Goal: Task Accomplishment & Management: Manage account settings

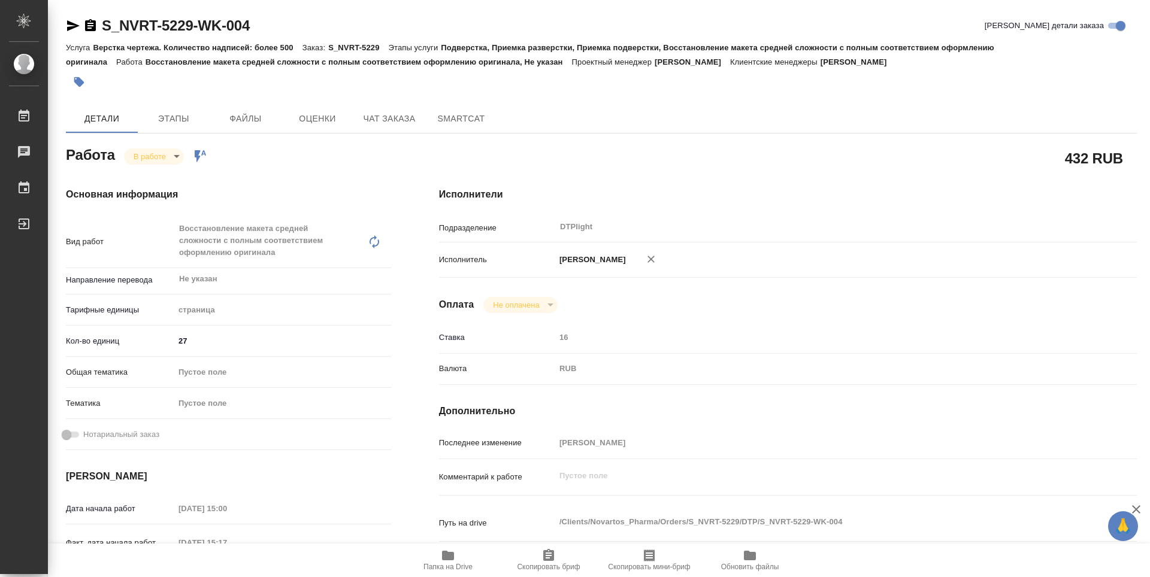
click at [448, 557] on icon "button" at bounding box center [448, 556] width 12 height 10
click at [1086, 223] on div "Подразделение DTPlight ​" at bounding box center [788, 226] width 698 height 21
drag, startPoint x: 1145, startPoint y: 180, endPoint x: 1149, endPoint y: 57, distance: 122.8
click at [1149, 57] on div at bounding box center [1145, 288] width 9 height 577
click at [166, 156] on body "🙏 .cls-1 fill:#fff; AWATERA Zubakova Viktoriya Работы 0 Чаты График Выйти S_NVR…" at bounding box center [575, 288] width 1150 height 577
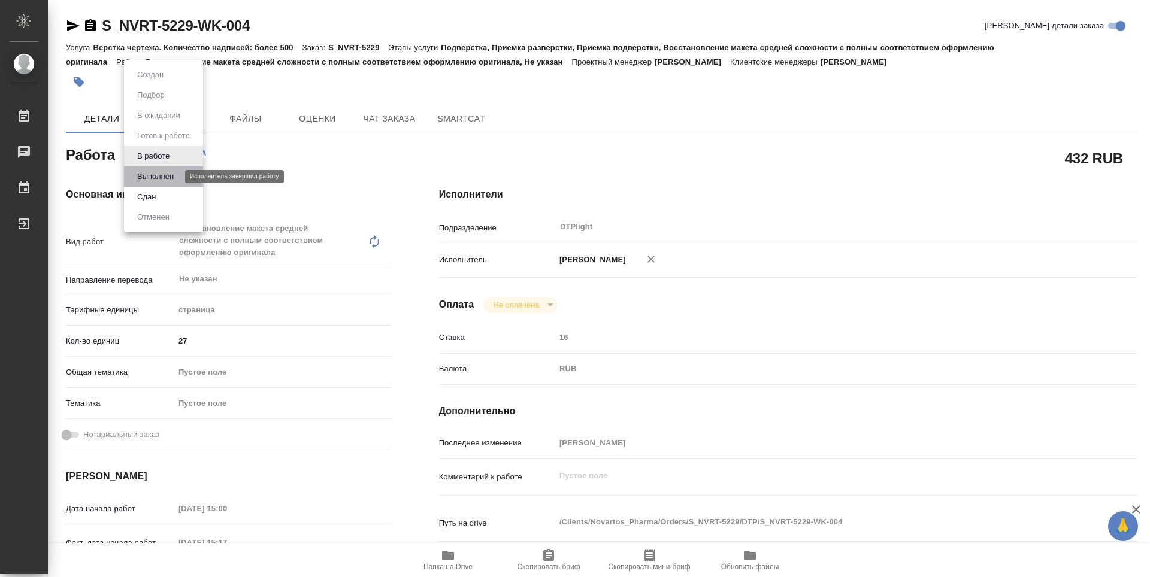
click at [175, 177] on button "Выполнен" at bounding box center [156, 176] width 44 height 13
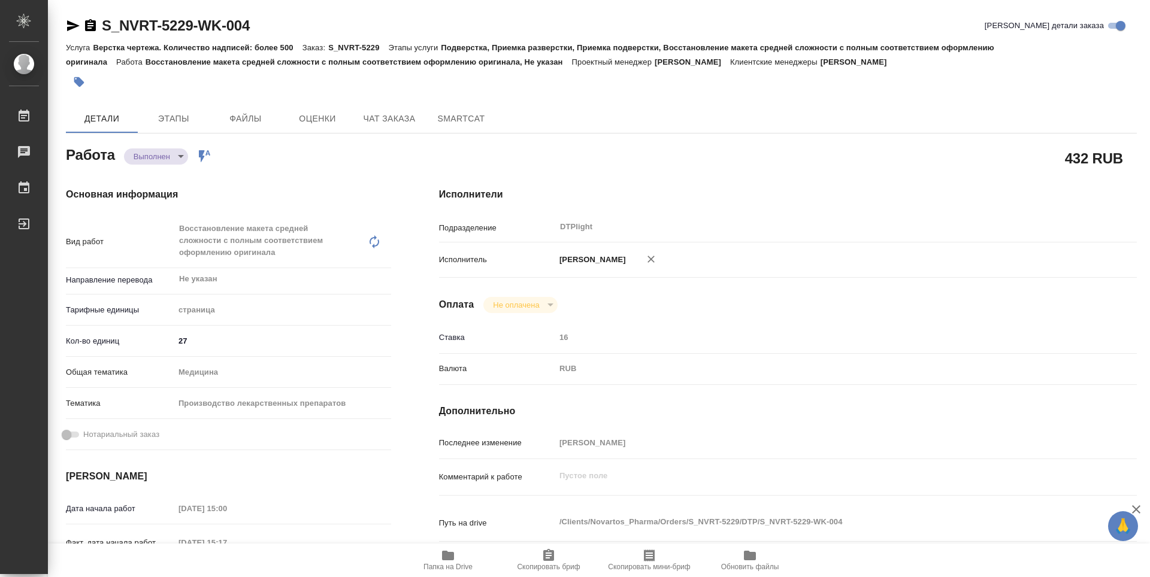
type textarea "x"
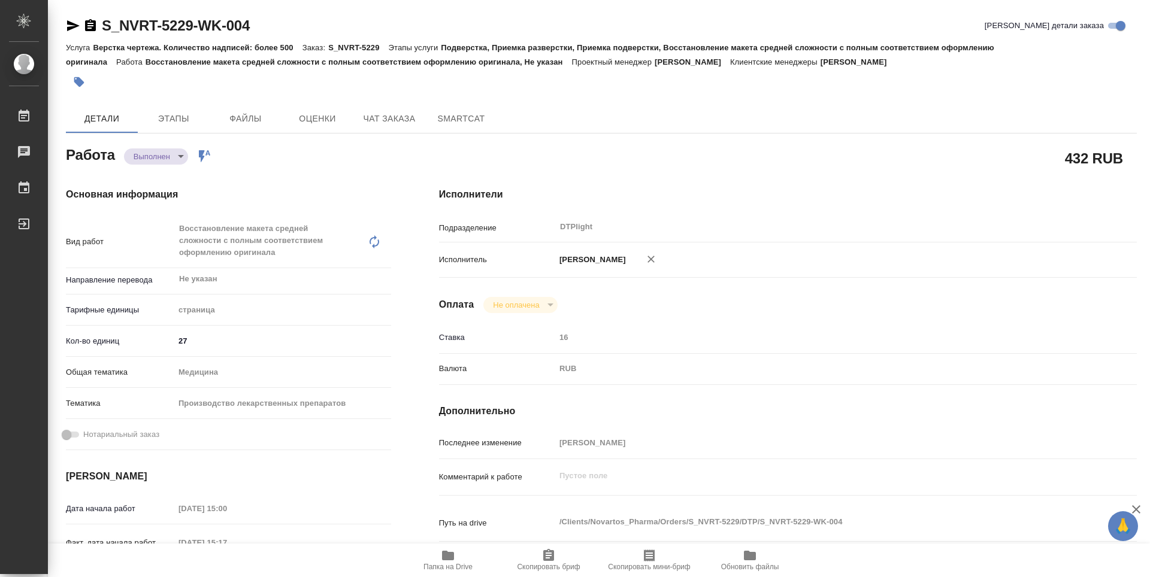
type textarea "x"
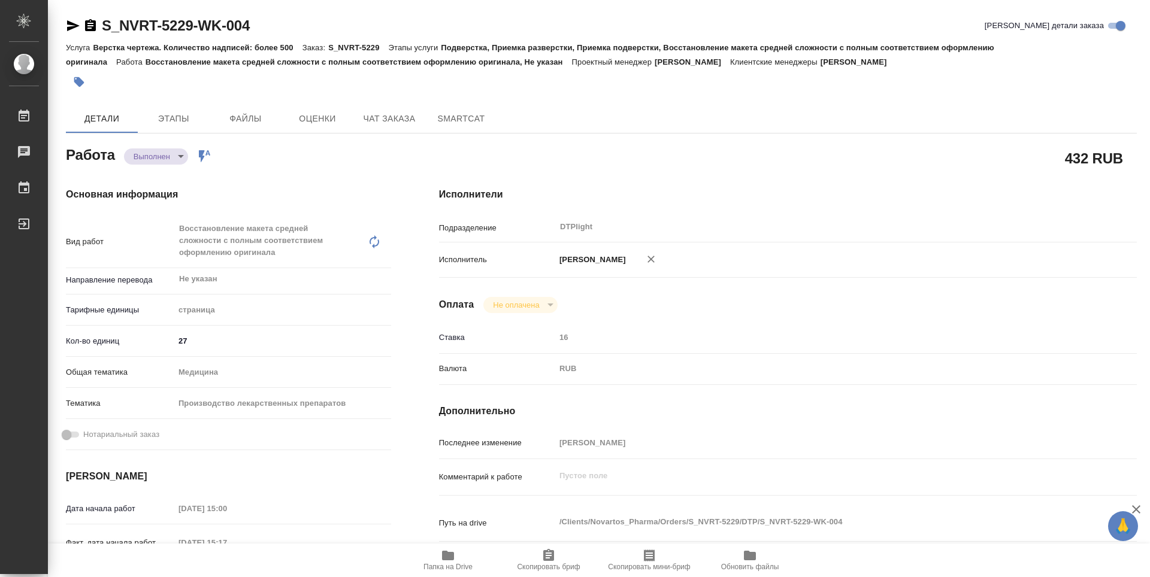
type textarea "x"
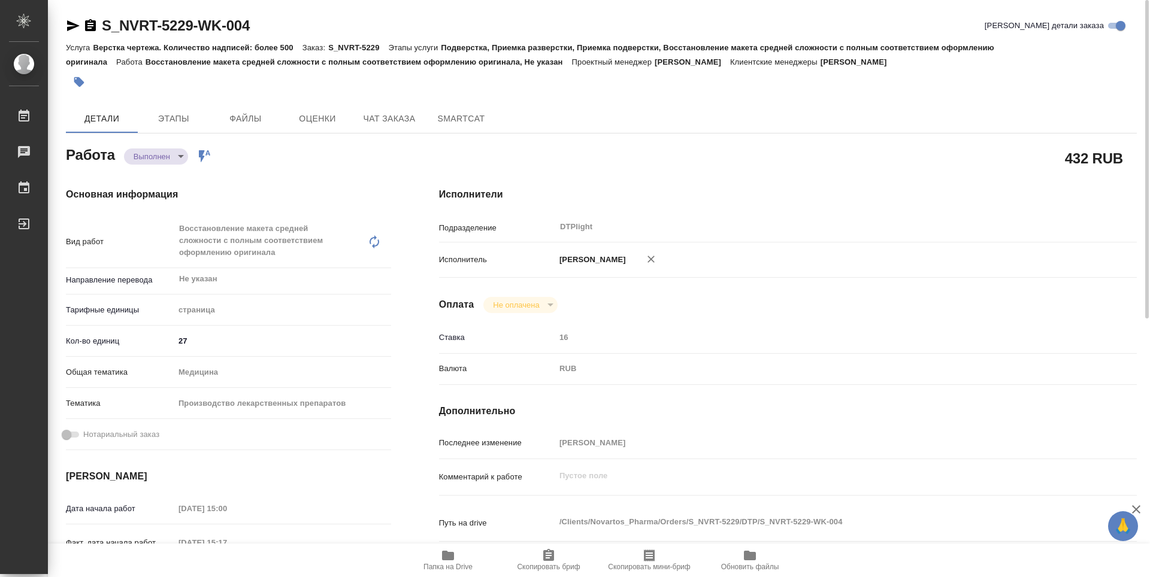
type textarea "x"
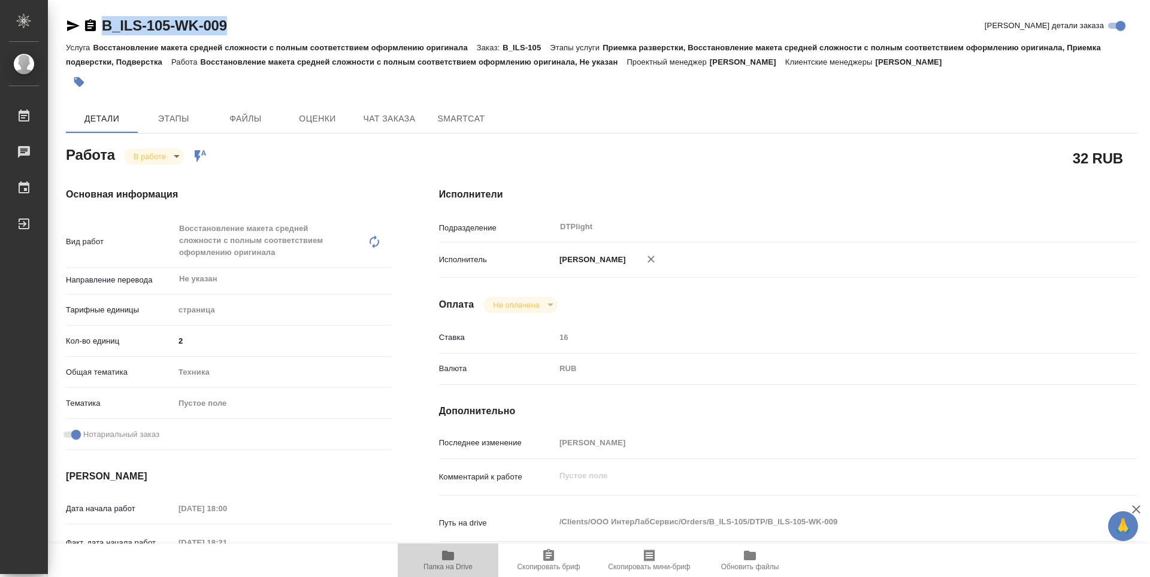
click at [458, 559] on span "Папка на Drive" at bounding box center [448, 560] width 86 height 23
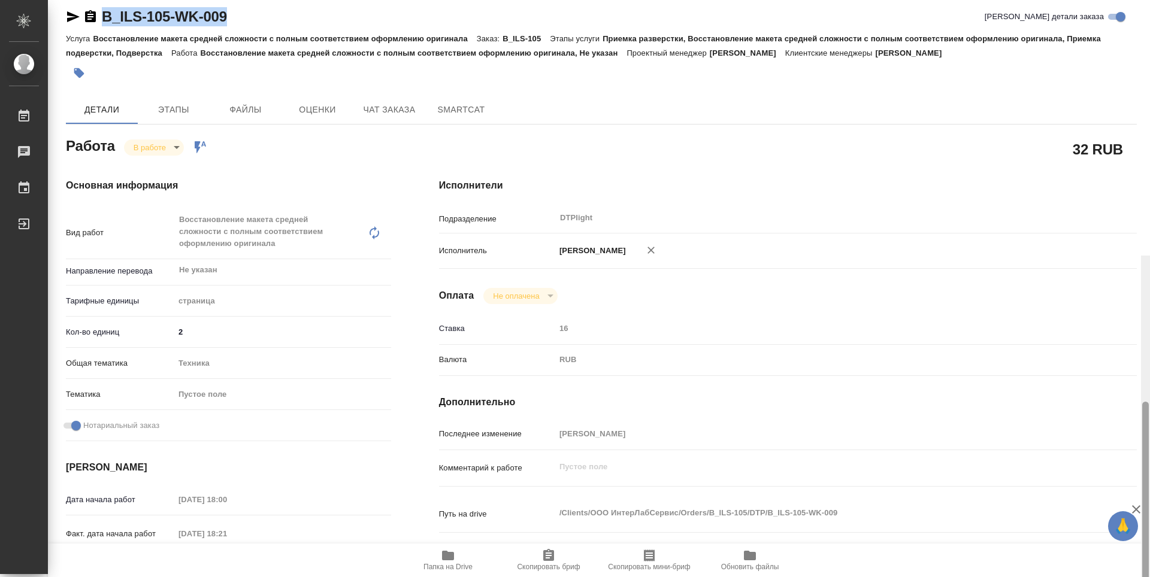
drag, startPoint x: 1147, startPoint y: 150, endPoint x: 1013, endPoint y: 1, distance: 200.5
click at [1136, 55] on div "B_ILS-105-WK-009 Кратко детали заказа Услуга Восстановление макета средней слож…" at bounding box center [599, 288] width 1102 height 577
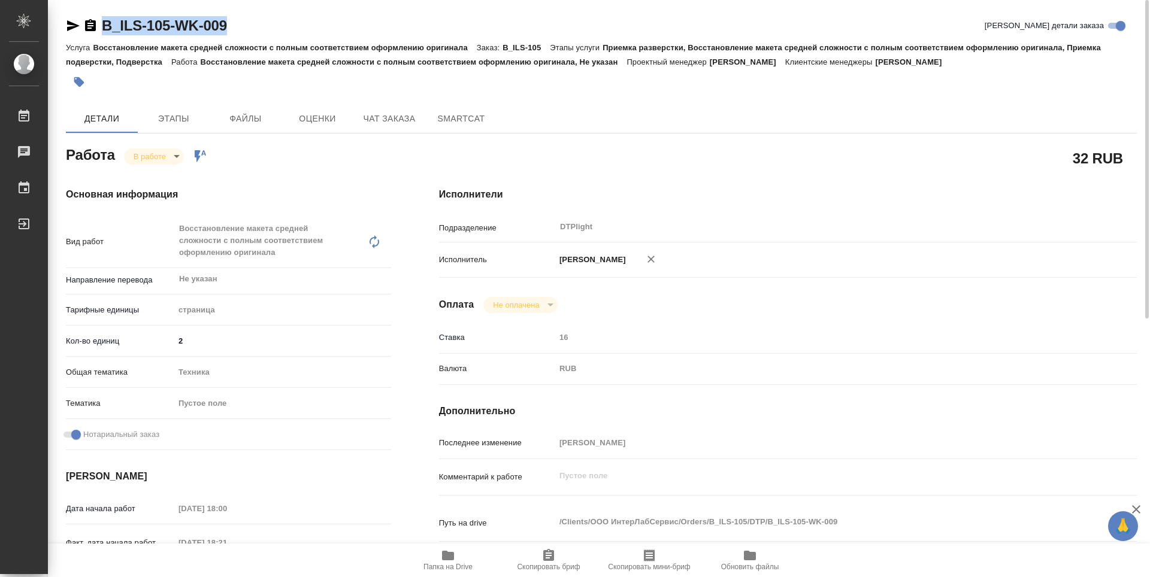
click at [165, 153] on body "🙏 .cls-1 fill:#fff; AWATERA Zubakova Viktoriya Работы 0 Чаты График Выйти B_ILS…" at bounding box center [575, 288] width 1150 height 577
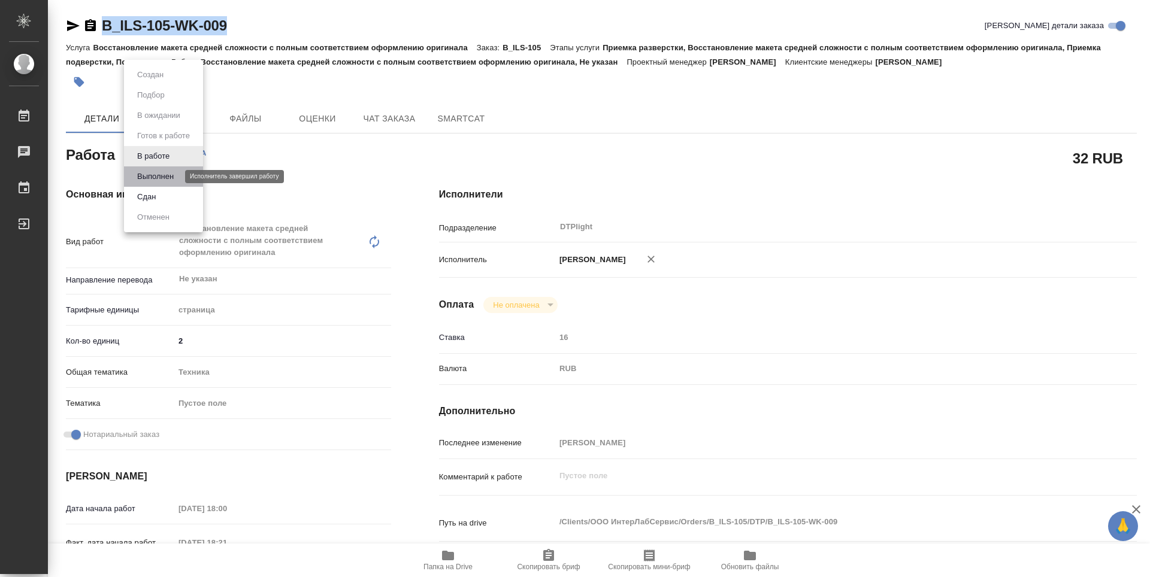
click at [152, 171] on button "Выполнен" at bounding box center [156, 176] width 44 height 13
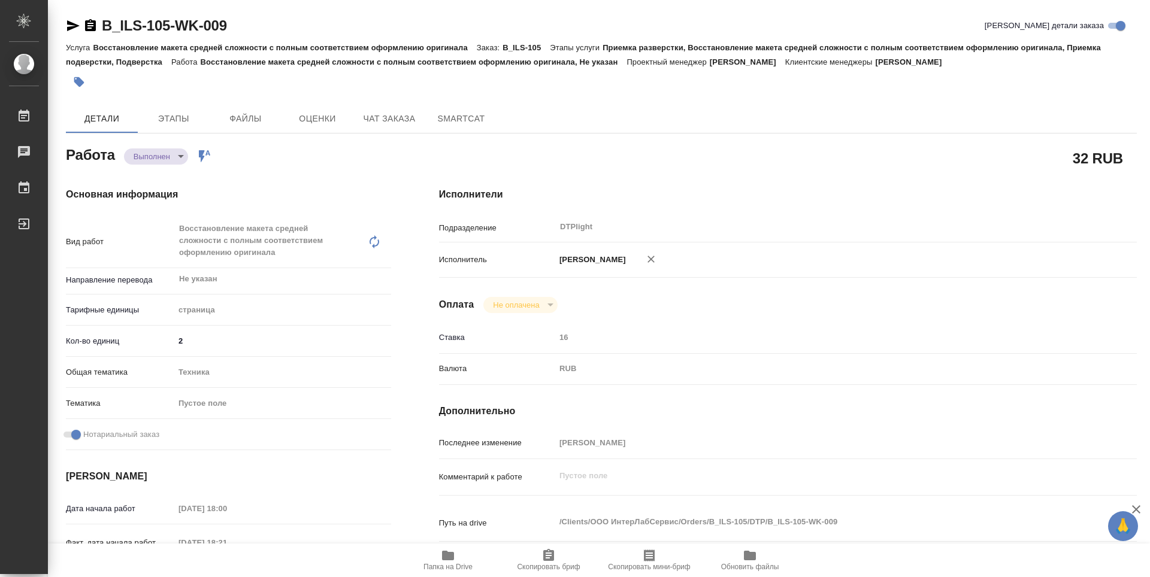
type textarea "x"
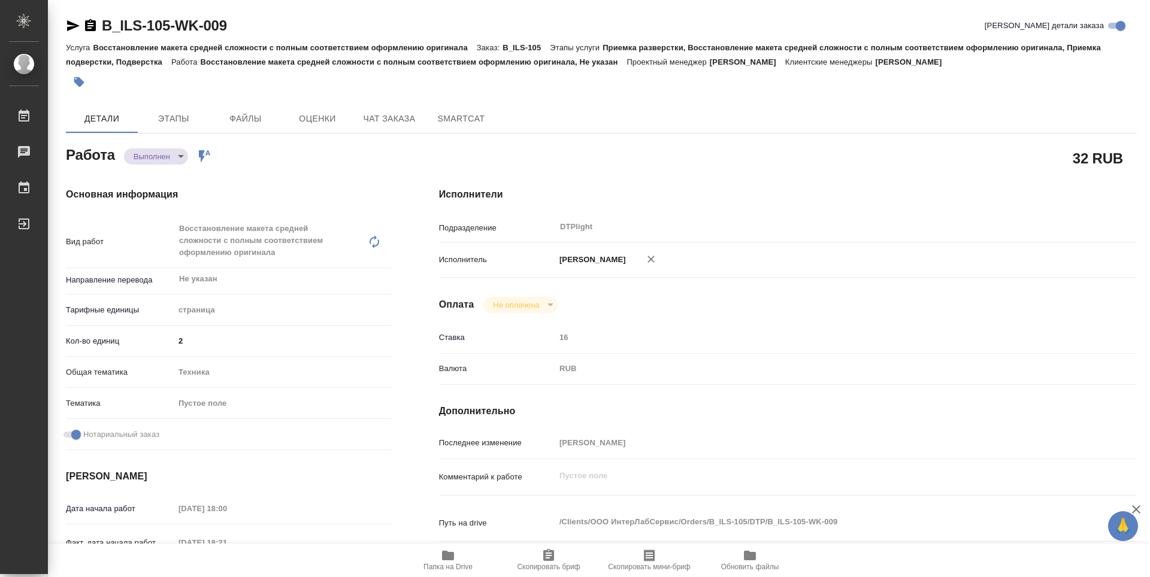
type textarea "x"
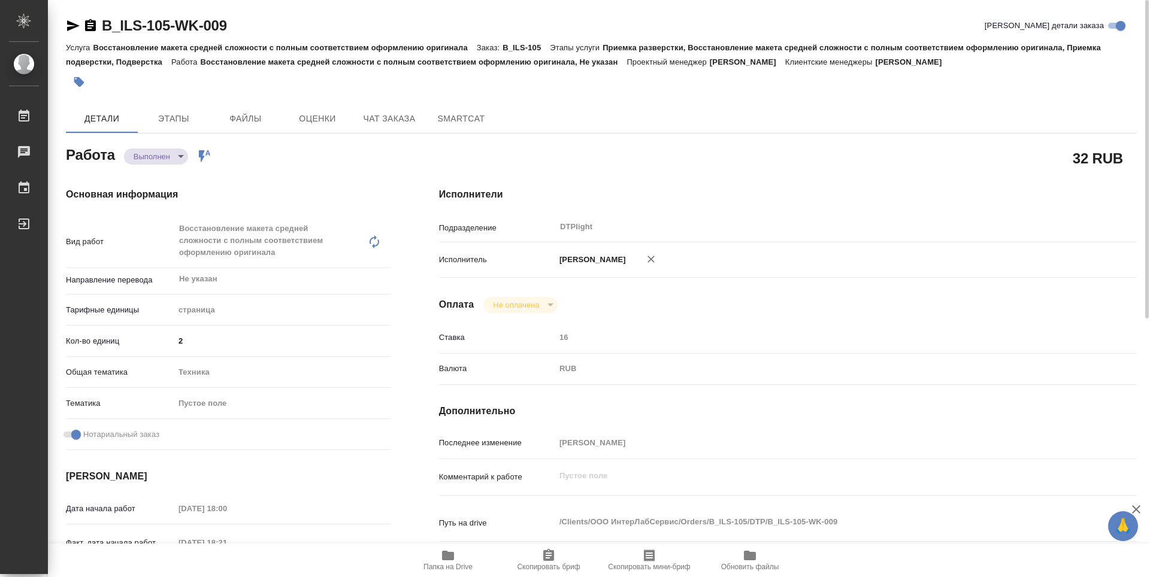
type textarea "x"
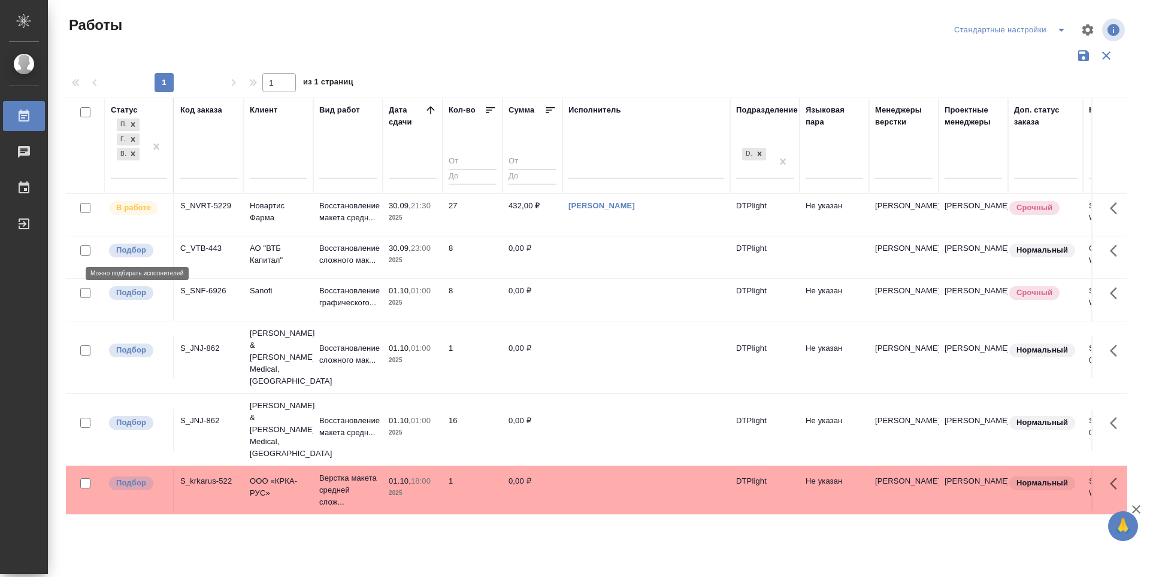
click at [132, 250] on p "Подбор" at bounding box center [131, 250] width 30 height 12
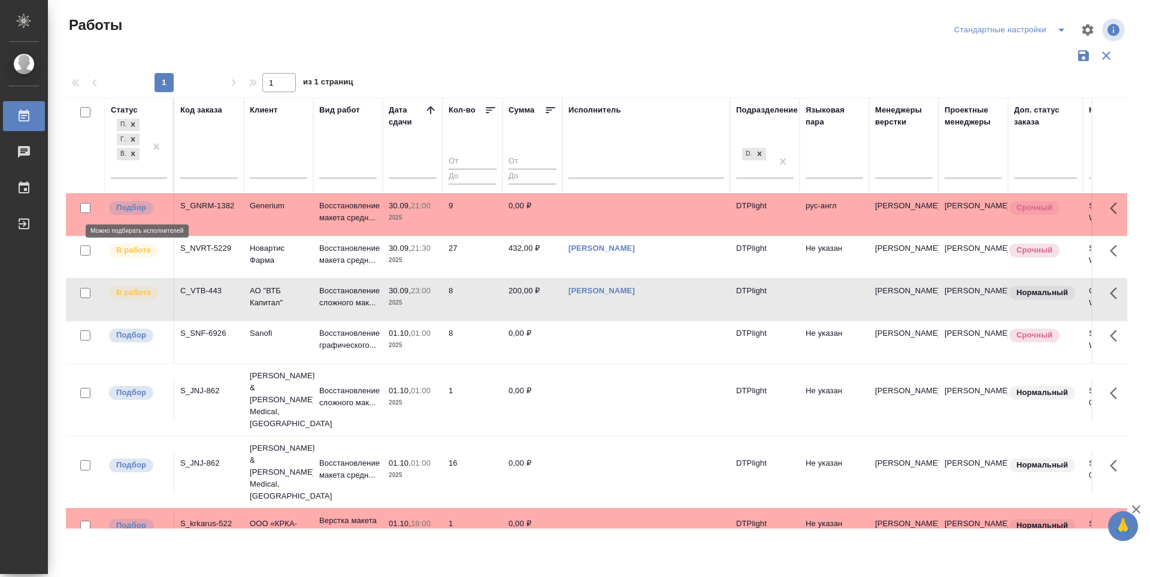
click at [129, 208] on p "Подбор" at bounding box center [131, 208] width 30 height 12
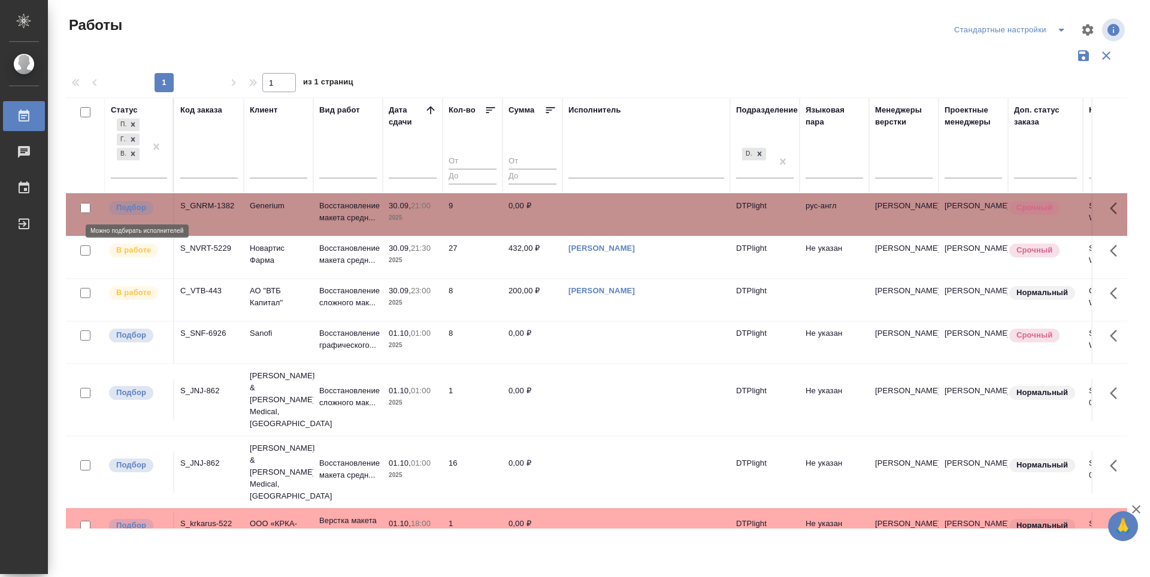
click at [129, 208] on p "Подбор" at bounding box center [131, 208] width 30 height 12
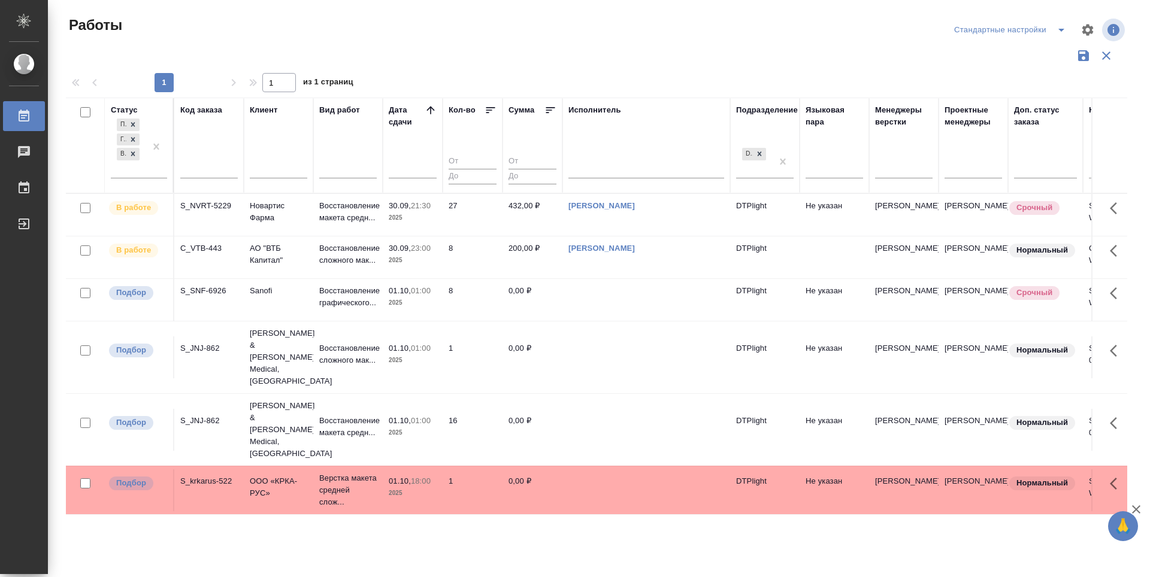
click at [604, 56] on div at bounding box center [596, 55] width 1061 height 23
click at [138, 210] on p "Подбор" at bounding box center [131, 208] width 30 height 12
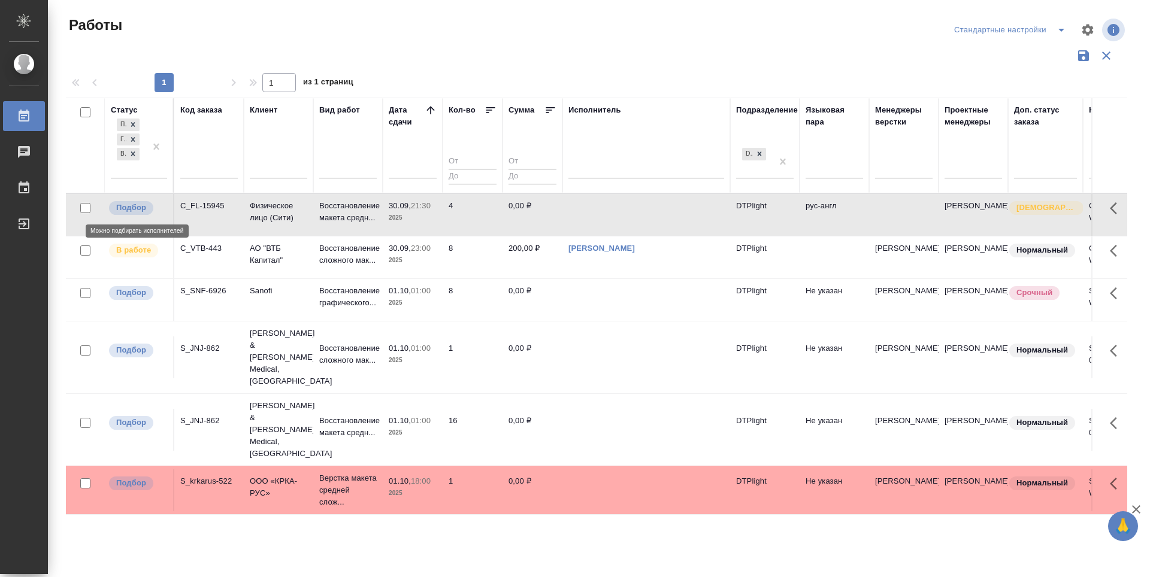
click at [138, 207] on p "Подбор" at bounding box center [131, 208] width 30 height 12
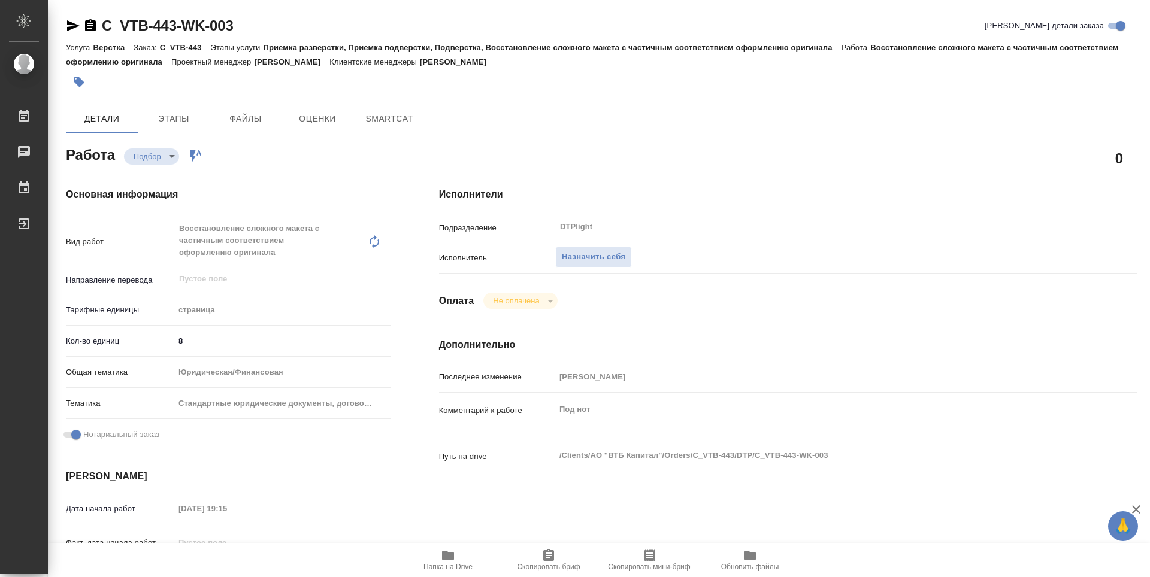
type textarea "x"
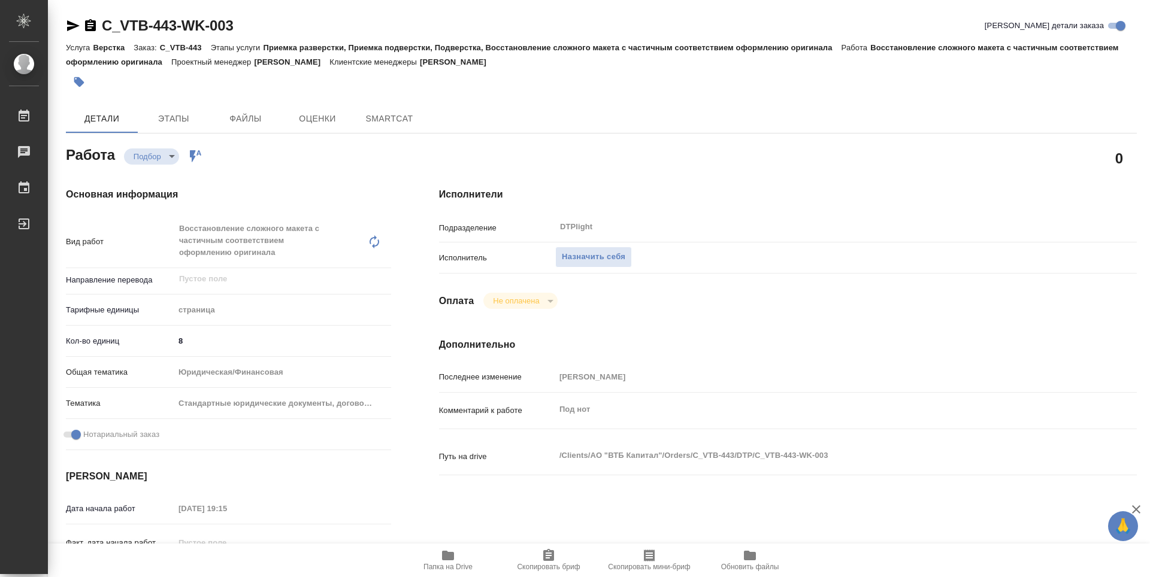
type textarea "x"
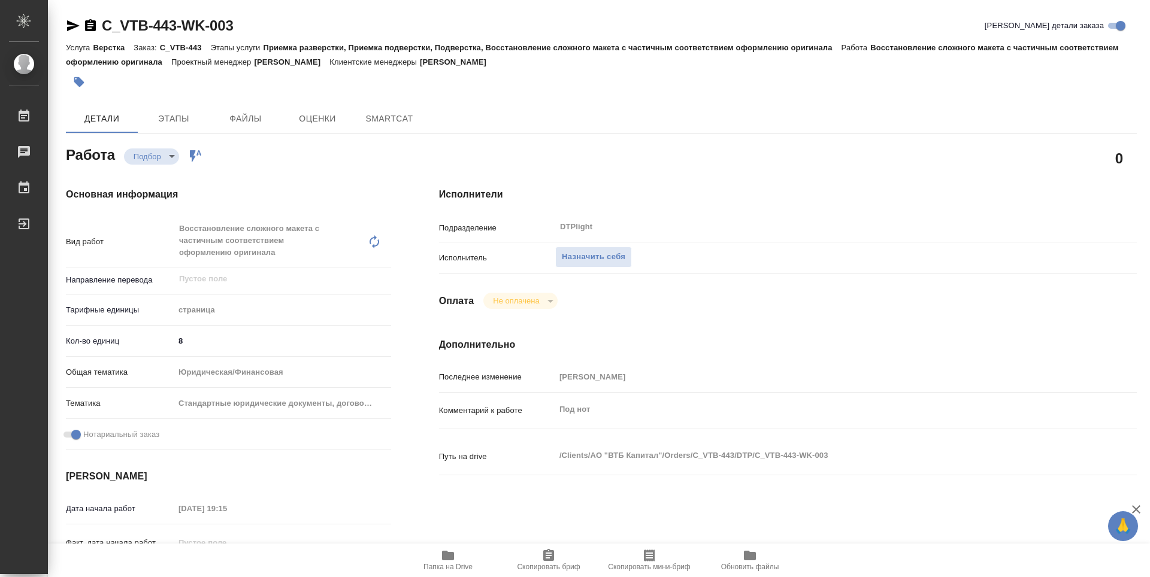
type textarea "x"
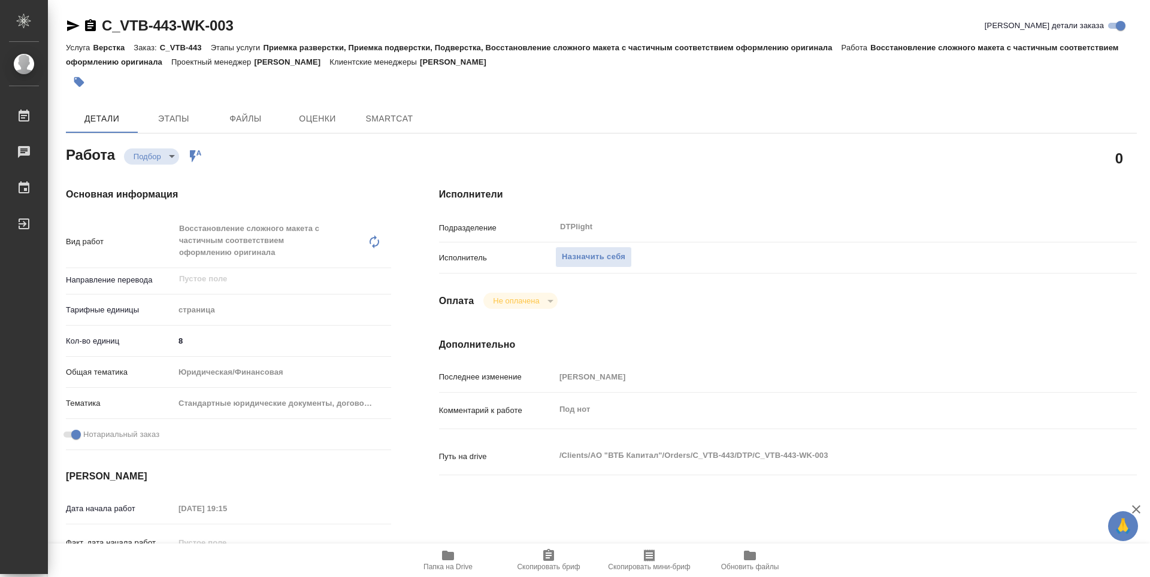
type textarea "x"
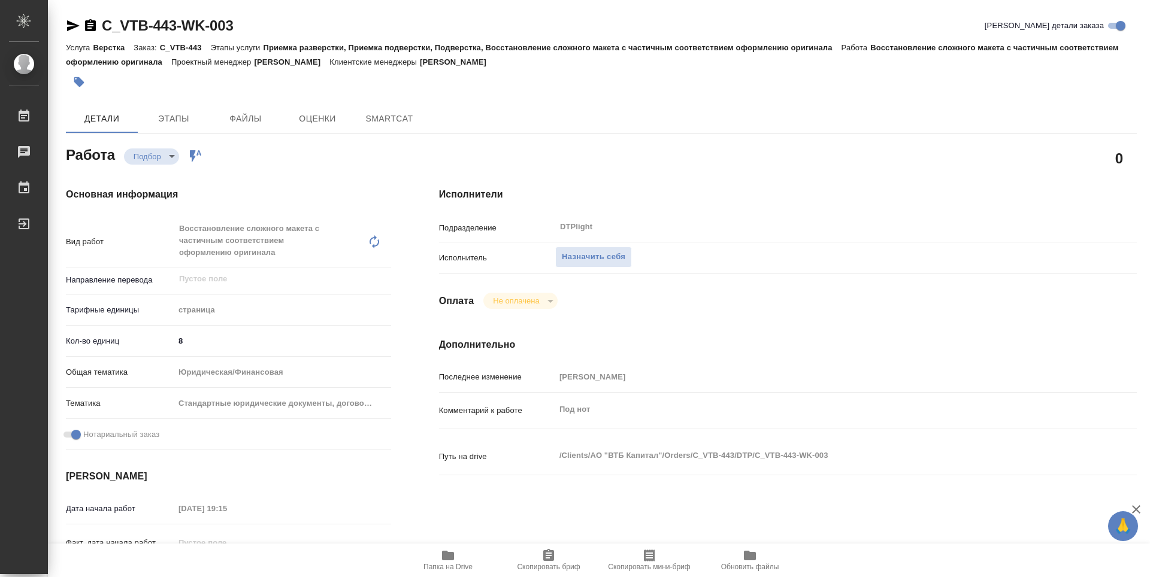
type textarea "x"
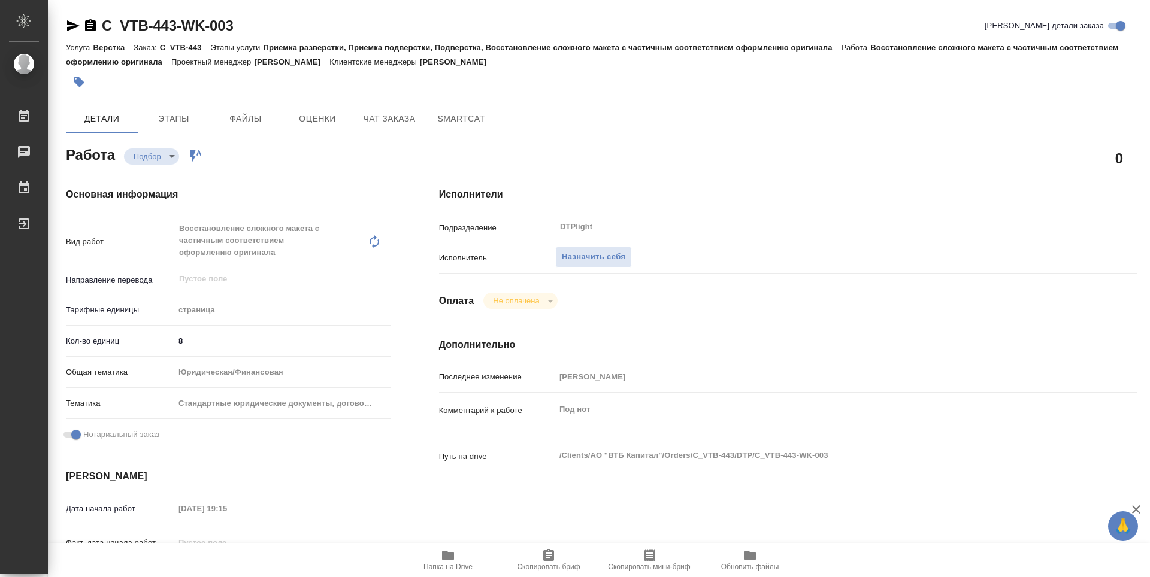
type textarea "x"
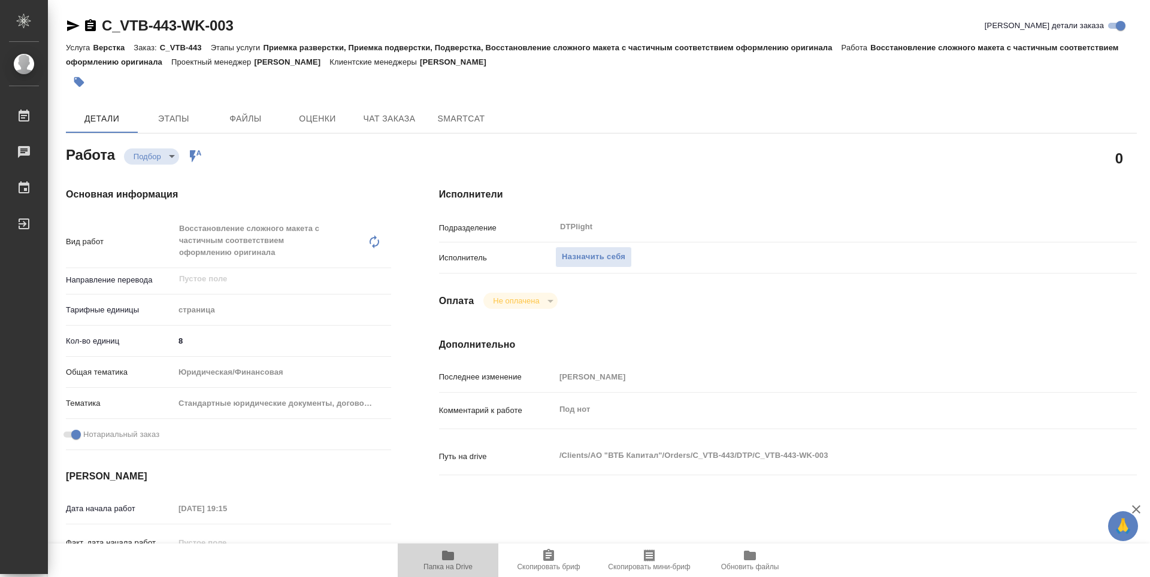
click at [447, 560] on icon "button" at bounding box center [448, 556] width 12 height 10
type textarea "x"
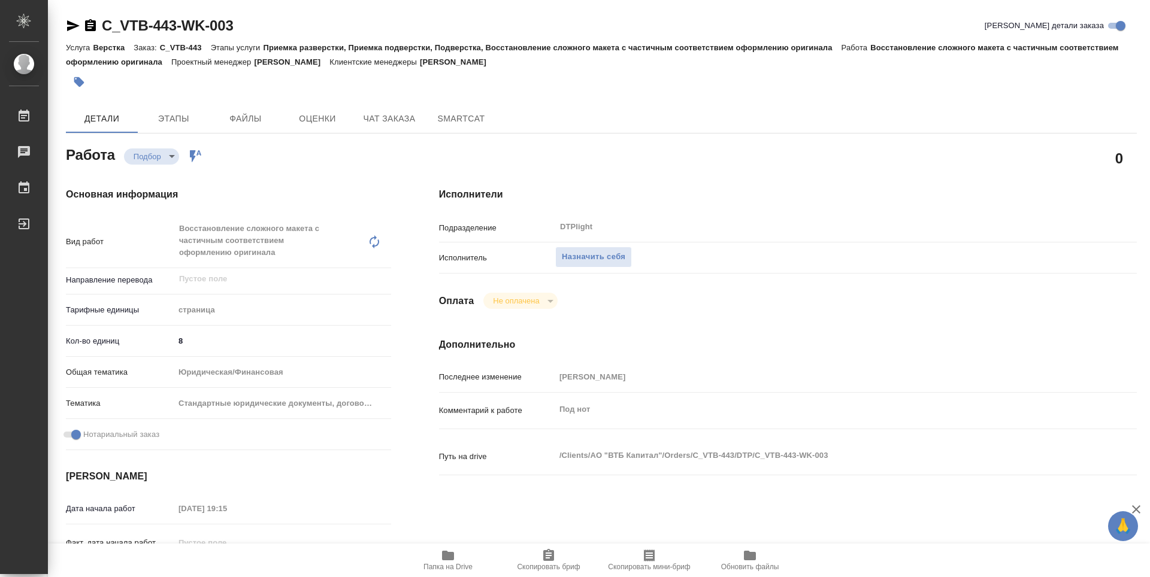
type textarea "x"
click at [620, 256] on span "Назначить себя" at bounding box center [593, 257] width 63 height 14
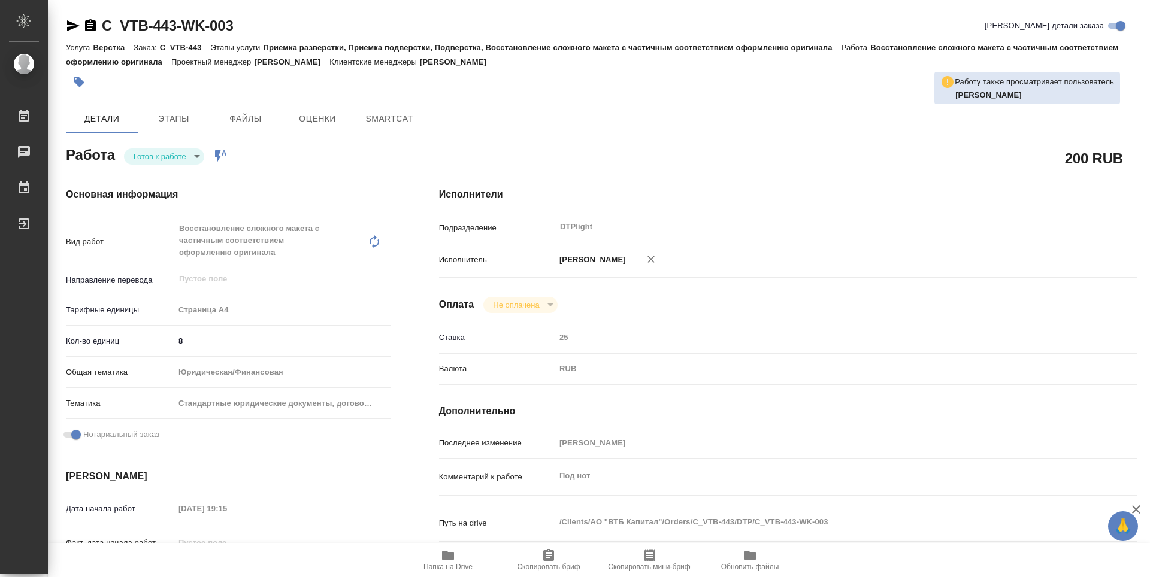
type textarea "x"
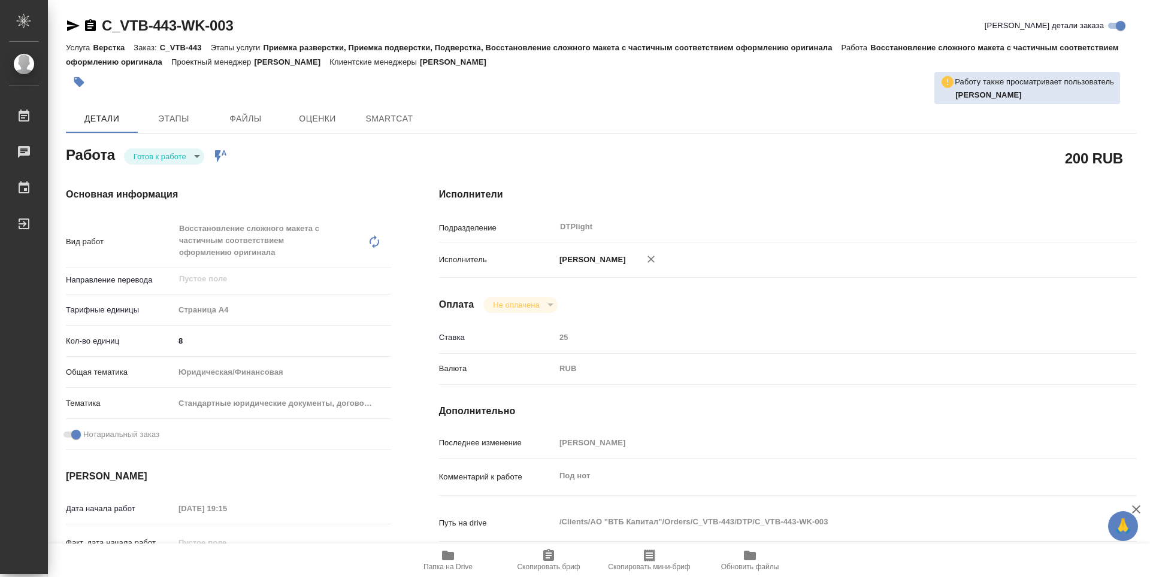
type textarea "x"
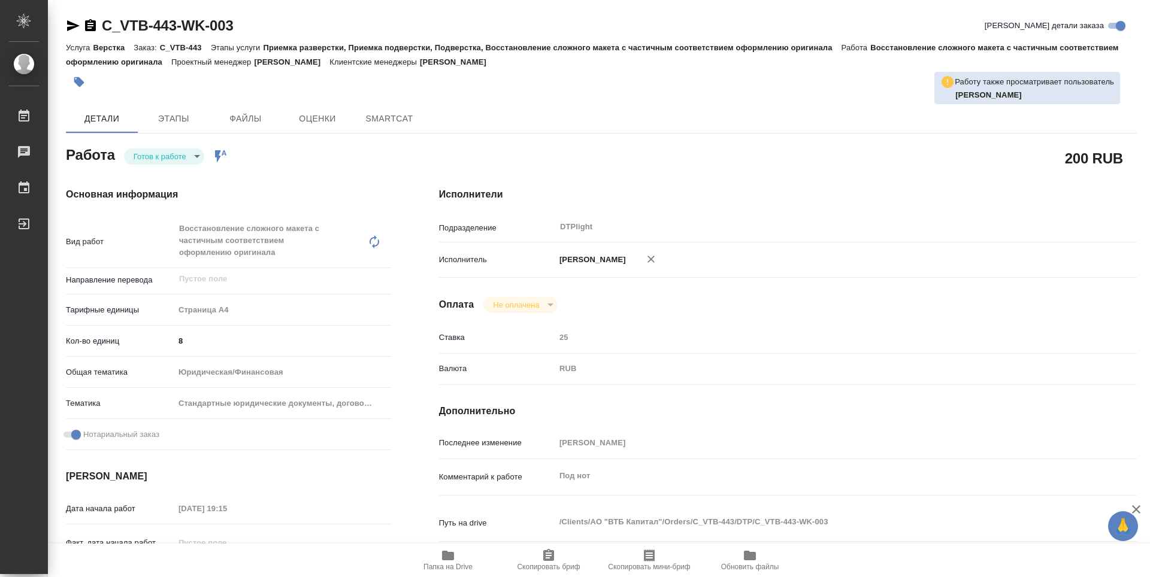
type textarea "x"
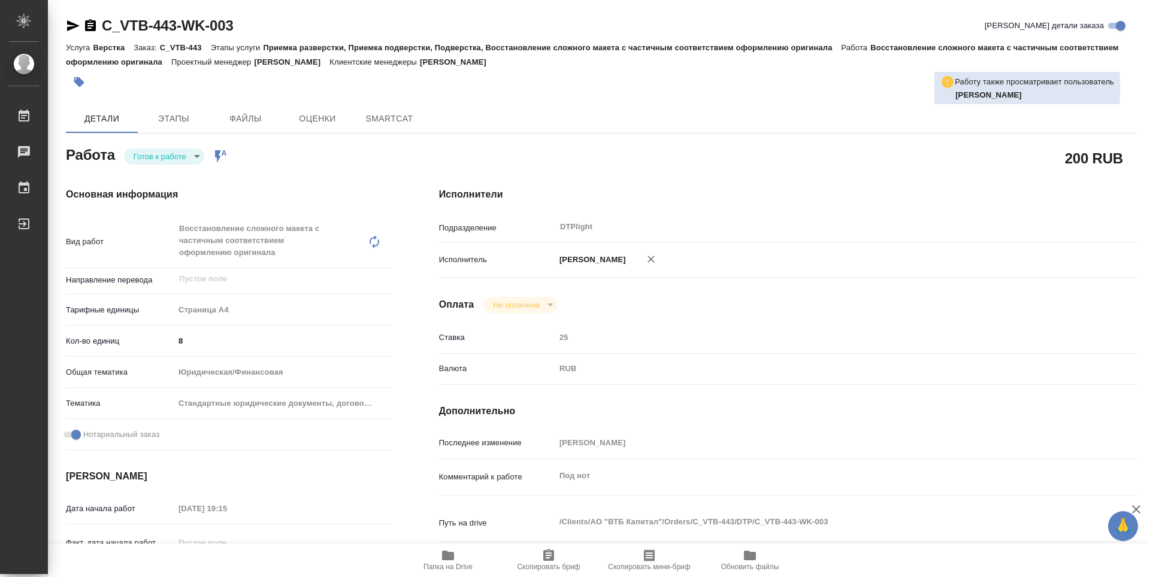
type textarea "x"
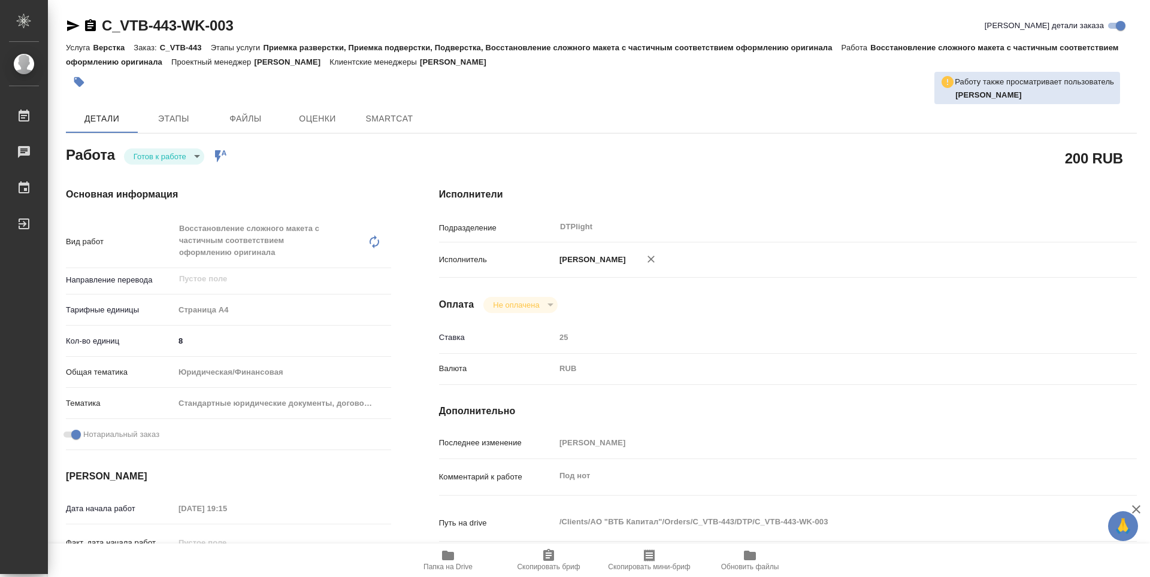
type textarea "x"
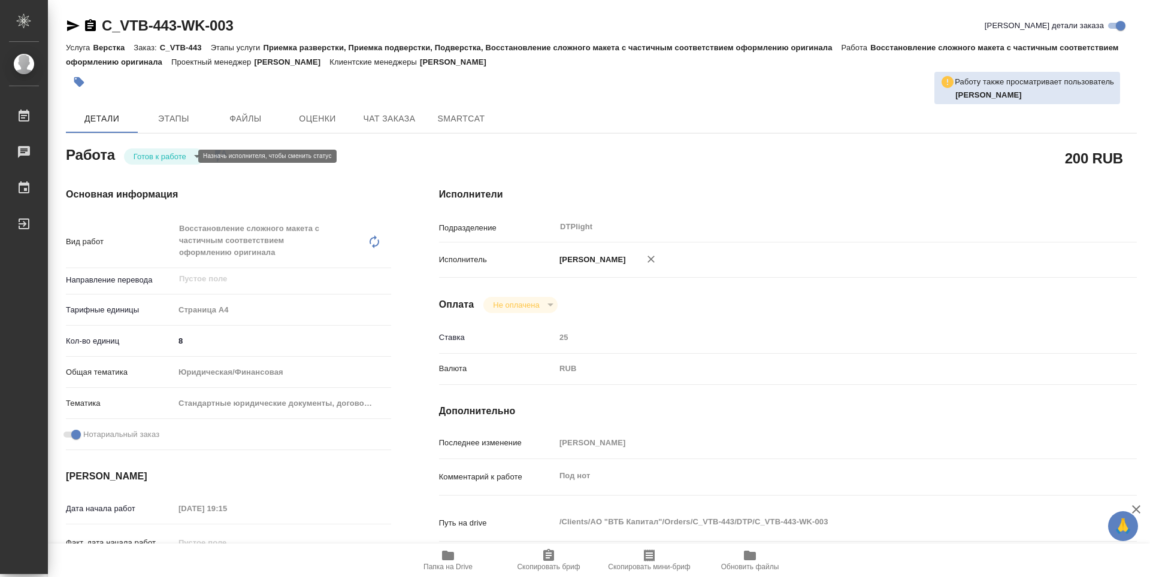
click at [168, 156] on body "🙏 .cls-1 fill:#fff; AWATERA Zubakova Viktoriya Работы Чаты График Выйти C_VTB-4…" at bounding box center [575, 288] width 1150 height 577
click at [168, 156] on button "В работе" at bounding box center [154, 156] width 40 height 13
type textarea "x"
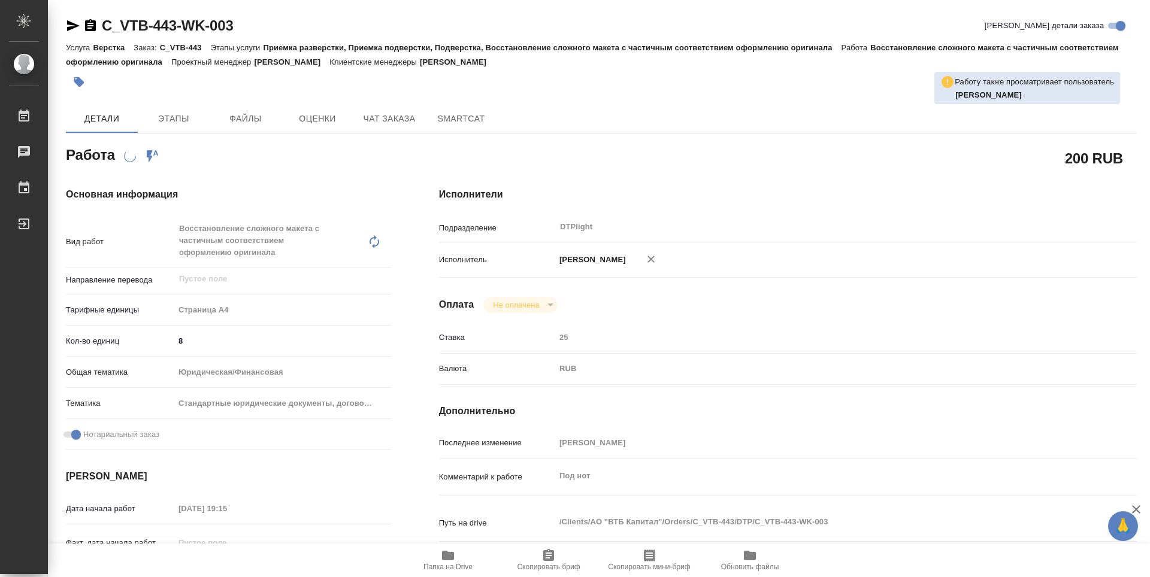
type textarea "x"
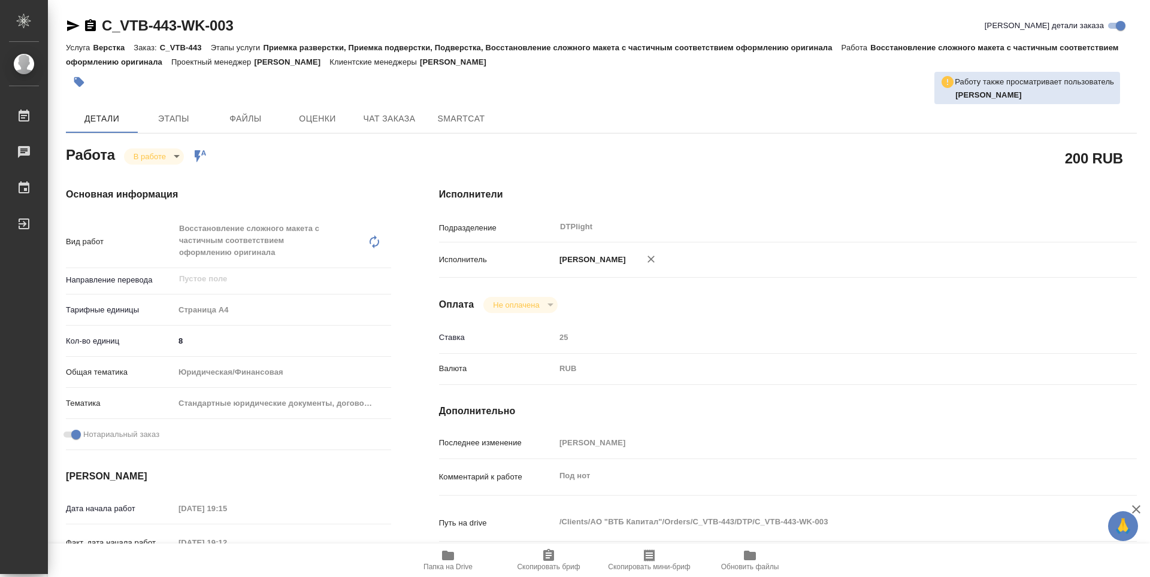
type textarea "x"
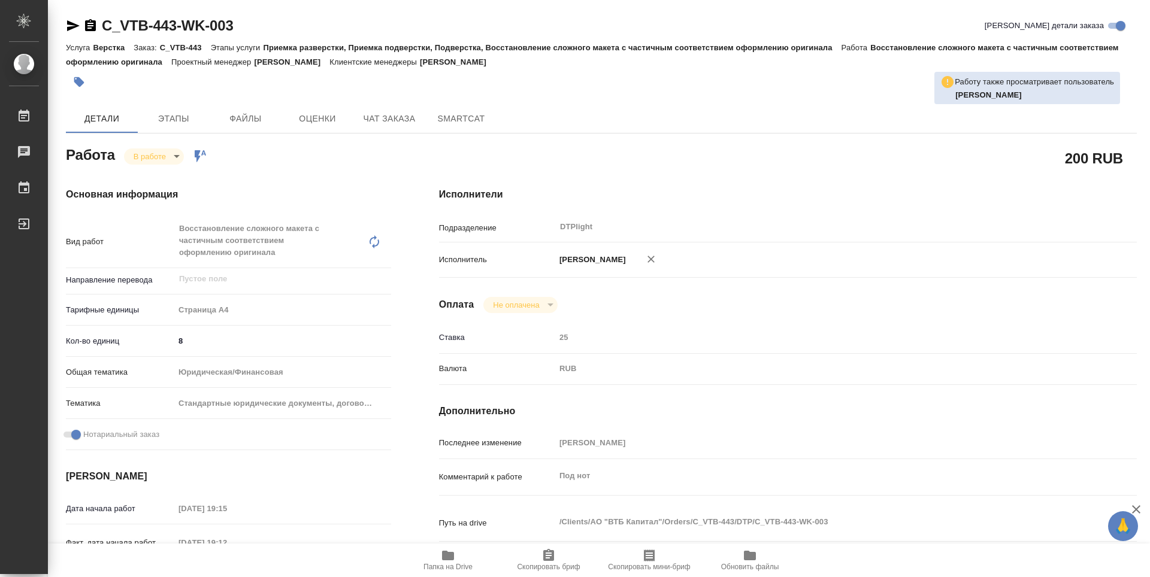
type textarea "x"
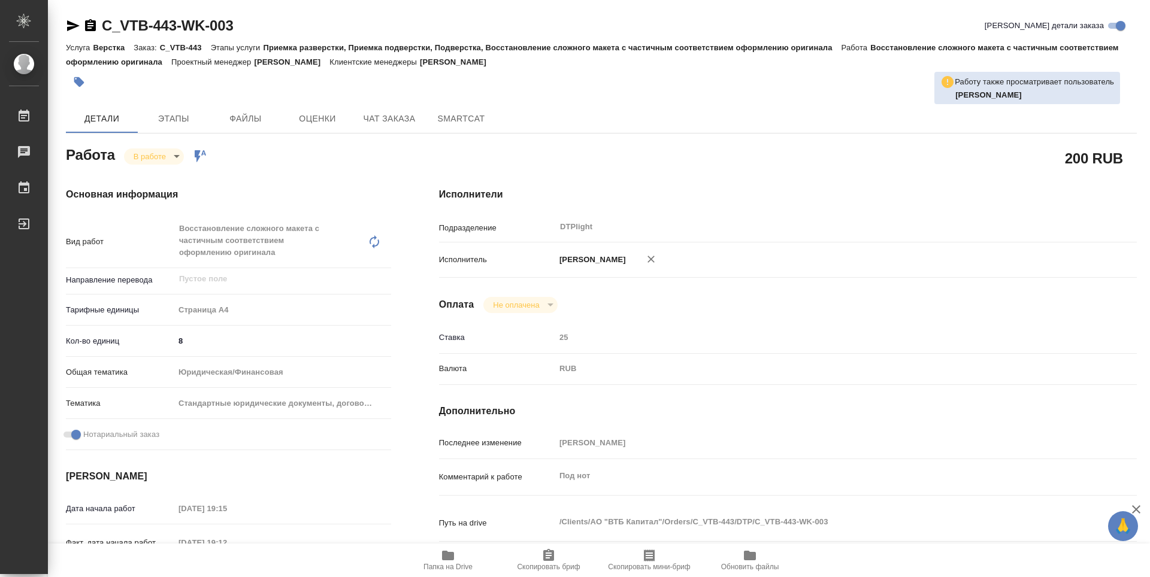
type textarea "x"
drag, startPoint x: 253, startPoint y: 31, endPoint x: 102, endPoint y: 24, distance: 150.5
click at [102, 24] on div "C_VTB-443-WK-003 Кратко детали заказа" at bounding box center [601, 25] width 1071 height 19
copy link "C_VTB-443-WK-003"
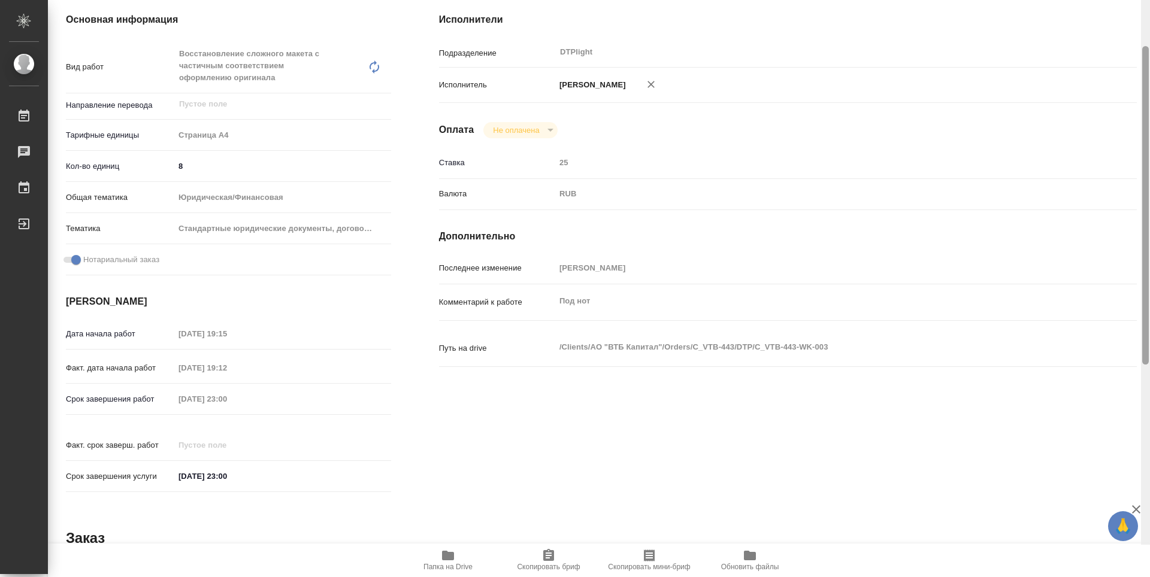
scroll to position [138, 0]
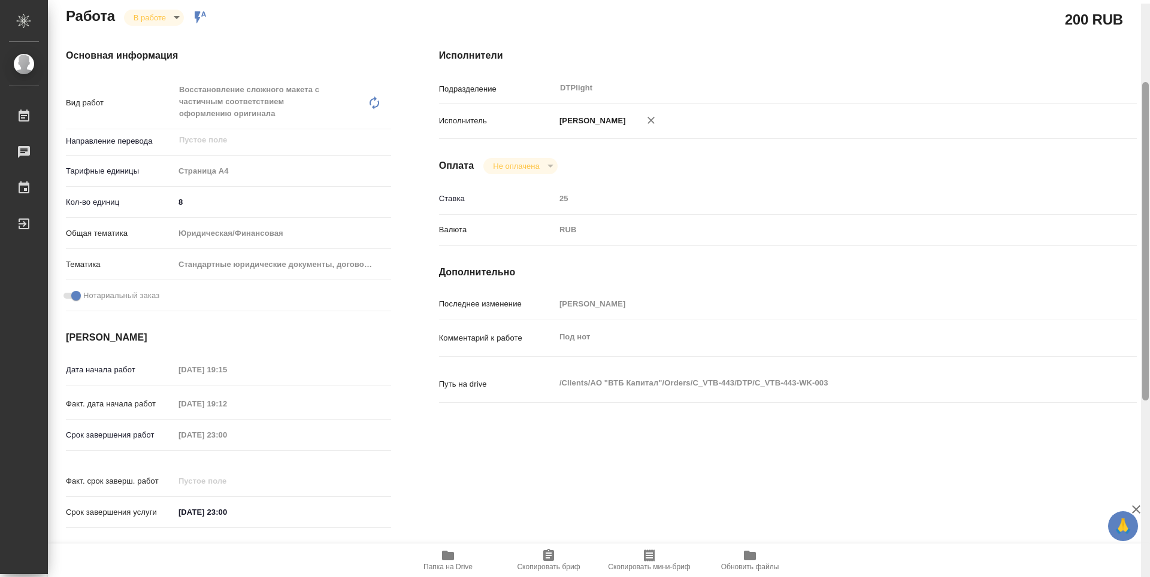
drag, startPoint x: 1147, startPoint y: 224, endPoint x: 1143, endPoint y: 100, distance: 124.1
click at [1149, 102] on div at bounding box center [1145, 292] width 9 height 577
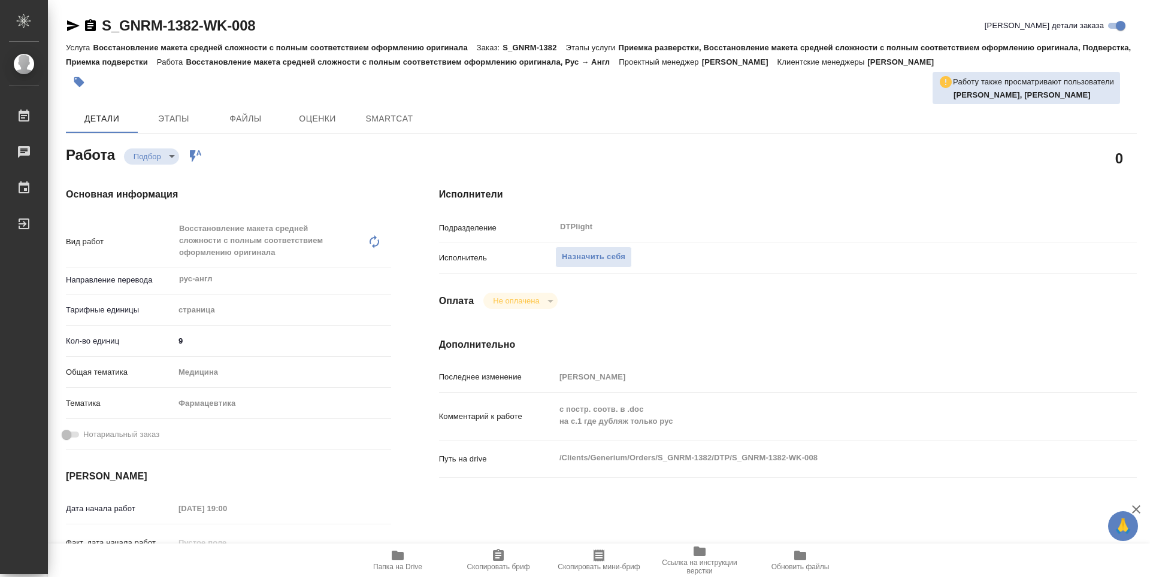
type textarea "x"
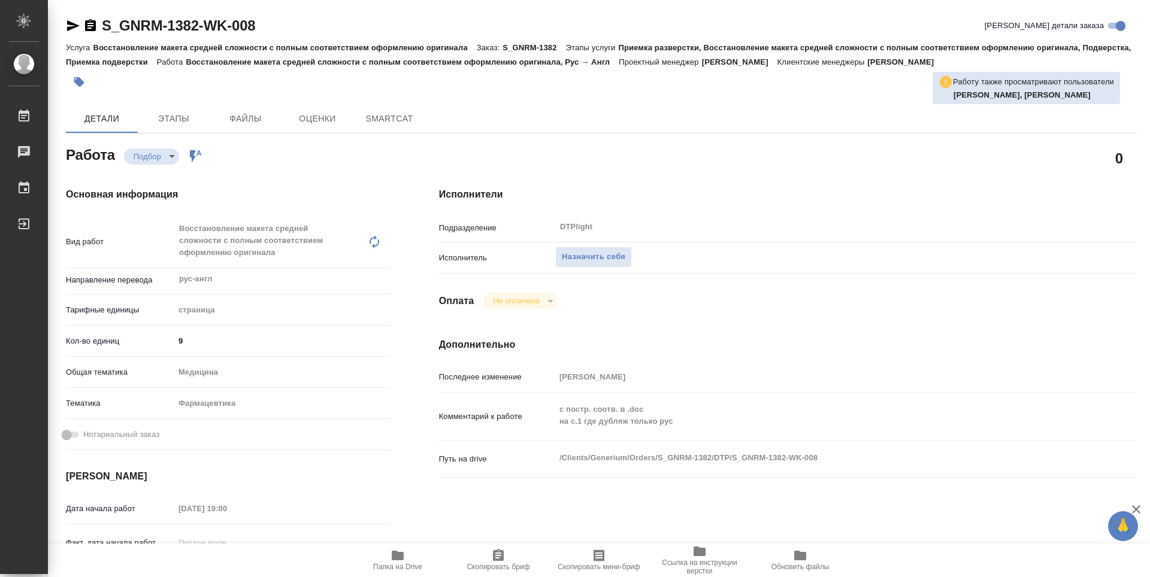
type textarea "x"
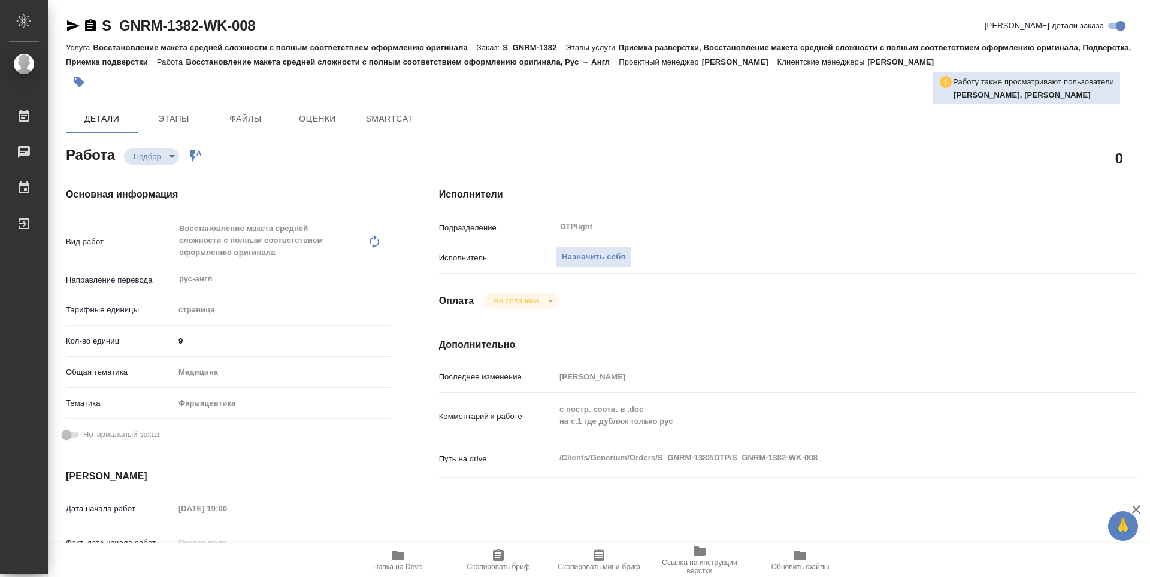
type textarea "x"
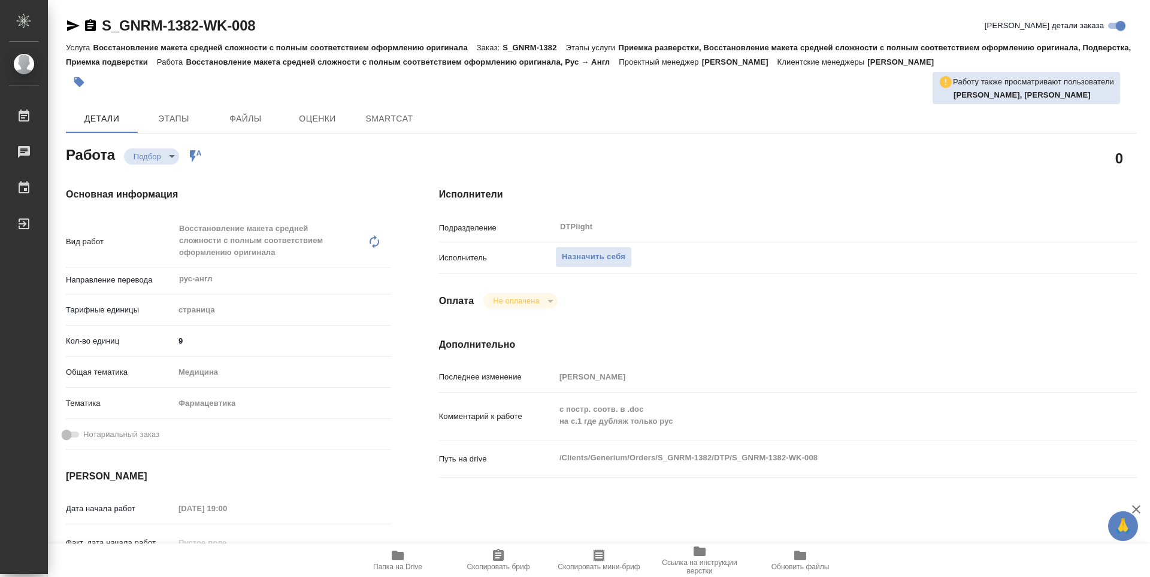
type textarea "x"
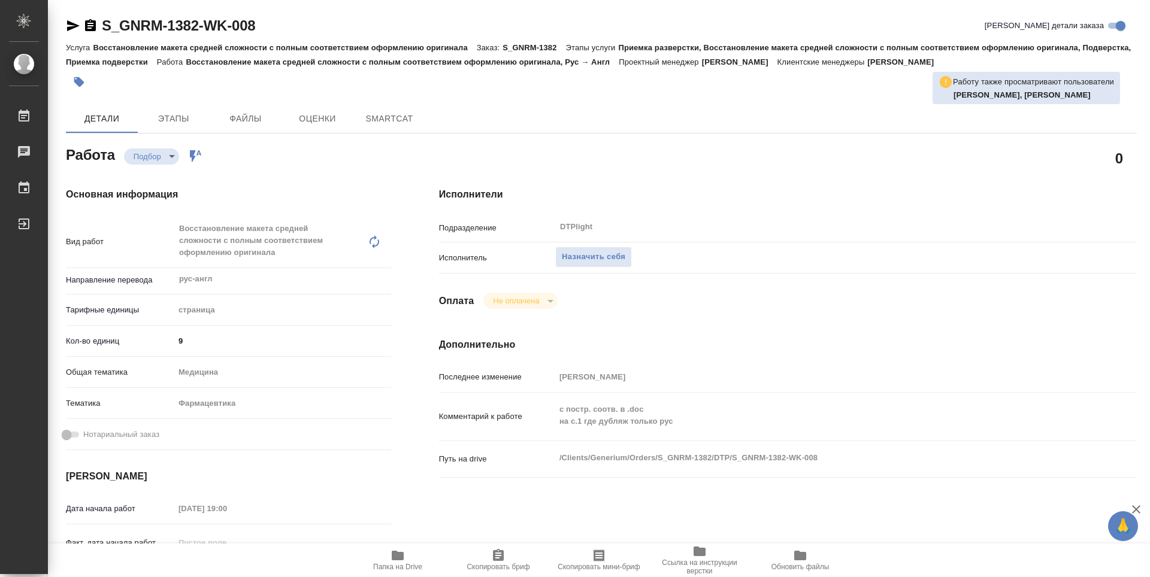
type textarea "x"
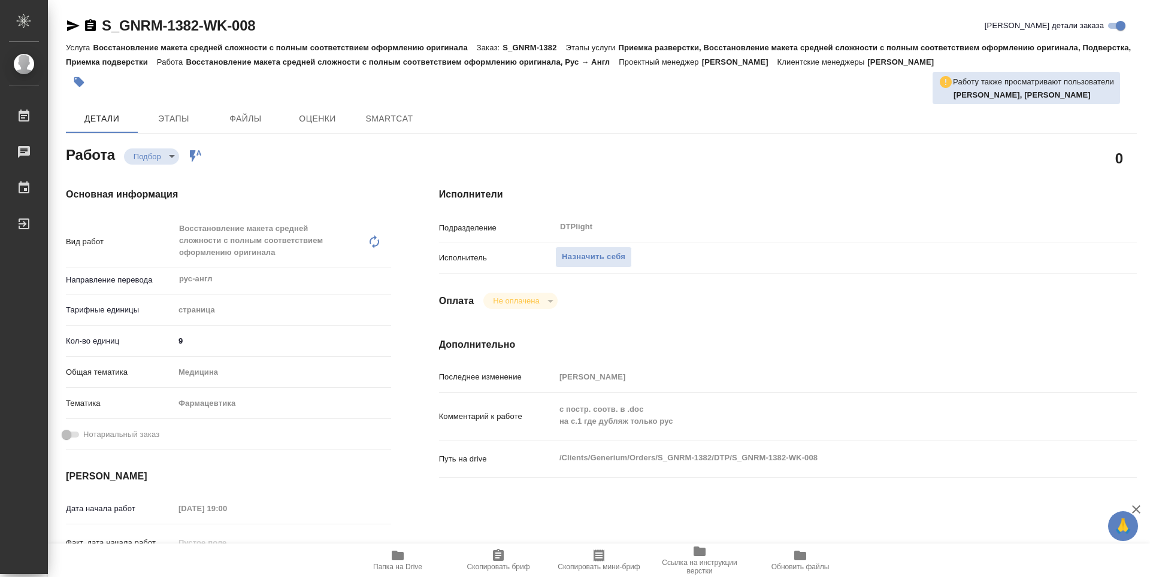
type textarea "x"
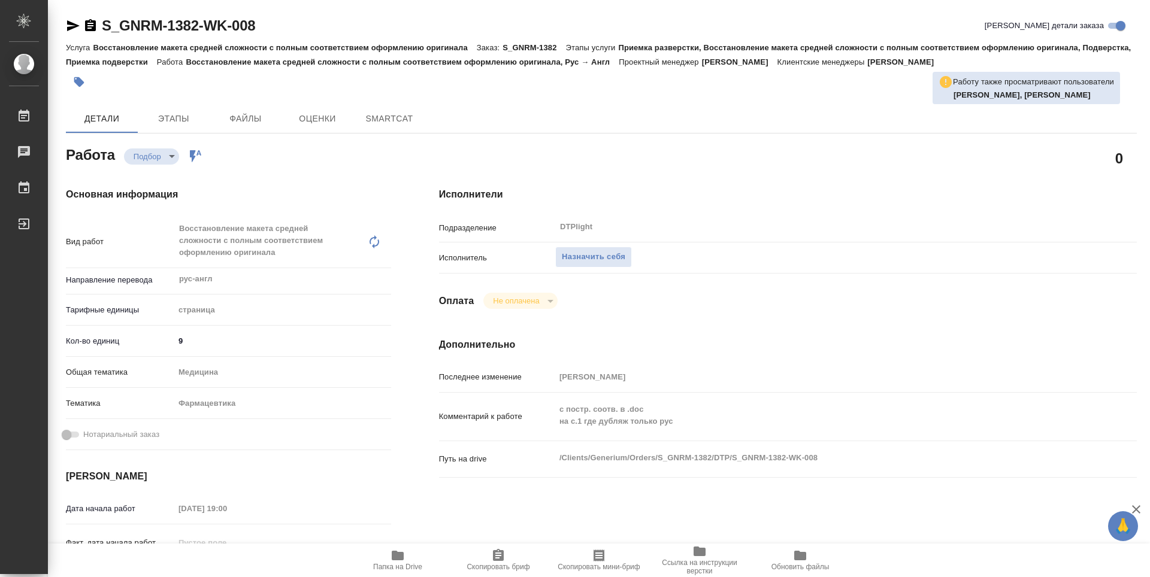
type textarea "x"
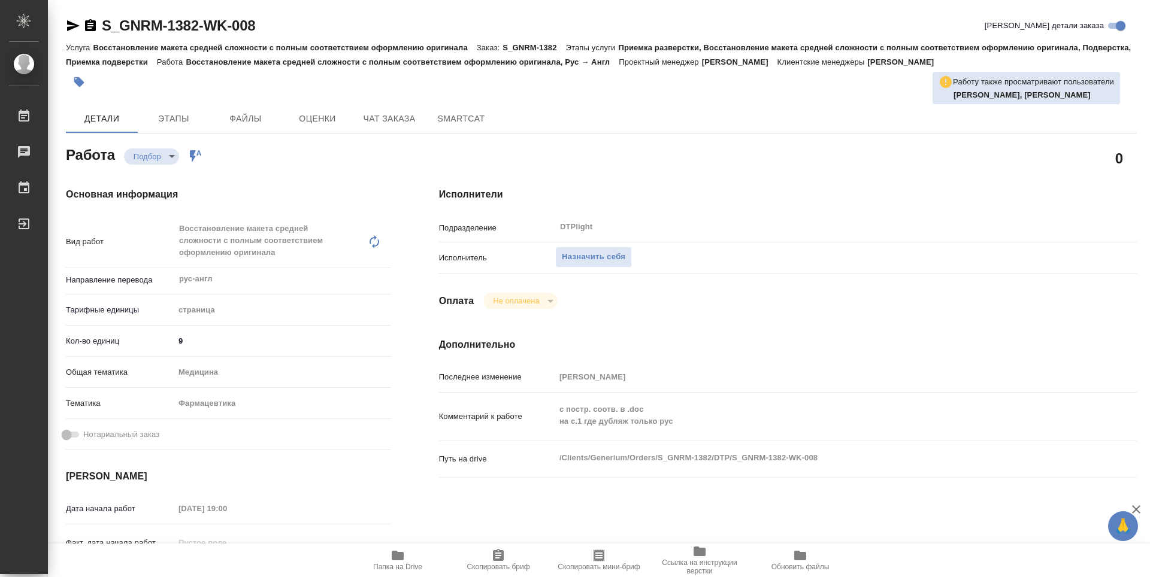
type textarea "x"
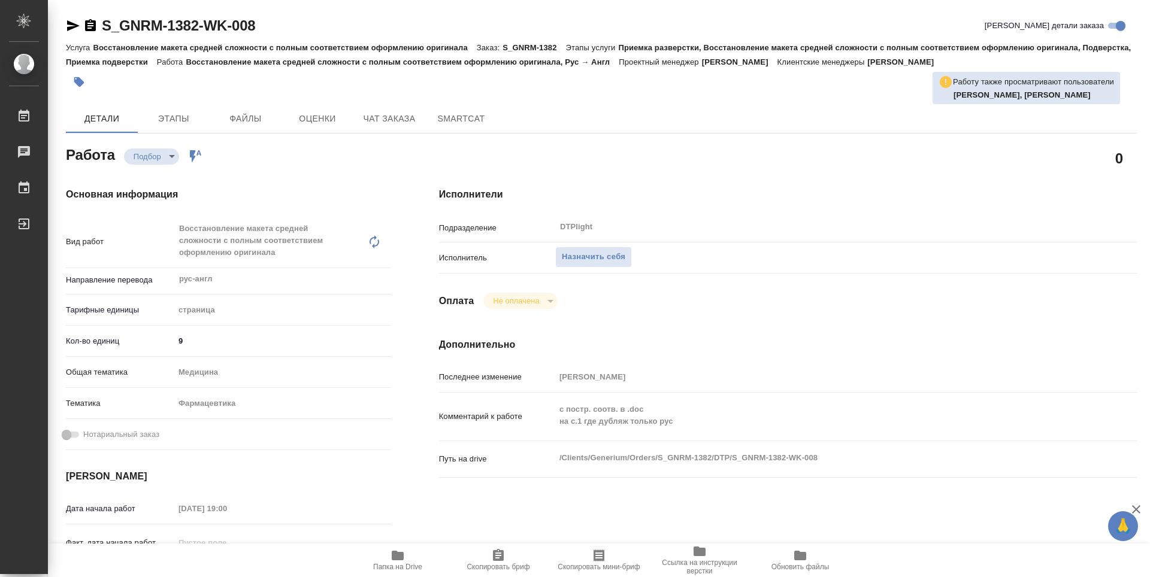
type textarea "x"
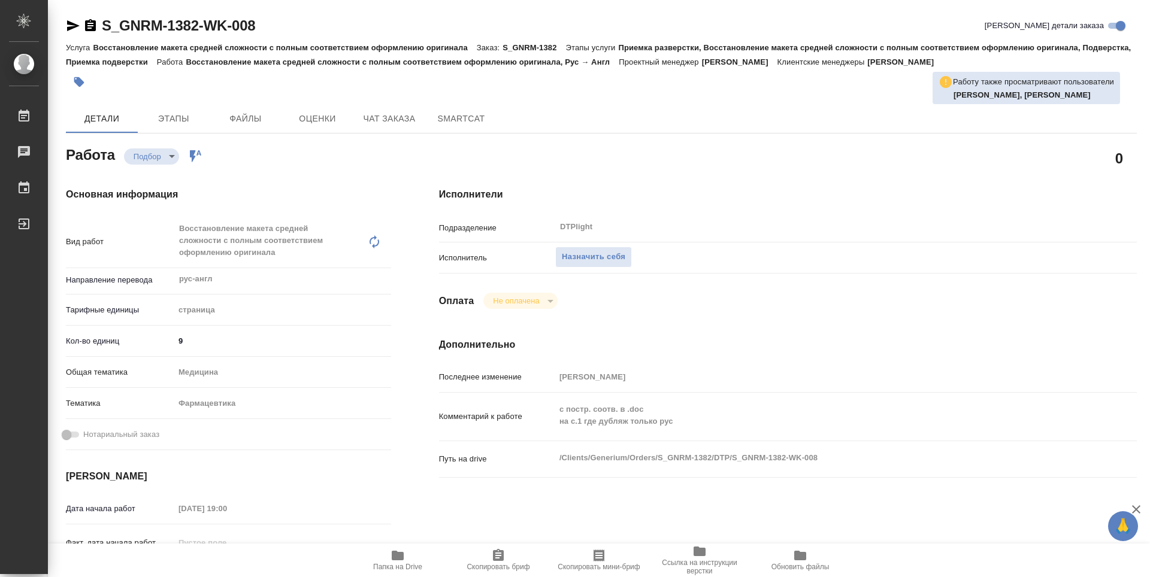
click at [395, 552] on icon "button" at bounding box center [398, 556] width 12 height 10
click at [625, 259] on span "Назначить себя" at bounding box center [593, 257] width 63 height 14
type textarea "x"
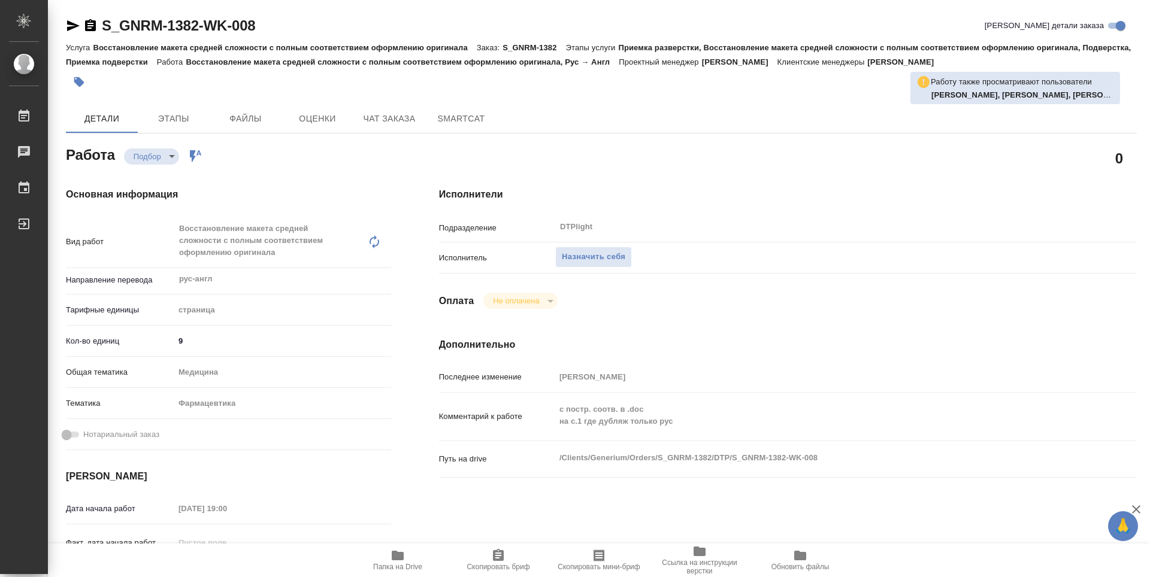
type textarea "x"
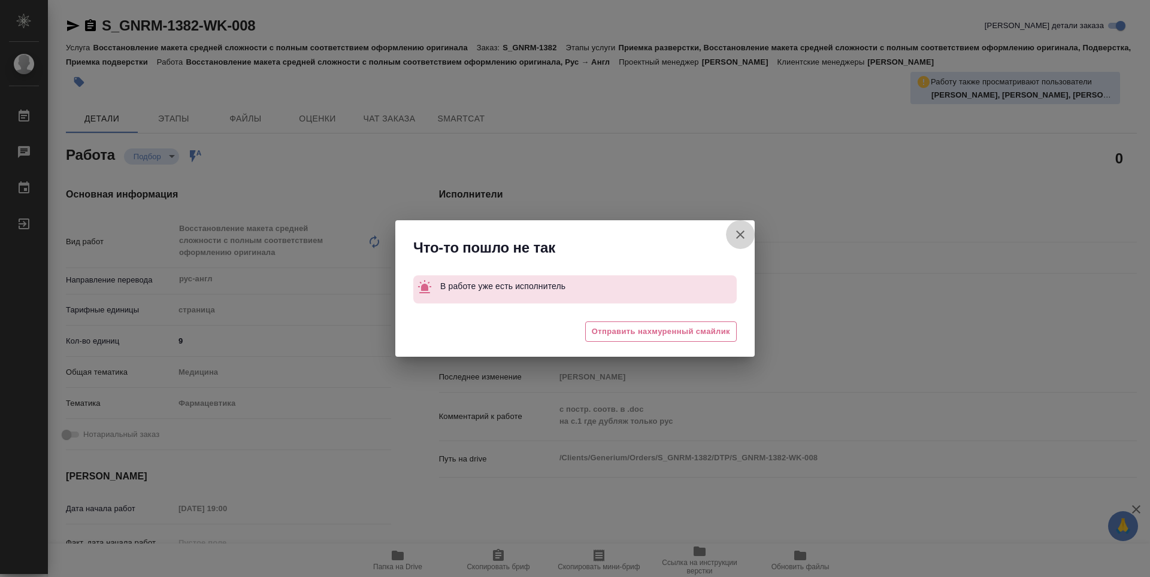
click at [742, 235] on icon "button" at bounding box center [740, 235] width 14 height 14
type textarea "x"
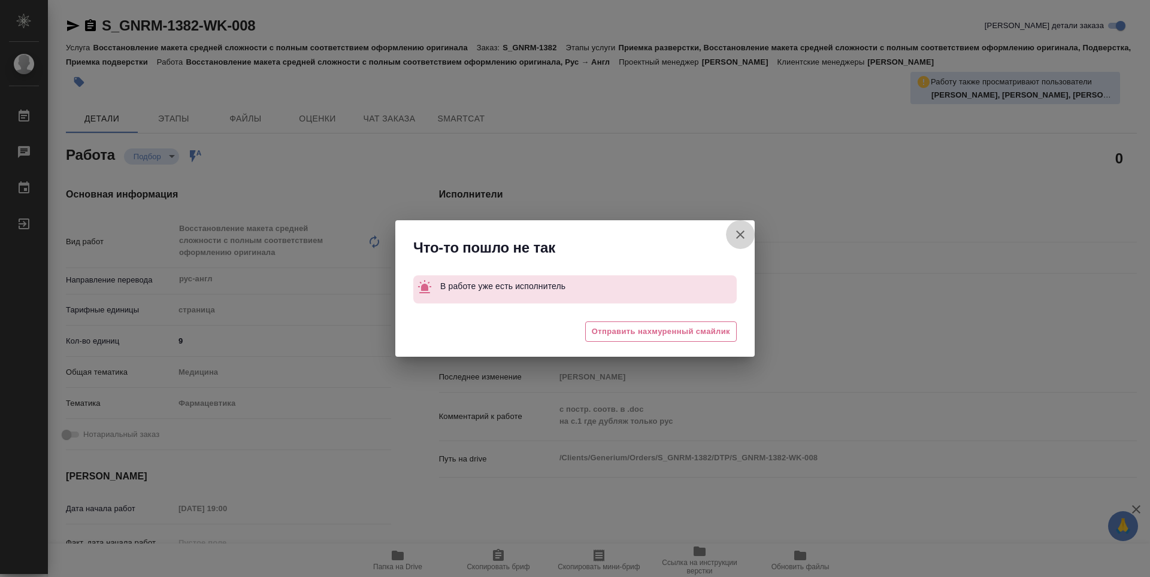
type textarea "x"
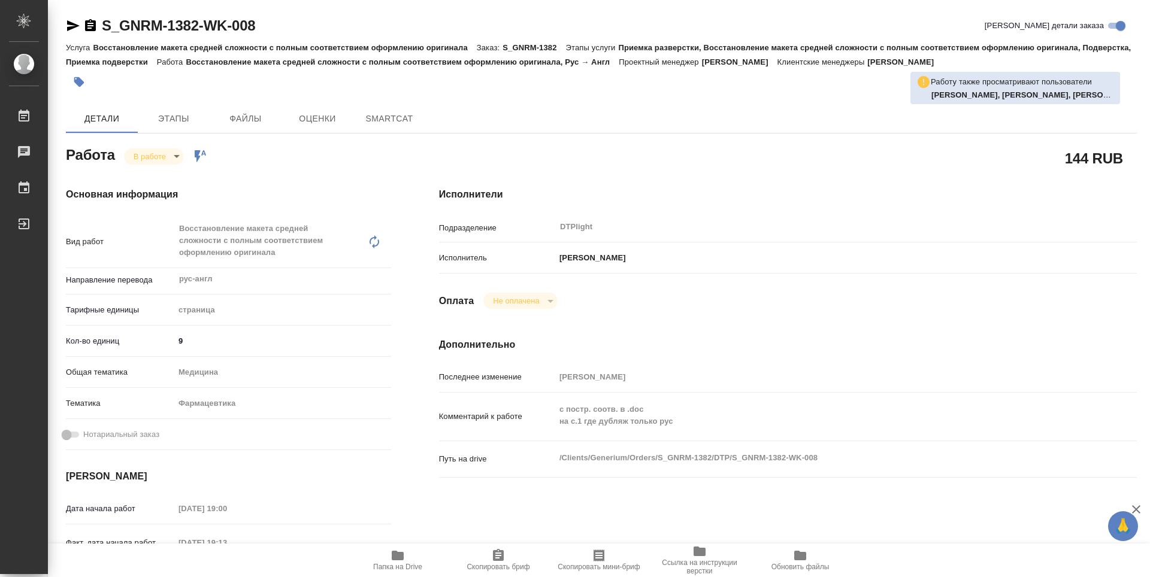
type textarea "x"
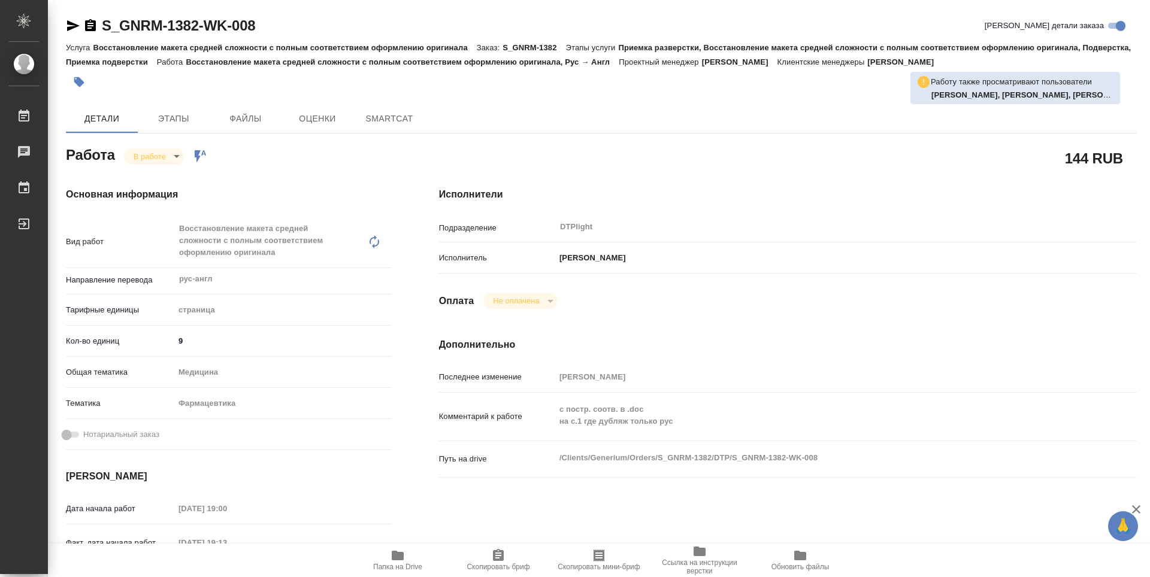
type textarea "x"
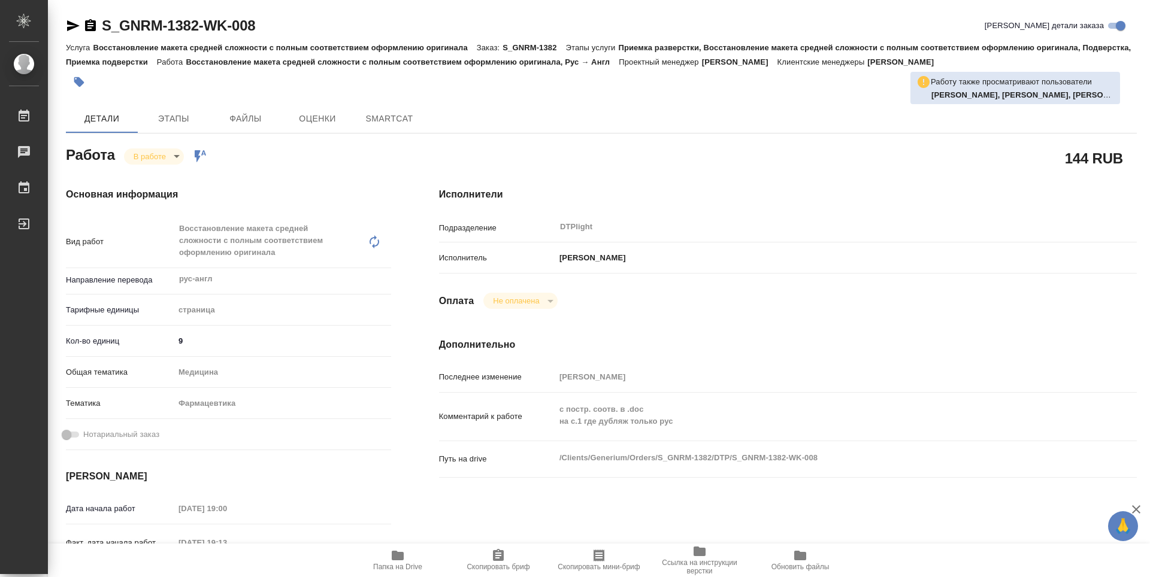
type textarea "x"
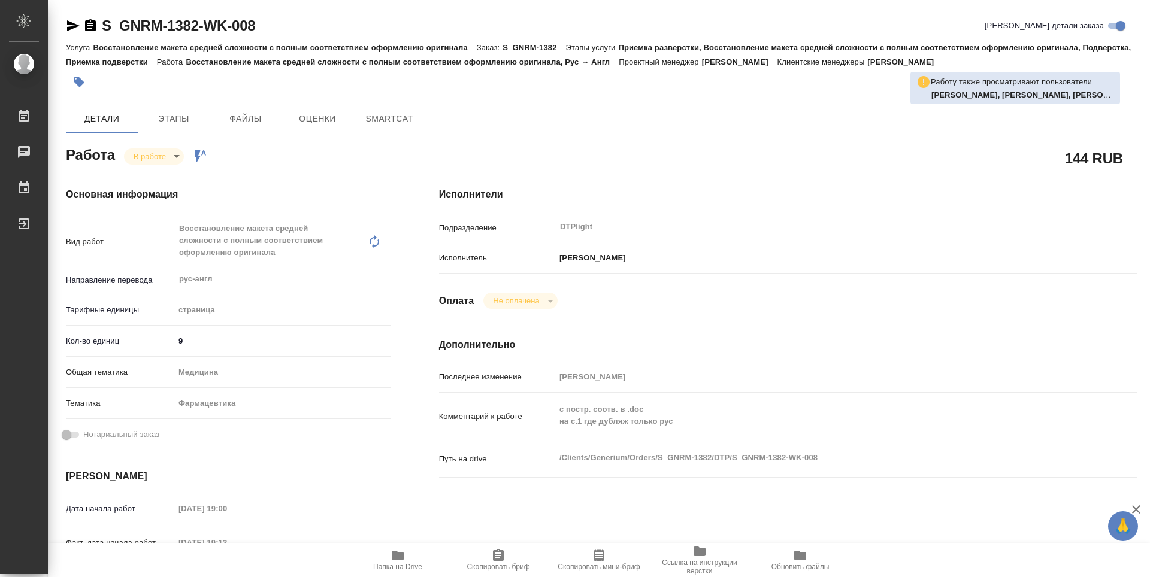
type textarea "x"
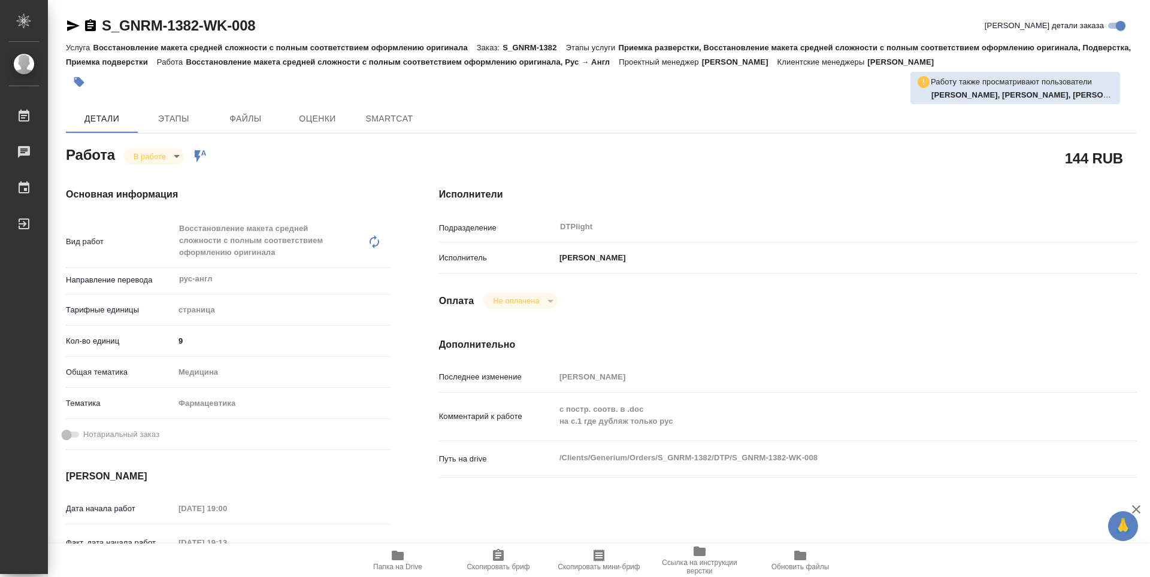
type textarea "x"
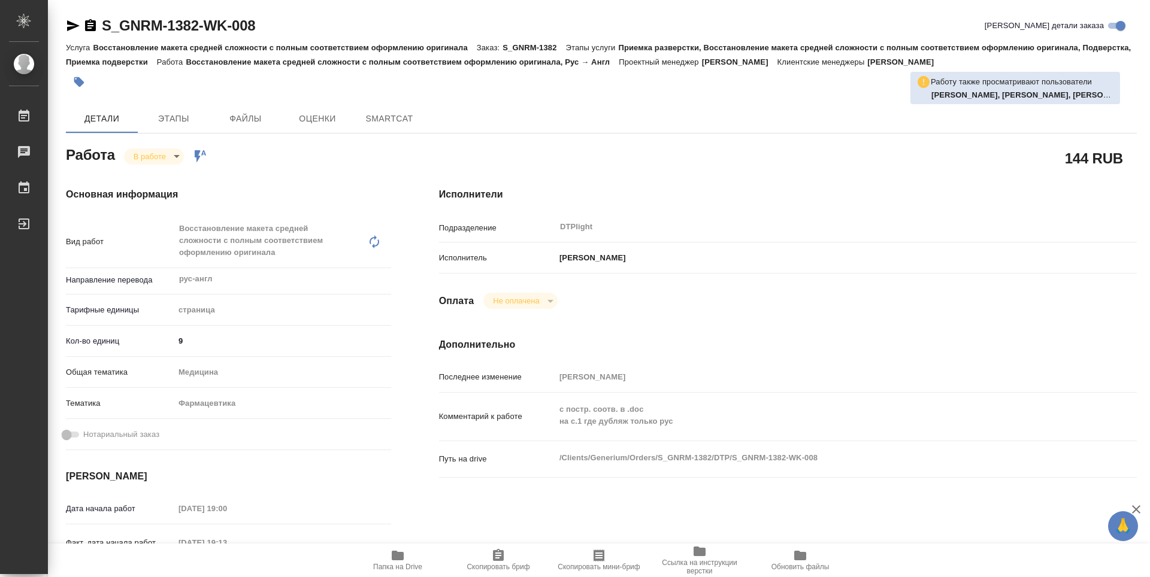
type textarea "x"
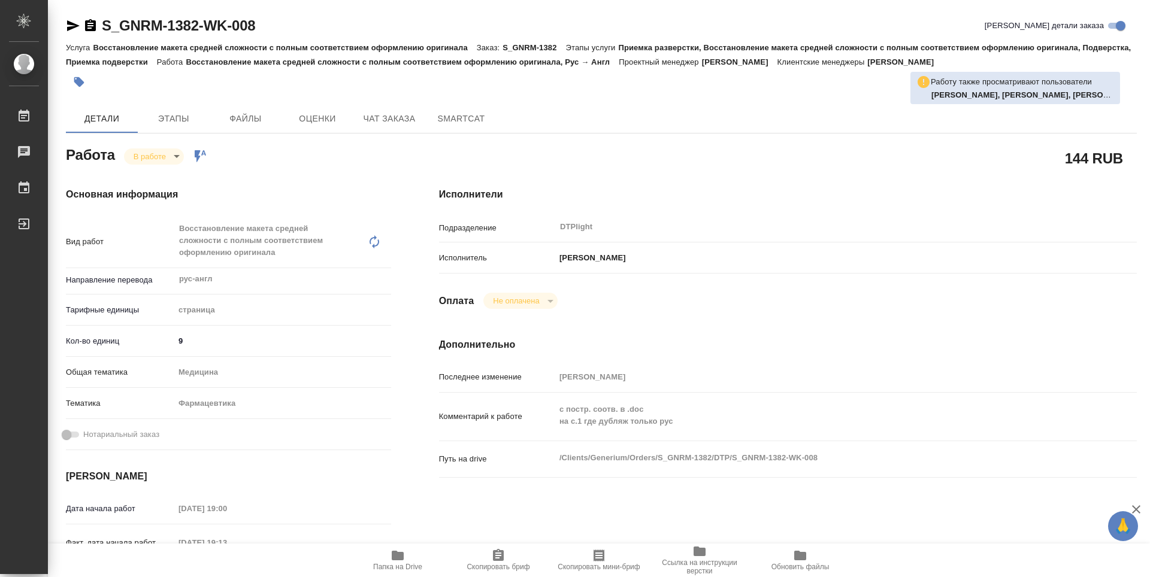
type textarea "x"
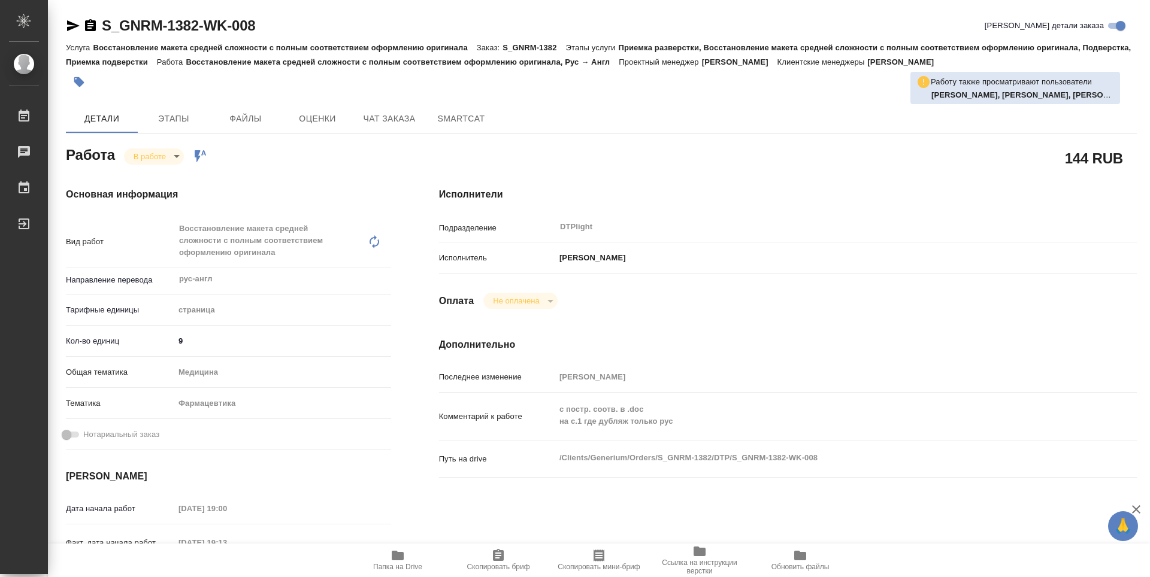
type textarea "x"
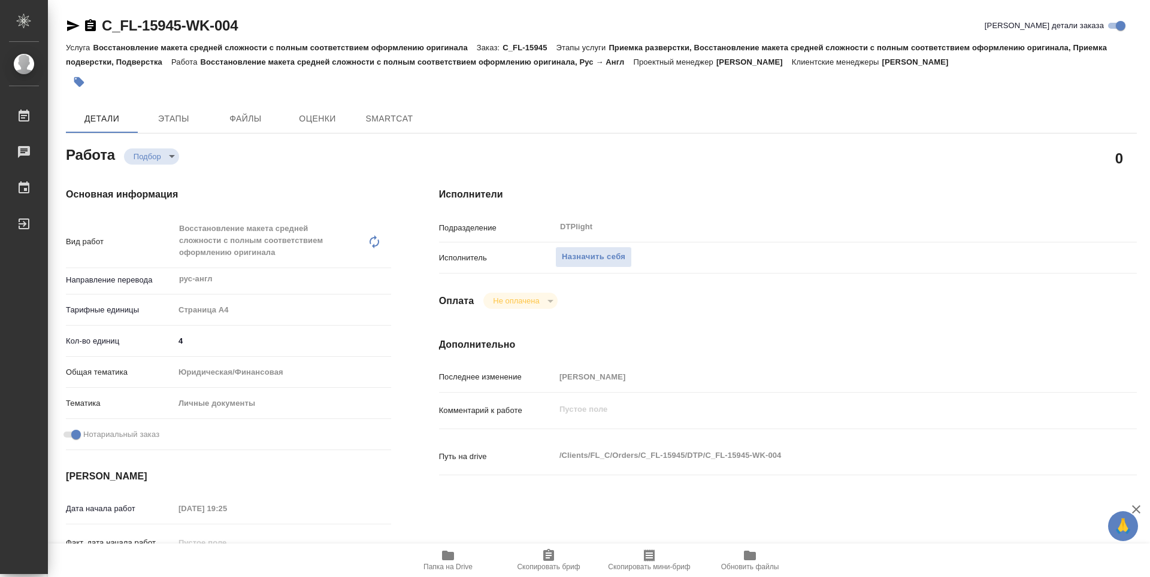
type textarea "x"
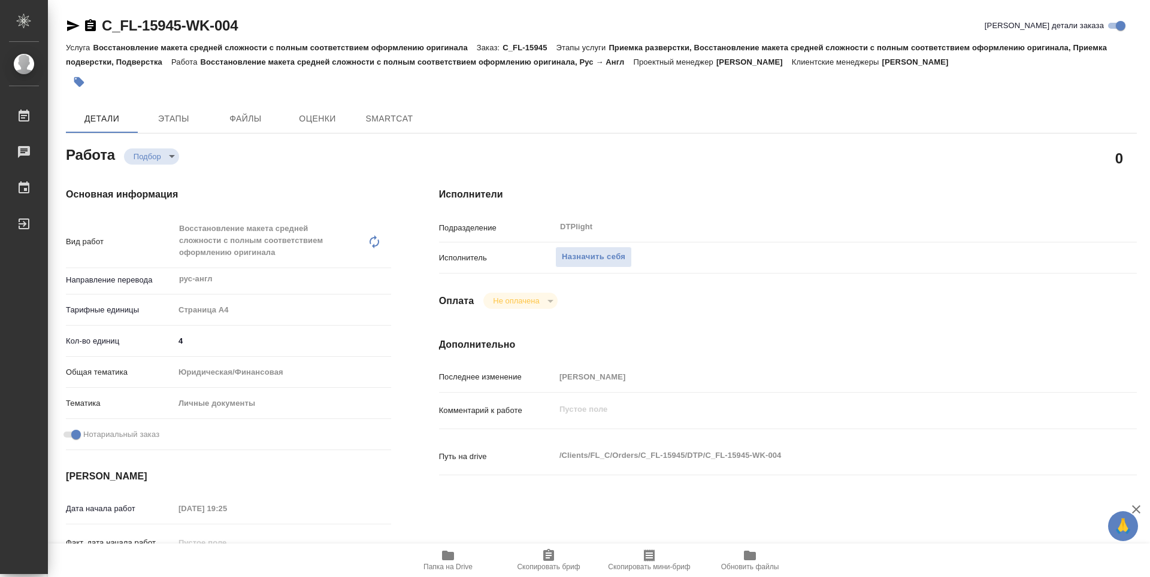
type textarea "x"
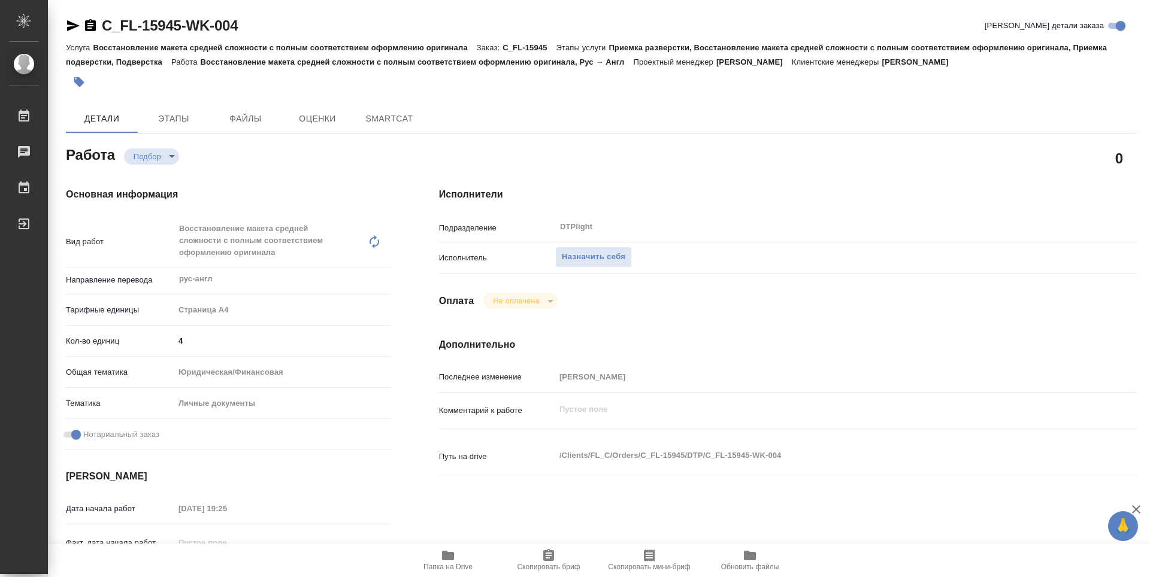
type textarea "x"
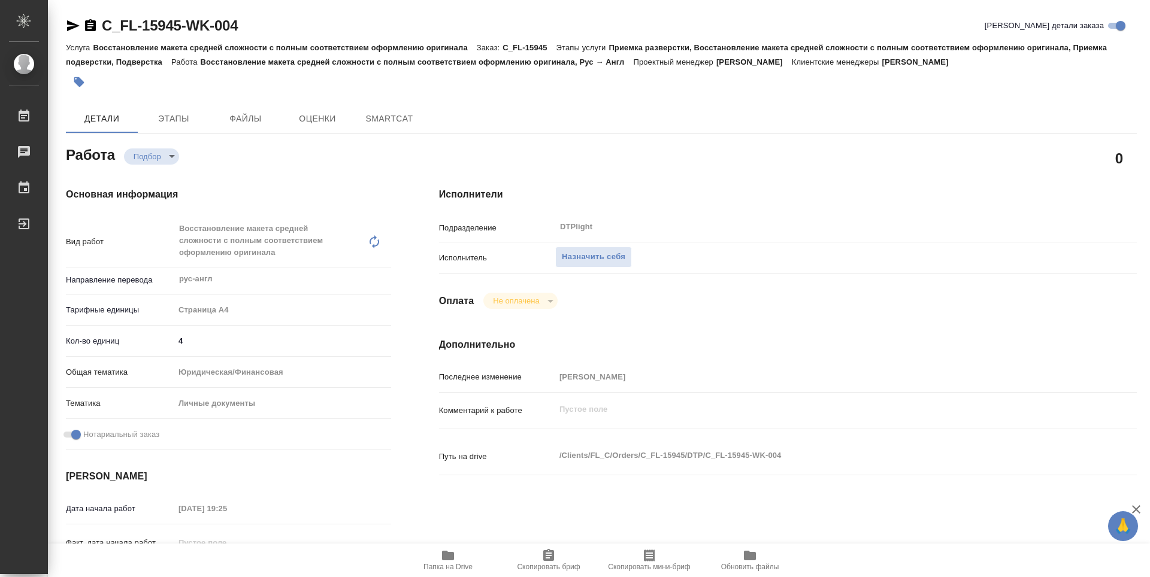
type textarea "x"
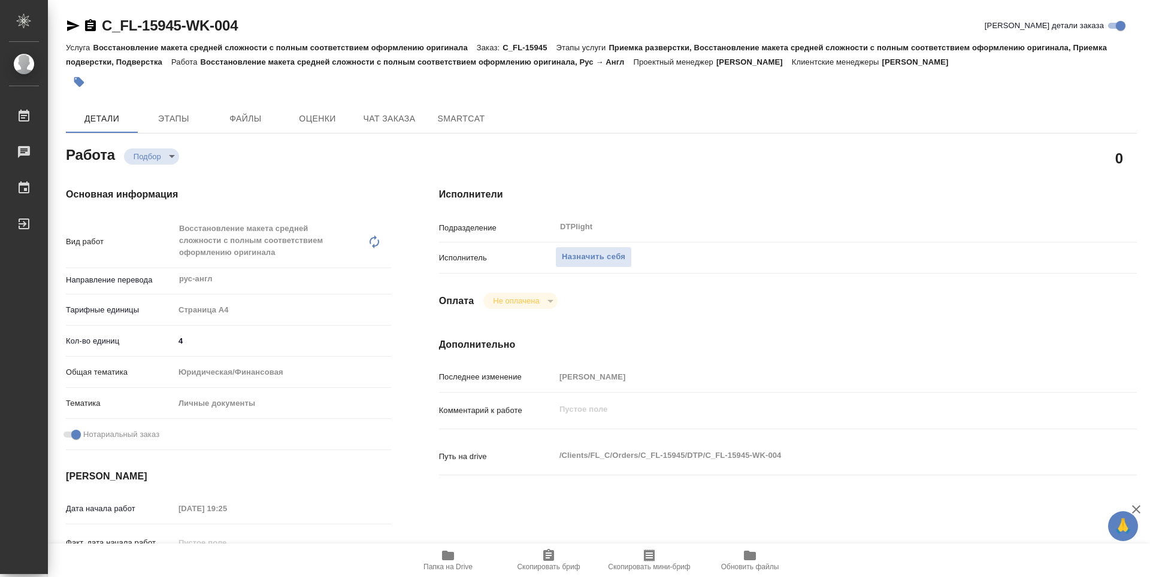
type textarea "x"
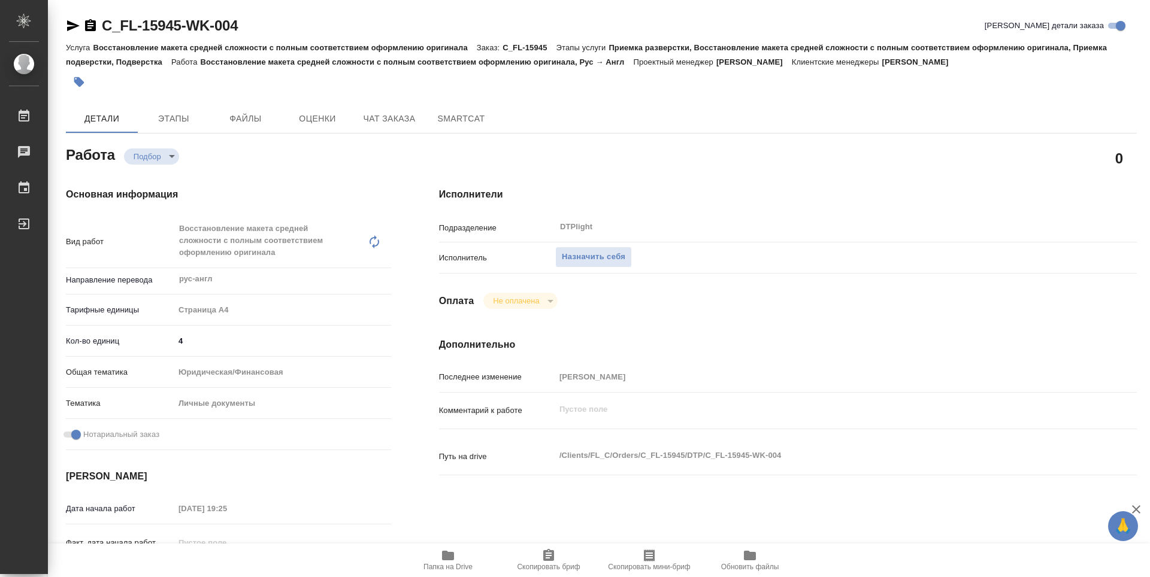
click at [448, 560] on icon "button" at bounding box center [448, 556] width 12 height 10
type textarea "x"
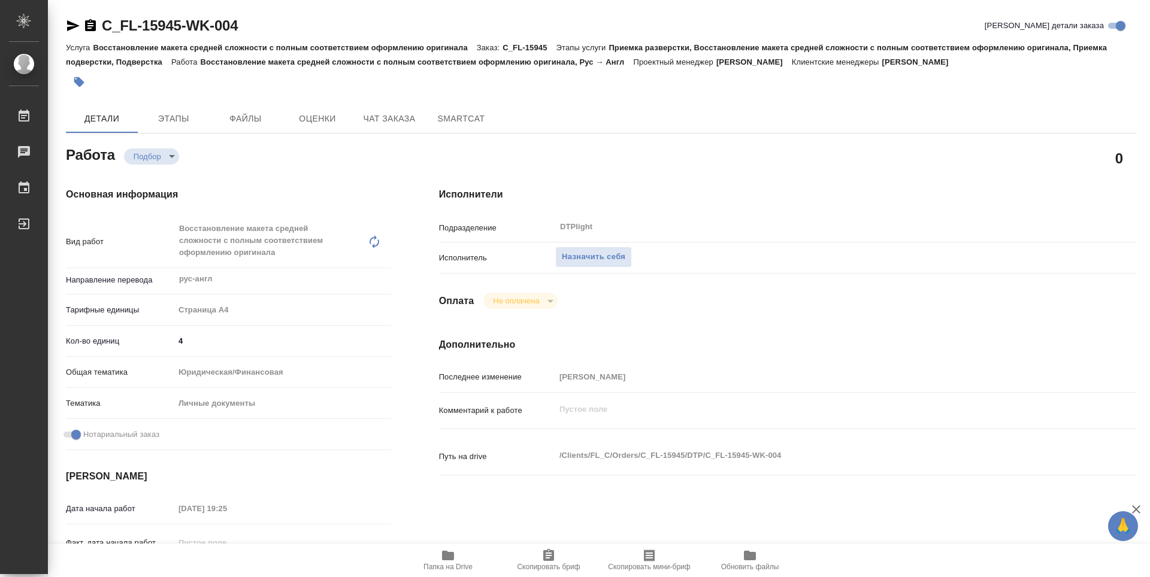
type textarea "x"
click at [608, 256] on span "Назначить себя" at bounding box center [593, 257] width 63 height 14
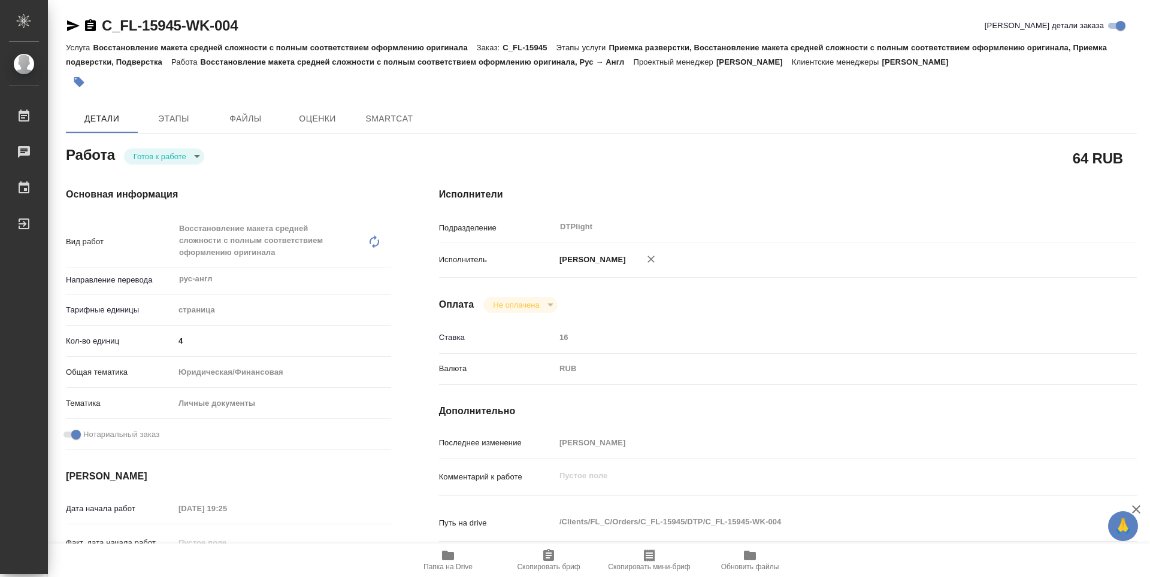
type textarea "x"
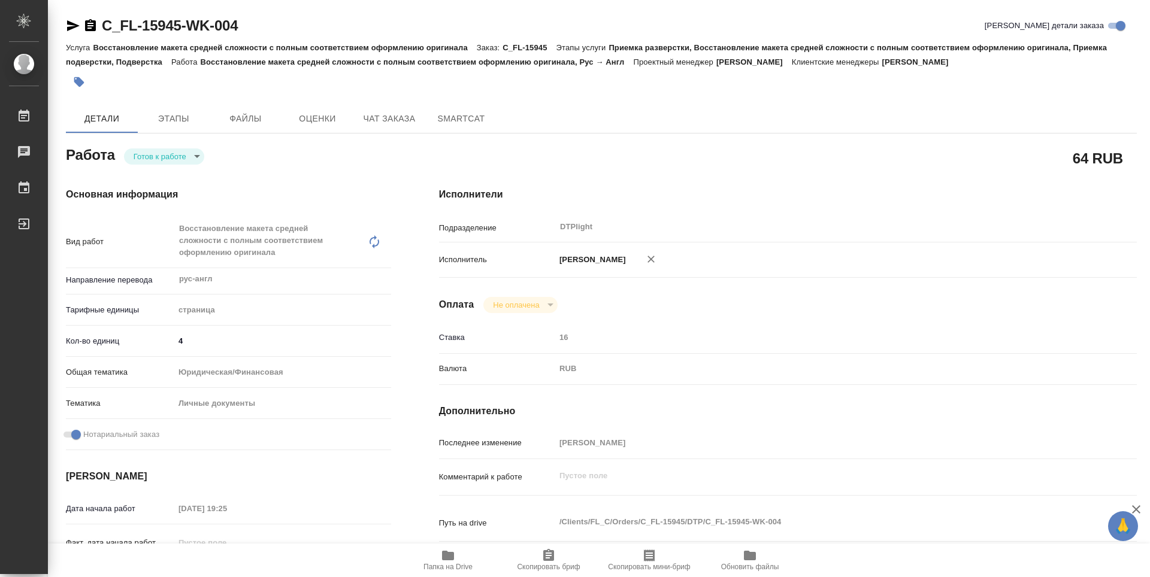
type textarea "x"
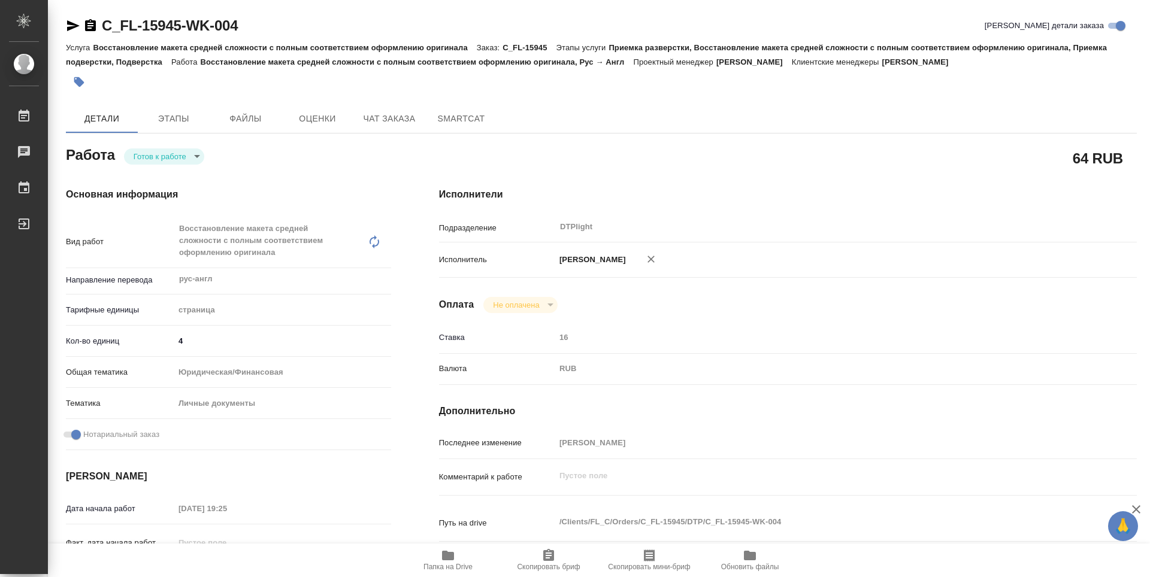
type textarea "x"
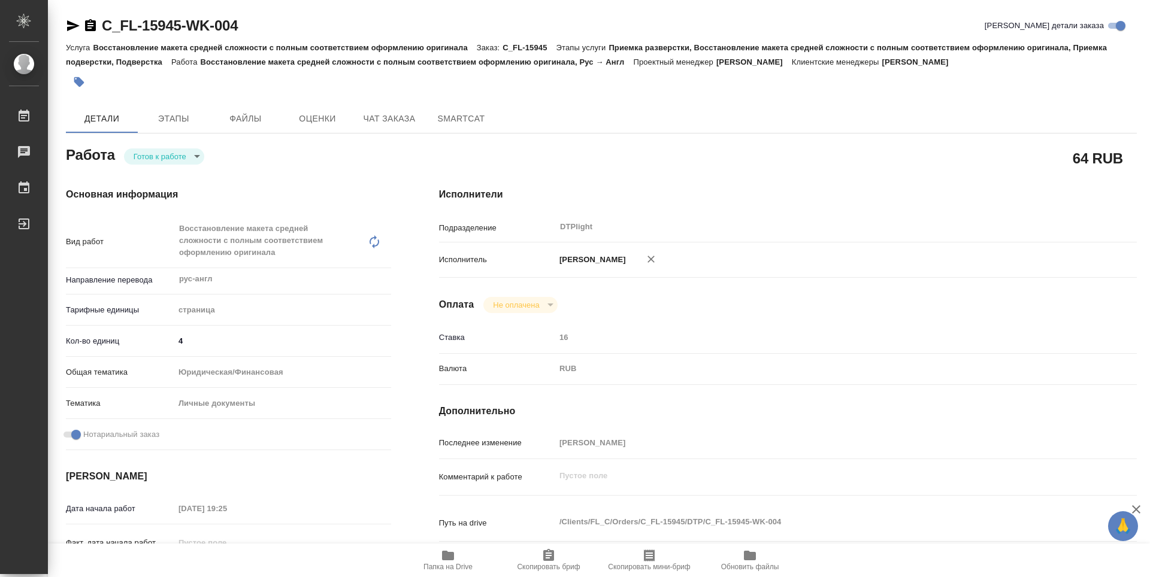
type textarea "x"
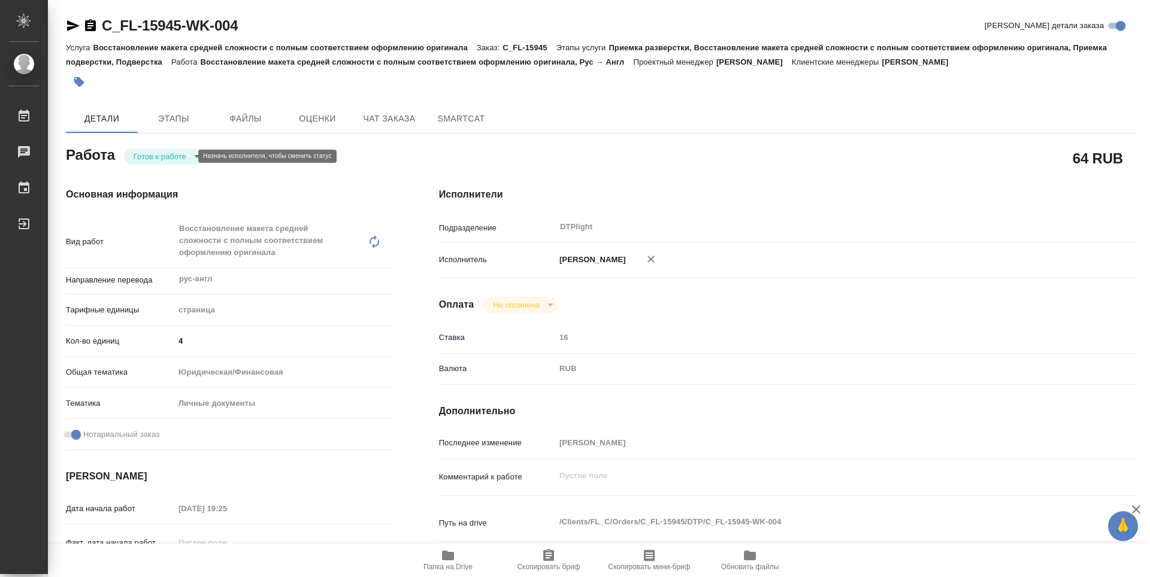
click at [169, 156] on body "🙏 .cls-1 fill:#fff; AWATERA Zubakova Viktoriya Работы 0 Чаты График Выйти C_FL-…" at bounding box center [575, 288] width 1150 height 577
type textarea "x"
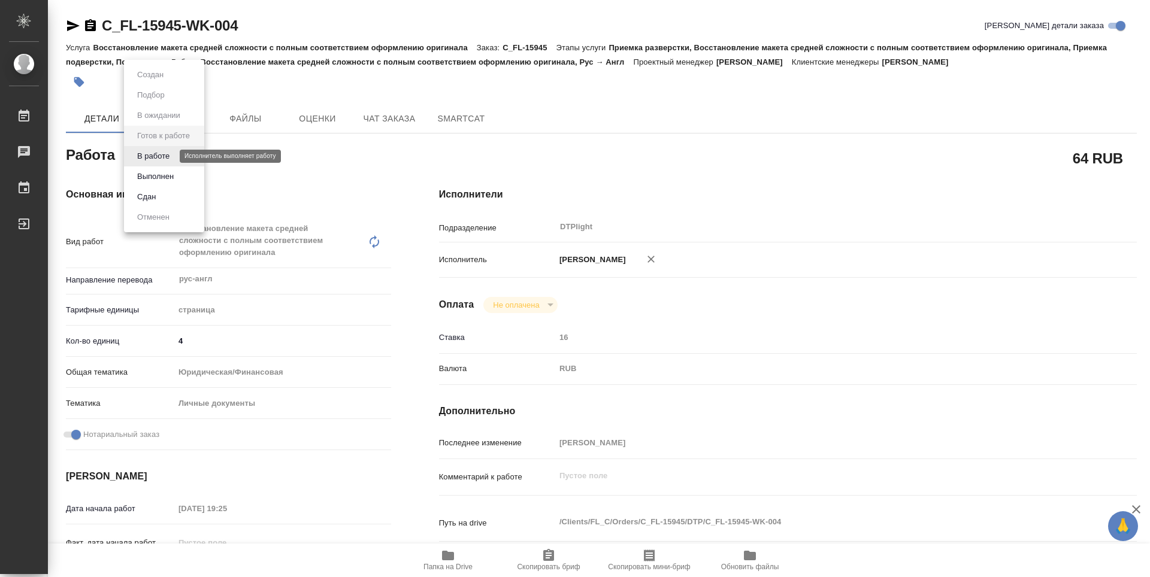
type textarea "x"
click at [169, 156] on button "В работе" at bounding box center [154, 156] width 40 height 13
type textarea "x"
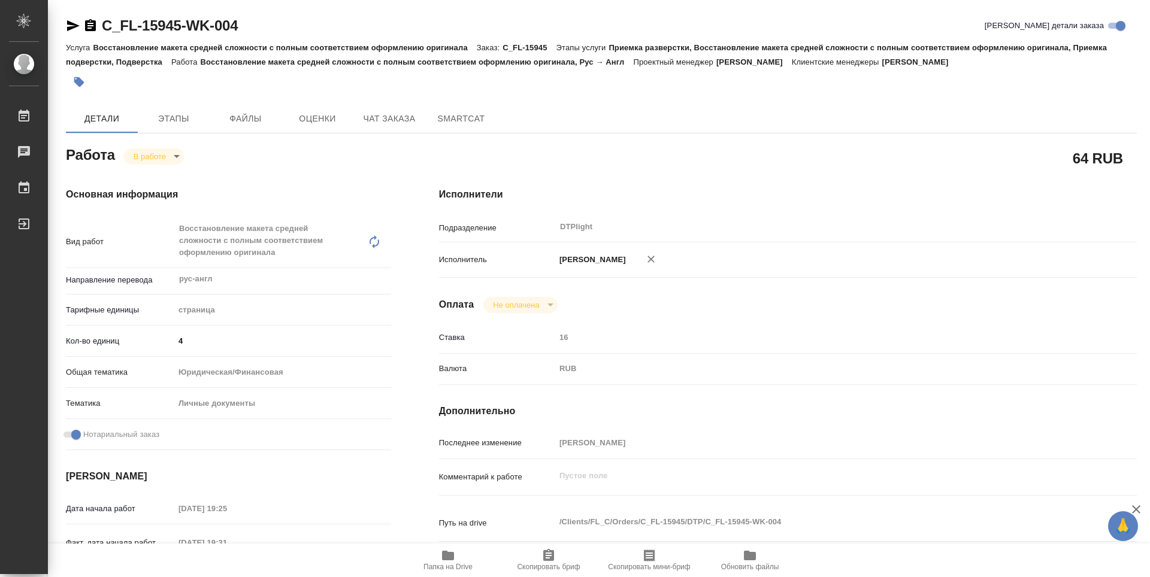
type textarea "x"
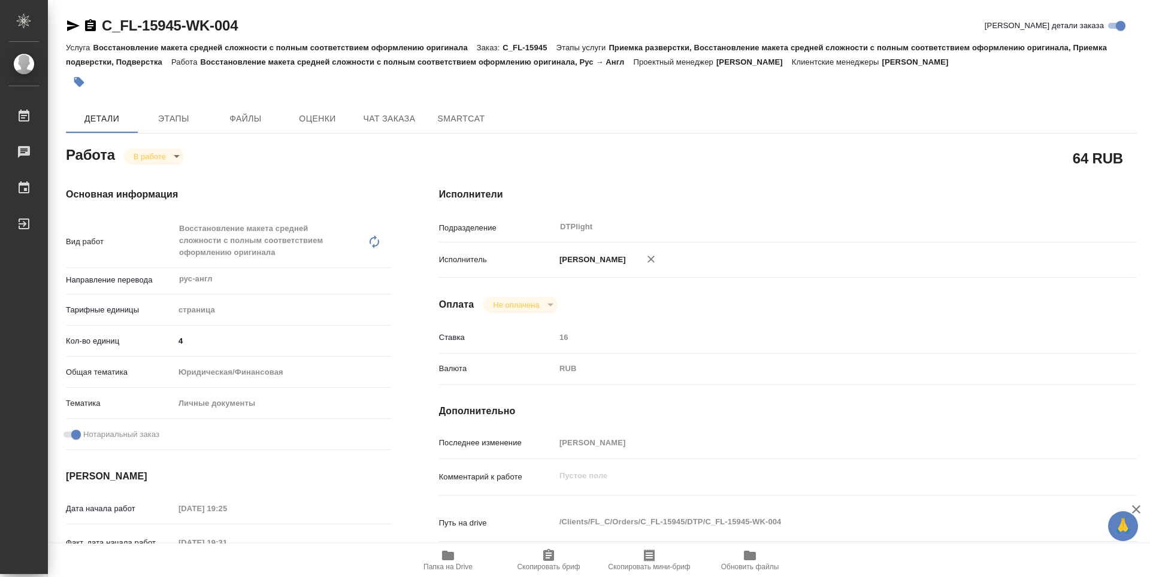
type textarea "x"
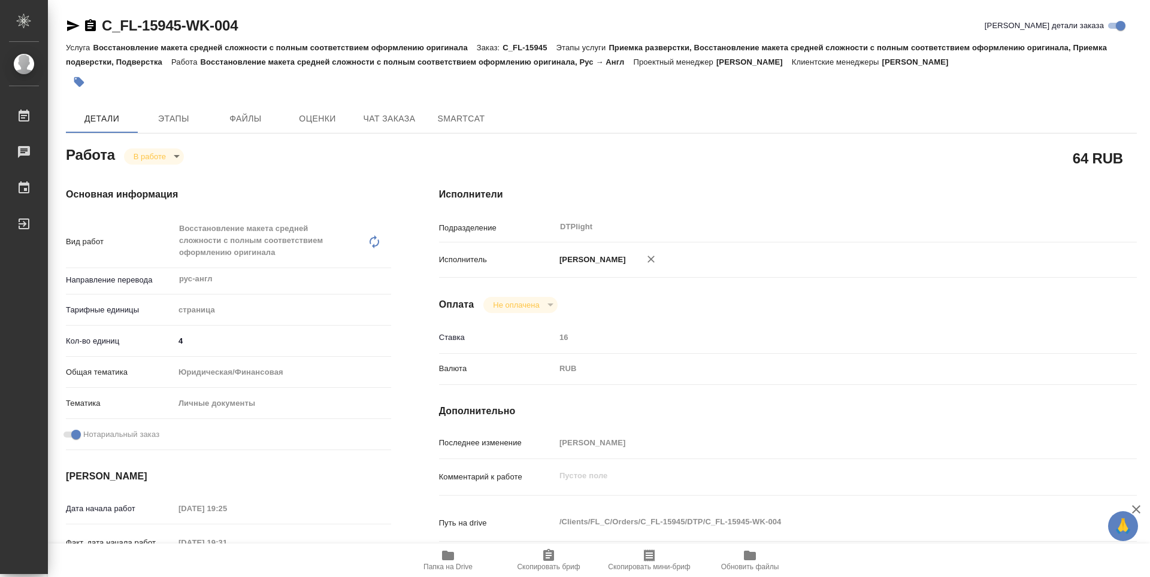
type textarea "x"
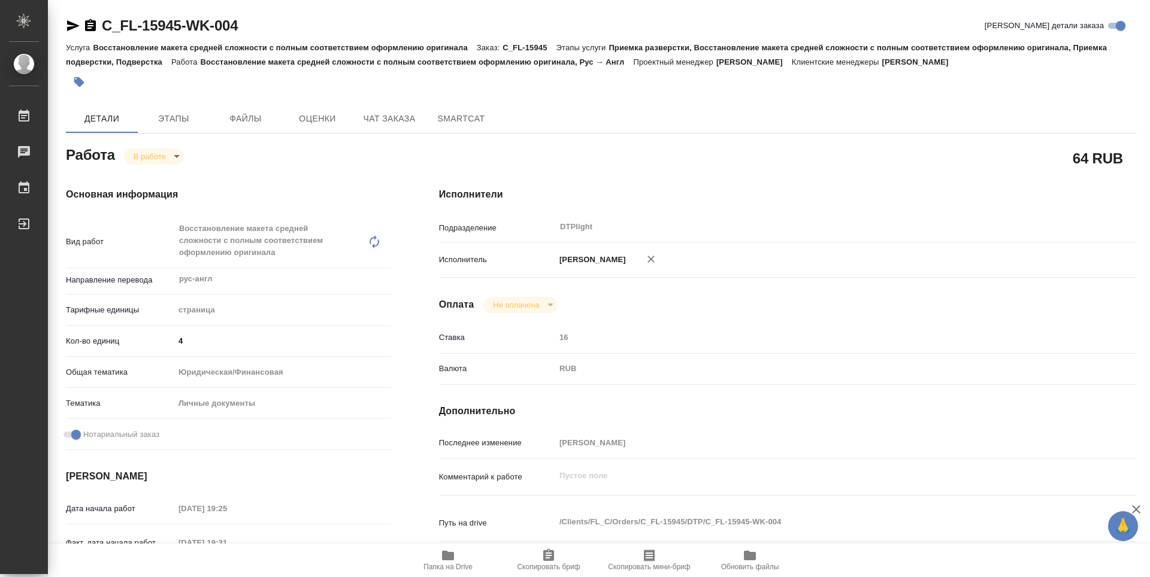
type textarea "x"
drag, startPoint x: 261, startPoint y: 27, endPoint x: 99, endPoint y: 31, distance: 161.7
click at [99, 31] on div "C_FL-15945-WK-004 Кратко детали заказа" at bounding box center [601, 25] width 1071 height 19
copy link "C_FL-15945-WK-004"
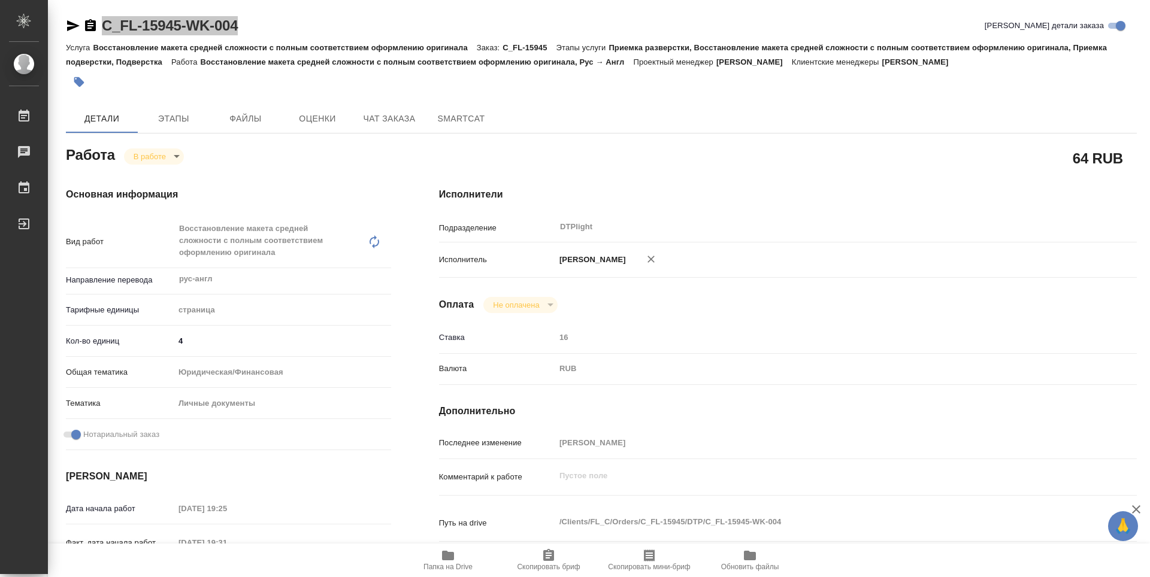
type textarea "x"
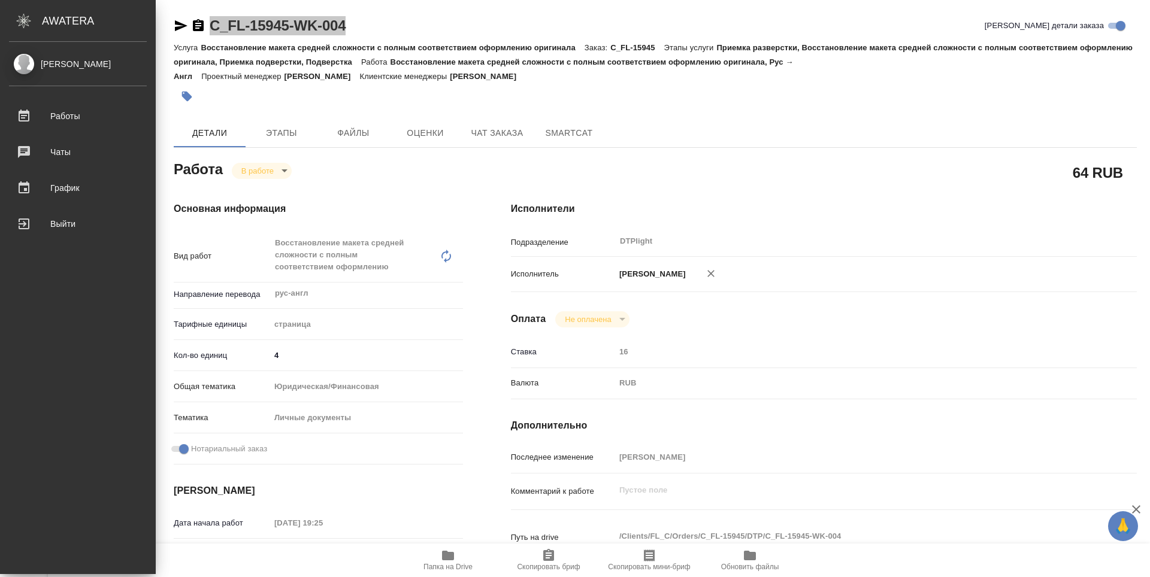
type textarea "x"
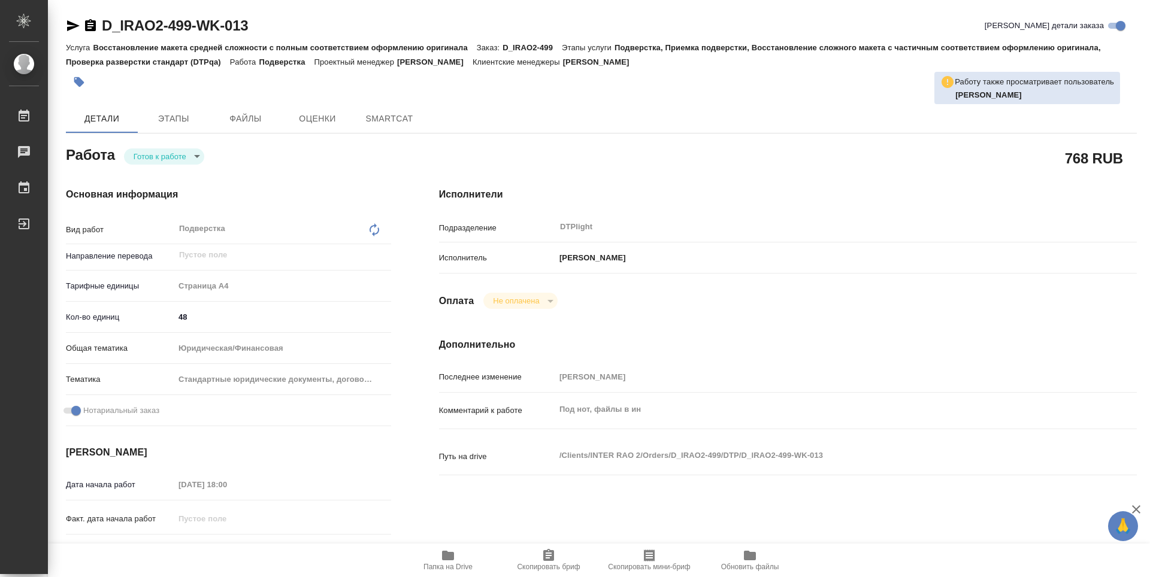
type textarea "x"
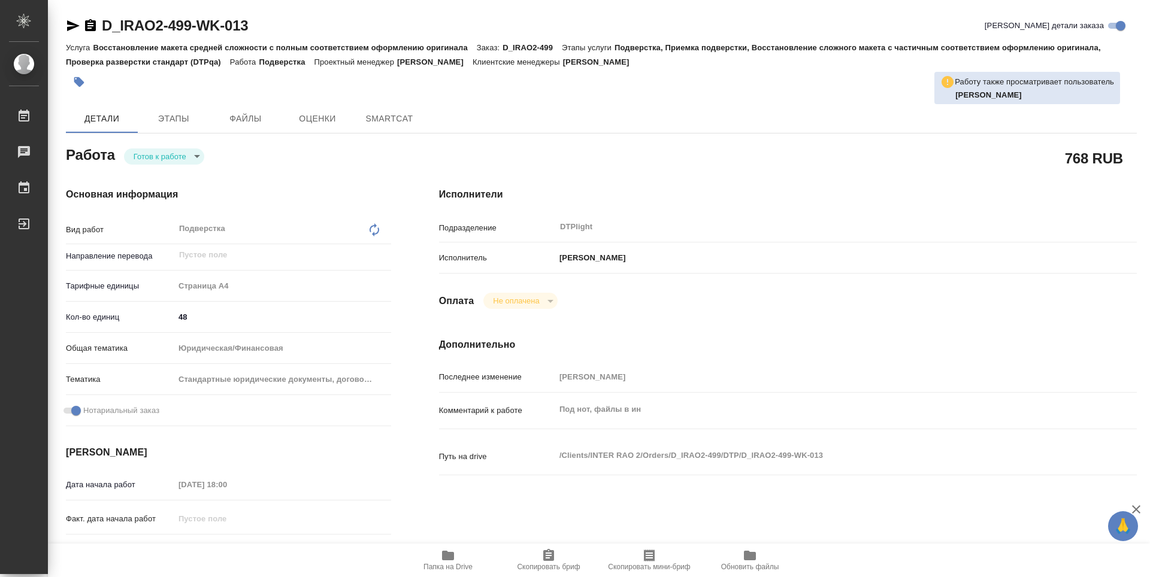
type textarea "x"
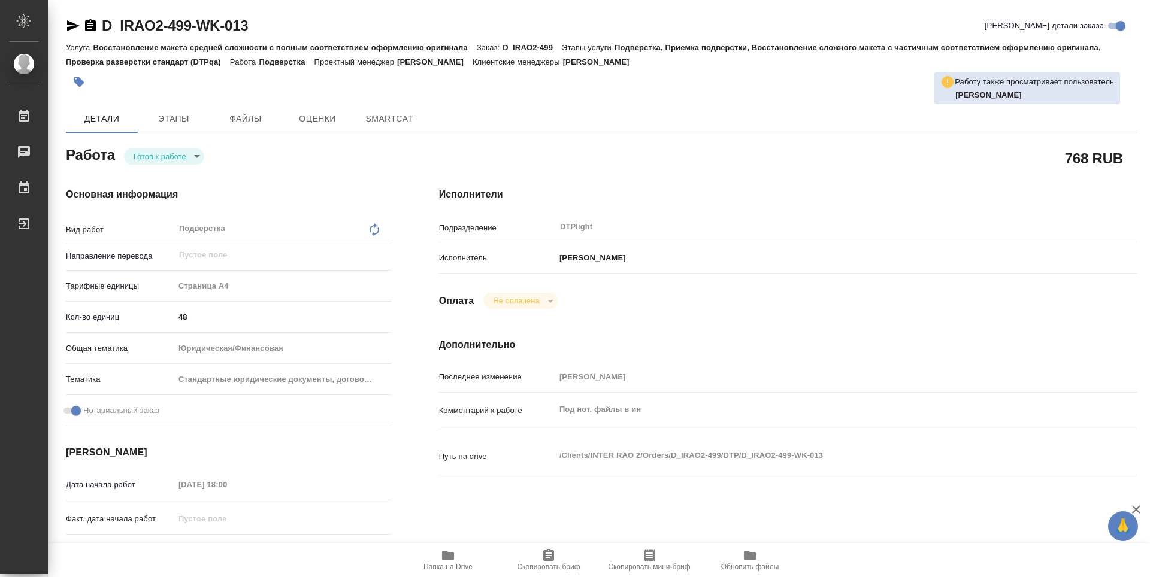
type textarea "x"
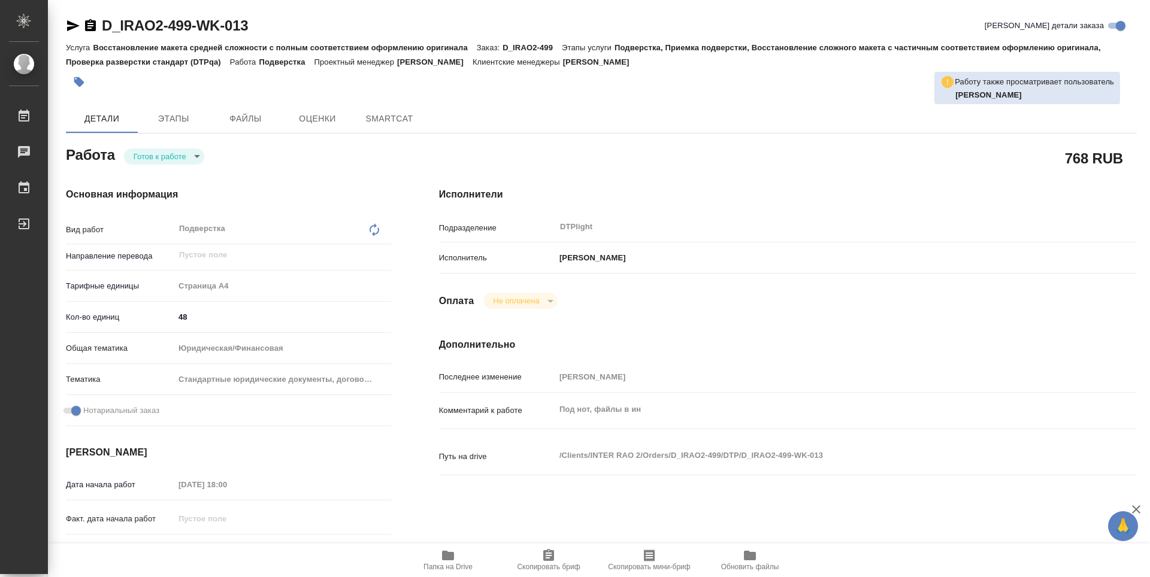
type textarea "x"
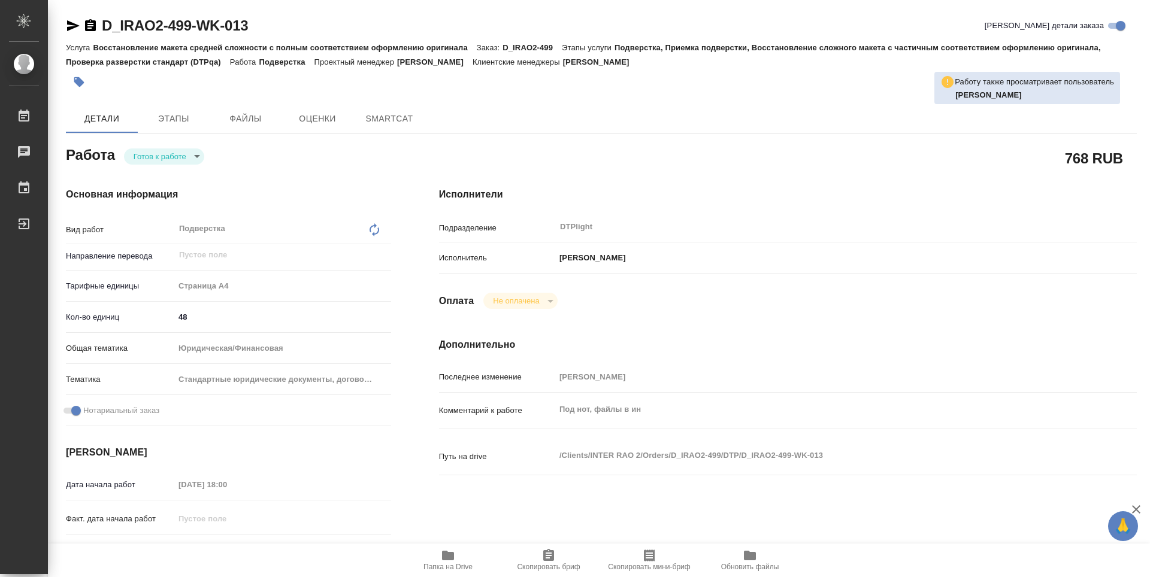
type textarea "x"
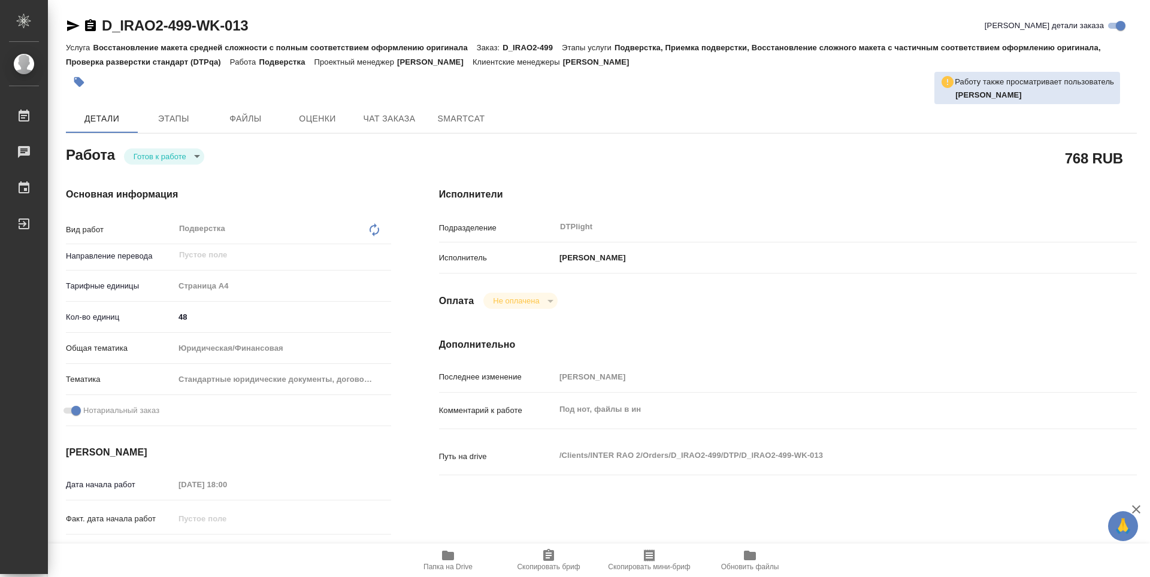
type textarea "x"
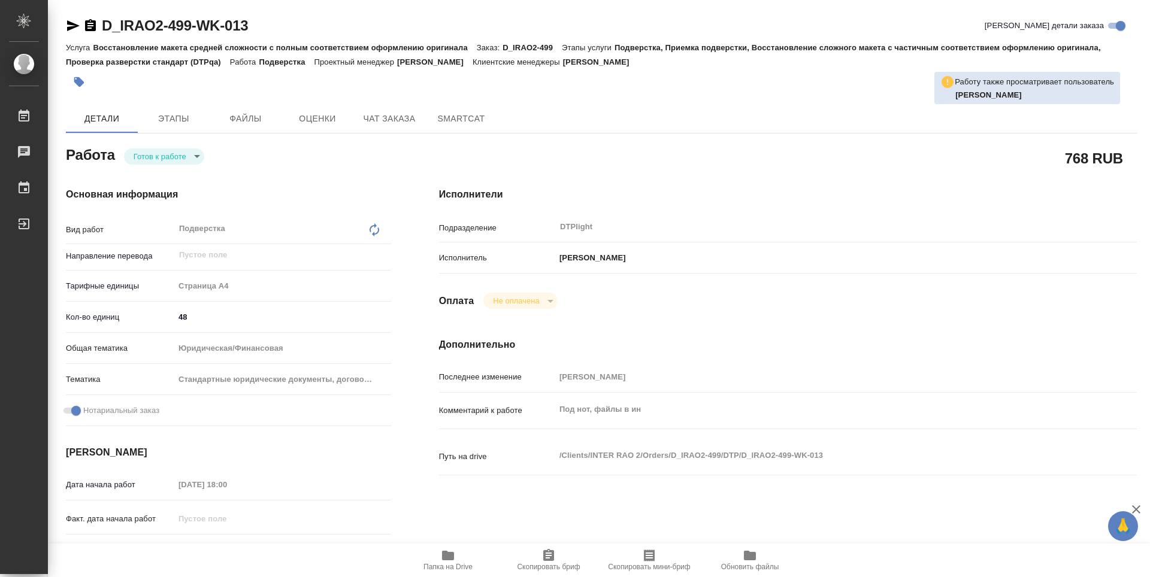
type textarea "x"
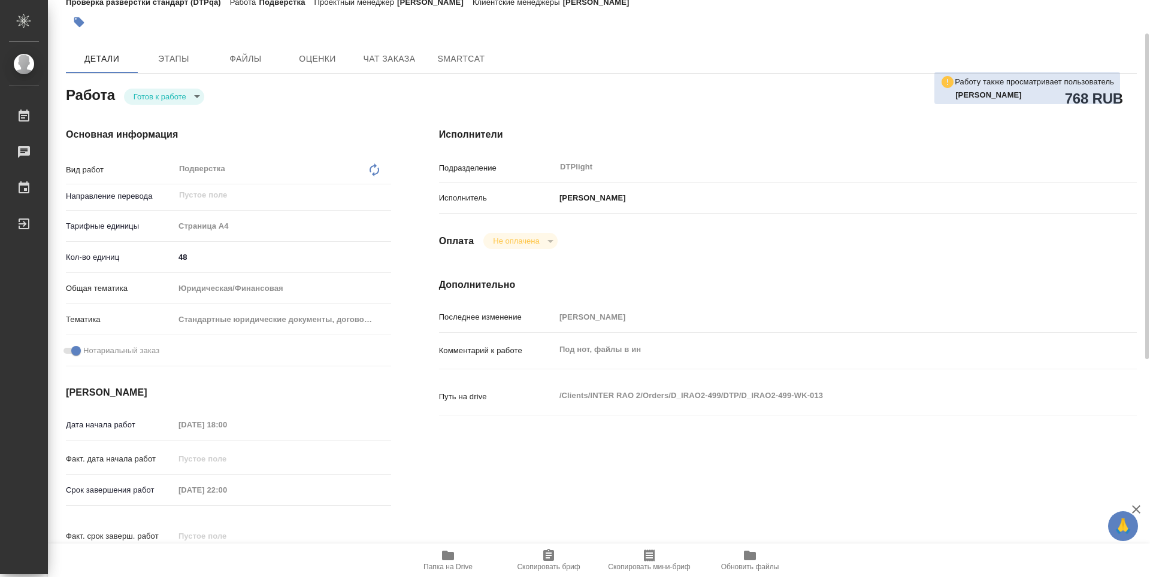
scroll to position [60, 0]
click at [454, 557] on icon "button" at bounding box center [448, 556] width 12 height 10
type textarea "x"
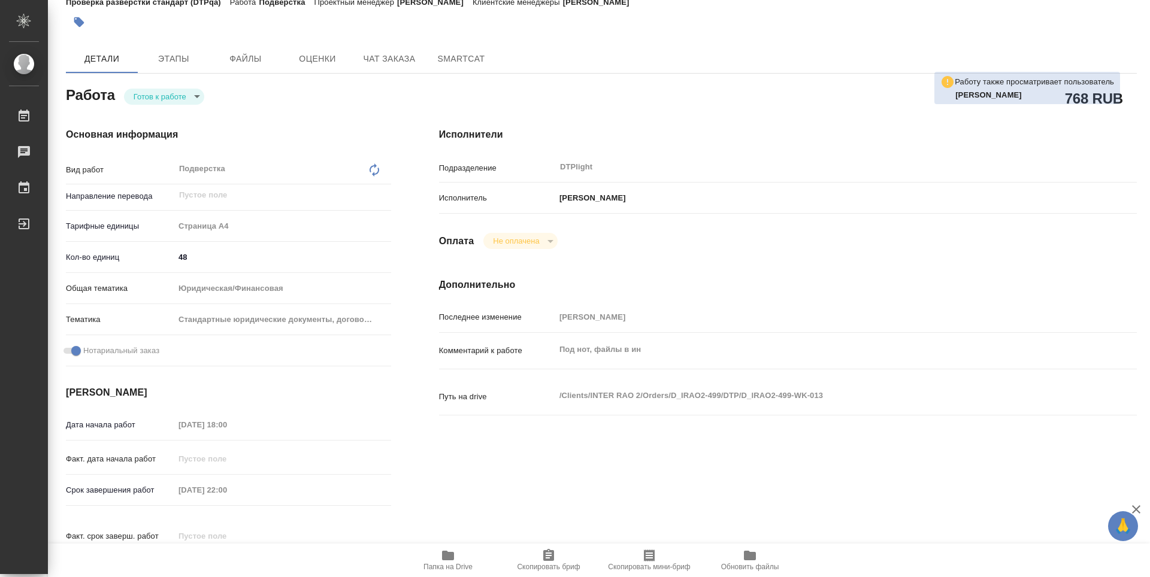
type textarea "x"
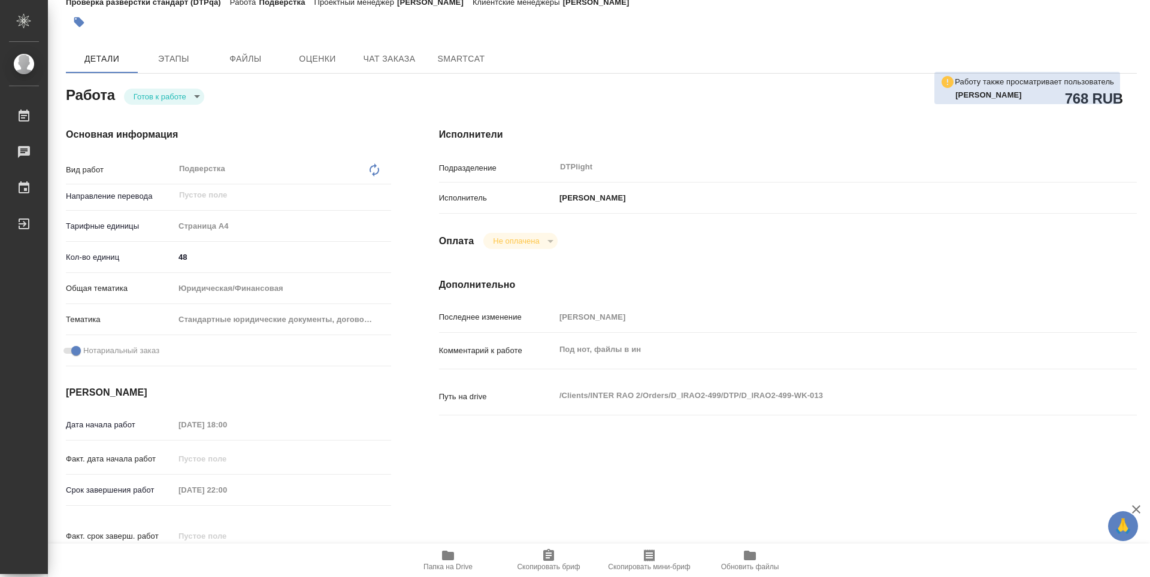
type textarea "x"
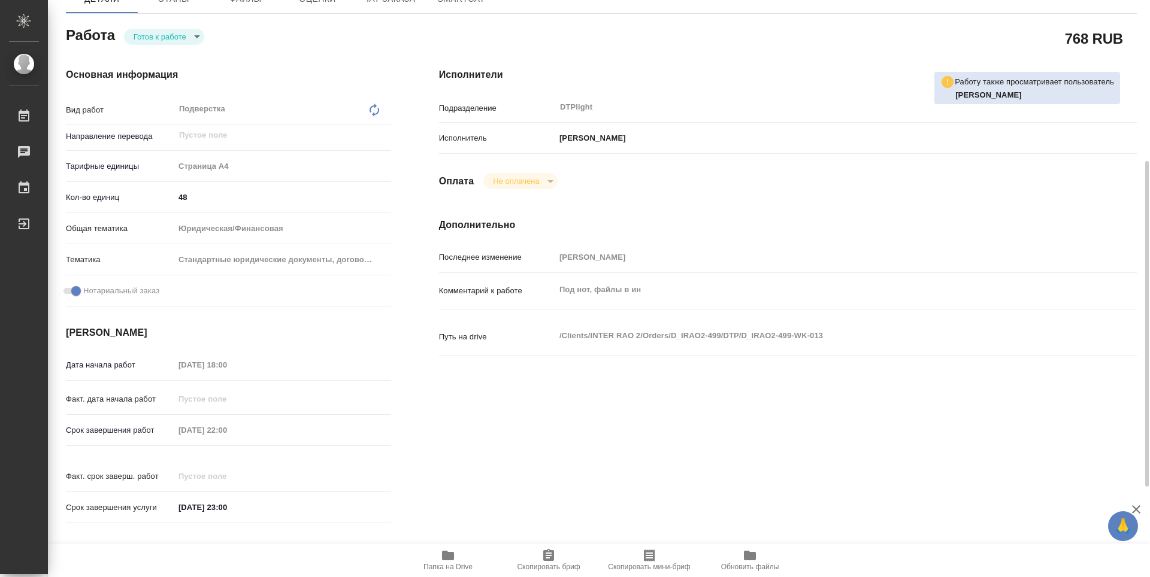
scroll to position [180, 0]
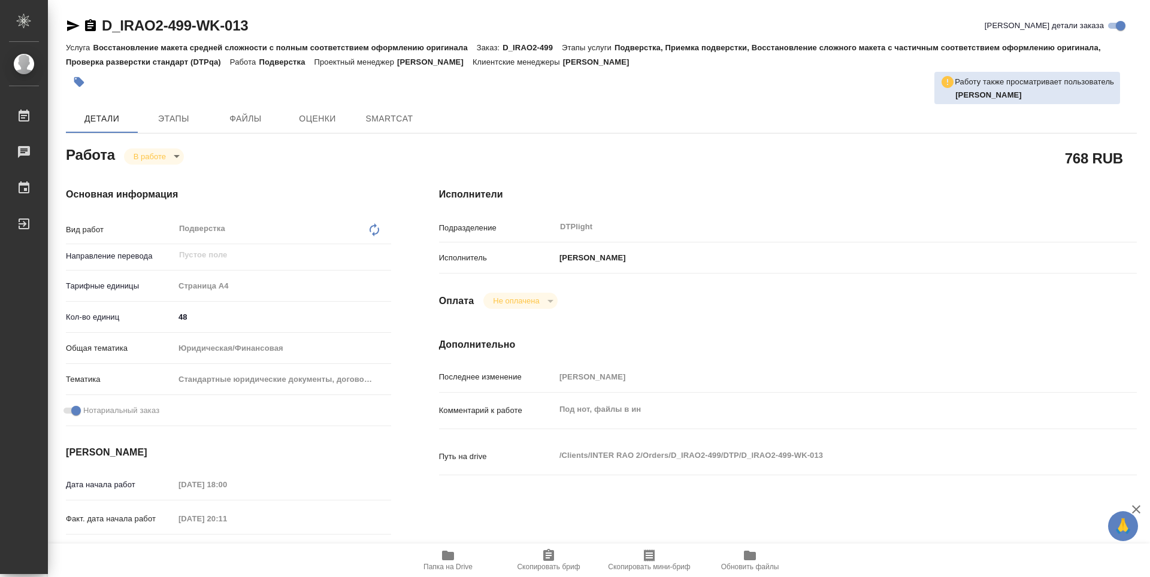
type textarea "x"
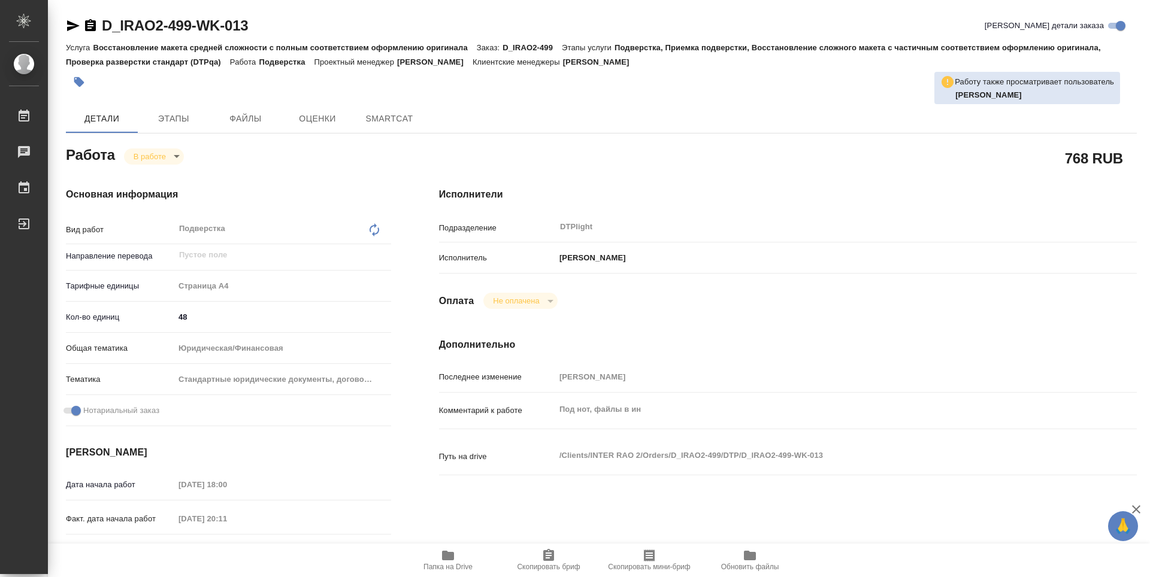
type textarea "x"
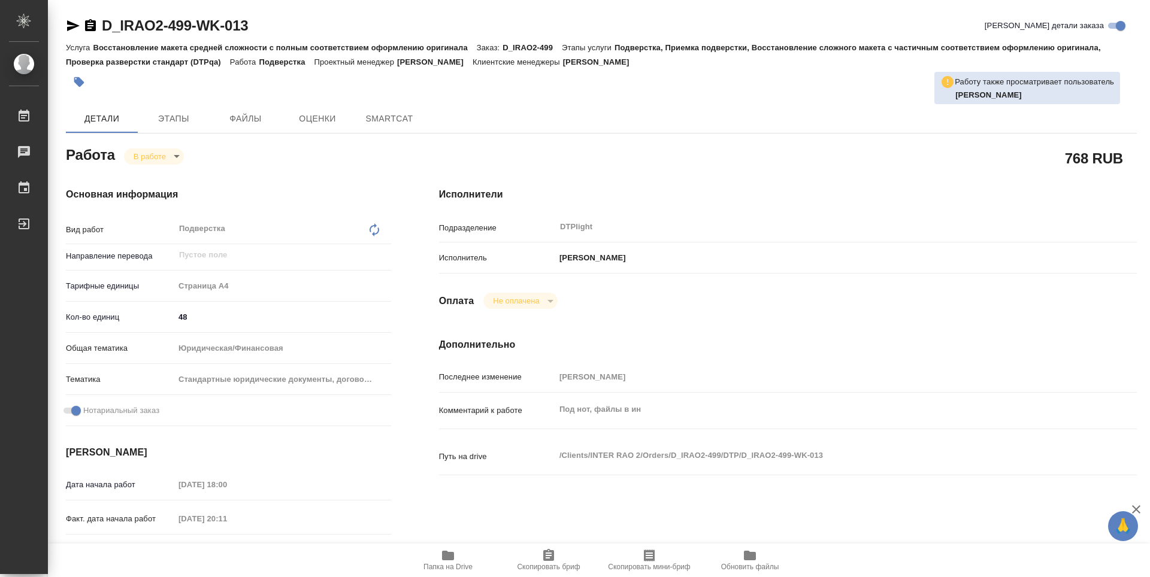
type textarea "x"
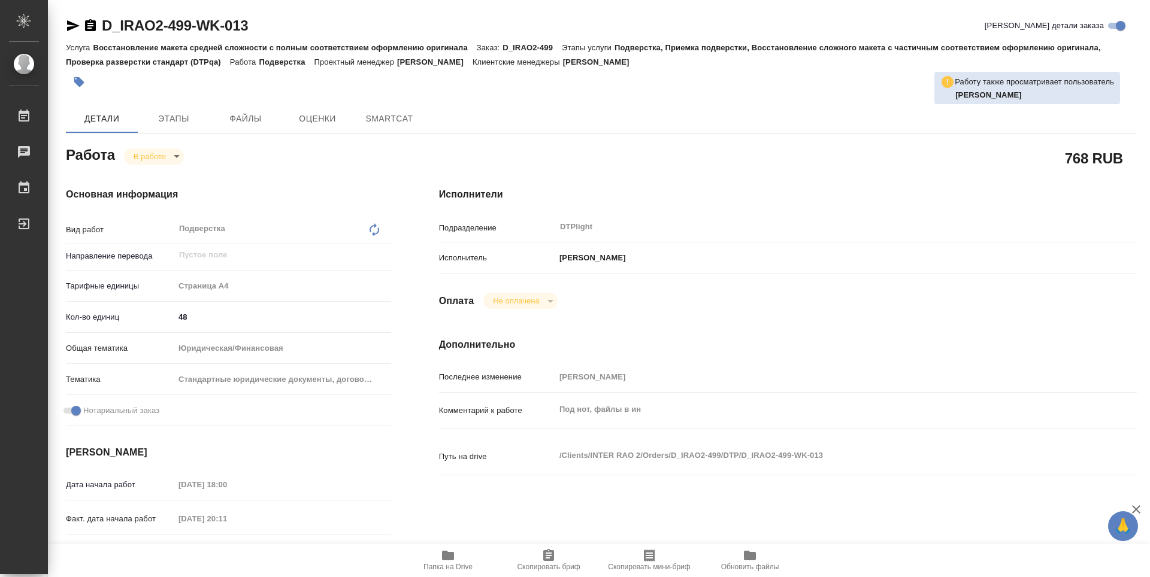
type textarea "x"
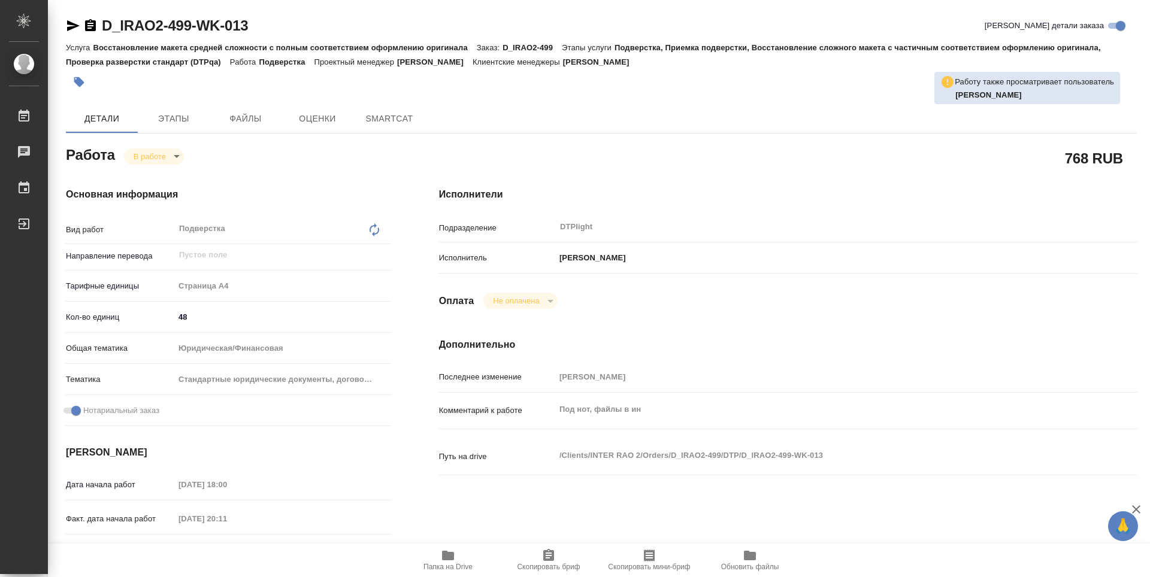
type textarea "x"
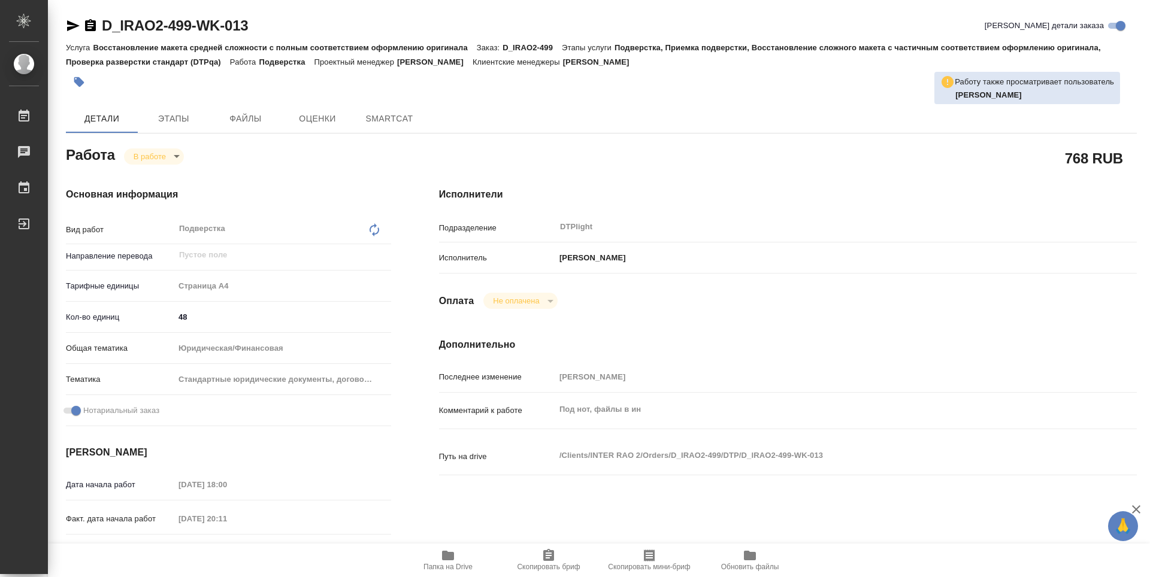
type textarea "x"
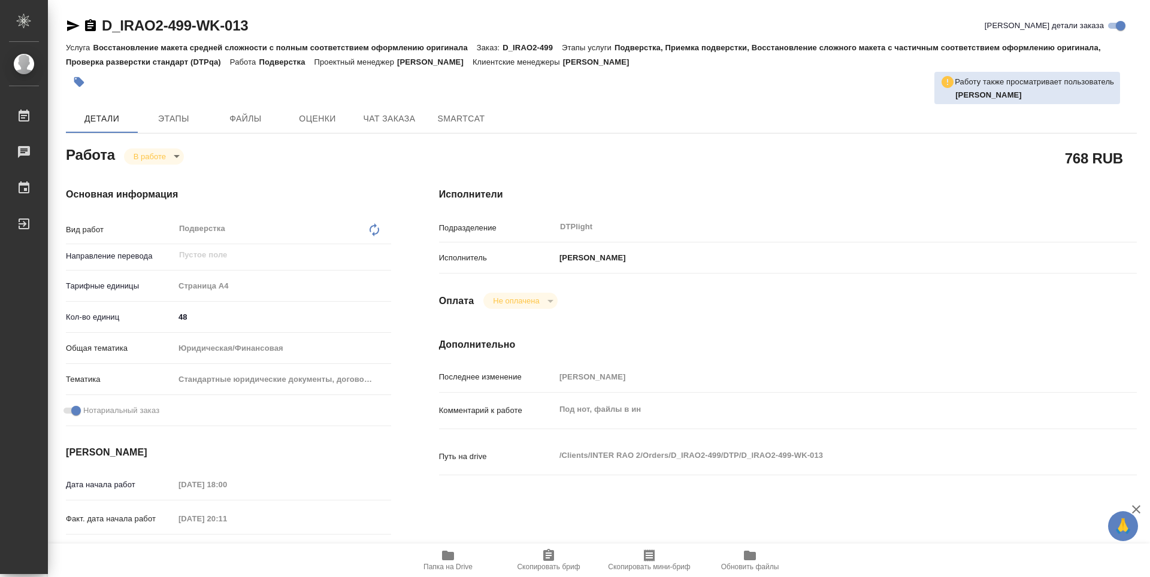
type textarea "x"
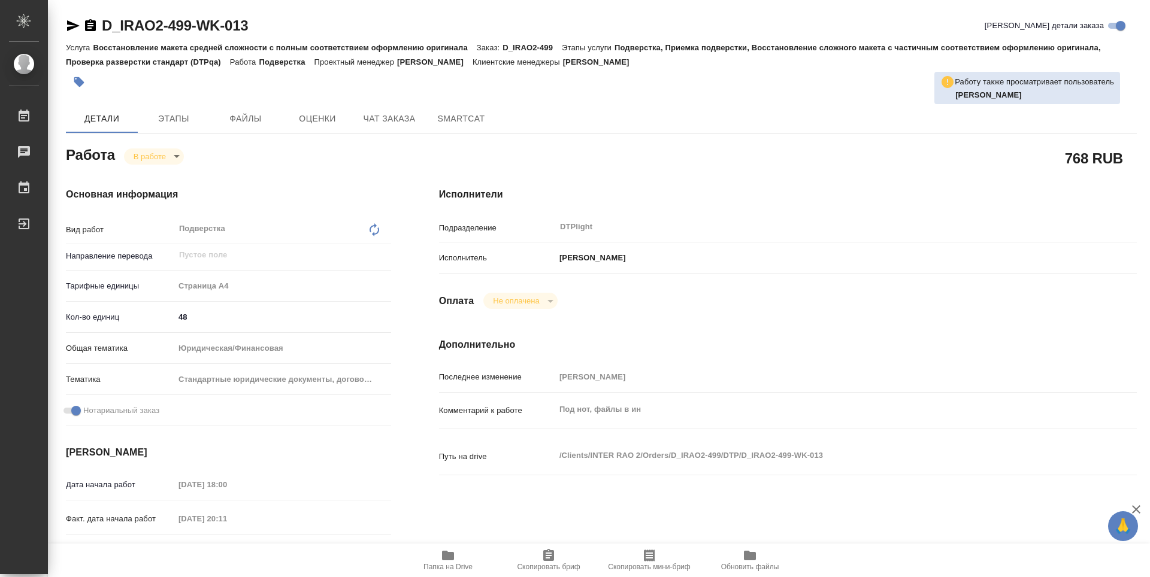
type textarea "x"
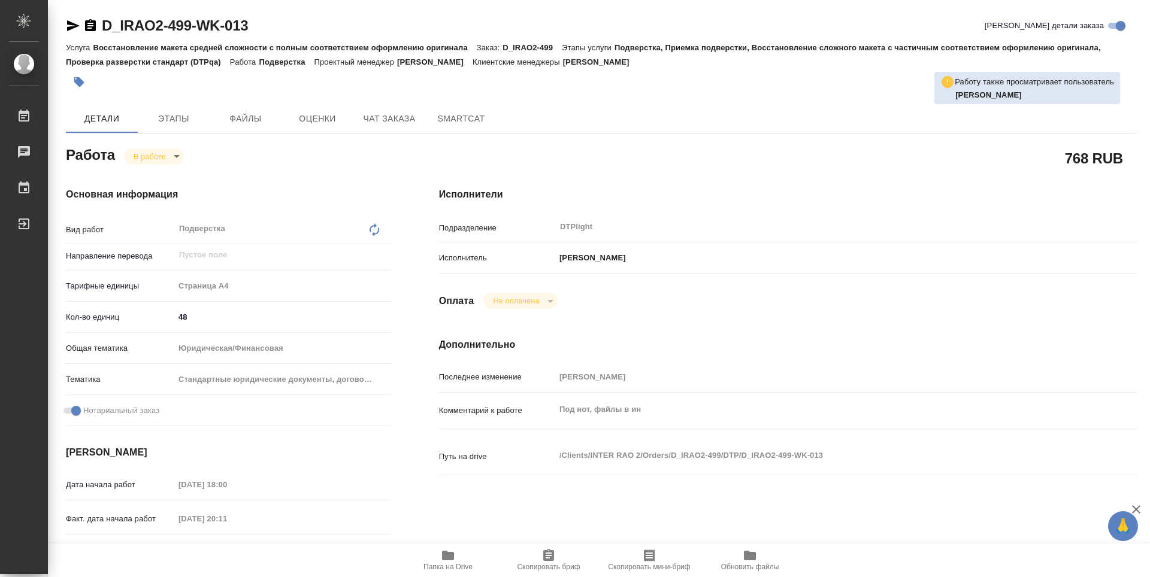
type textarea "x"
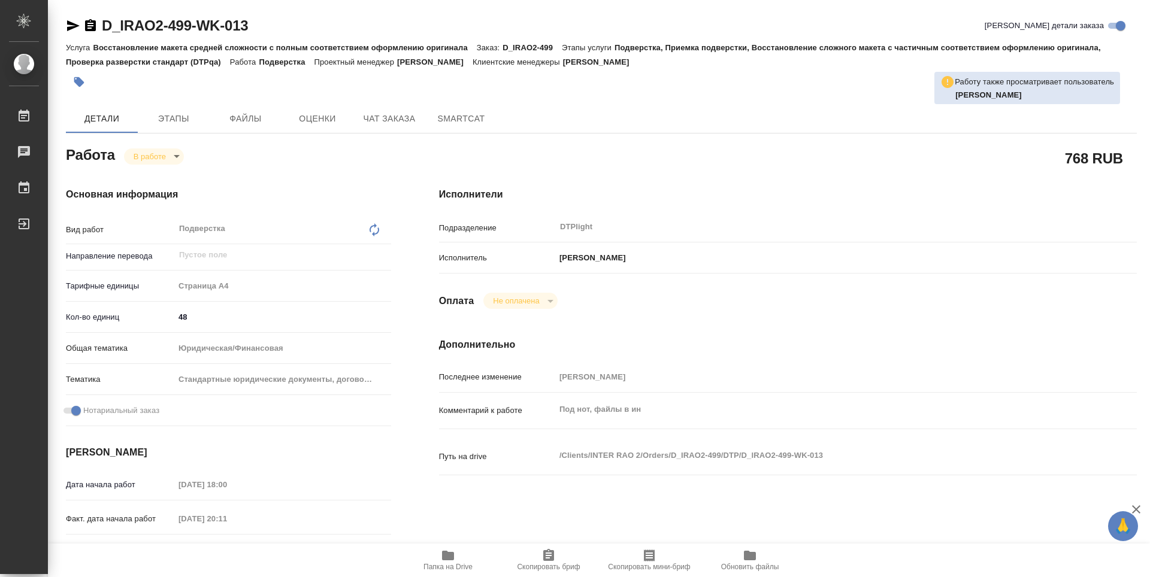
type textarea "x"
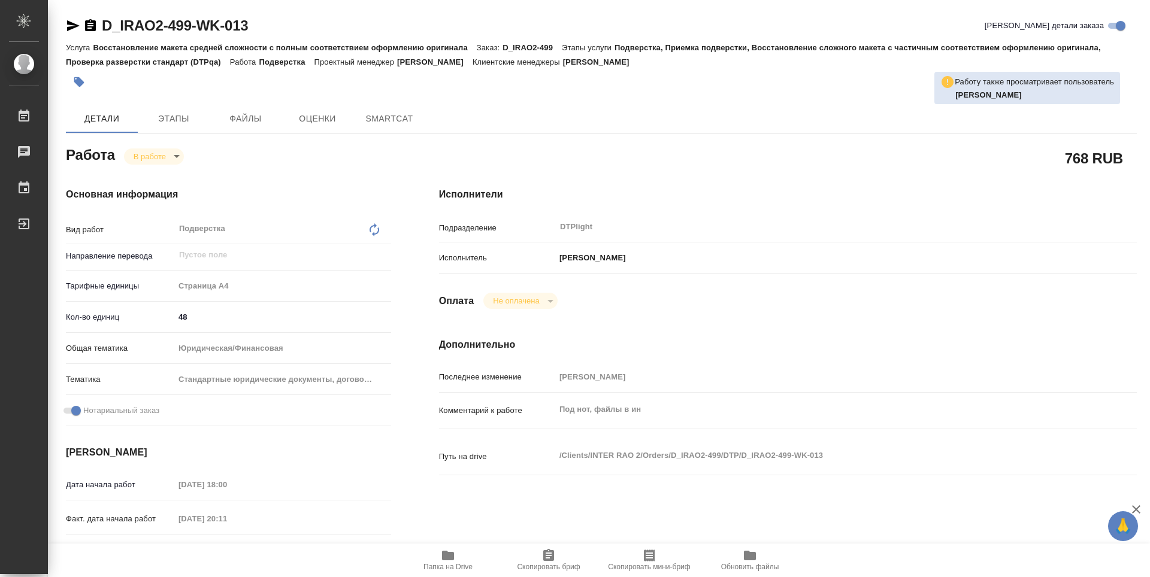
type textarea "x"
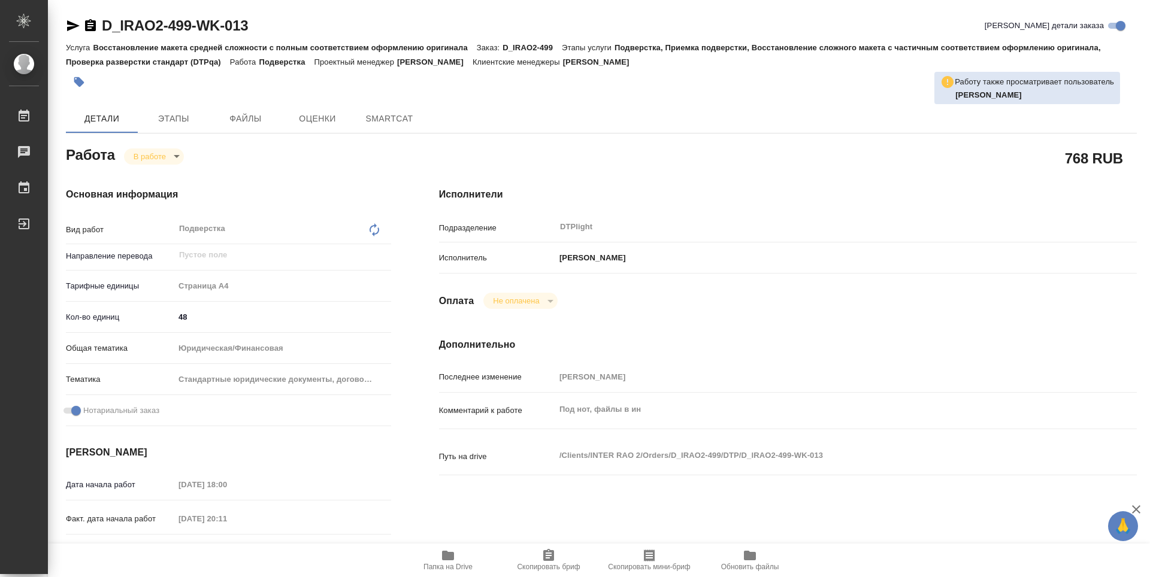
type textarea "x"
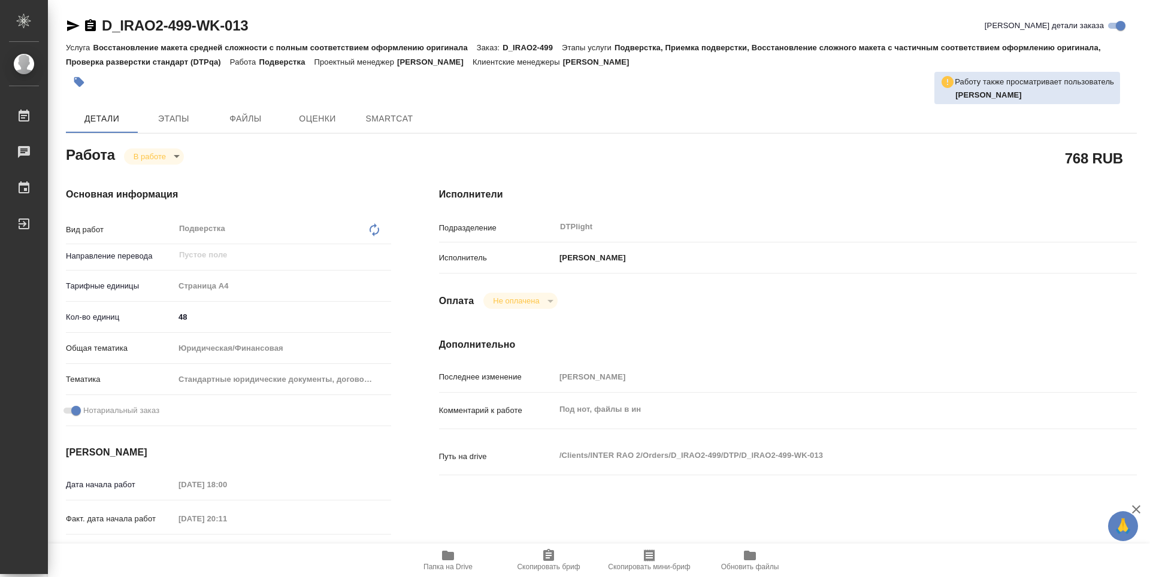
type textarea "x"
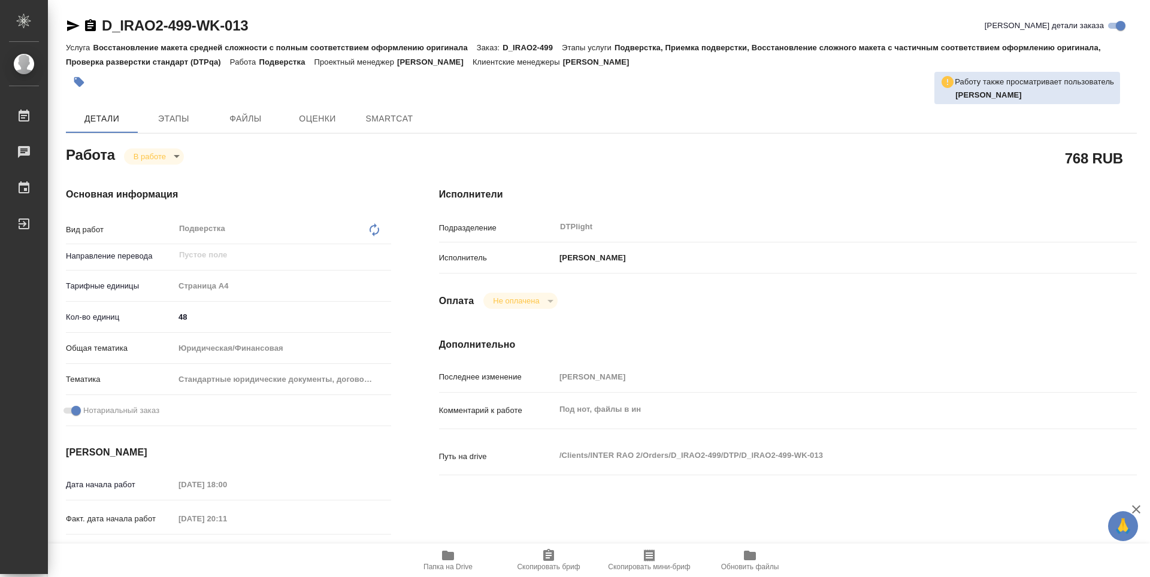
type textarea "x"
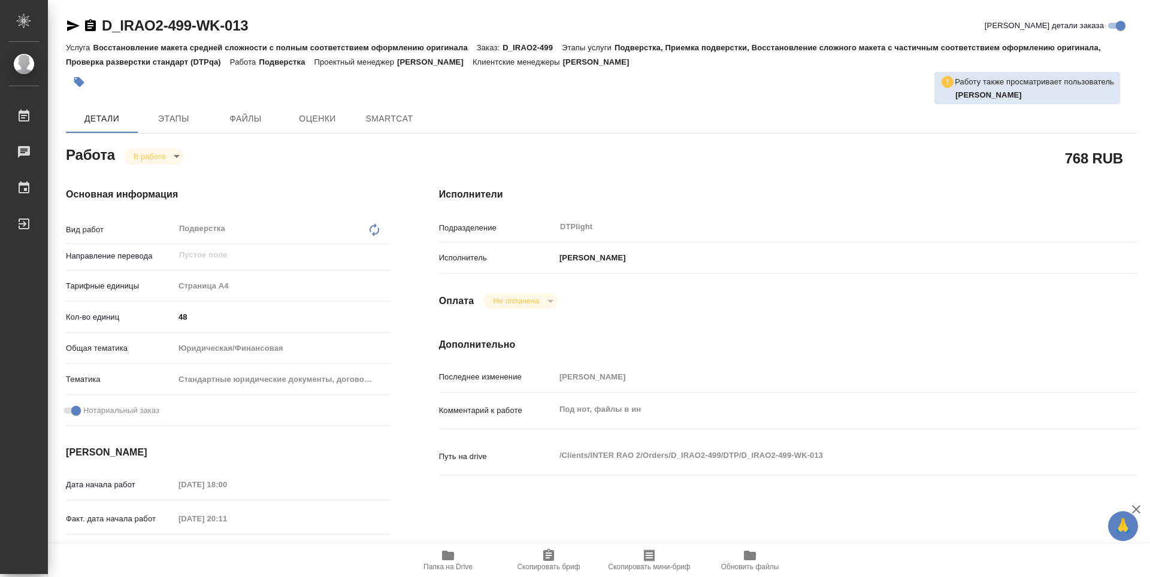
type textarea "x"
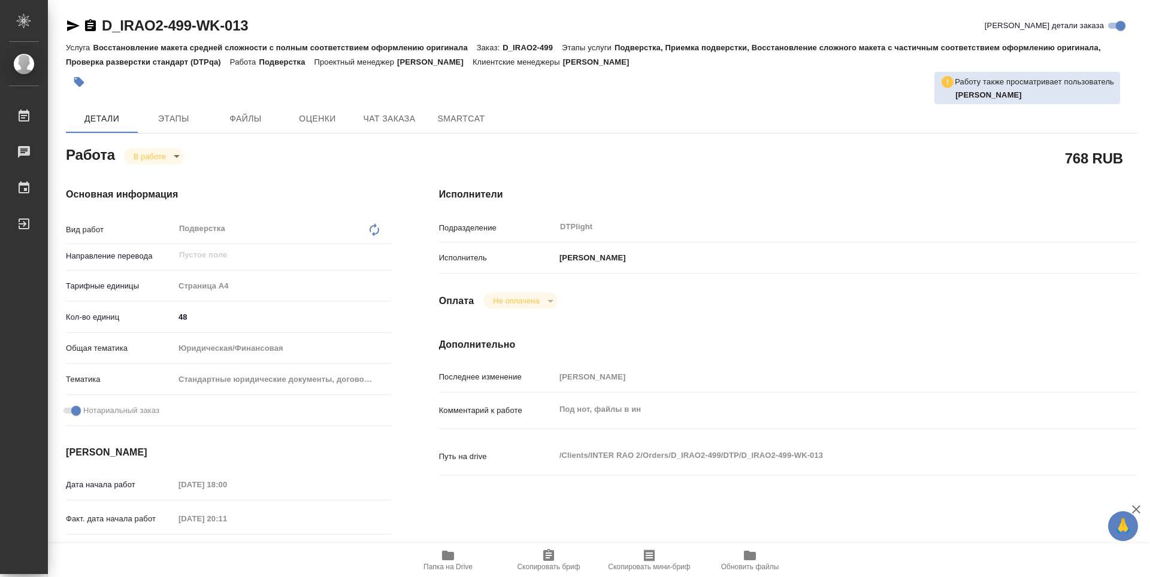
type textarea "x"
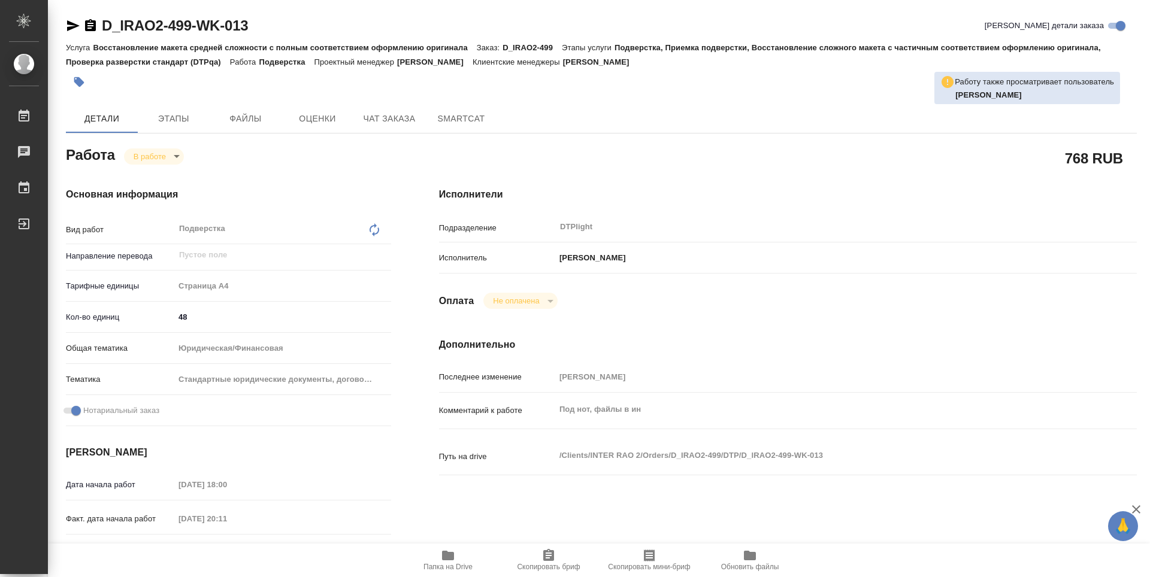
type textarea "x"
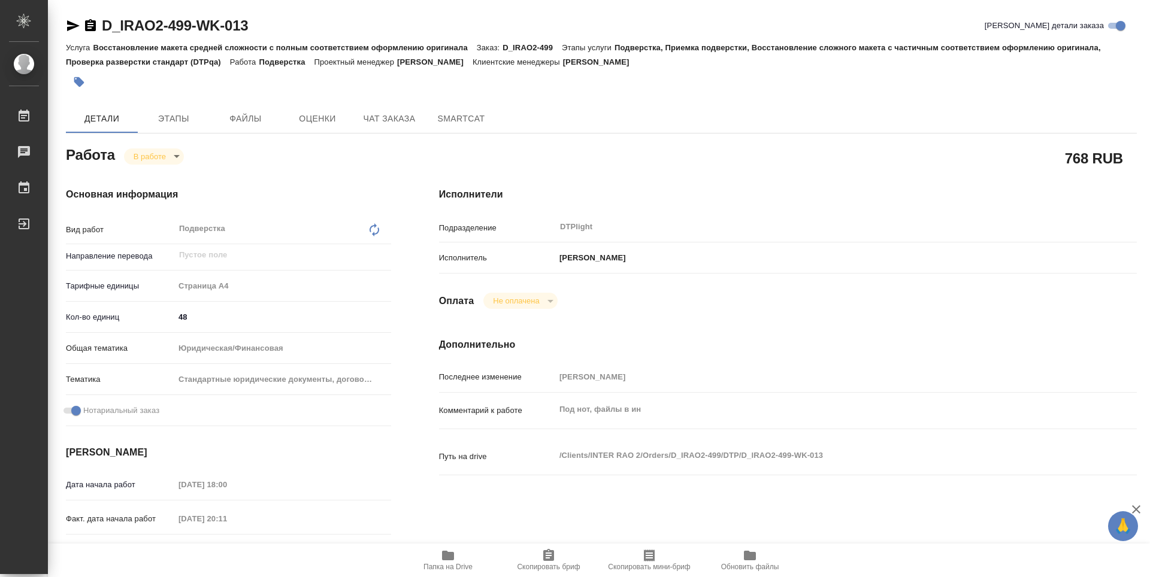
type textarea "x"
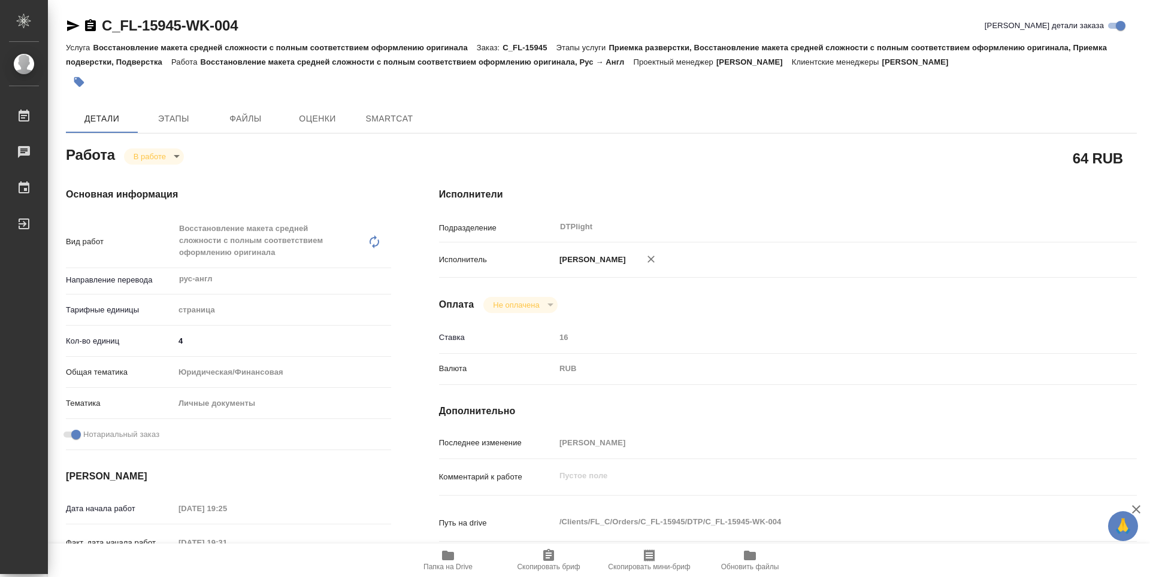
type textarea "x"
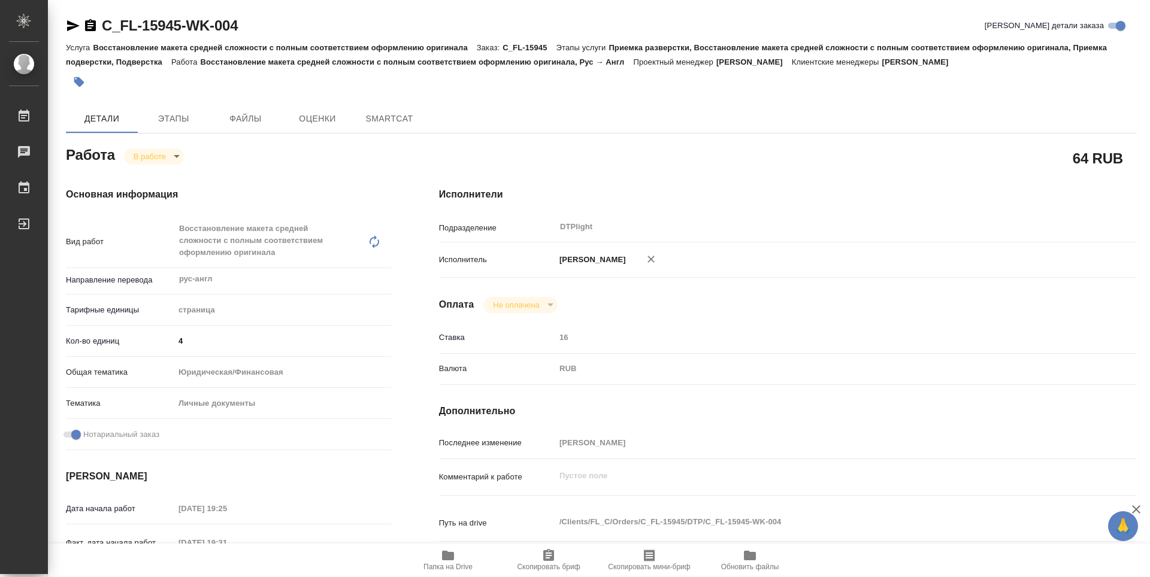
type textarea "x"
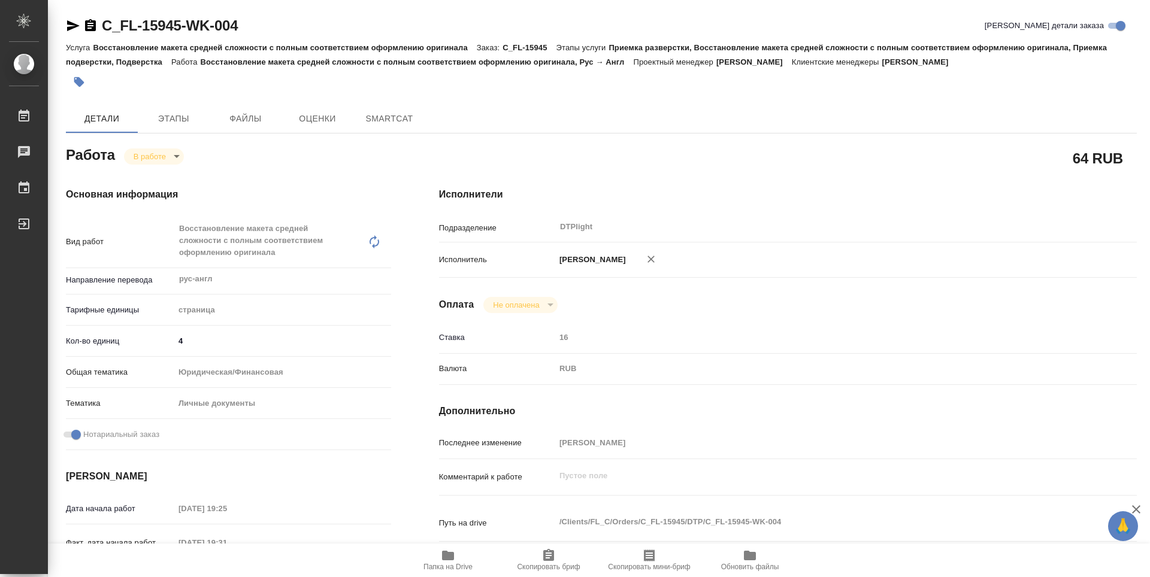
type textarea "x"
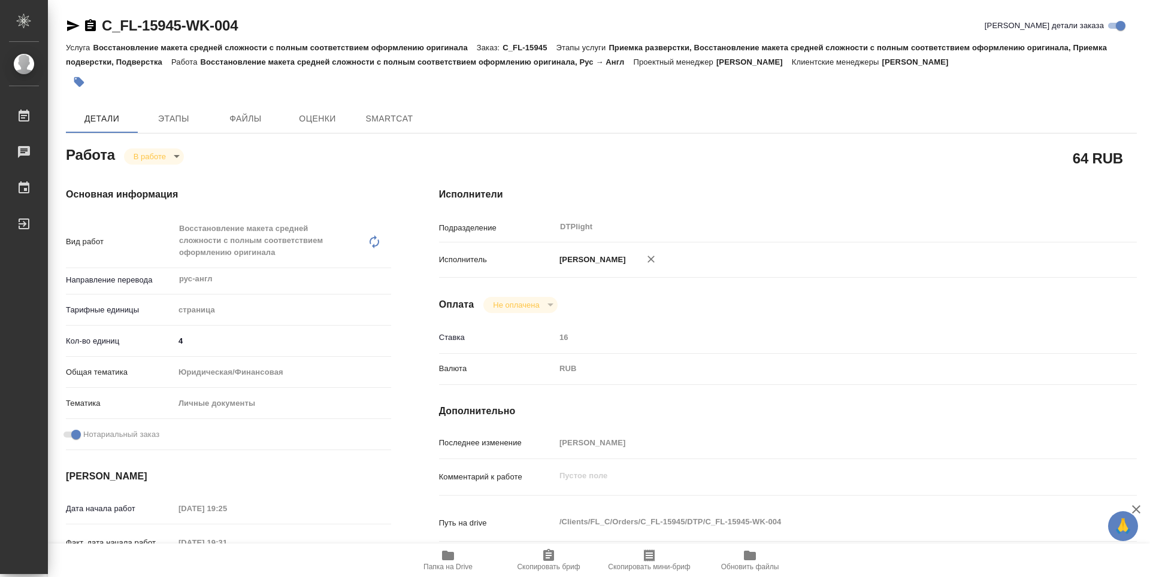
type textarea "x"
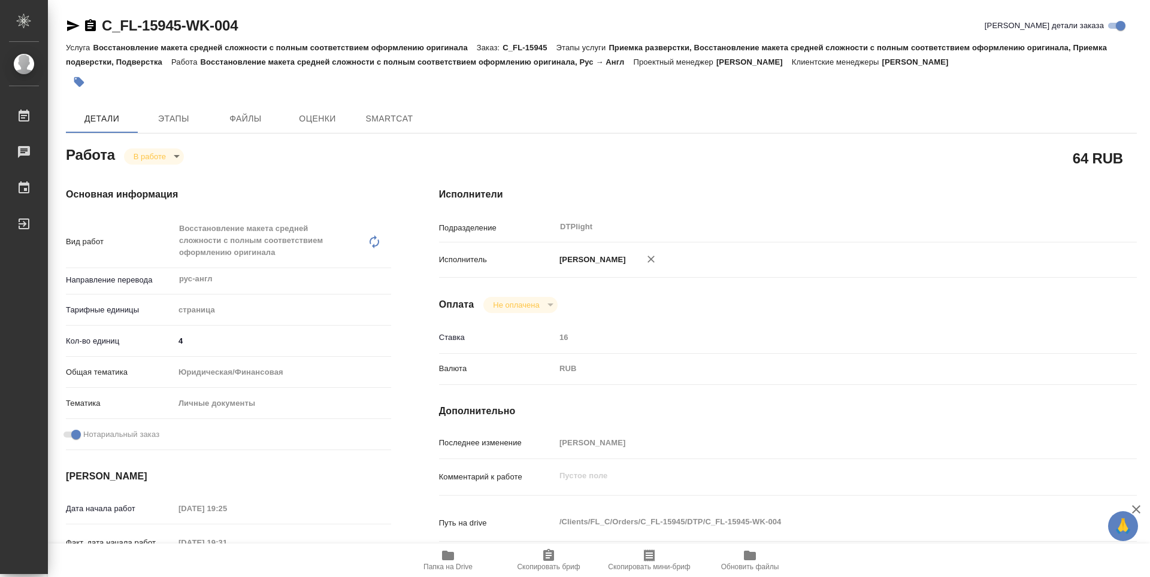
type textarea "x"
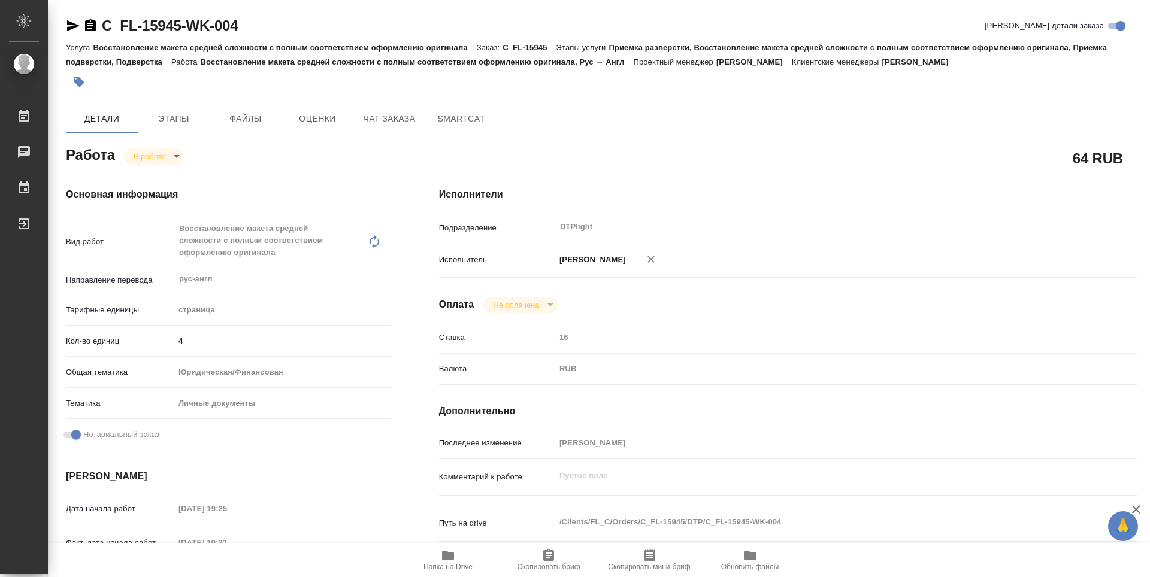
type textarea "x"
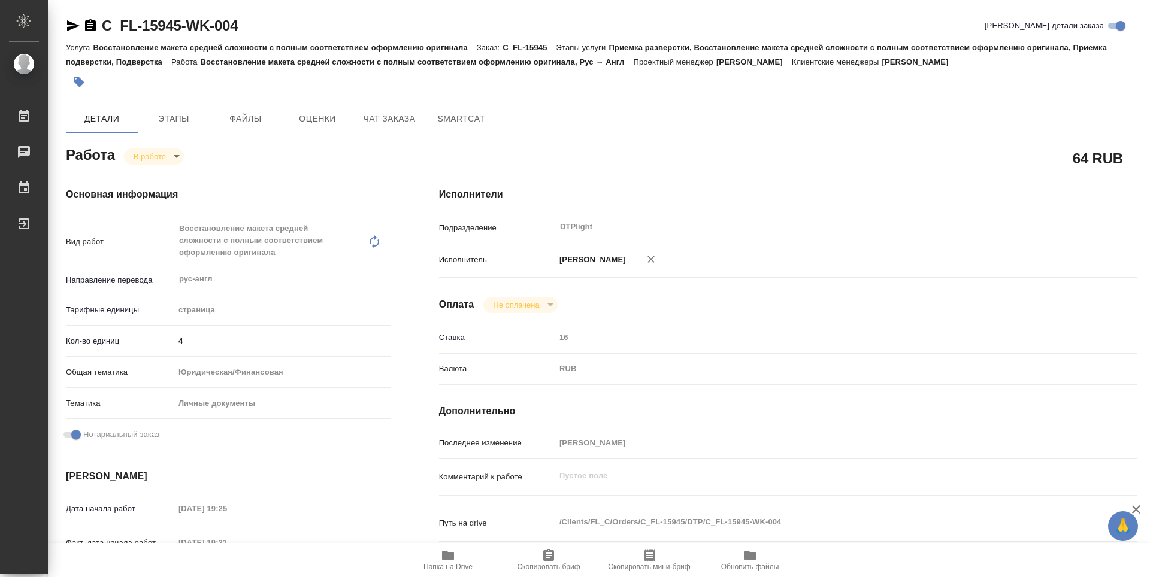
click at [447, 555] on icon "button" at bounding box center [448, 556] width 12 height 10
type textarea "x"
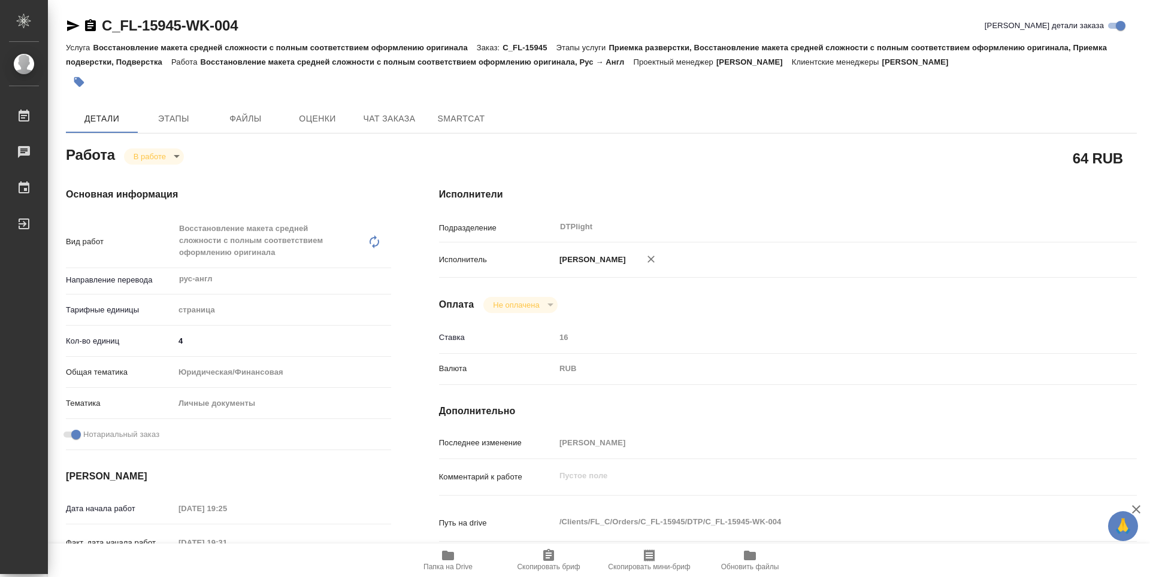
type textarea "x"
click at [1146, 149] on div "64 RUB" at bounding box center [788, 158] width 746 height 78
drag, startPoint x: 1146, startPoint y: 152, endPoint x: 541, endPoint y: 140, distance: 604.3
click at [1067, 42] on div "C_FL-15945-WK-004 Кратко детали заказа Услуга Восстановление макета средней сло…" at bounding box center [599, 288] width 1102 height 577
click at [143, 154] on body "🙏 .cls-1 fill:#fff; AWATERA Zubakova Viktoriya Работы 0 Чаты График Выйти C_FL-…" at bounding box center [575, 288] width 1150 height 577
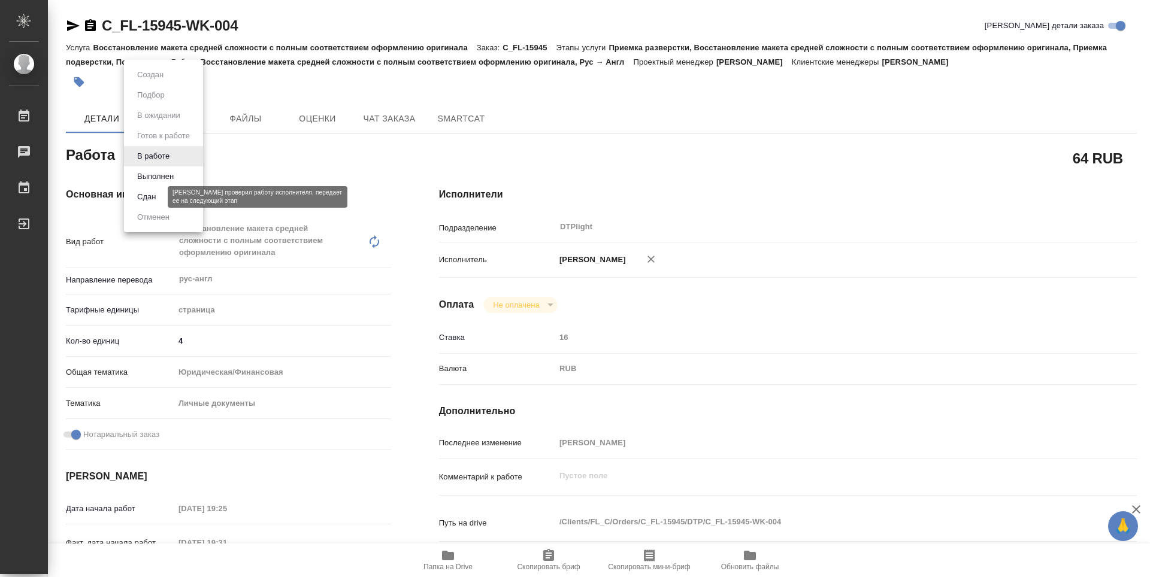
click at [153, 193] on button "Сдан" at bounding box center [147, 196] width 26 height 13
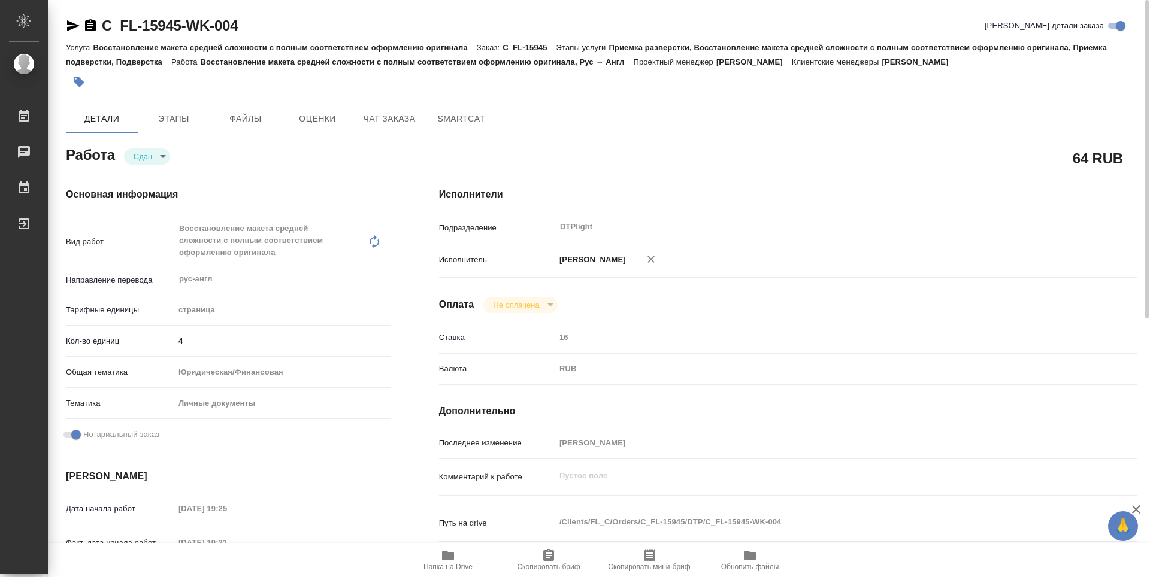
type textarea "x"
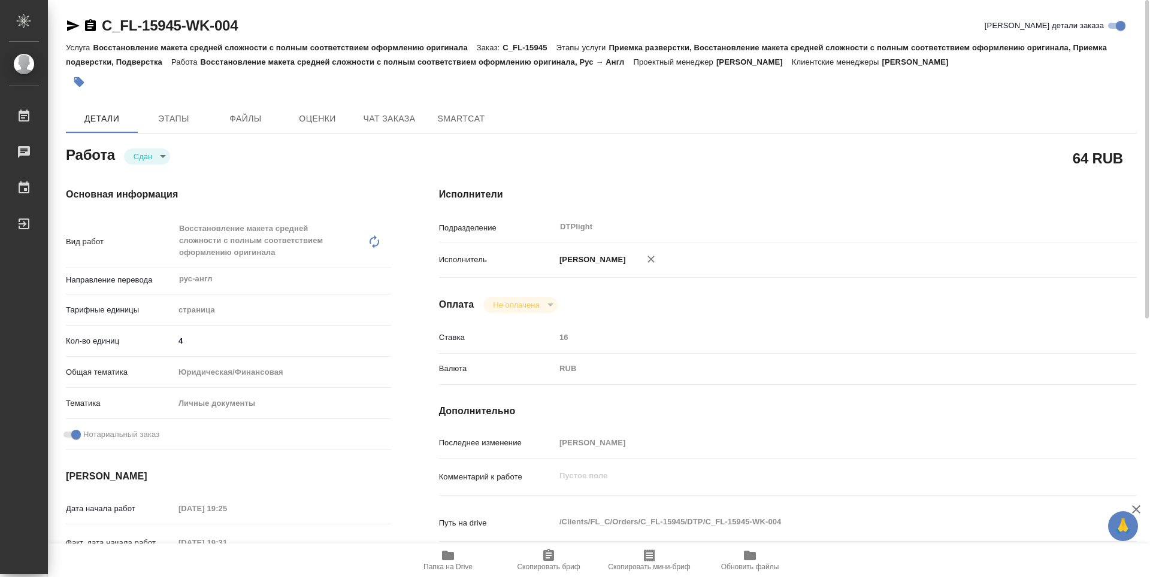
type textarea "x"
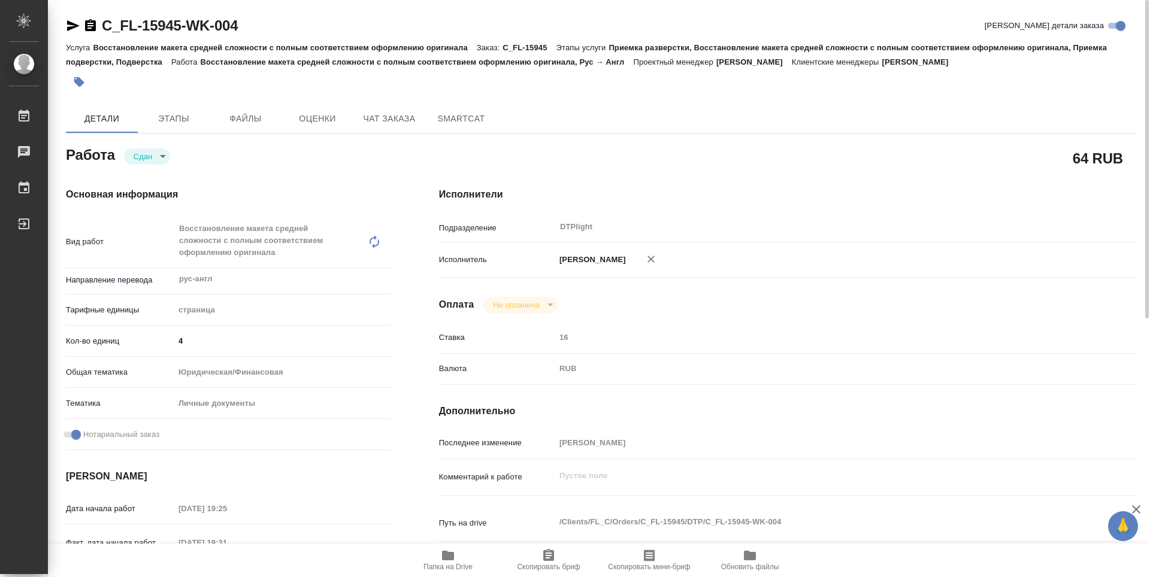
type textarea "x"
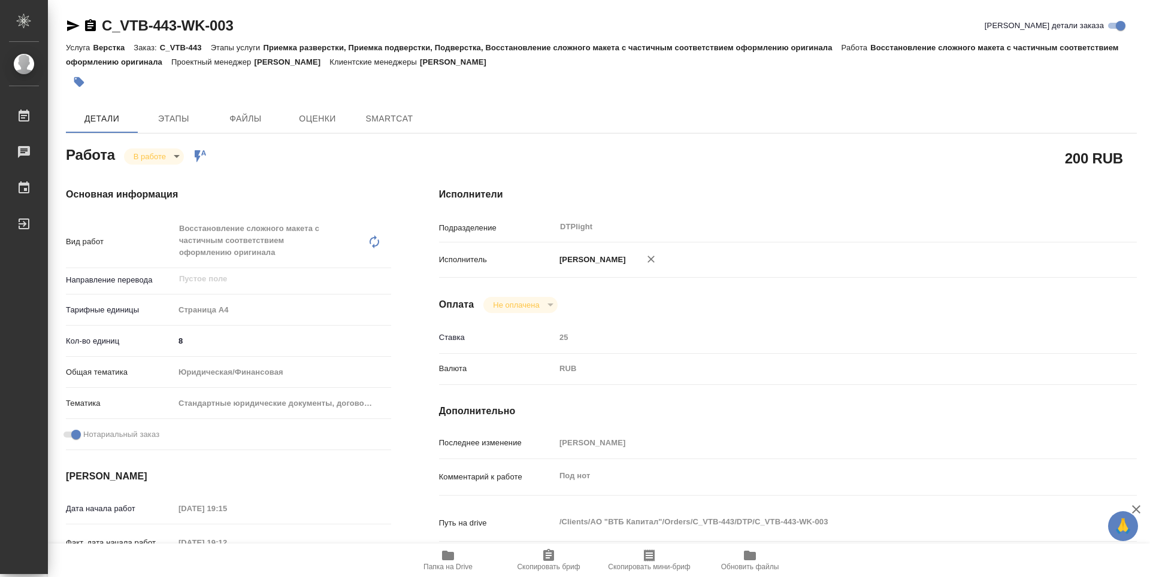
type textarea "x"
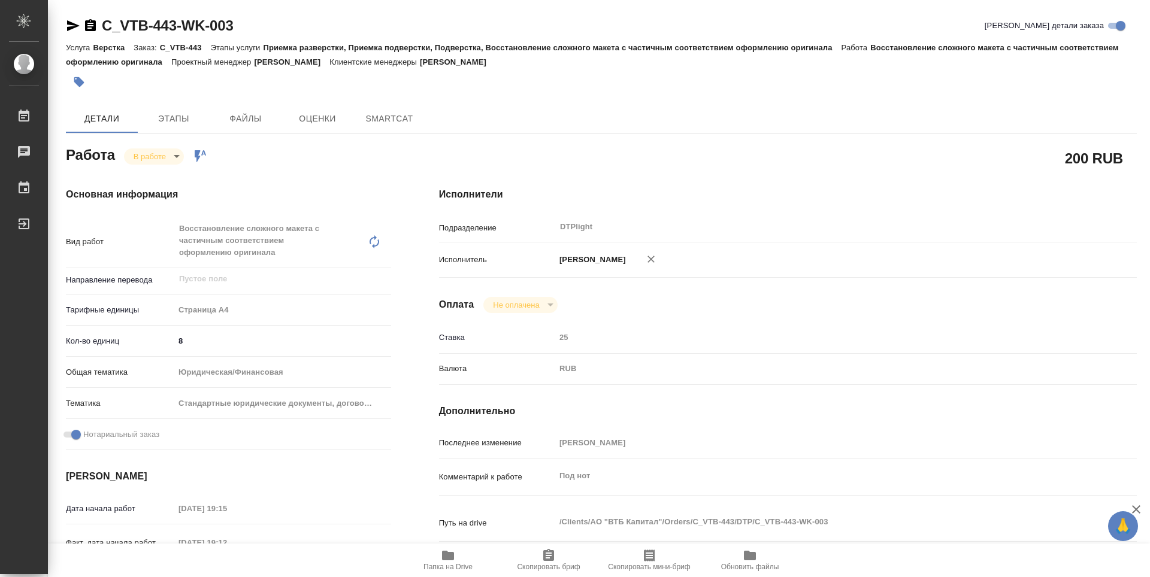
type textarea "x"
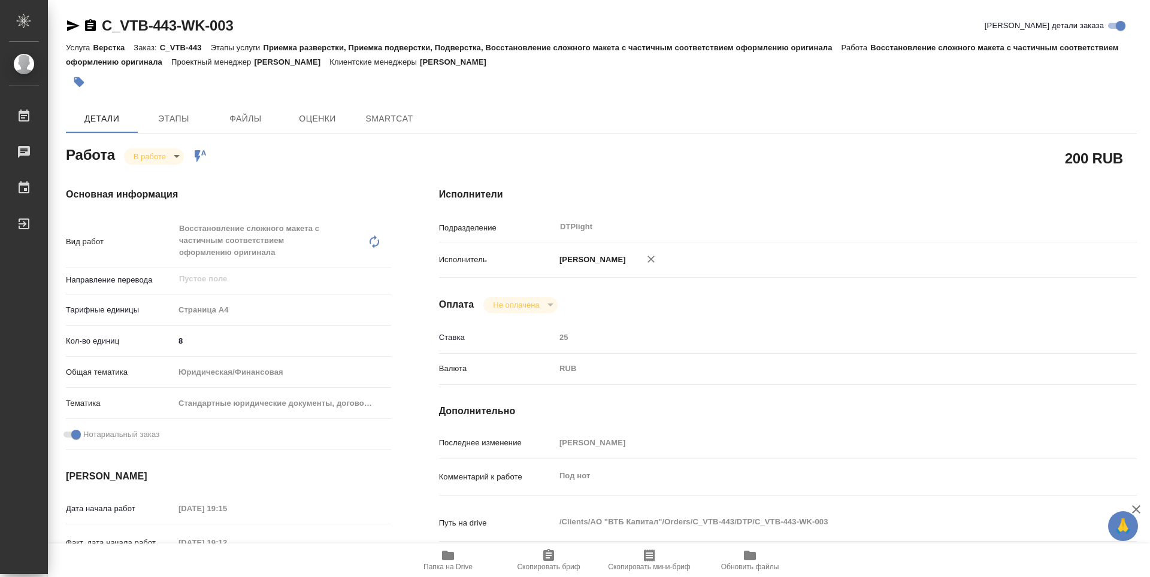
type textarea "x"
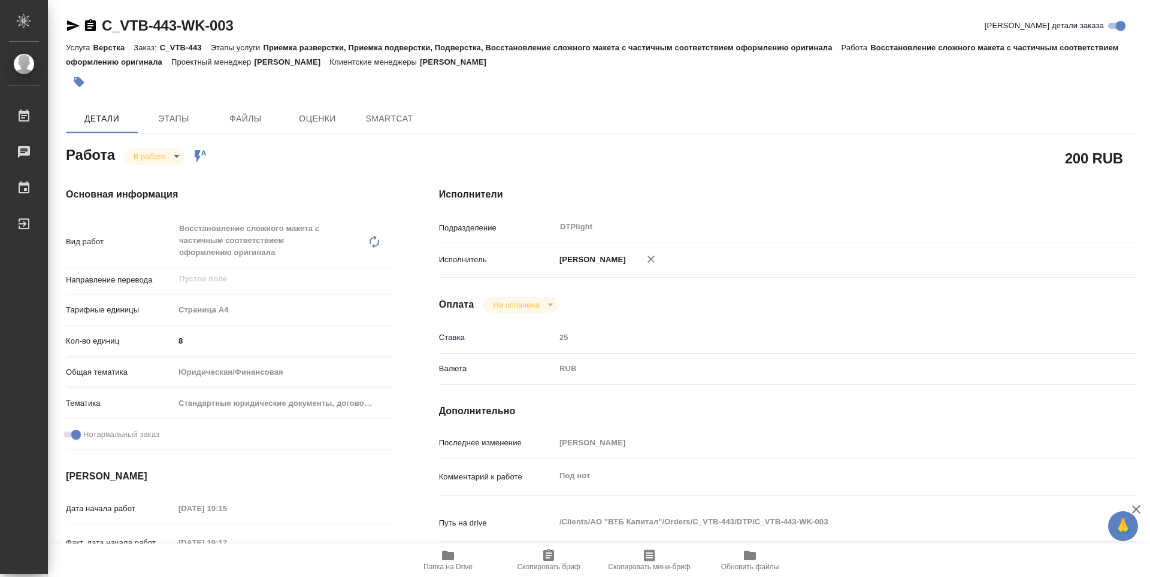
type textarea "x"
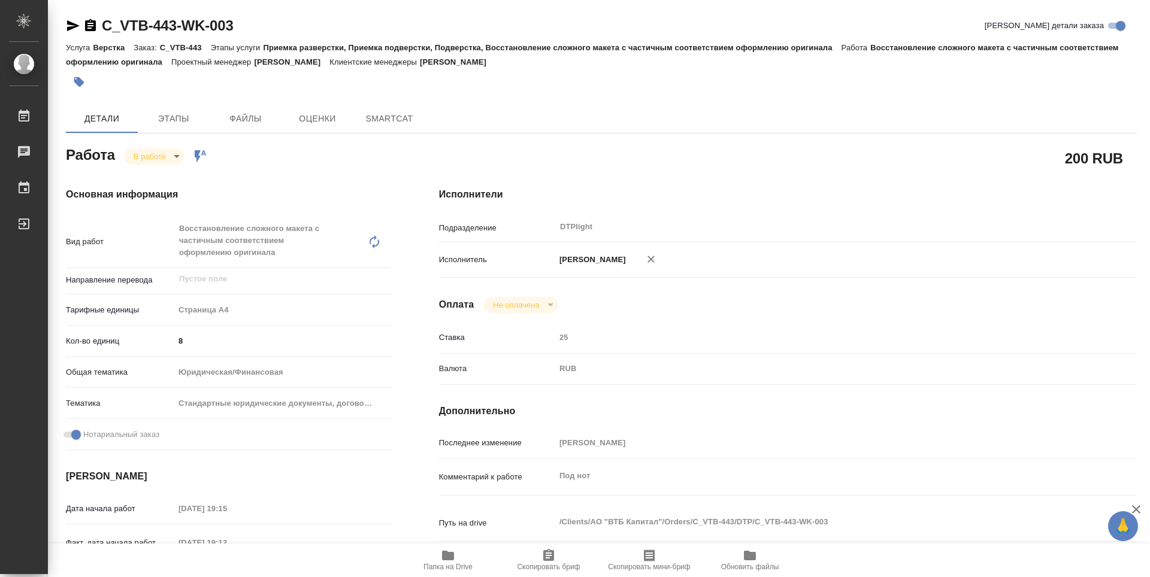
type textarea "x"
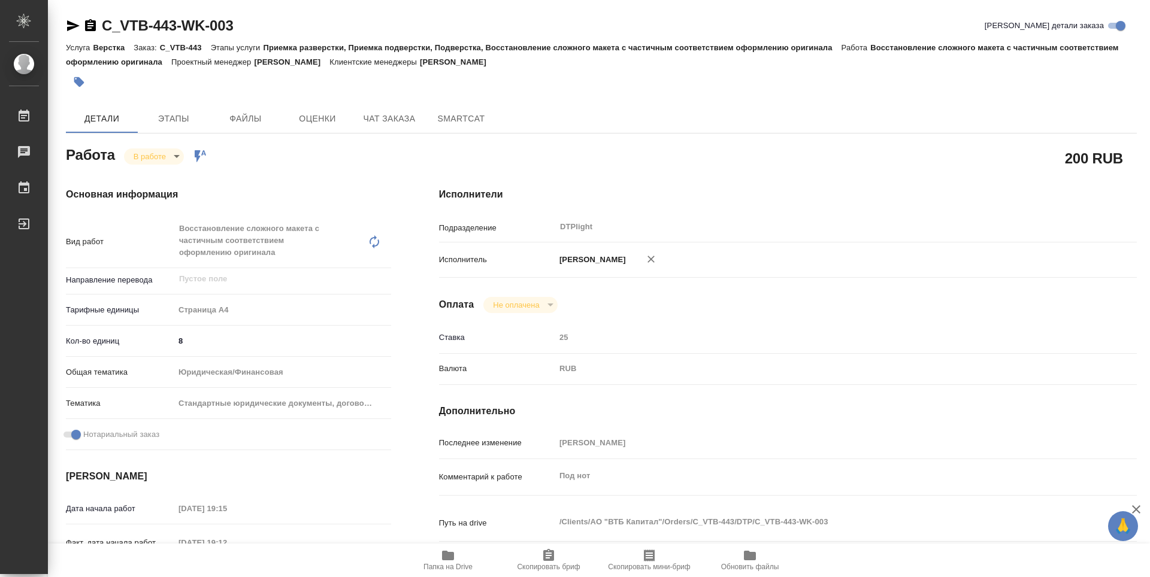
type textarea "x"
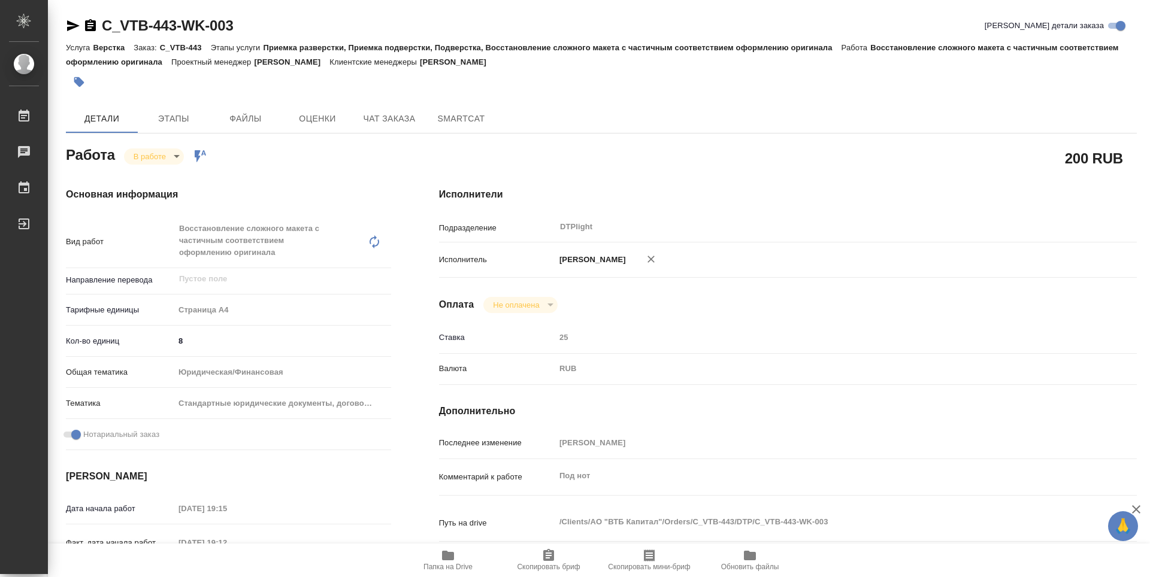
type textarea "x"
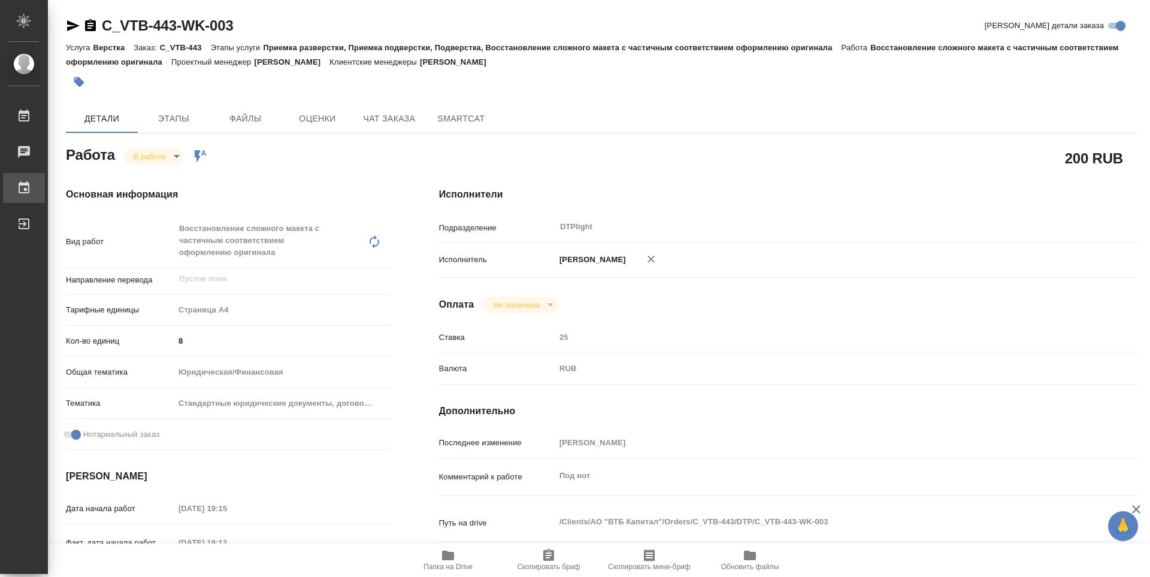
type textarea "x"
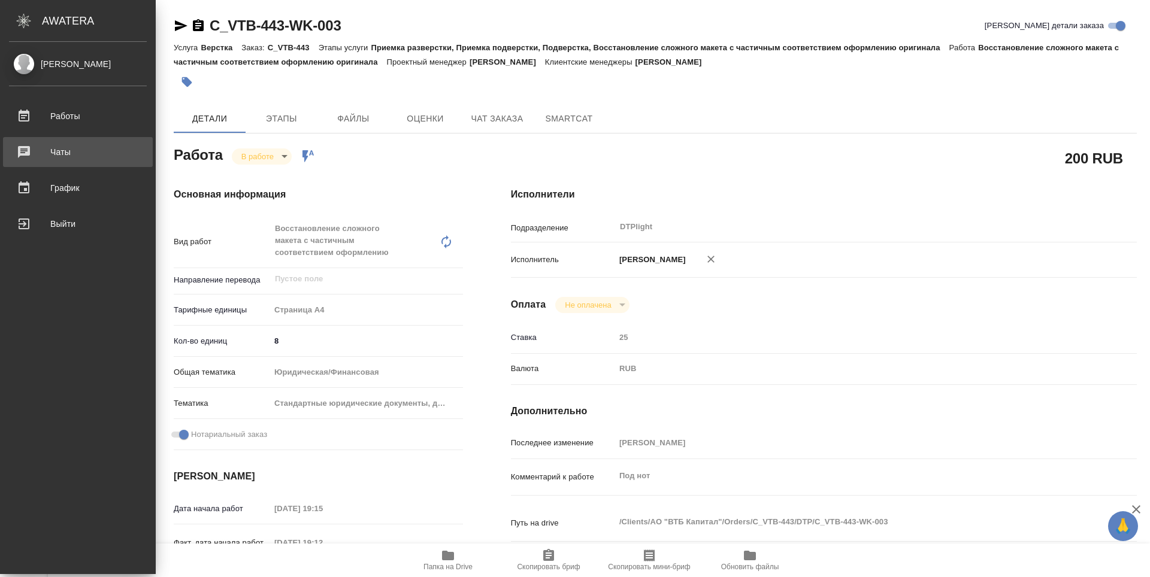
type textarea "x"
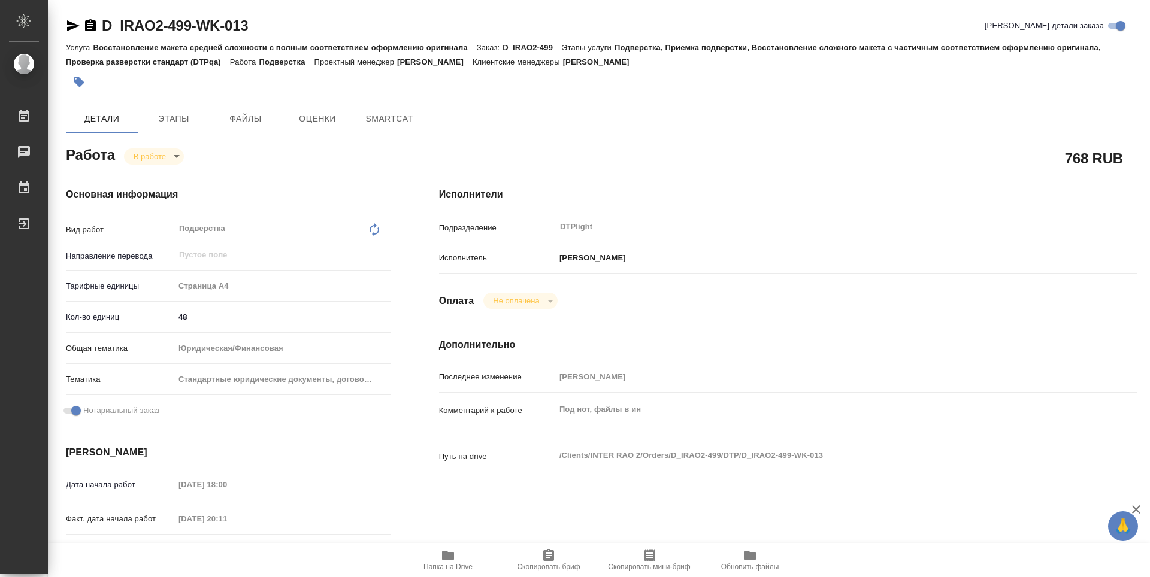
type textarea "x"
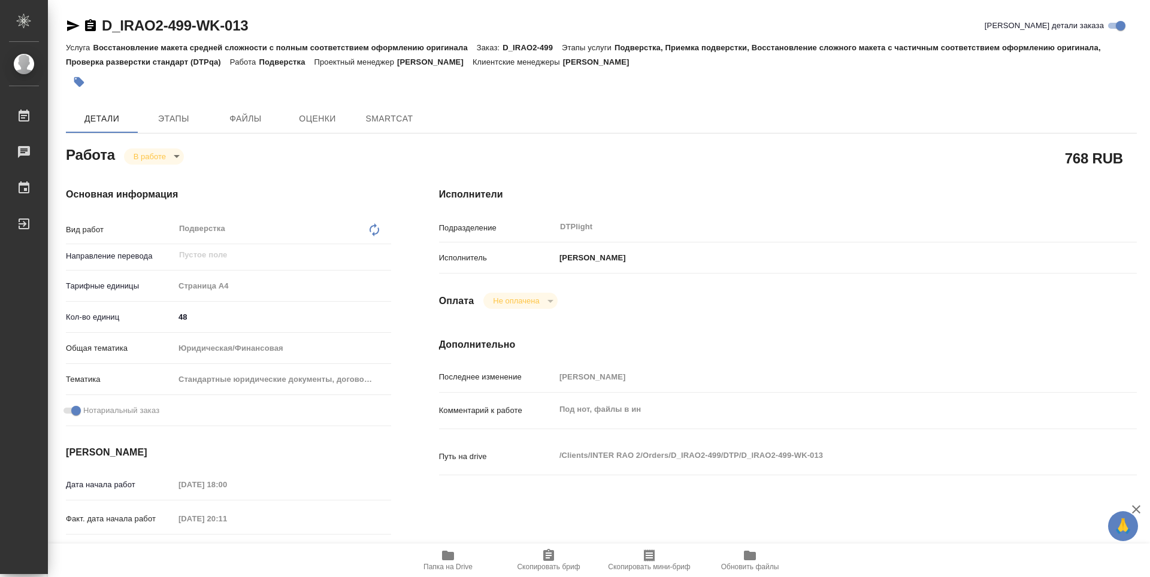
type textarea "x"
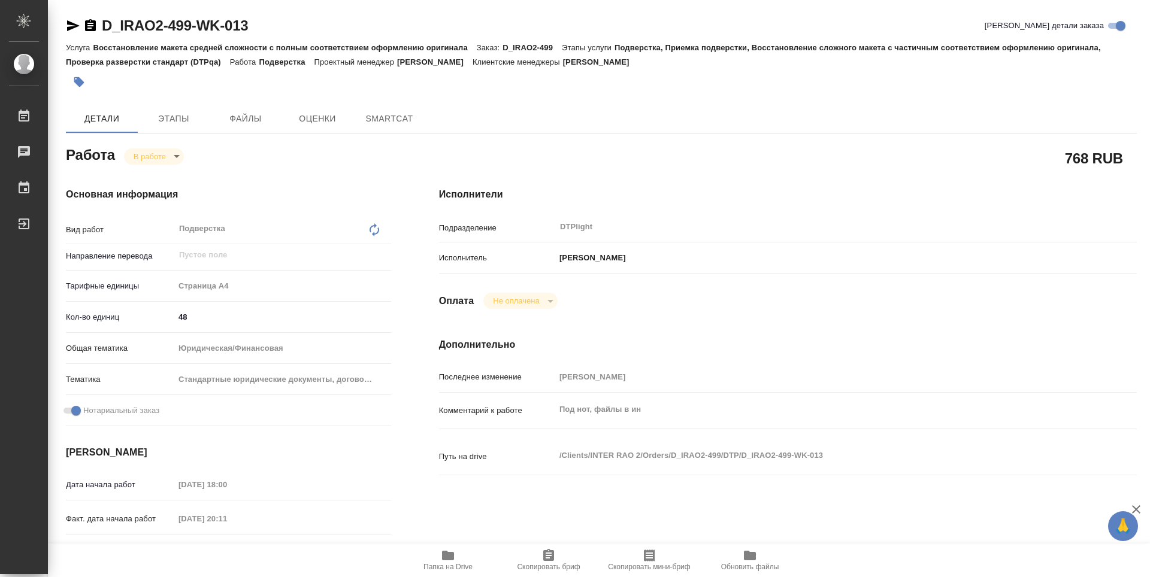
type textarea "x"
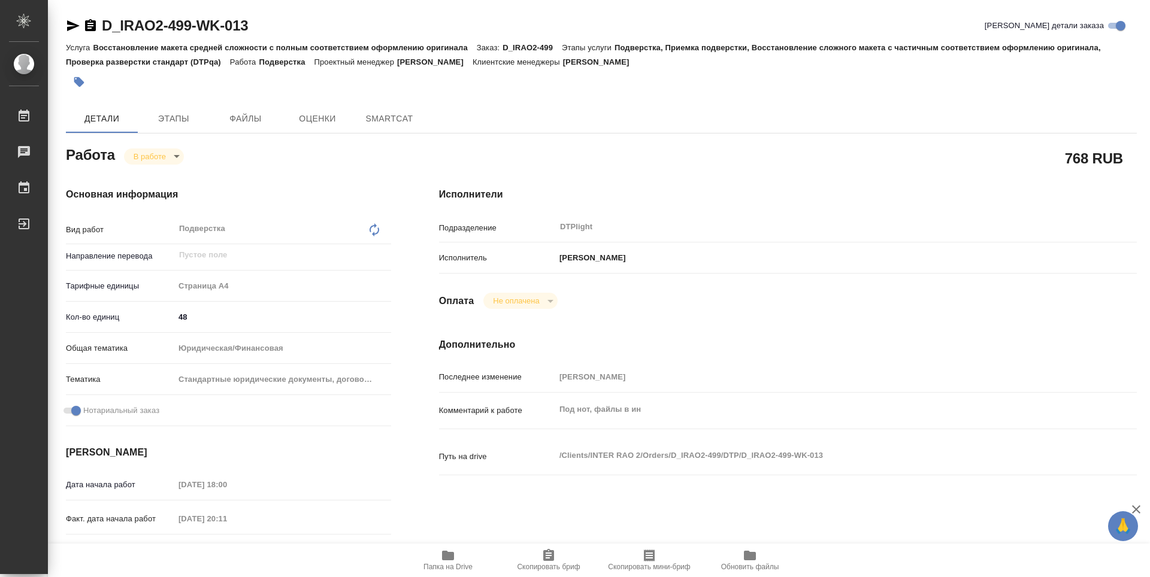
type textarea "x"
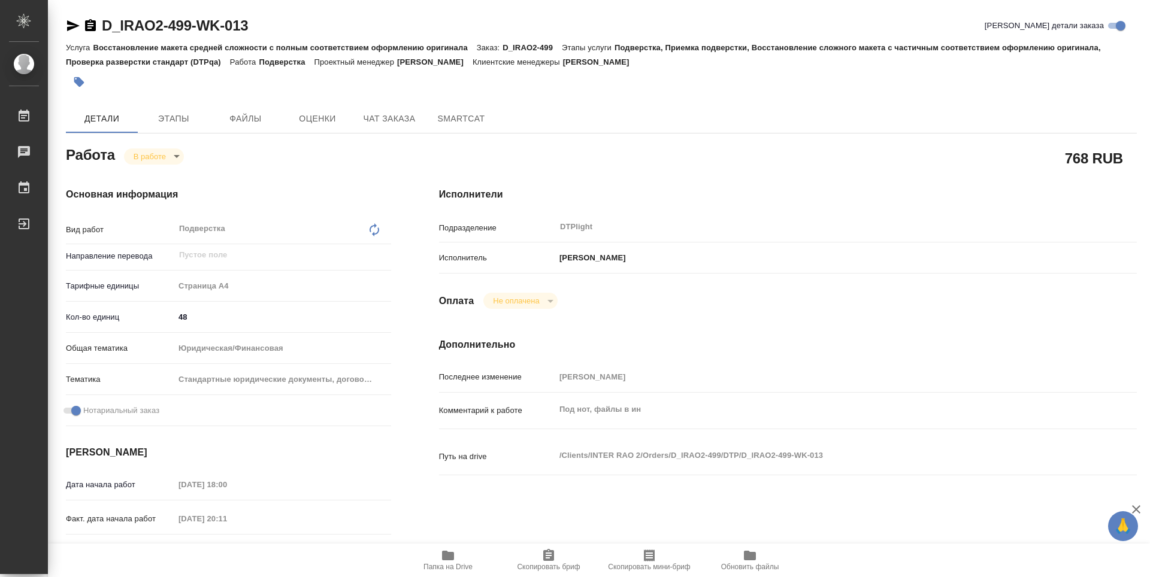
type textarea "x"
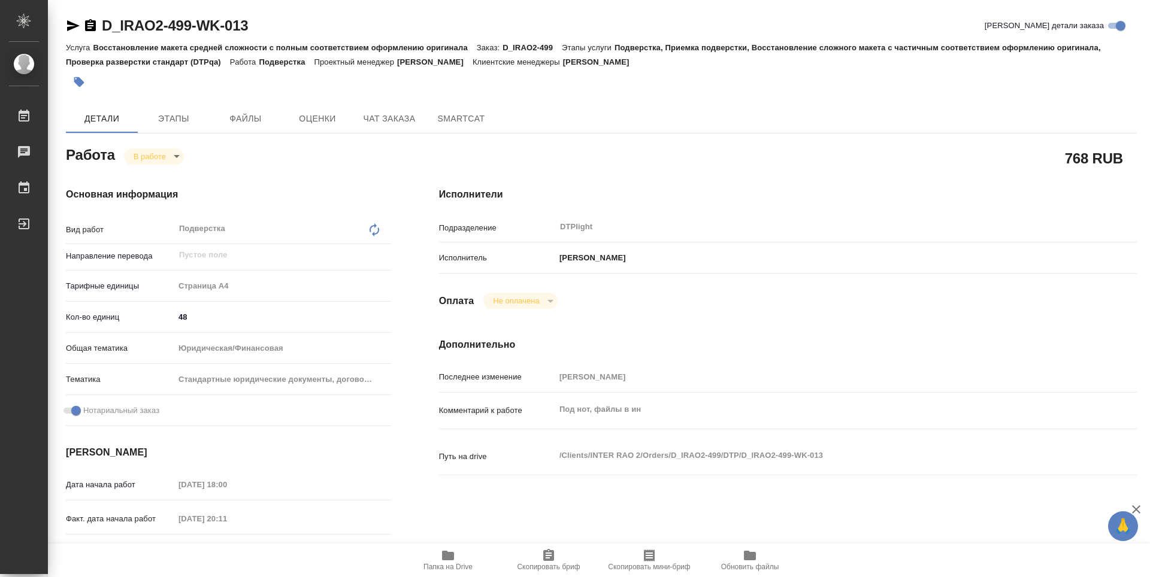
type textarea "x"
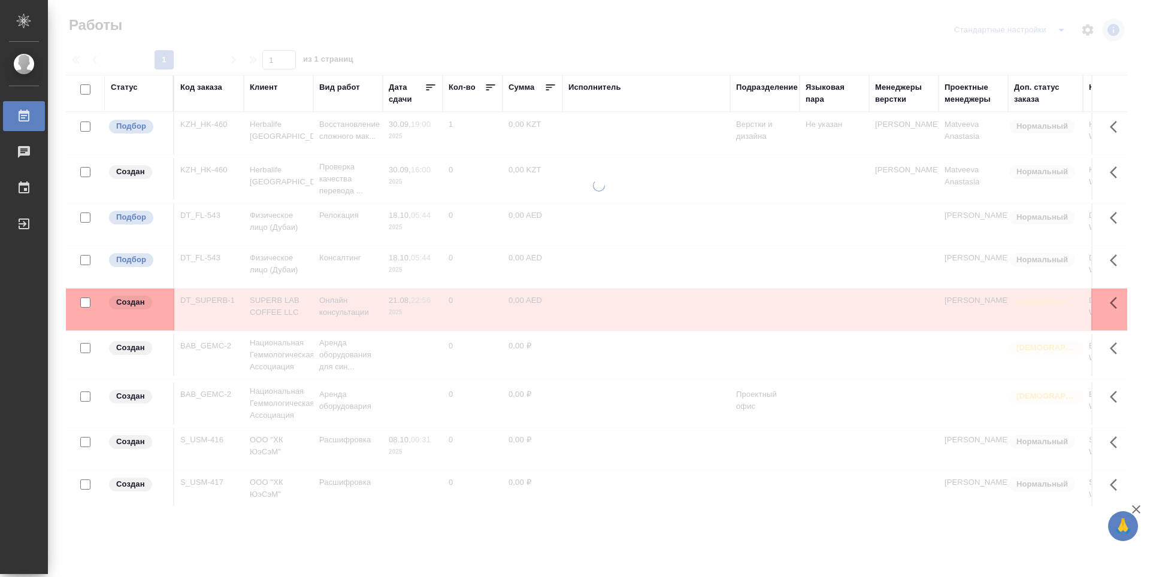
drag, startPoint x: 768, startPoint y: 90, endPoint x: 769, endPoint y: 115, distance: 25.2
click at [769, 89] on div "Подразделение" at bounding box center [767, 87] width 62 height 12
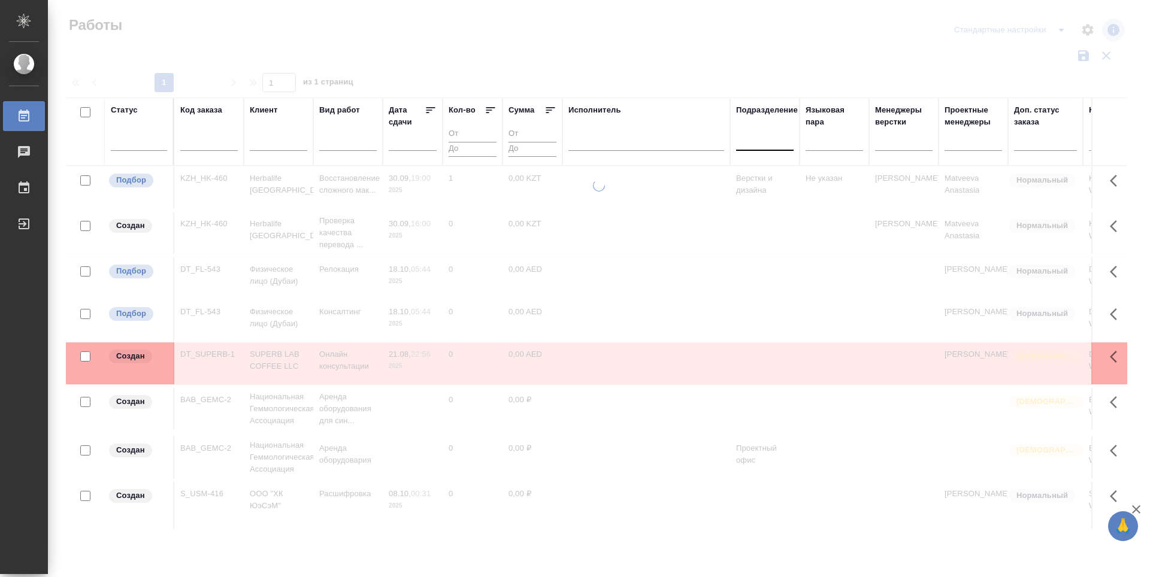
click at [767, 144] on div at bounding box center [764, 138] width 57 height 17
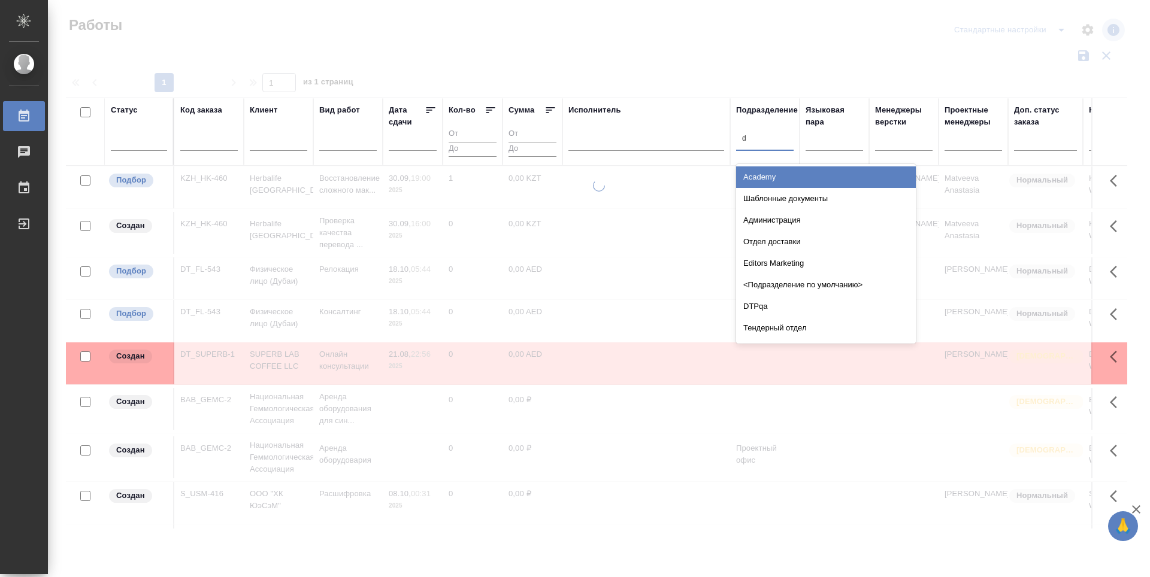
type input "dt"
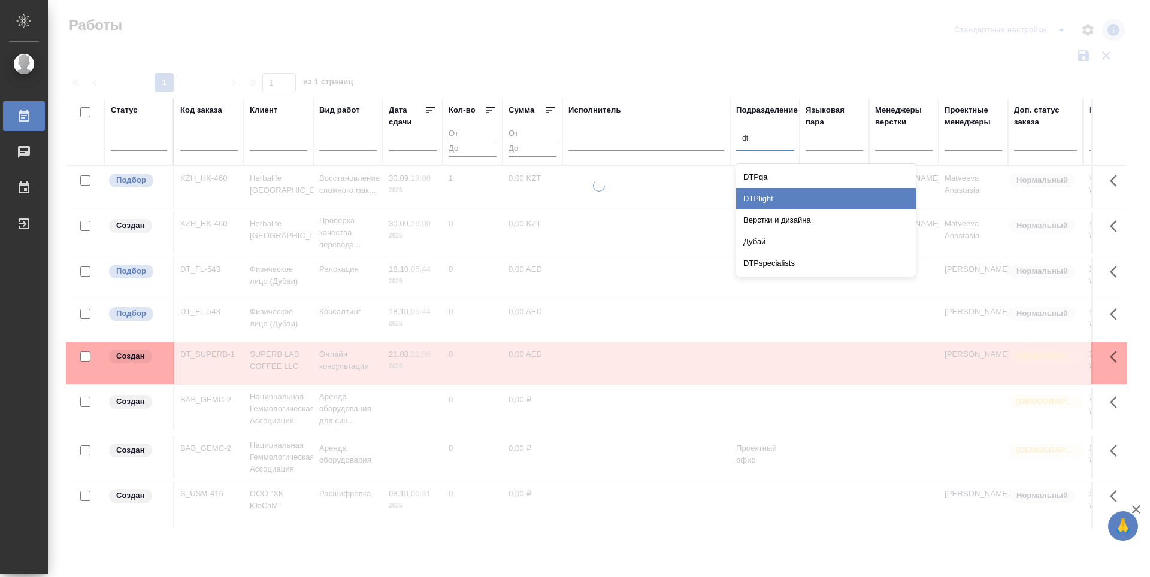
click at [774, 201] on div "DTPlight" at bounding box center [826, 199] width 180 height 22
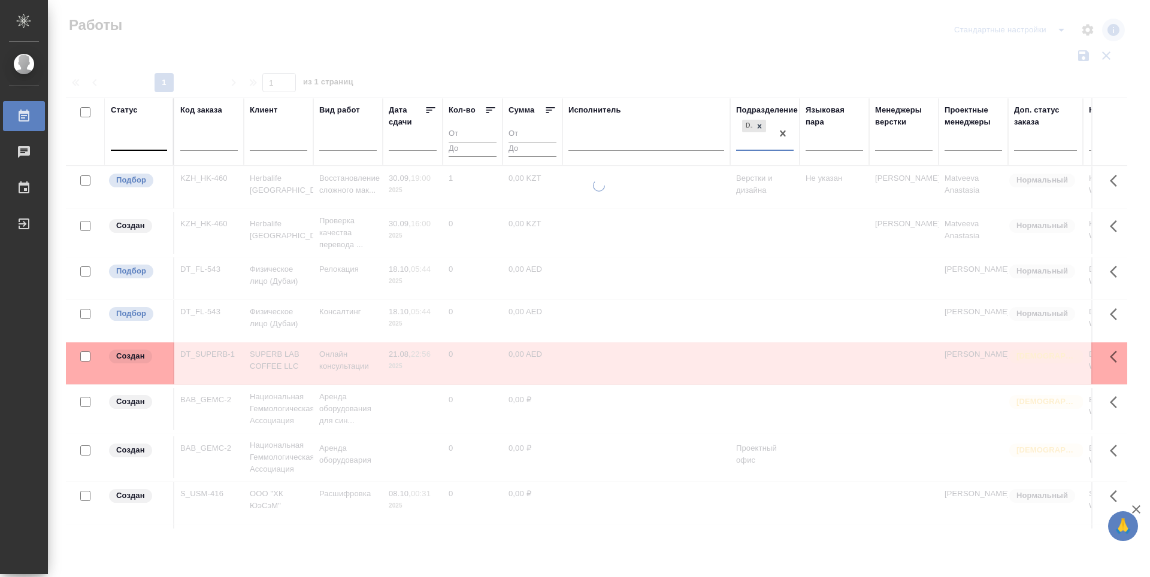
click at [141, 144] on div at bounding box center [139, 138] width 56 height 17
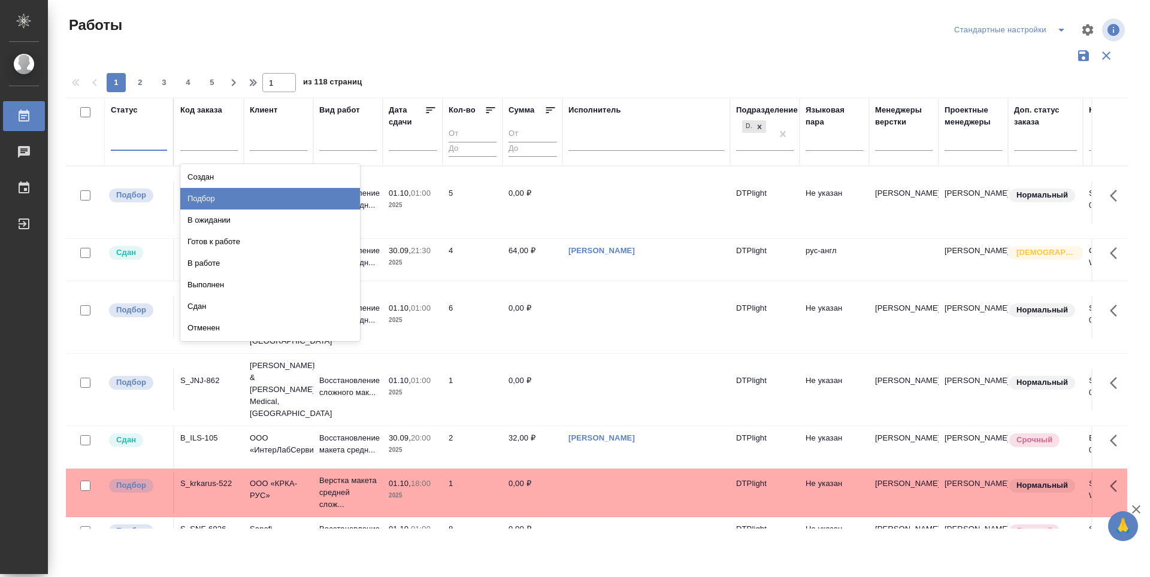
click at [327, 194] on div "Подбор" at bounding box center [270, 199] width 180 height 22
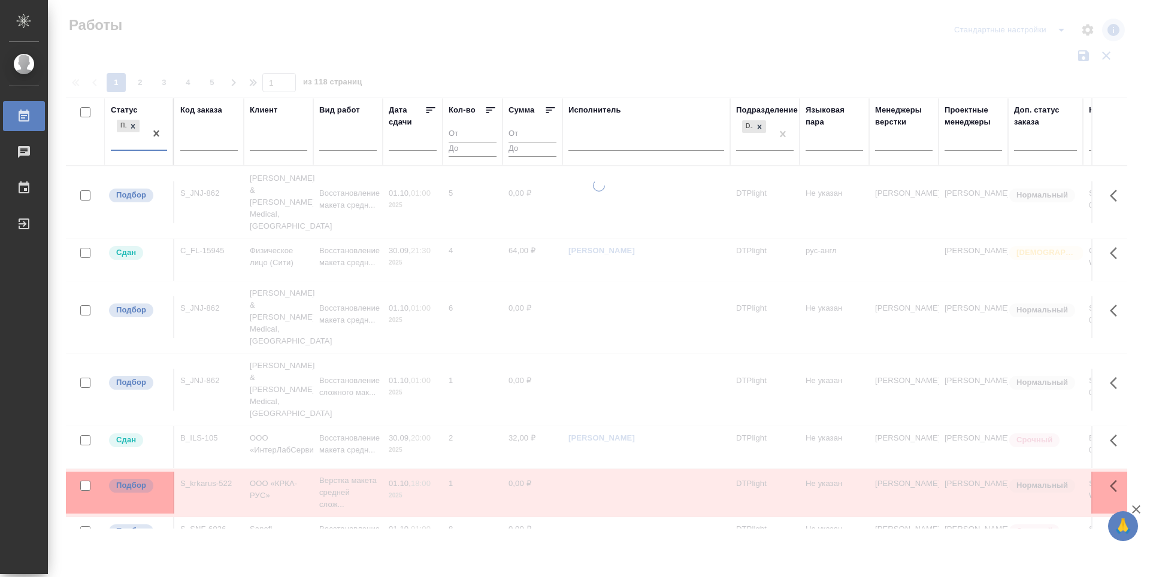
type input "н"
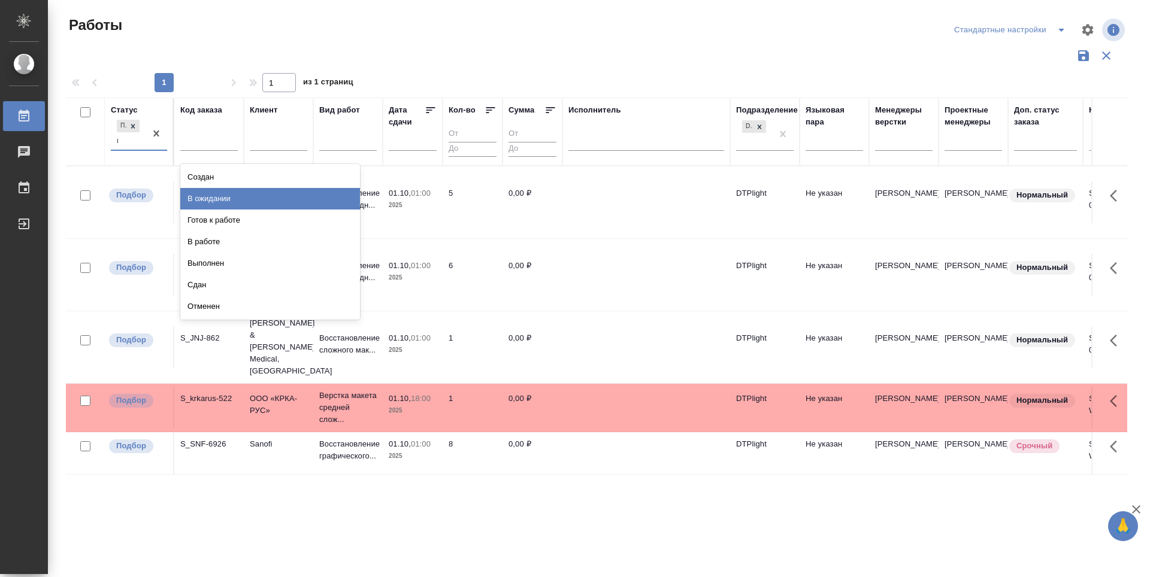
type input "го"
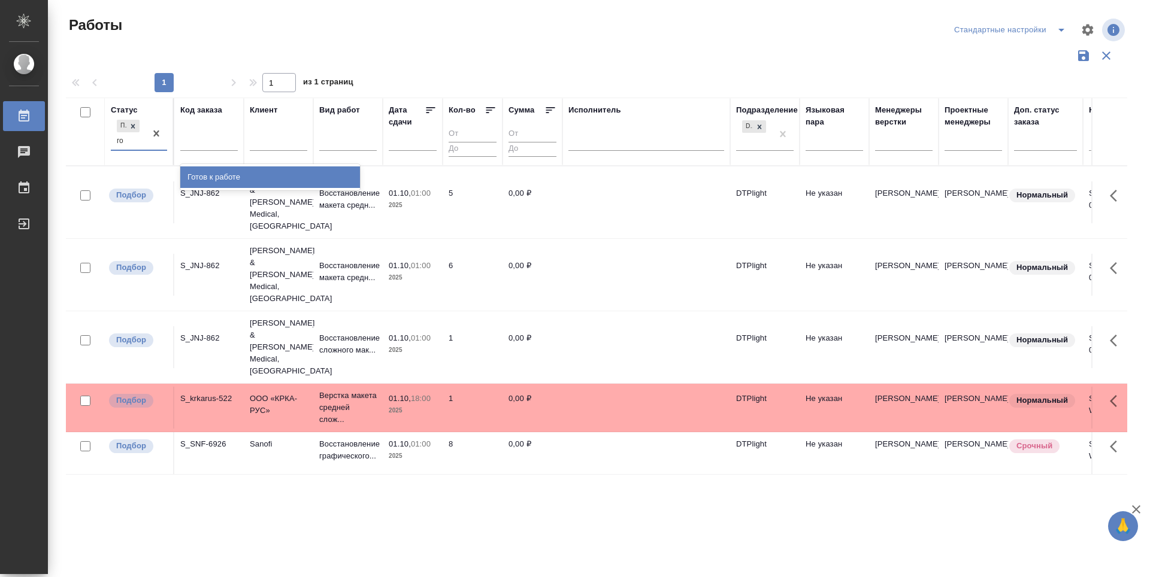
click at [286, 177] on div "Готов к работе" at bounding box center [270, 177] width 180 height 22
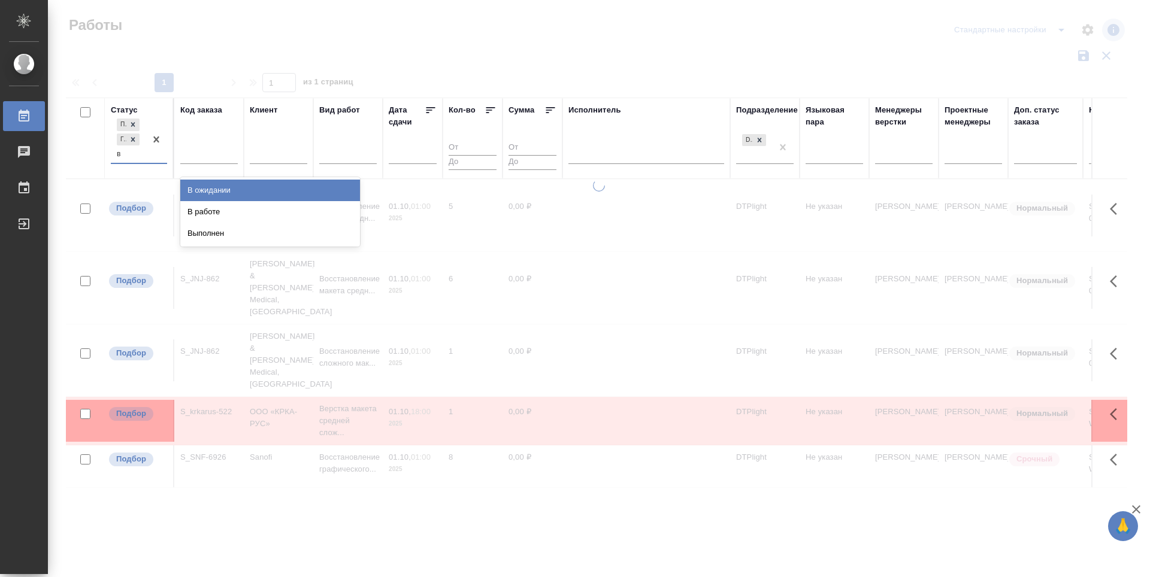
type input "в р"
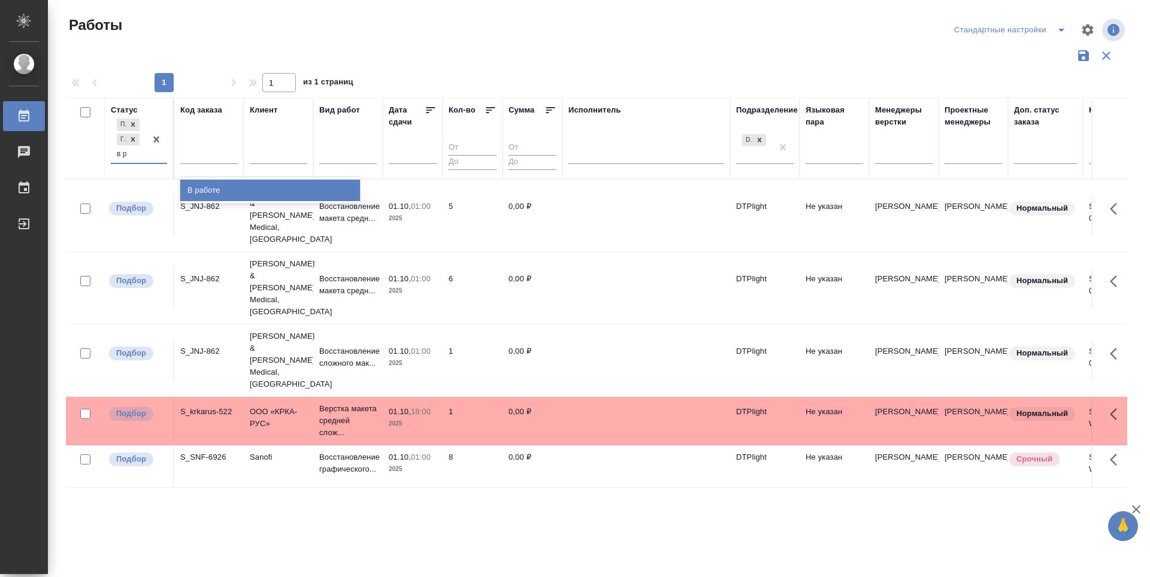
drag, startPoint x: 280, startPoint y: 187, endPoint x: 281, endPoint y: 180, distance: 6.6
click at [280, 187] on div "В работе" at bounding box center [270, 191] width 180 height 22
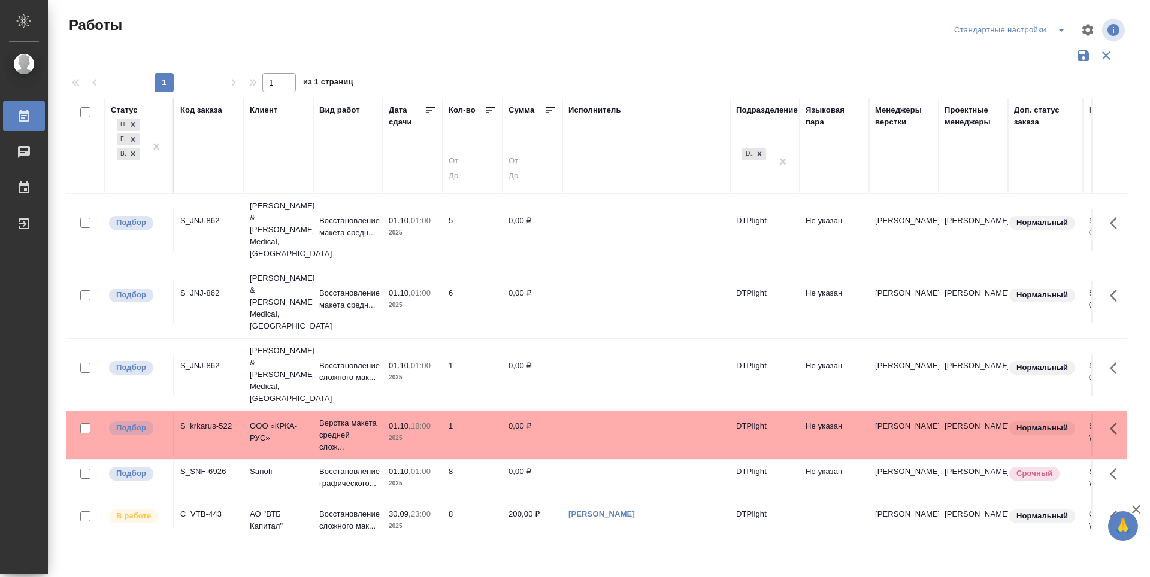
click at [428, 110] on icon at bounding box center [431, 110] width 12 height 12
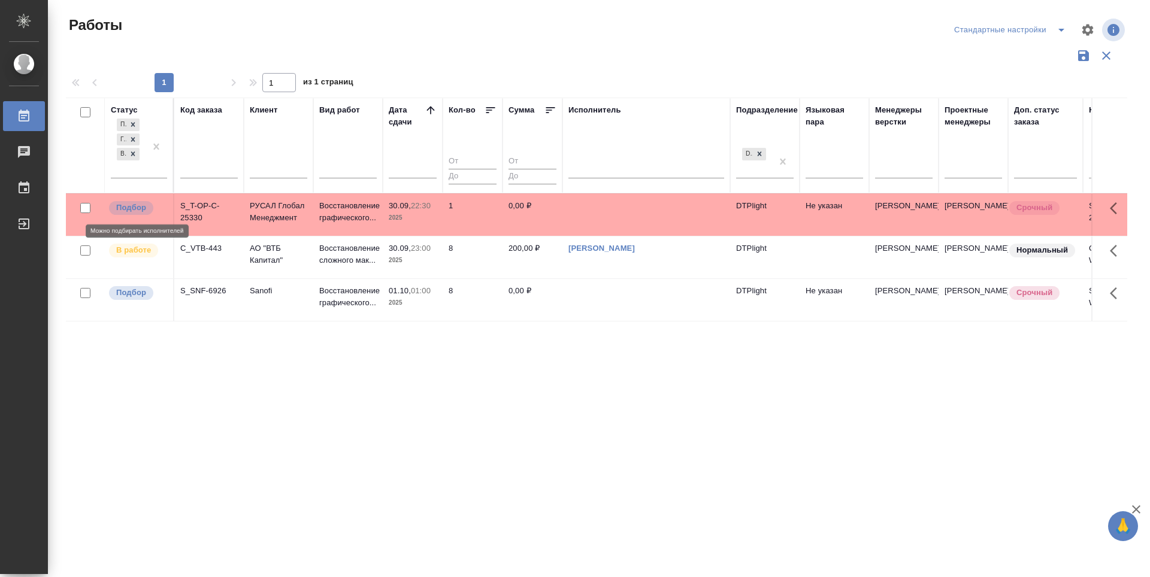
click at [125, 207] on p "Подбор" at bounding box center [131, 208] width 30 height 12
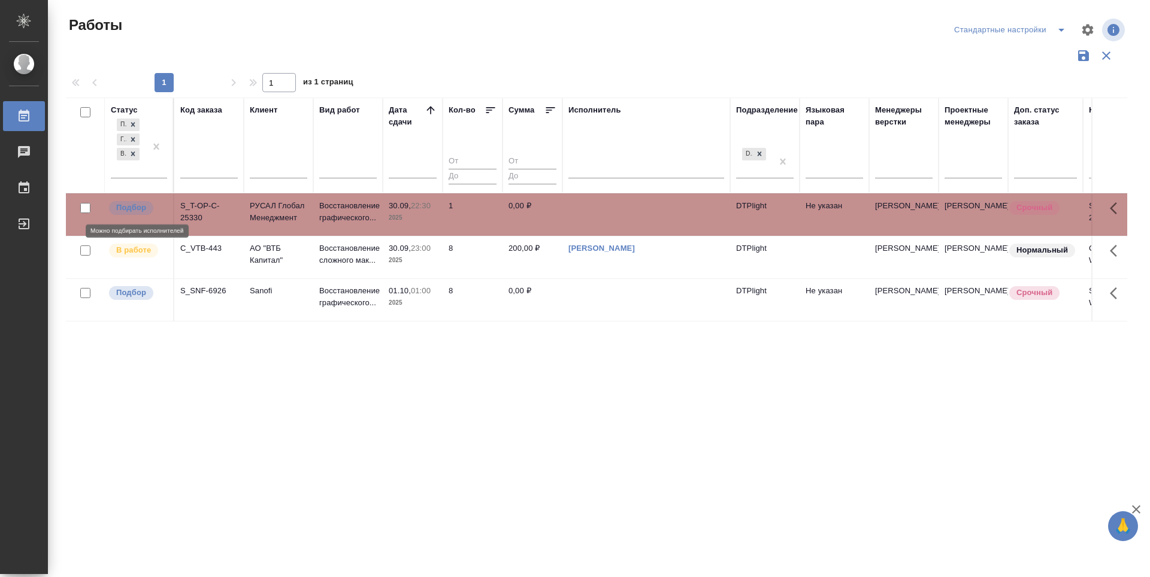
click at [125, 207] on p "Подбор" at bounding box center [131, 208] width 30 height 12
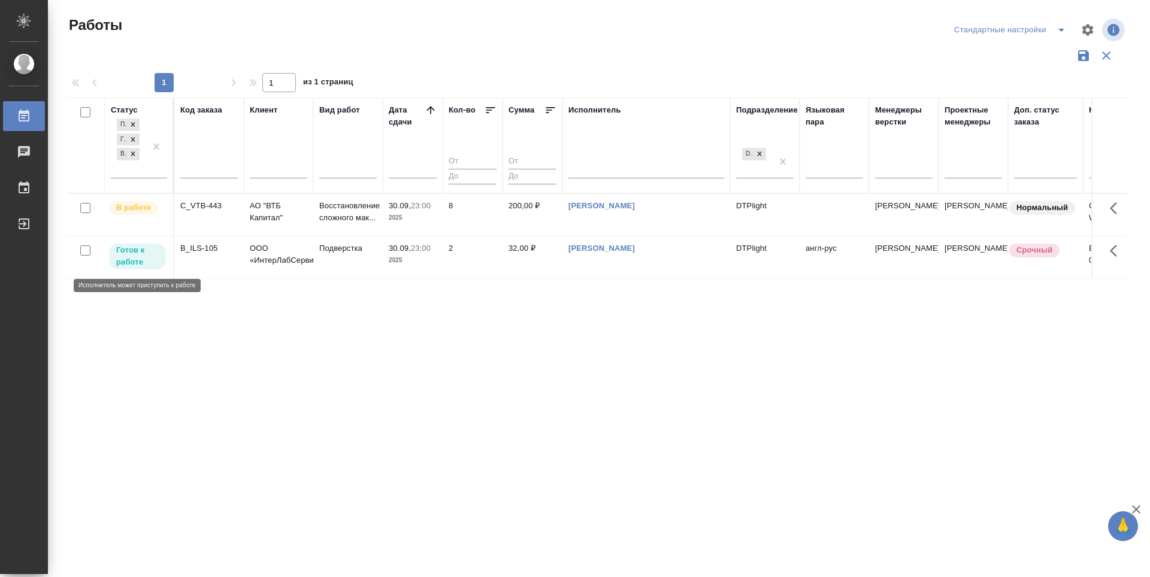
click at [146, 256] on p "Готов к работе" at bounding box center [137, 256] width 43 height 24
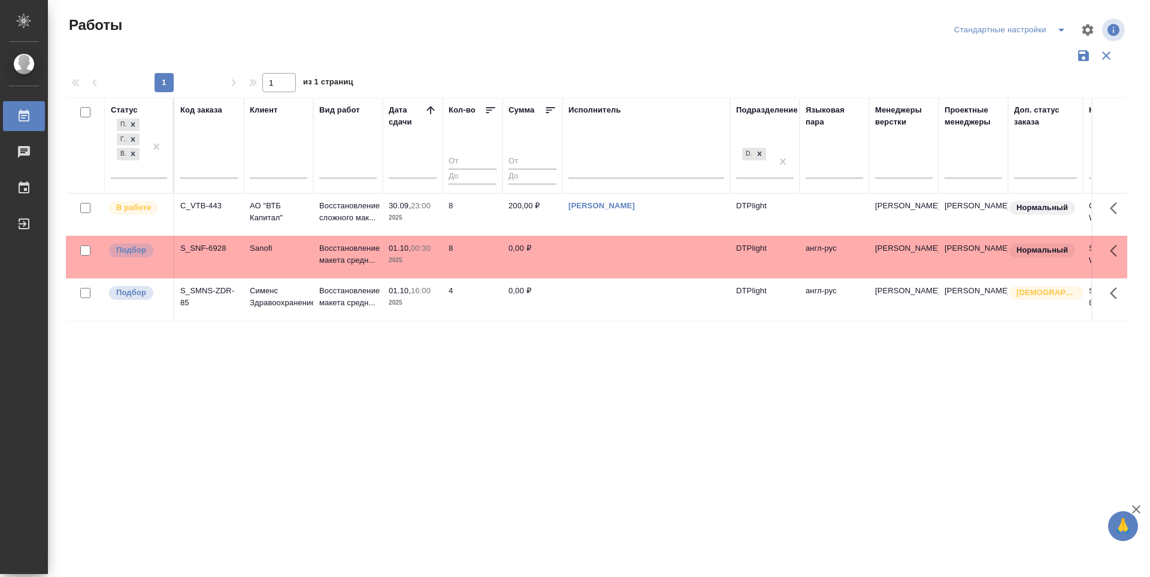
click at [592, 416] on div "Статус Подбор Готов к работе В работе Код заказа Клиент Вид работ [PERSON_NAME]…" at bounding box center [596, 313] width 1061 height 431
click at [120, 245] on p "Подбор" at bounding box center [131, 250] width 30 height 12
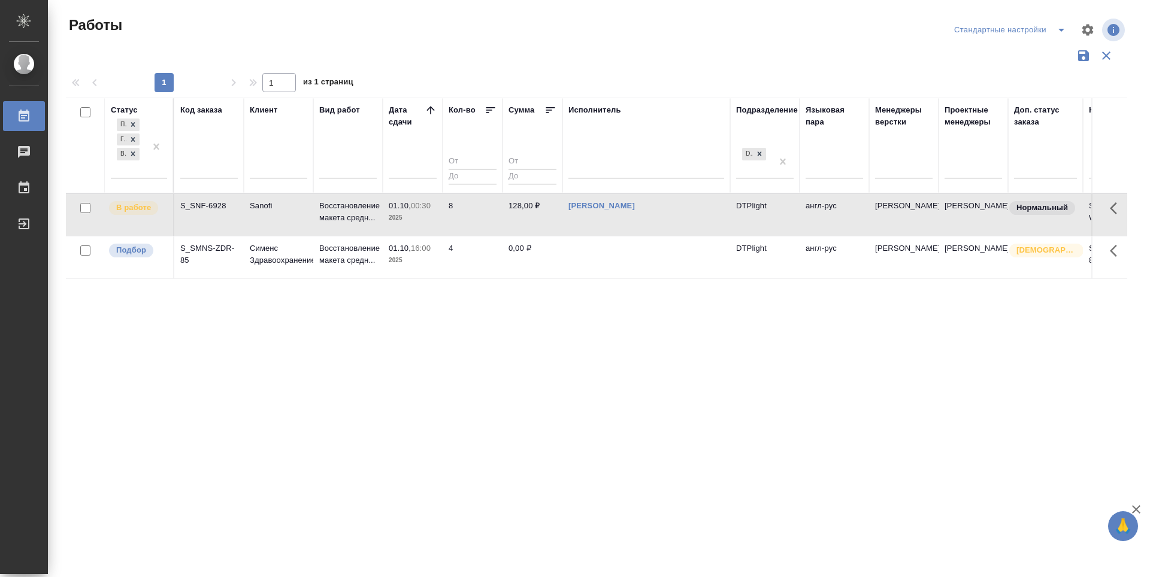
click at [514, 331] on div "Статус Подбор Готов к работе В работе Код заказа Клиент Вид работ [PERSON_NAME]…" at bounding box center [596, 313] width 1061 height 431
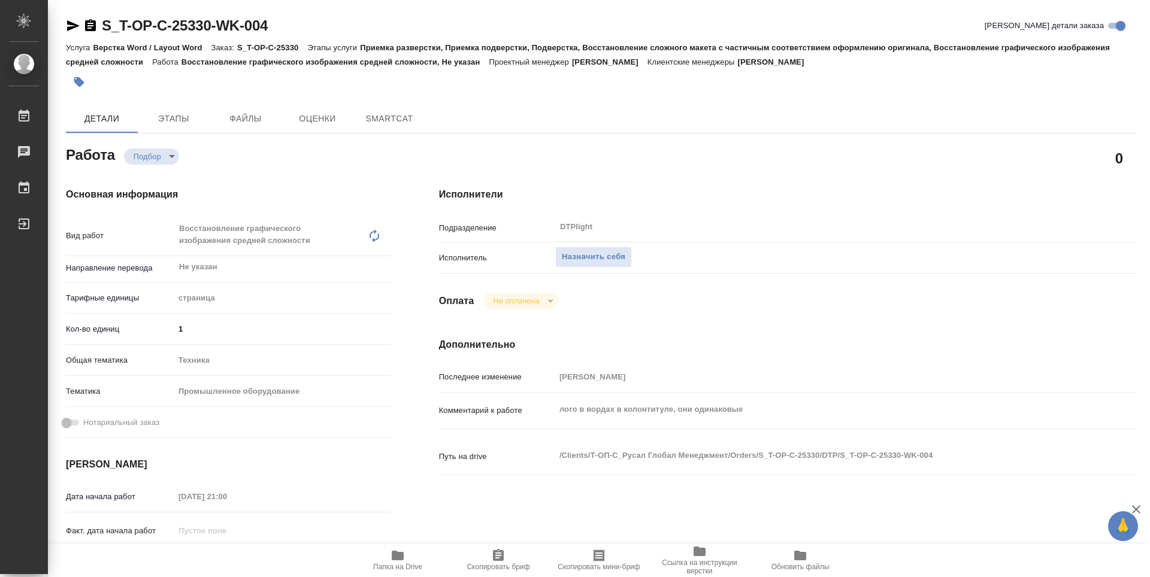
type textarea "x"
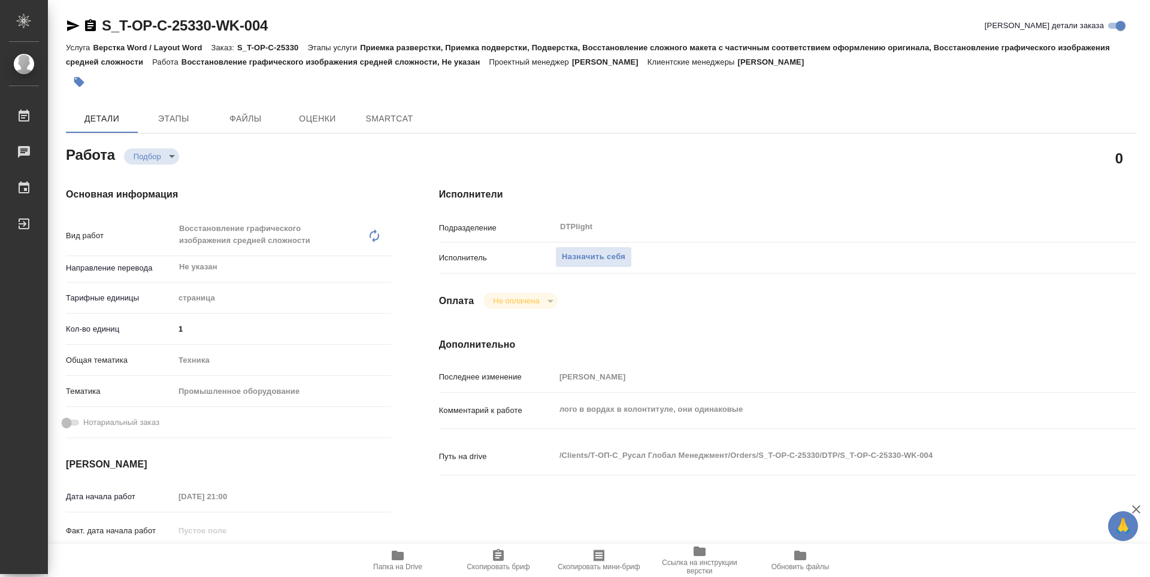
type textarea "x"
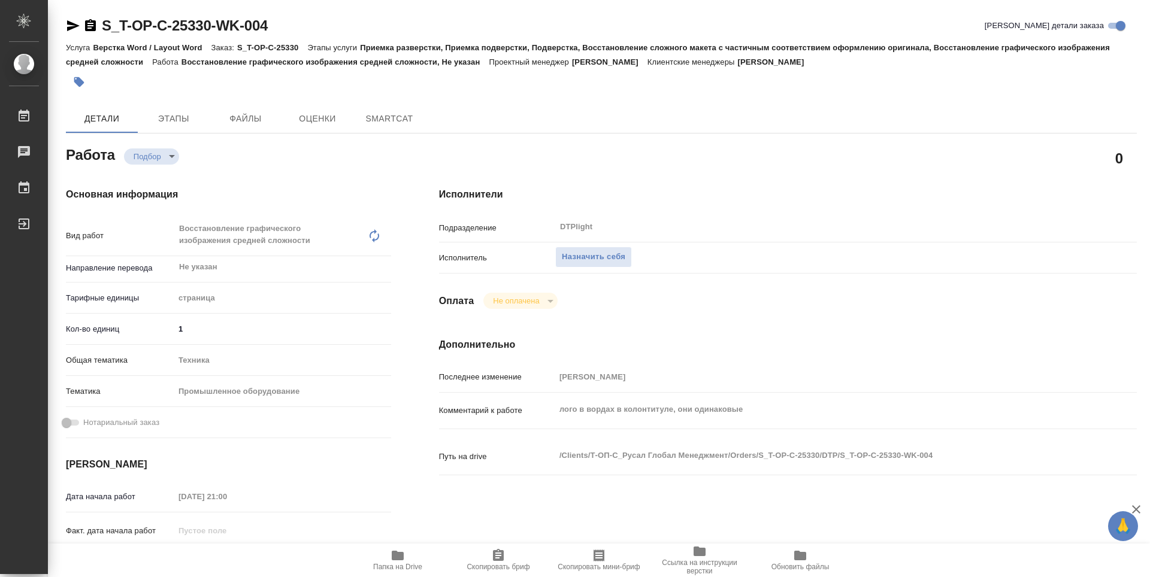
type textarea "x"
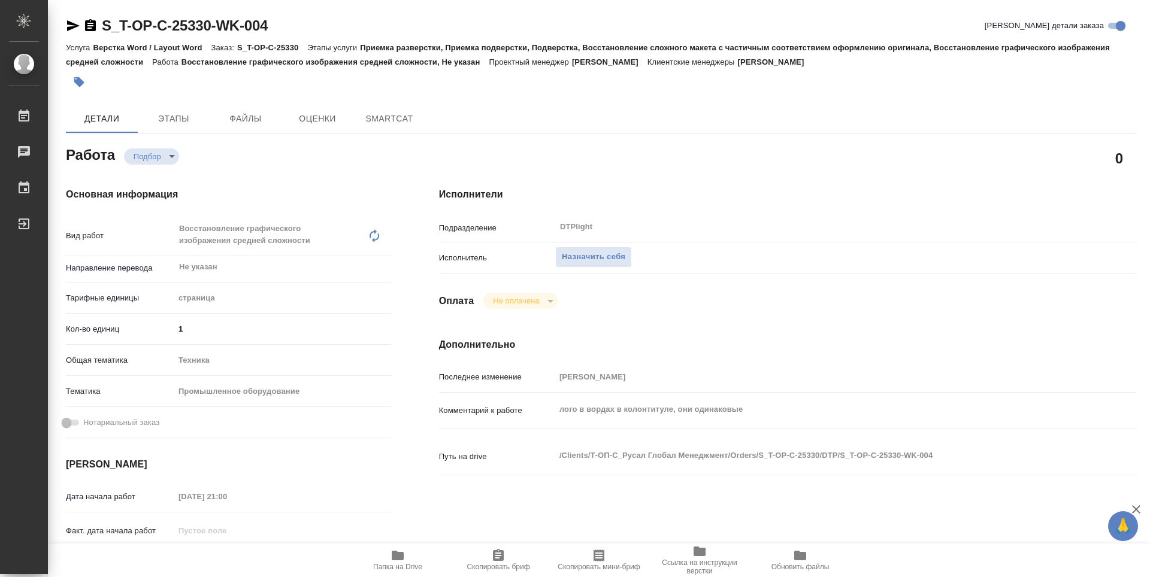
type textarea "x"
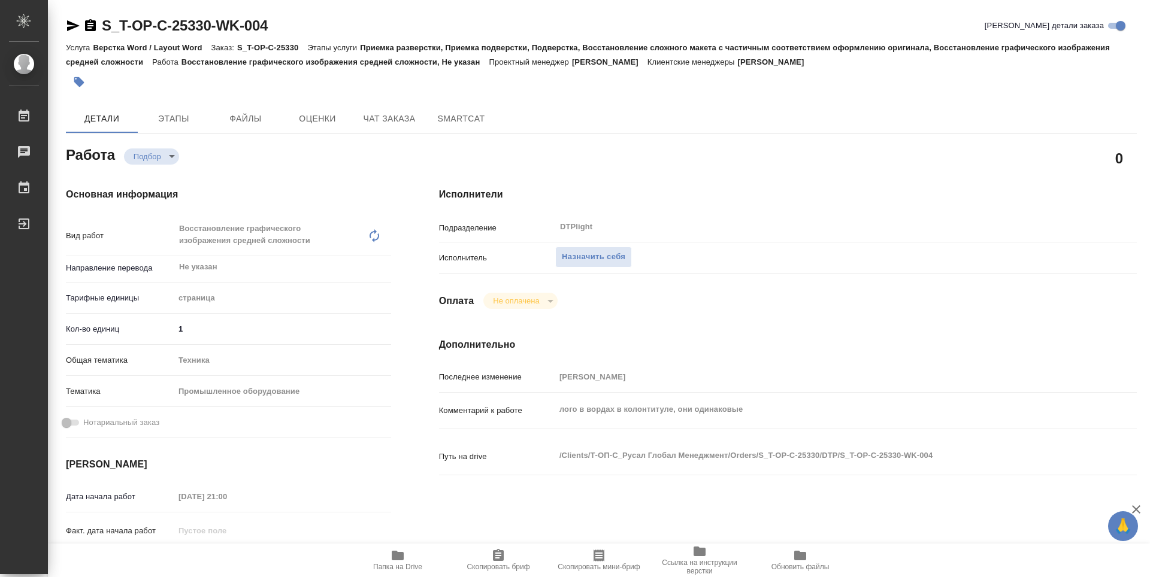
type textarea "x"
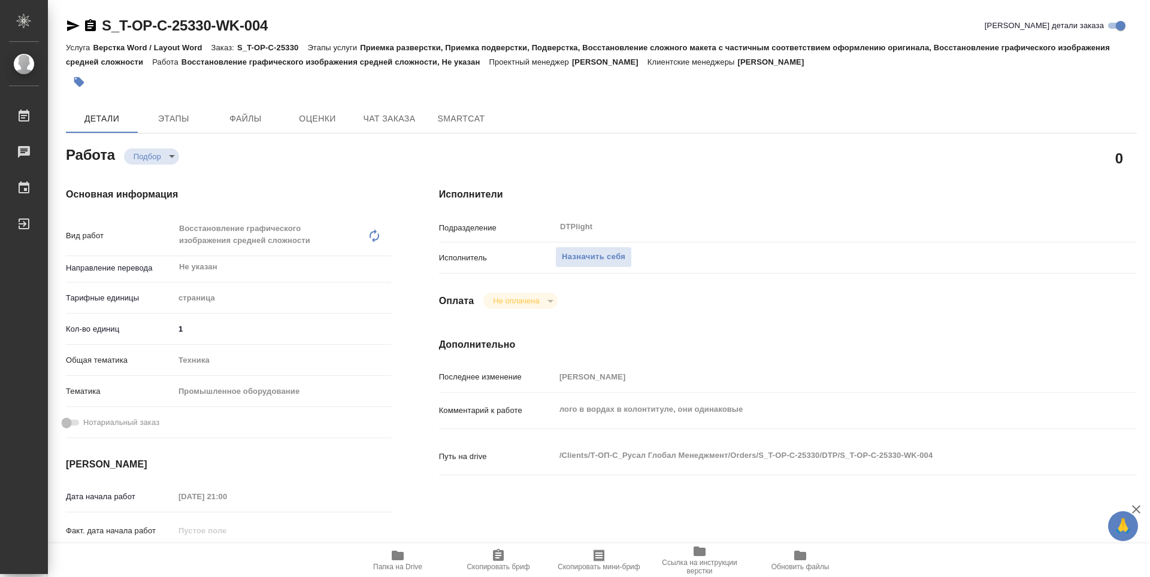
type textarea "x"
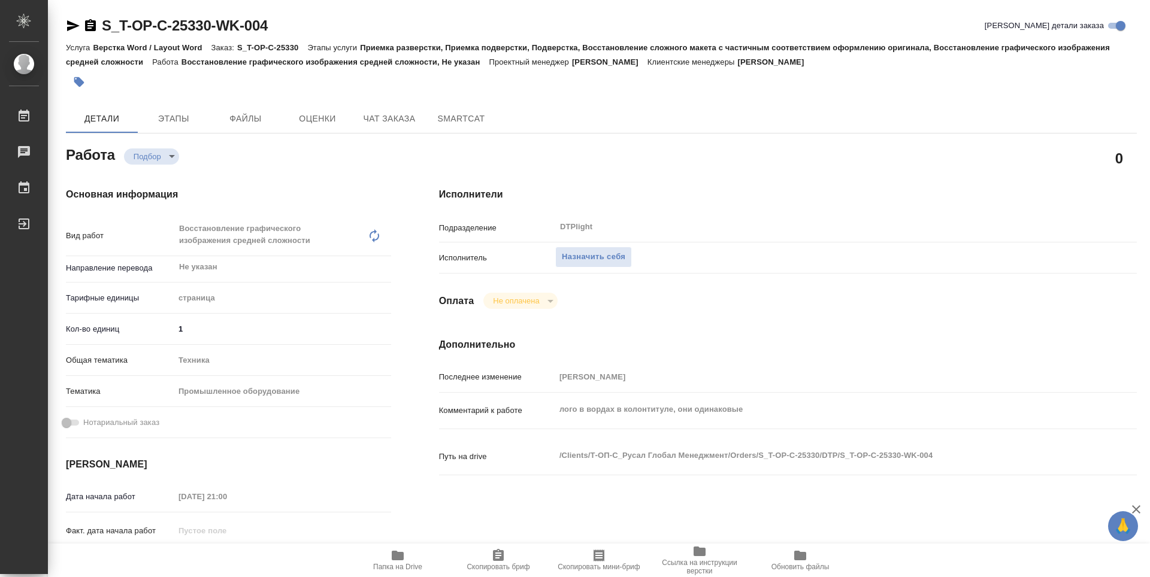
click at [398, 550] on icon "button" at bounding box center [397, 556] width 14 height 14
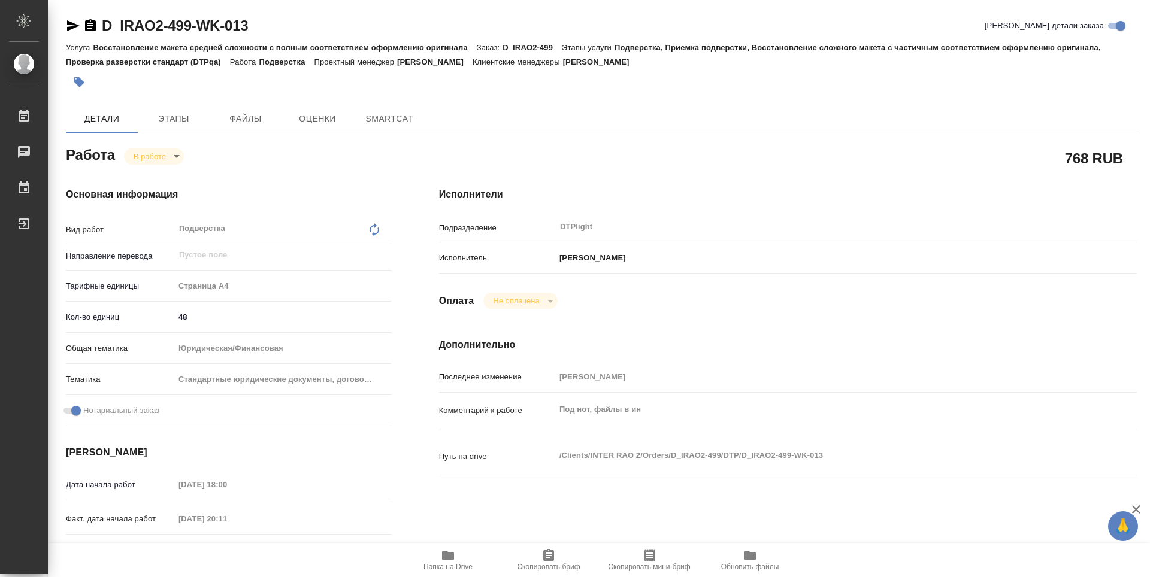
type textarea "x"
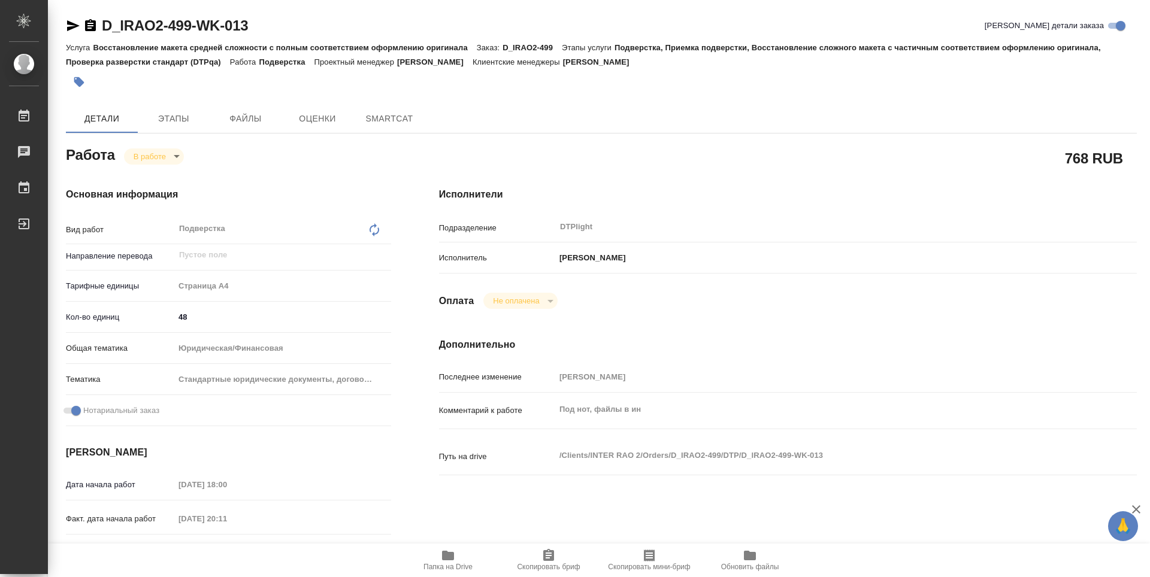
type textarea "x"
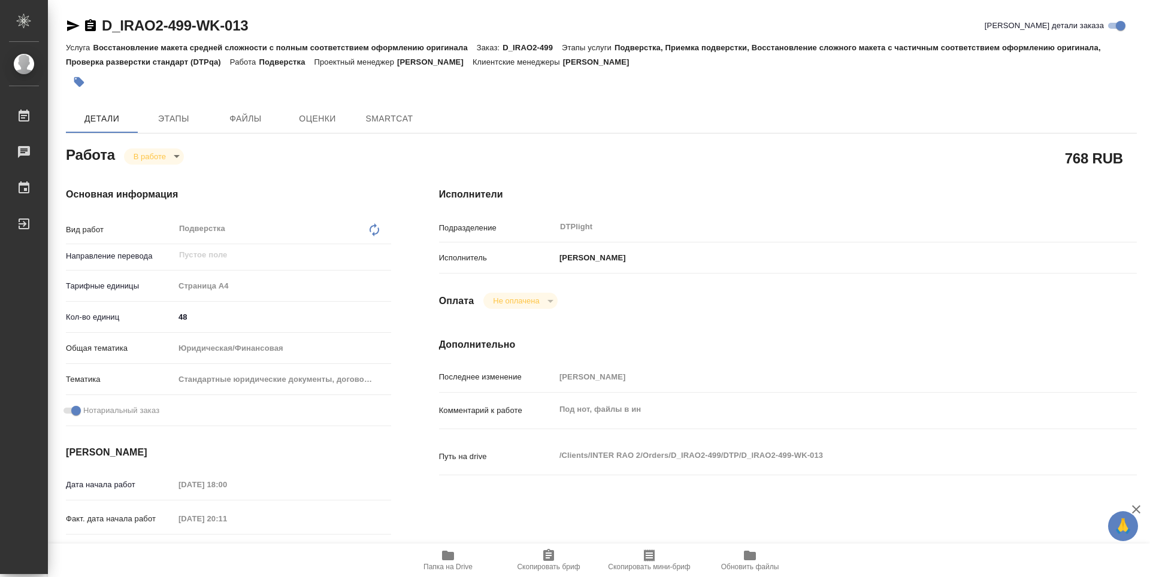
type textarea "x"
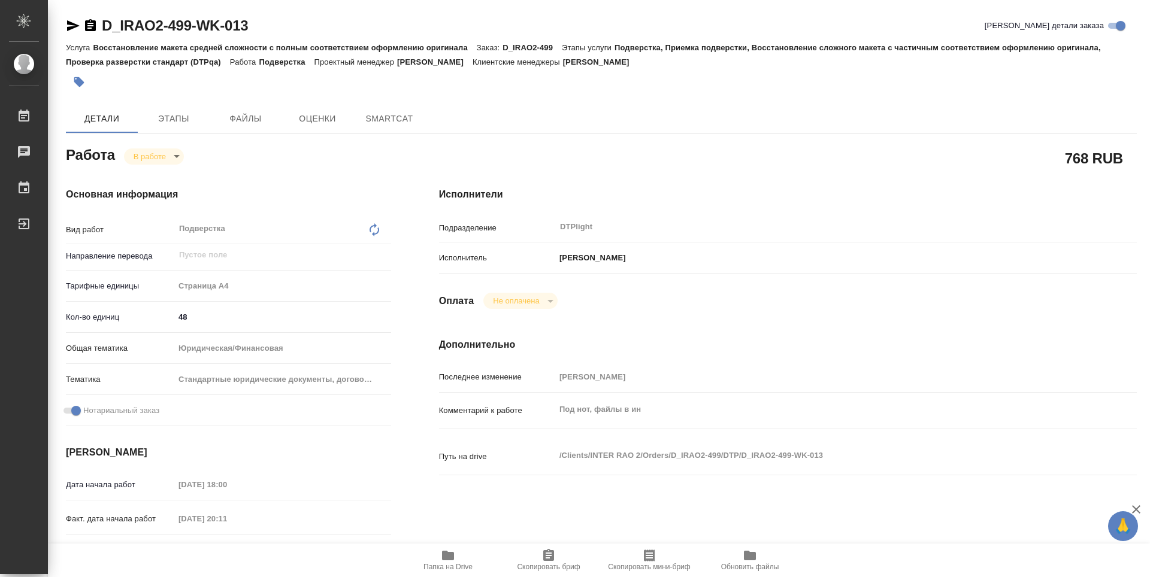
type textarea "x"
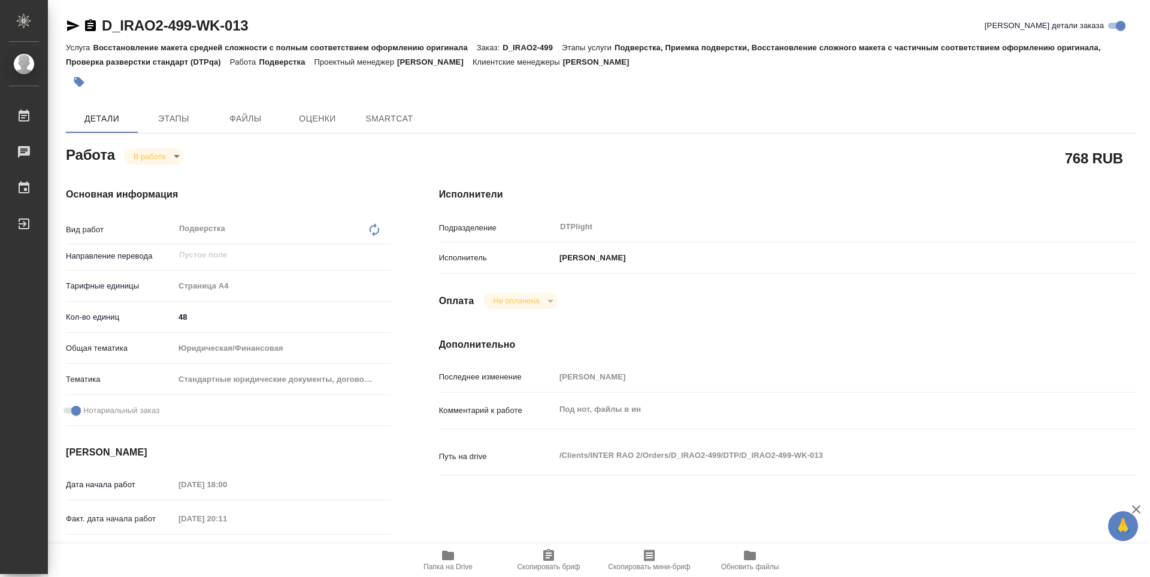
type textarea "x"
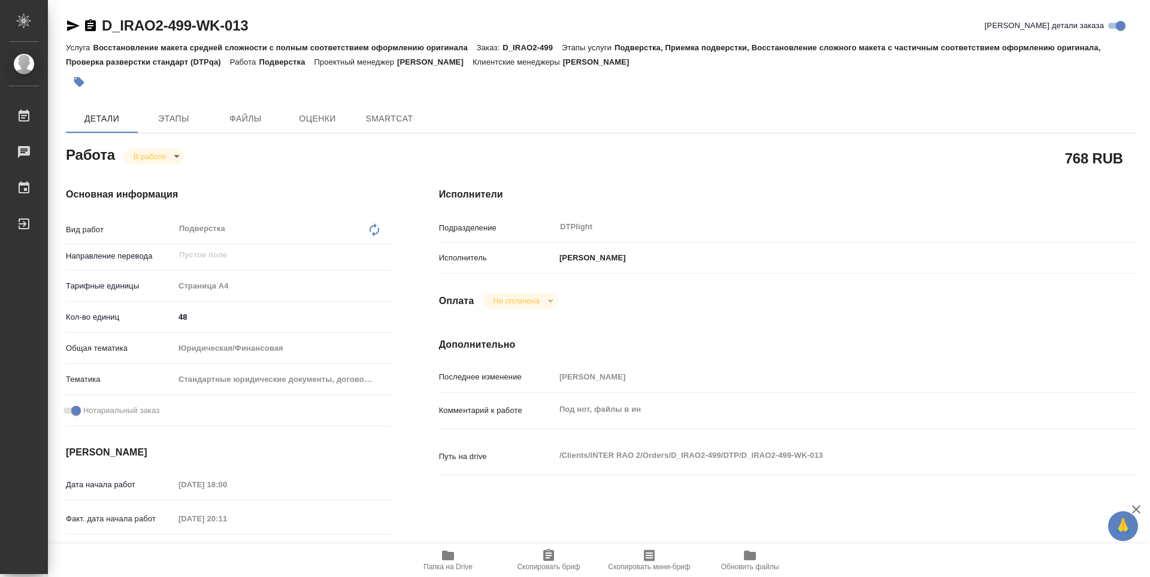
type textarea "x"
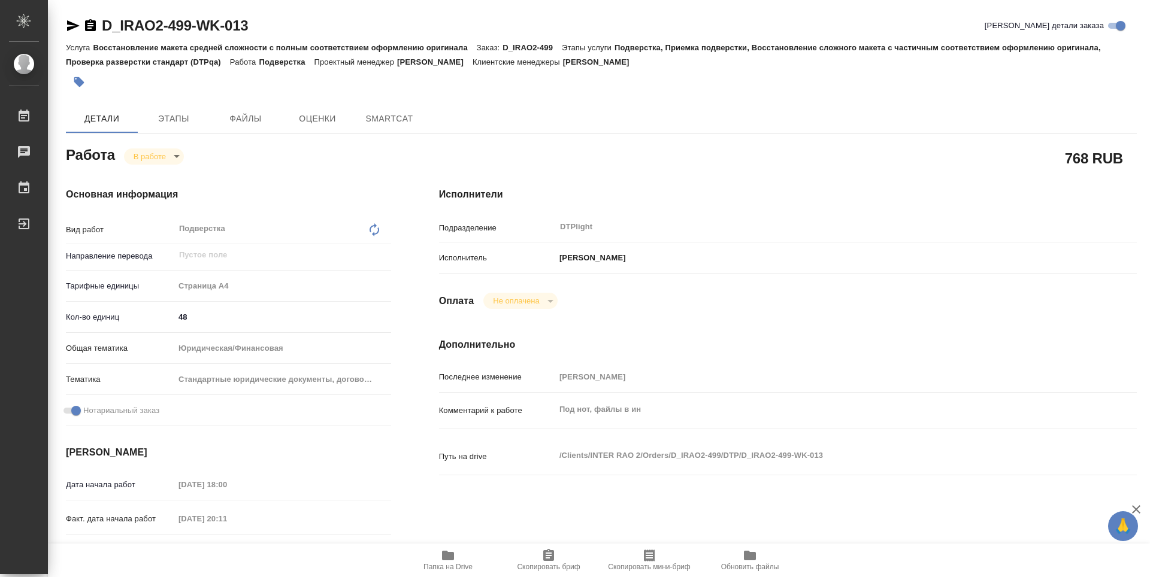
type textarea "x"
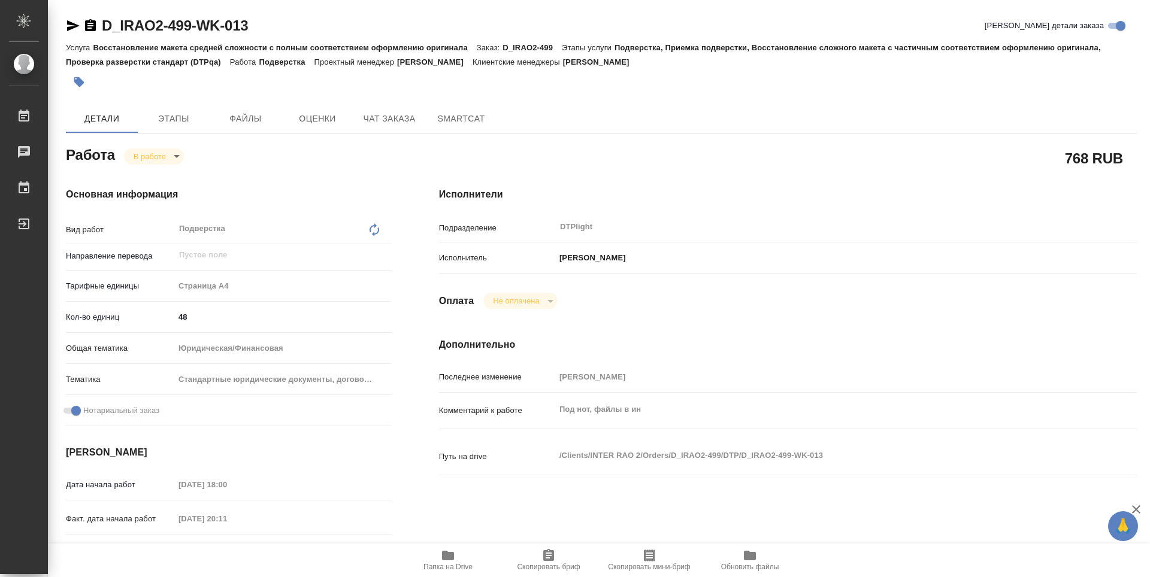
type textarea "x"
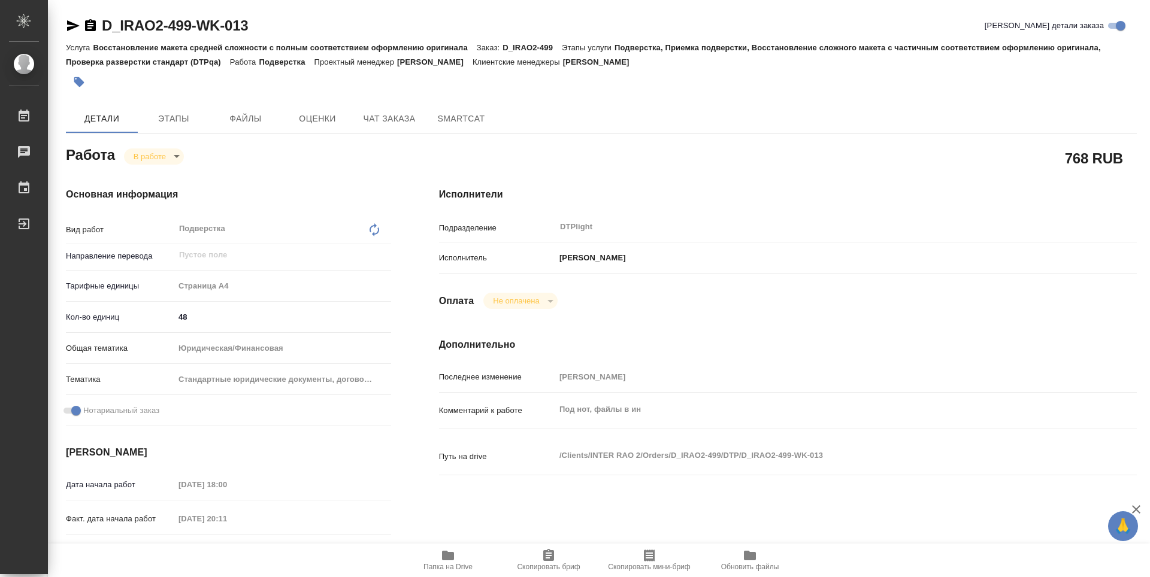
type textarea "x"
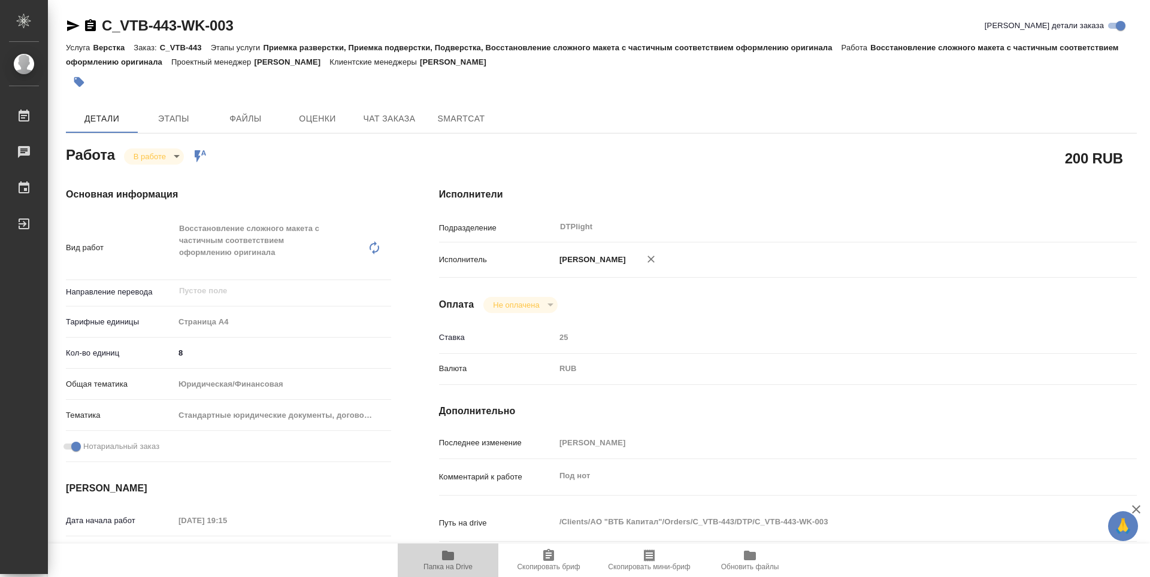
click at [456, 558] on span "Папка на Drive" at bounding box center [448, 560] width 86 height 23
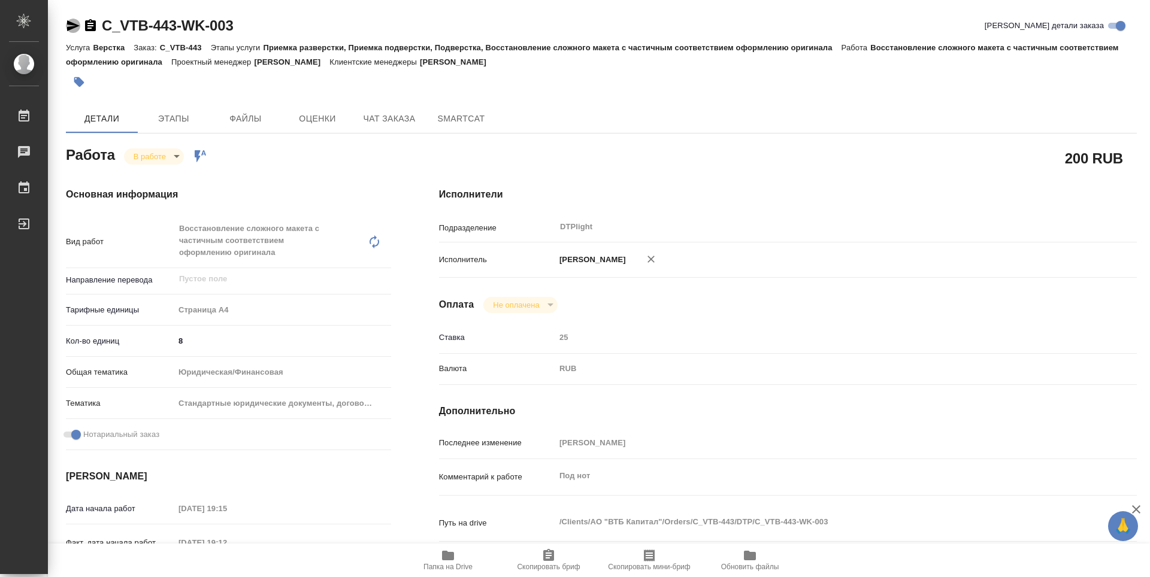
click at [70, 24] on icon "button" at bounding box center [73, 25] width 13 height 11
click at [452, 559] on icon "button" at bounding box center [448, 556] width 12 height 10
click at [153, 152] on body "🙏 .cls-1 fill:#fff; AWATERA Zubakova Viktoriya Работы 0 Чаты График Выйти C_VTB…" at bounding box center [575, 288] width 1150 height 577
click at [165, 175] on button "Выполнен" at bounding box center [156, 176] width 44 height 13
type textarea "x"
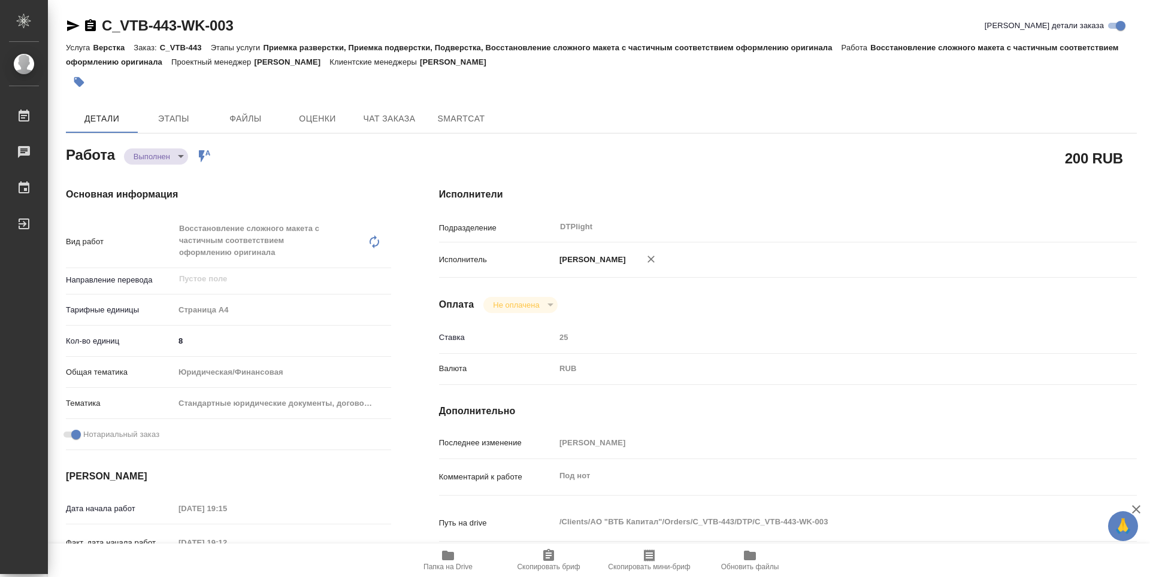
type textarea "x"
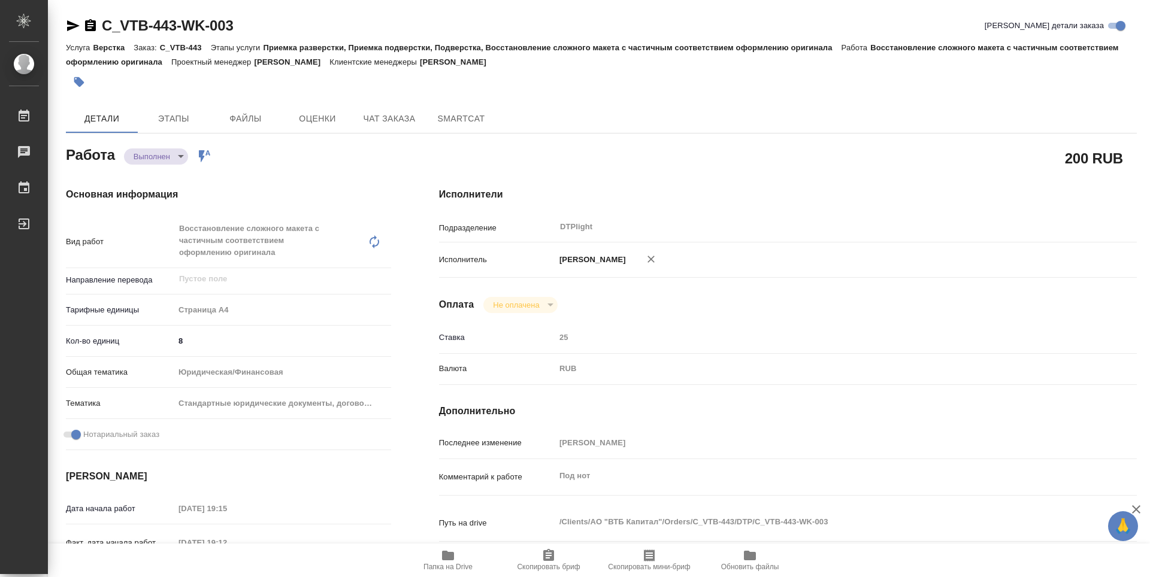
type textarea "x"
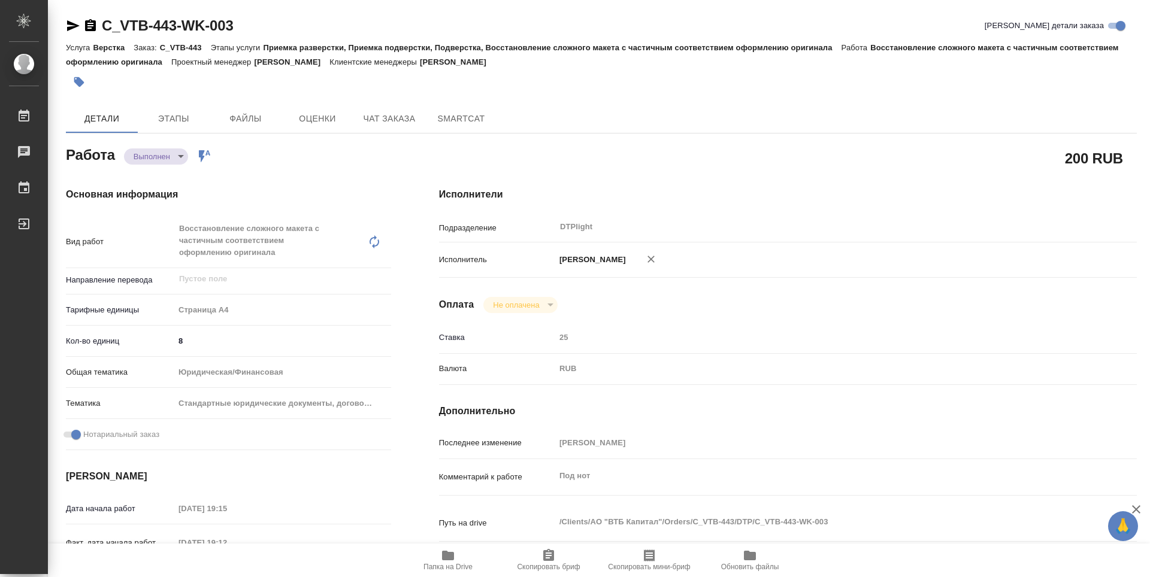
type textarea "x"
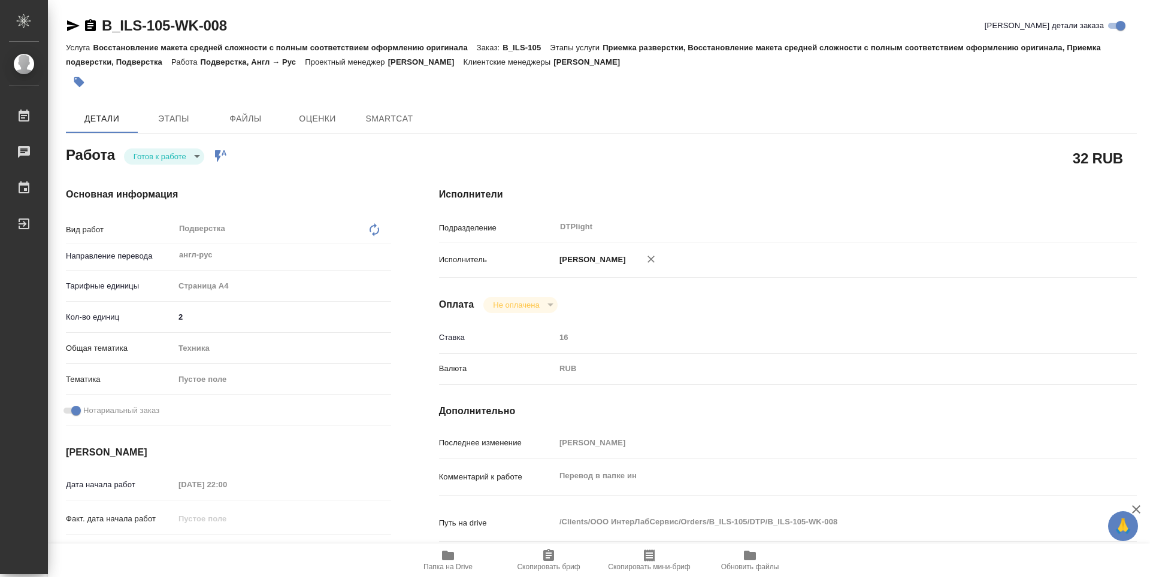
type textarea "x"
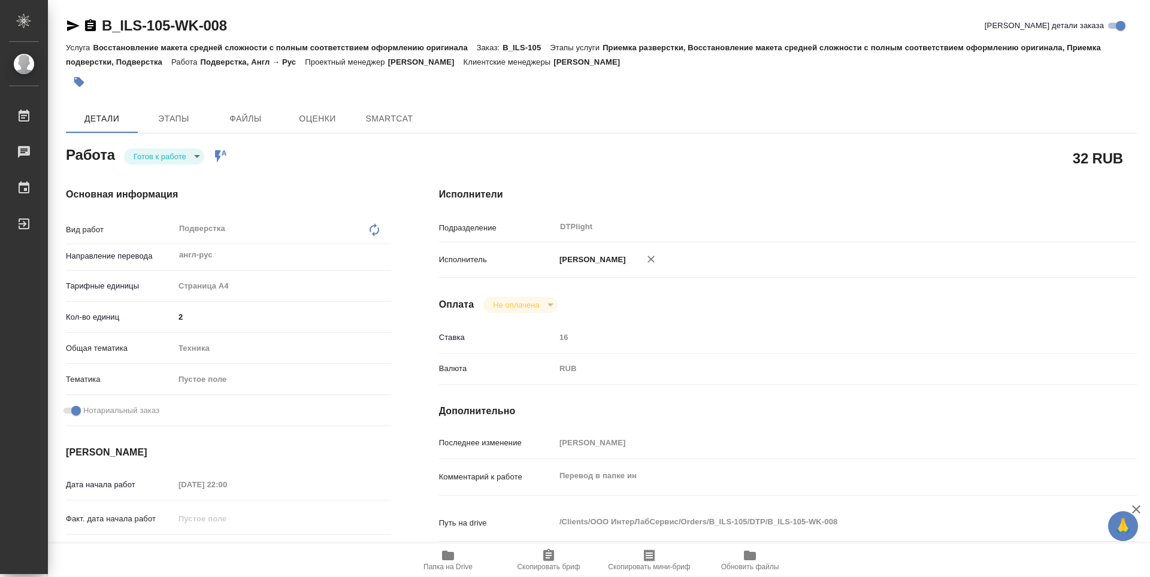
type textarea "x"
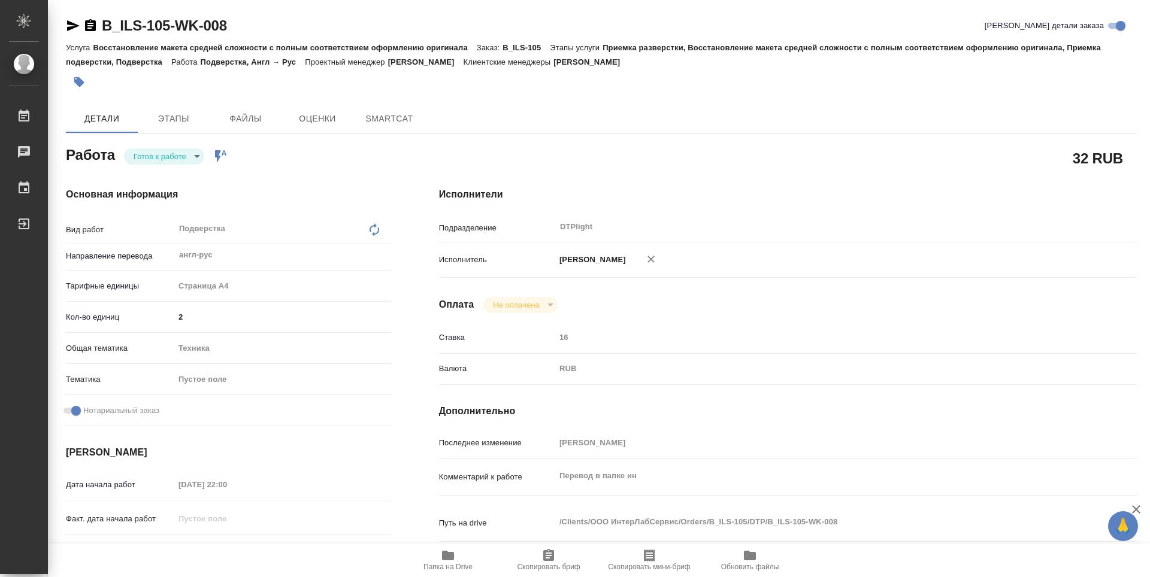
type textarea "x"
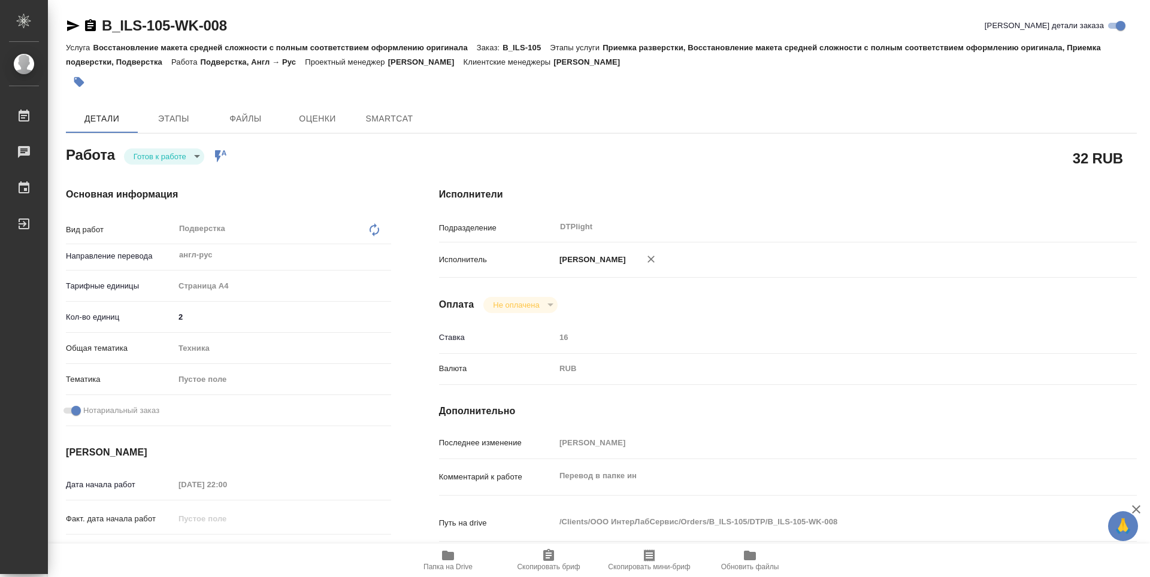
type textarea "x"
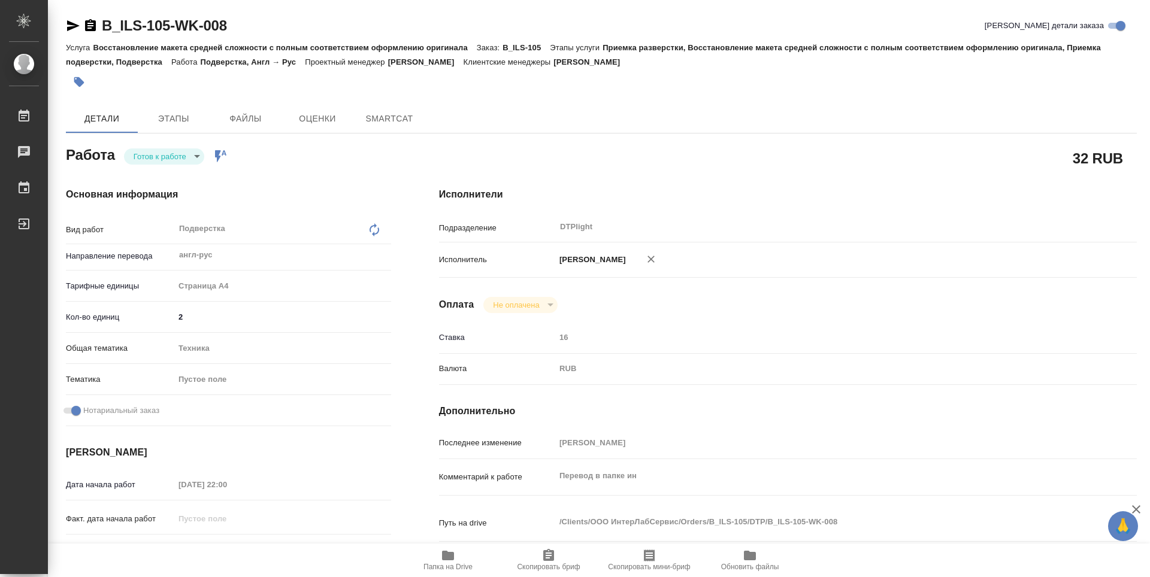
type textarea "x"
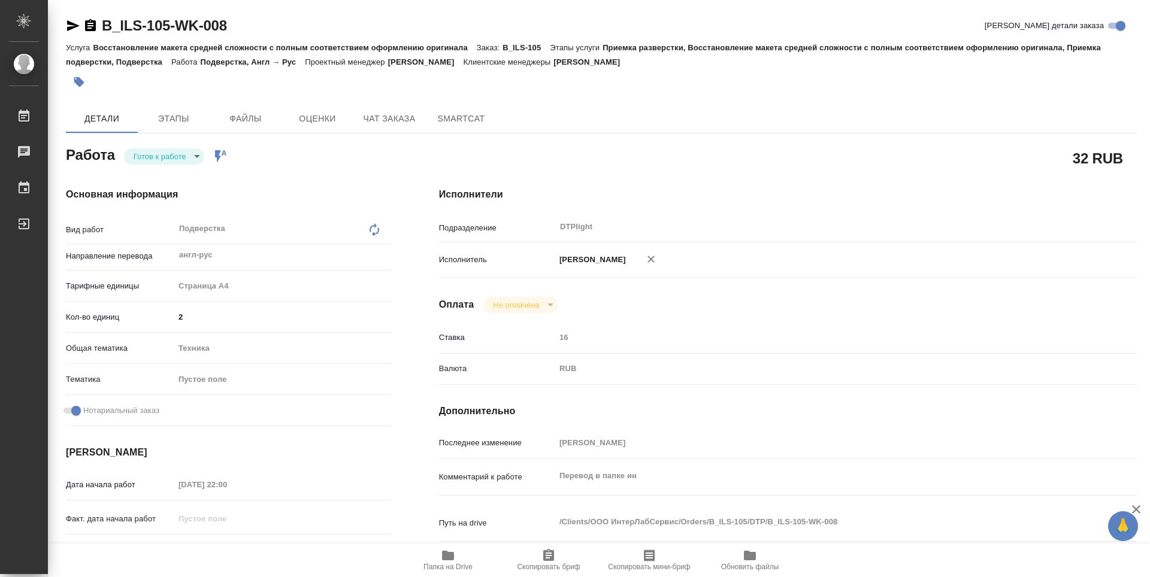
type textarea "x"
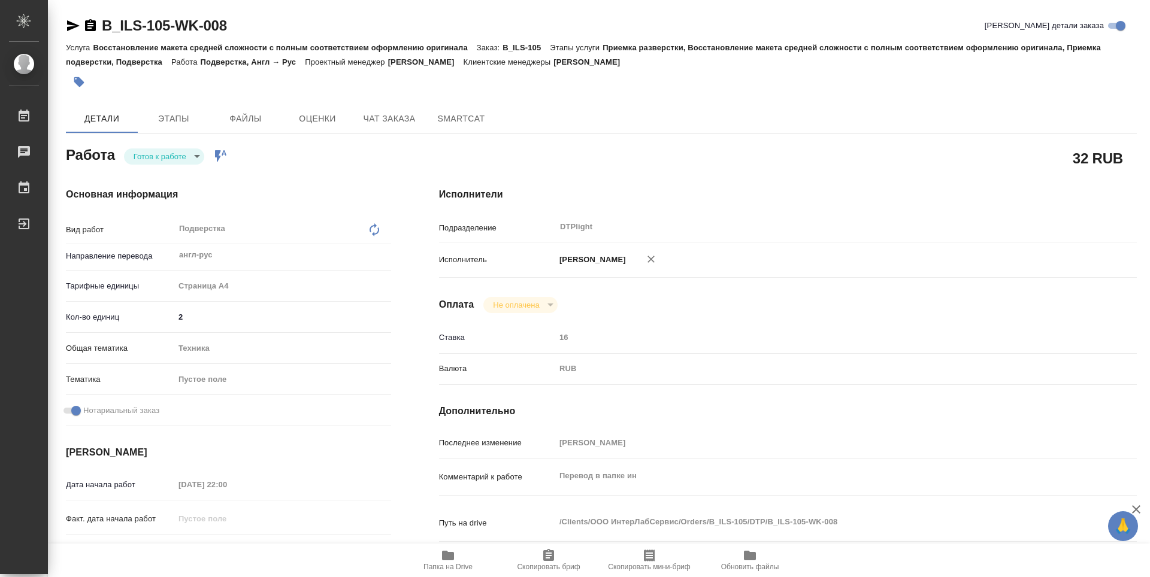
type textarea "x"
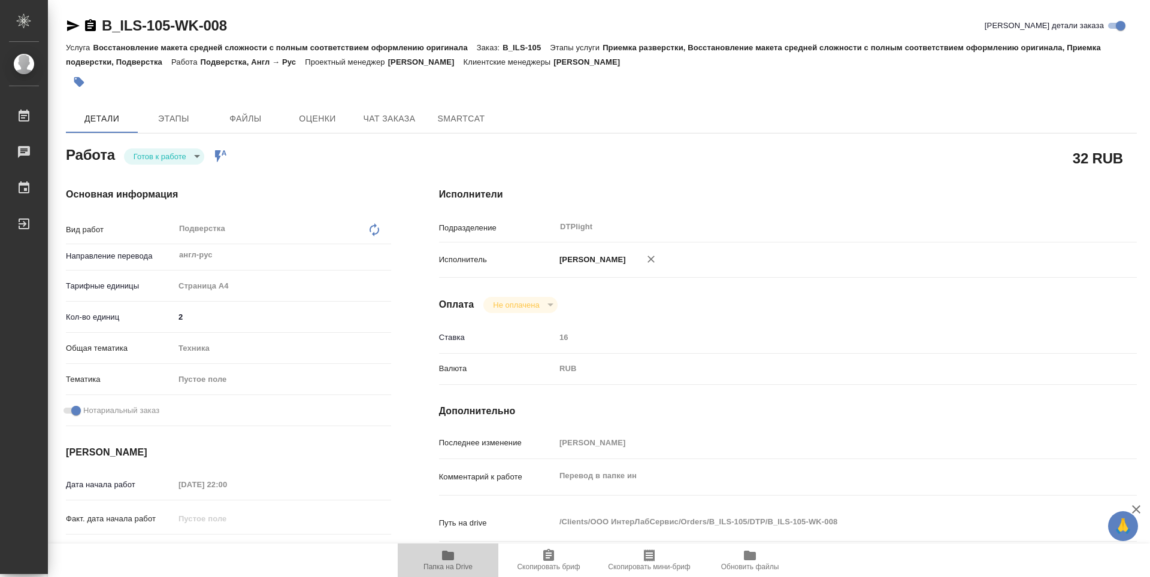
click at [444, 558] on icon "button" at bounding box center [448, 556] width 12 height 10
drag, startPoint x: 244, startPoint y: 25, endPoint x: 95, endPoint y: 29, distance: 148.6
click at [95, 29] on div "B_ILS-105-WK-008 [PERSON_NAME] детали заказа" at bounding box center [601, 25] width 1071 height 19
copy link "B_ILS-105-WK-008"
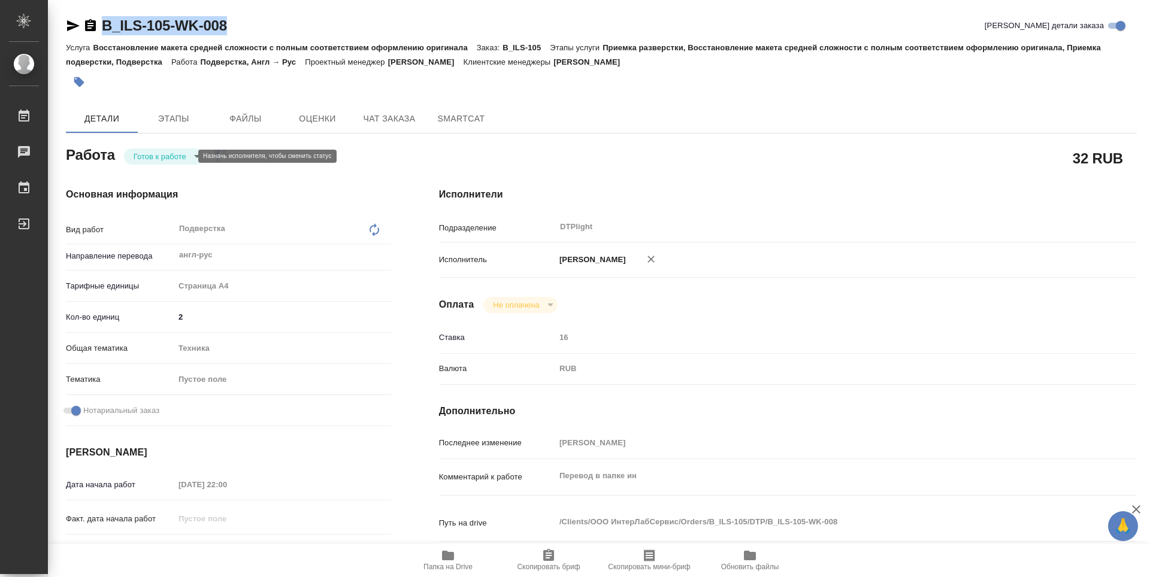
click at [165, 157] on body "🙏 .cls-1 fill:#fff; AWATERA Zubakova Viktoriya Работы 0 Чаты График Выйти B_ILS…" at bounding box center [575, 288] width 1150 height 577
click at [172, 156] on button "В работе" at bounding box center [154, 156] width 40 height 13
type textarea "x"
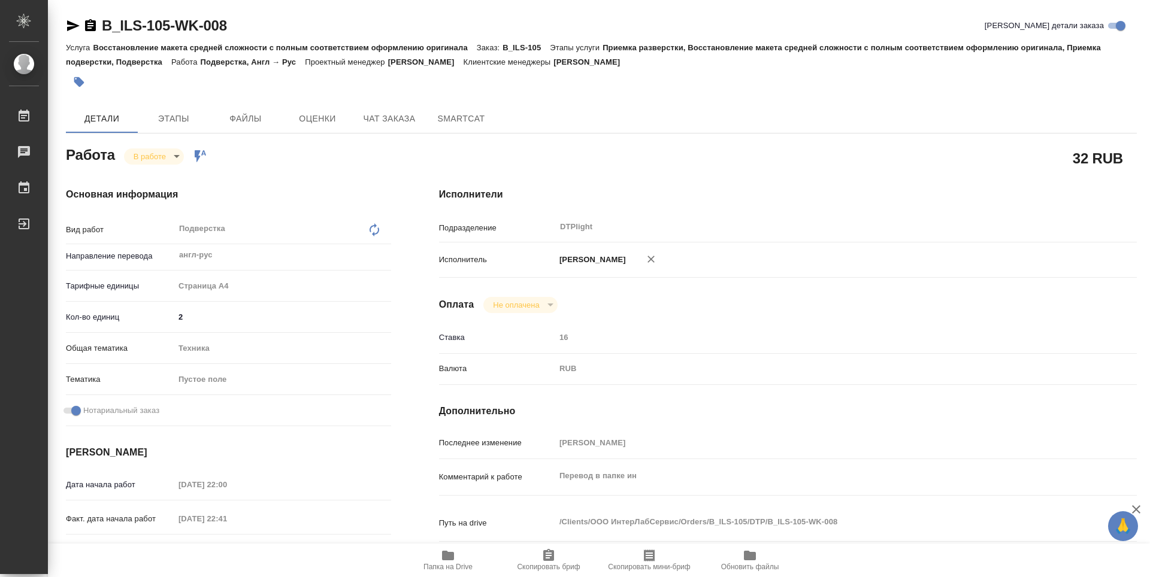
type textarea "x"
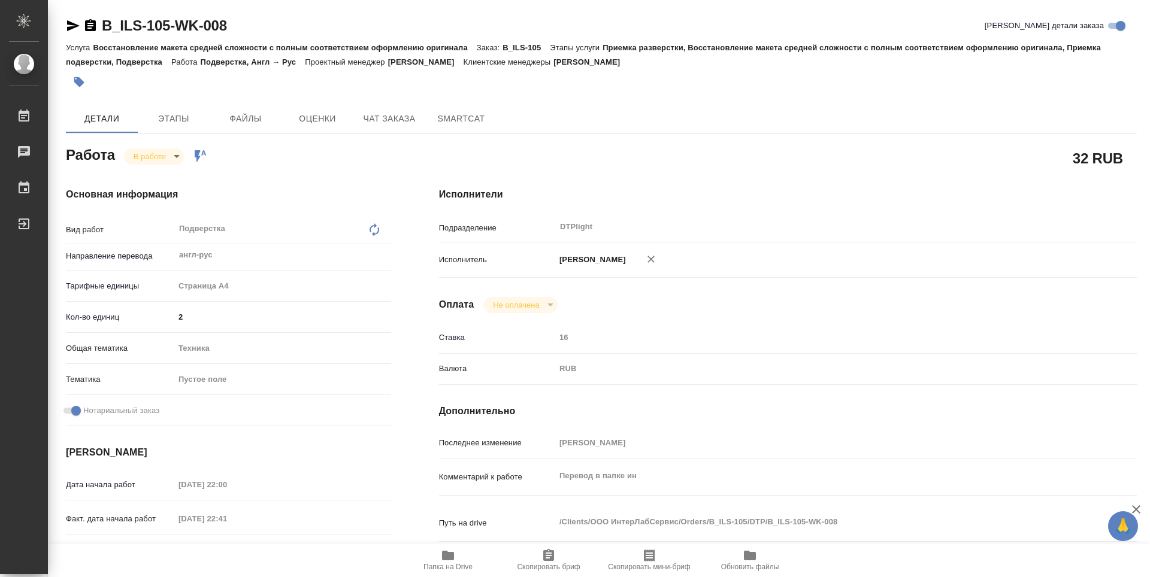
type textarea "x"
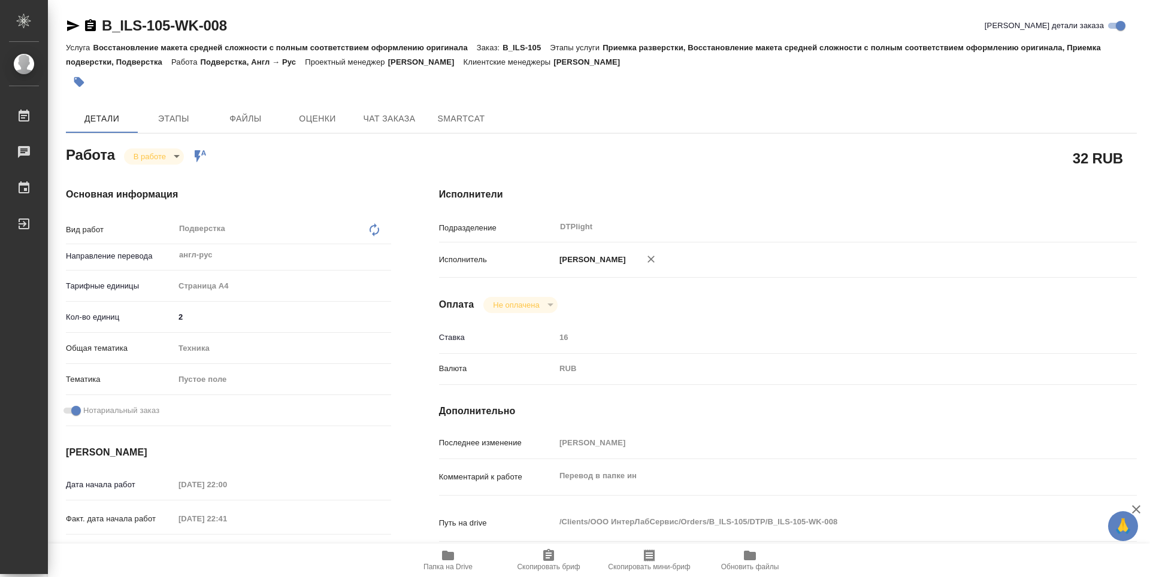
type textarea "x"
click at [459, 558] on span "Папка на Drive" at bounding box center [448, 560] width 86 height 23
click at [995, 274] on div "Исполнитель [PERSON_NAME]" at bounding box center [788, 264] width 698 height 35
drag, startPoint x: 1145, startPoint y: 234, endPoint x: 1119, endPoint y: 115, distance: 121.3
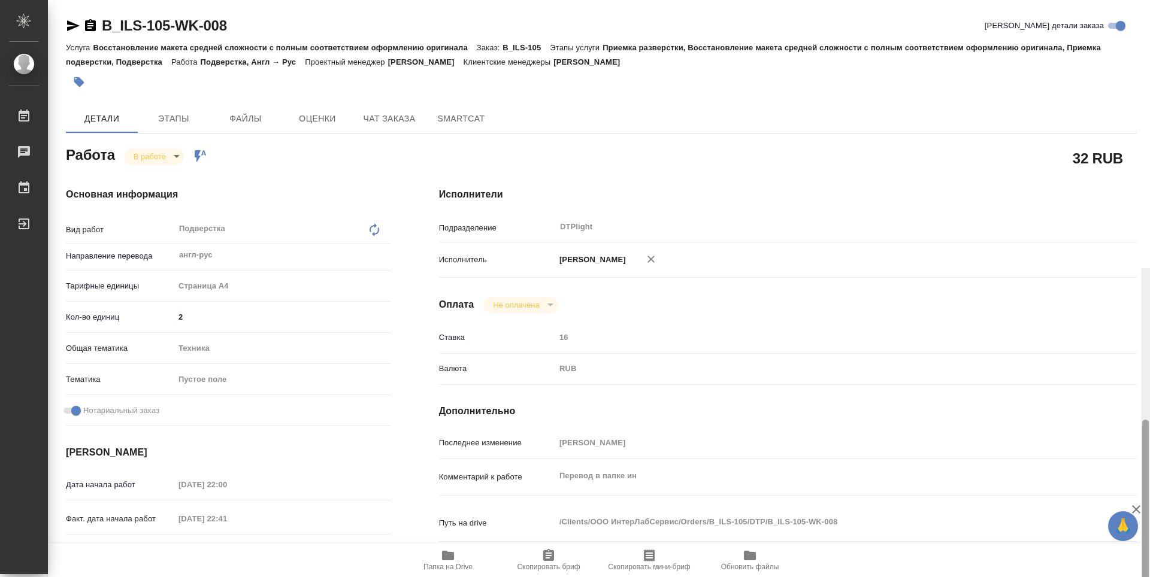
click at [1119, 115] on div "B_ILS-105-WK-008 Кратко детали заказа Услуга Восстановление макета средней слож…" at bounding box center [599, 288] width 1102 height 577
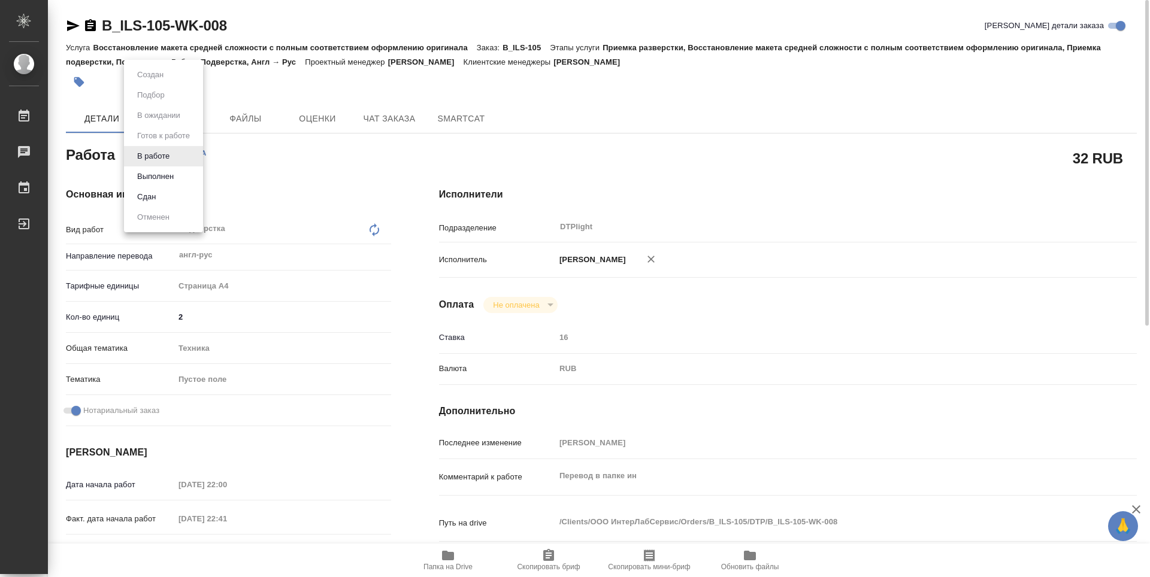
click at [161, 153] on body "🙏 .cls-1 fill:#fff; AWATERA Zubakova Viktoriya Работы 0 Чаты График Выйти B_ILS…" at bounding box center [575, 288] width 1150 height 577
click at [161, 172] on button "Выполнен" at bounding box center [156, 176] width 44 height 13
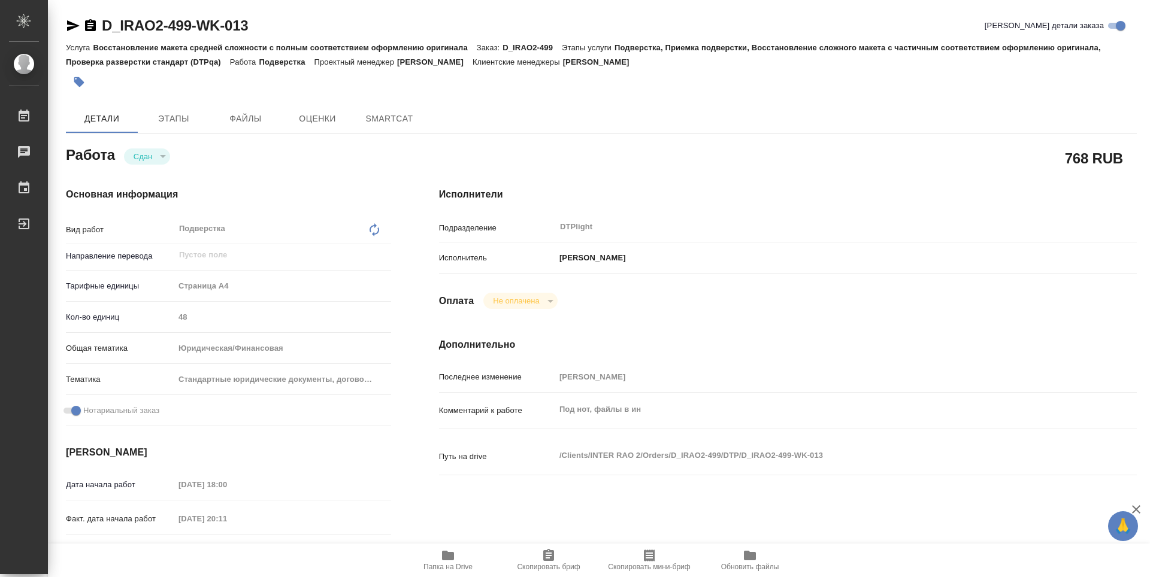
type textarea "x"
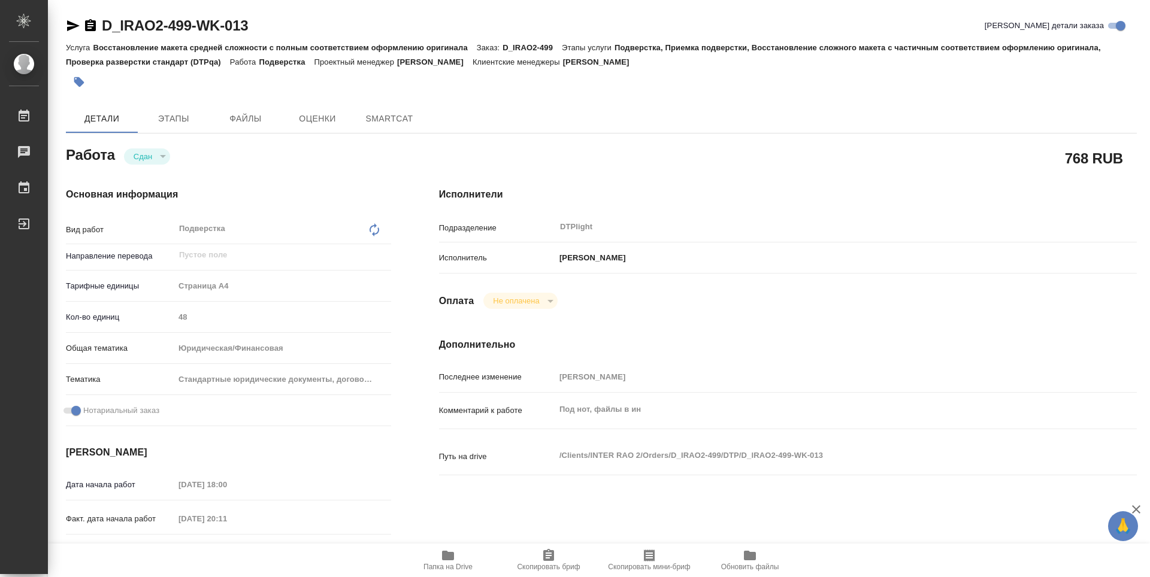
type textarea "x"
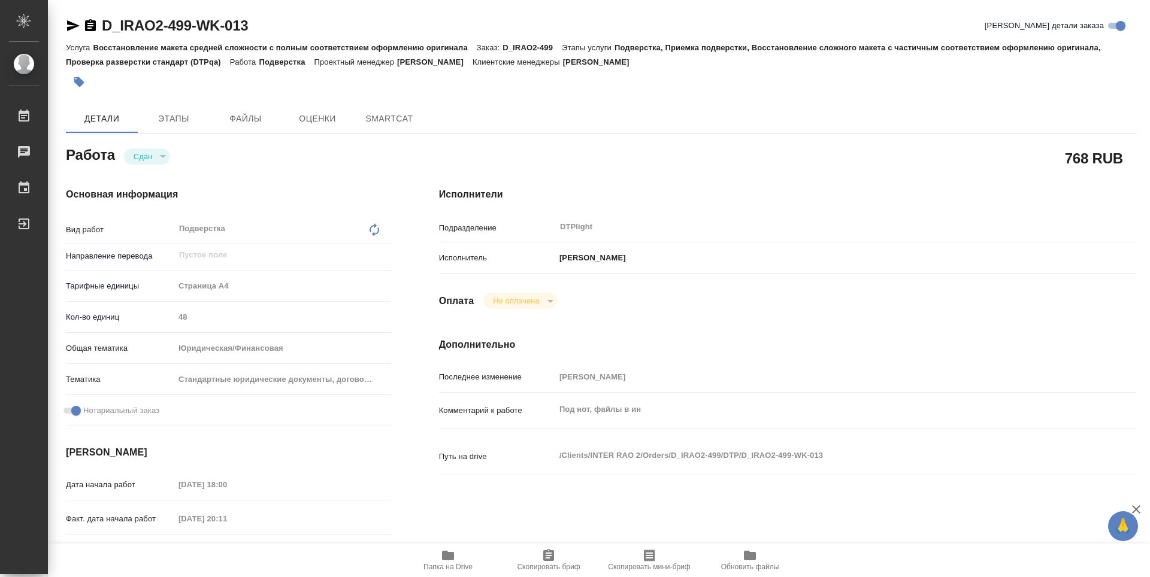
type textarea "x"
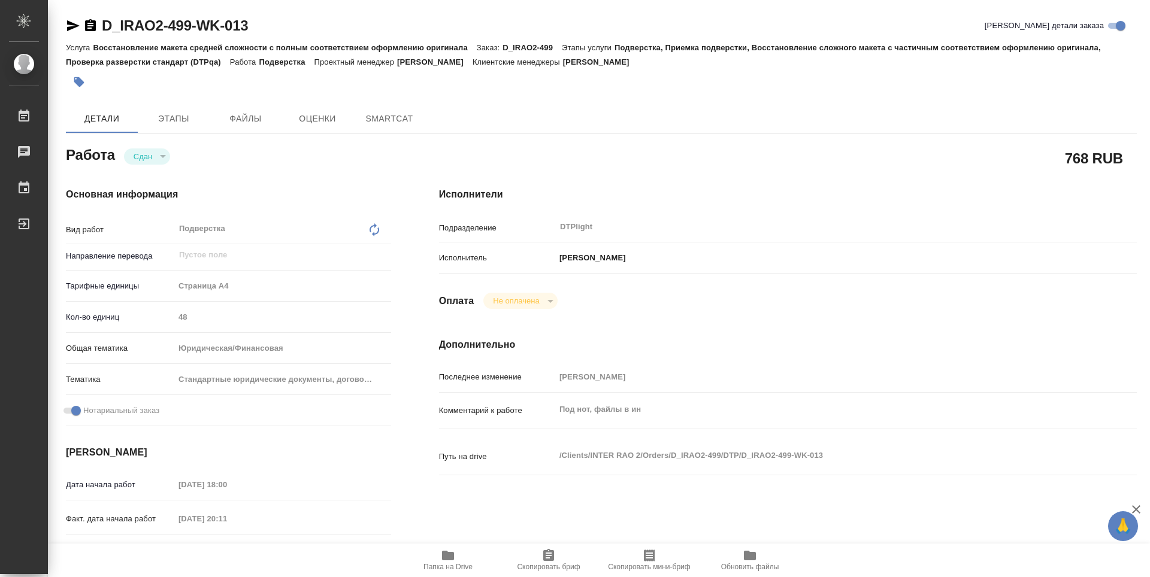
type textarea "x"
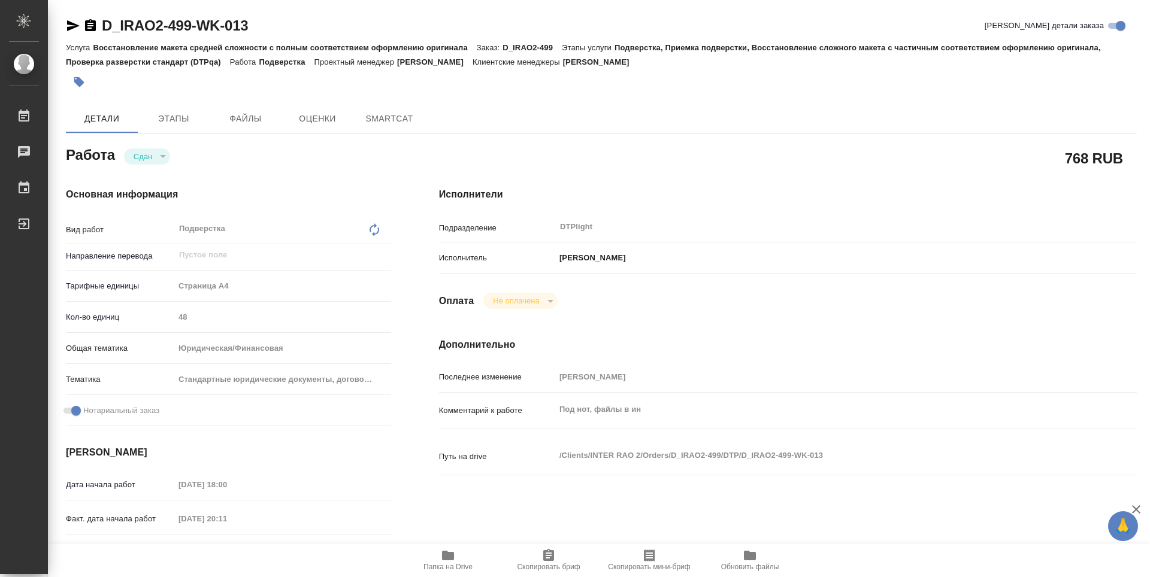
type textarea "x"
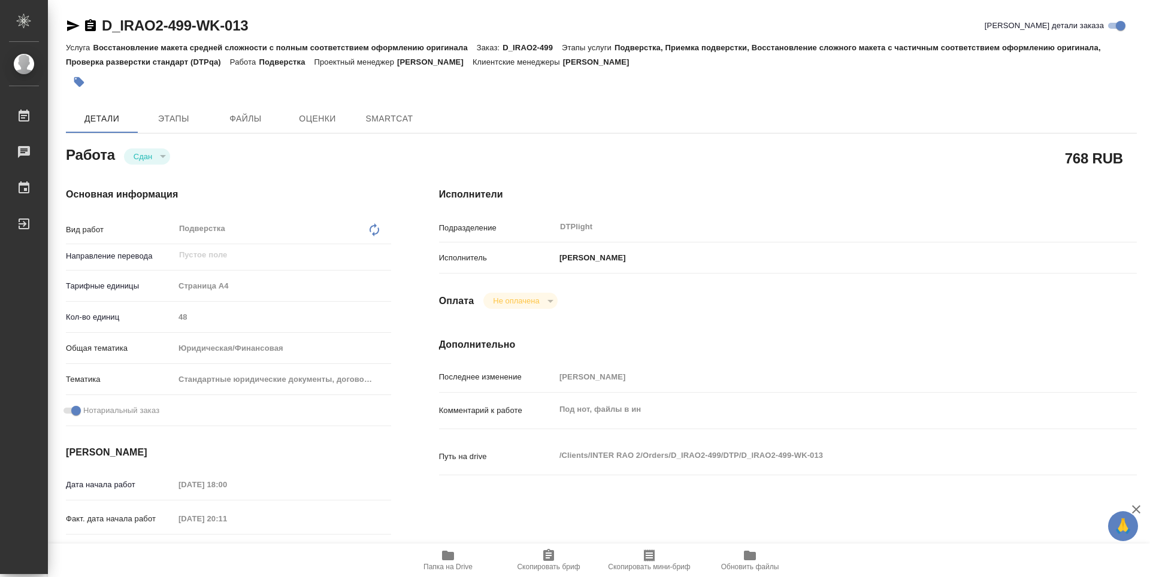
type textarea "x"
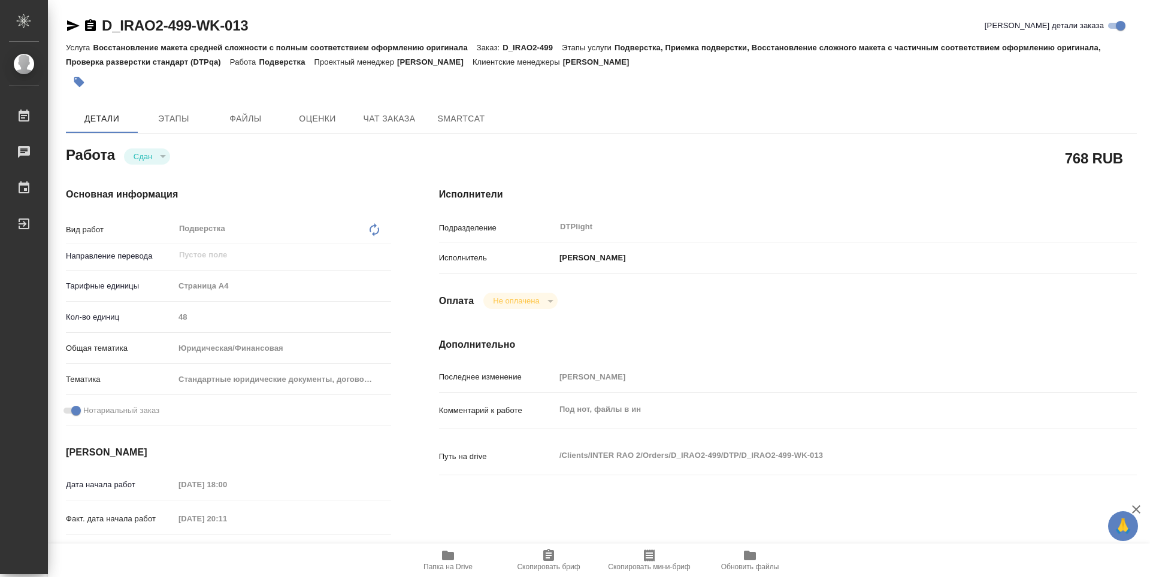
type textarea "x"
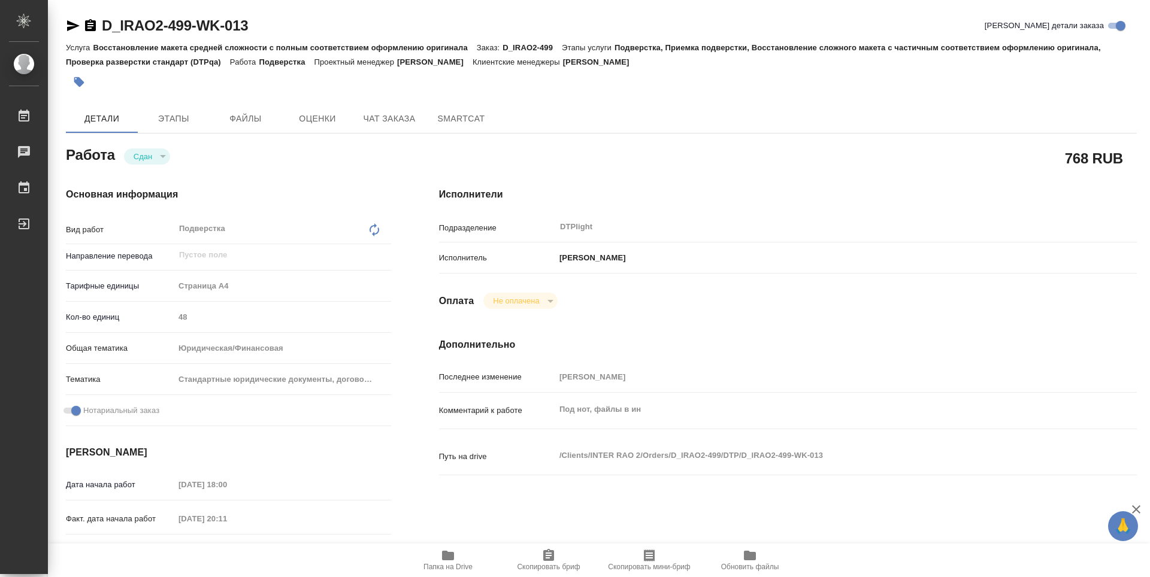
type textarea "x"
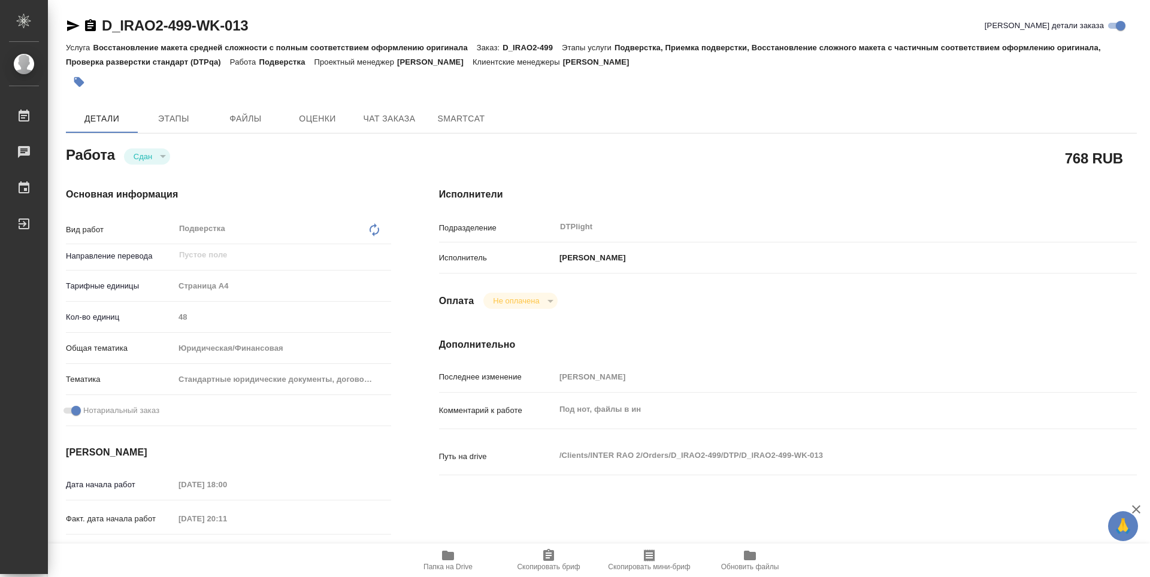
click at [448, 556] on icon "button" at bounding box center [448, 556] width 12 height 10
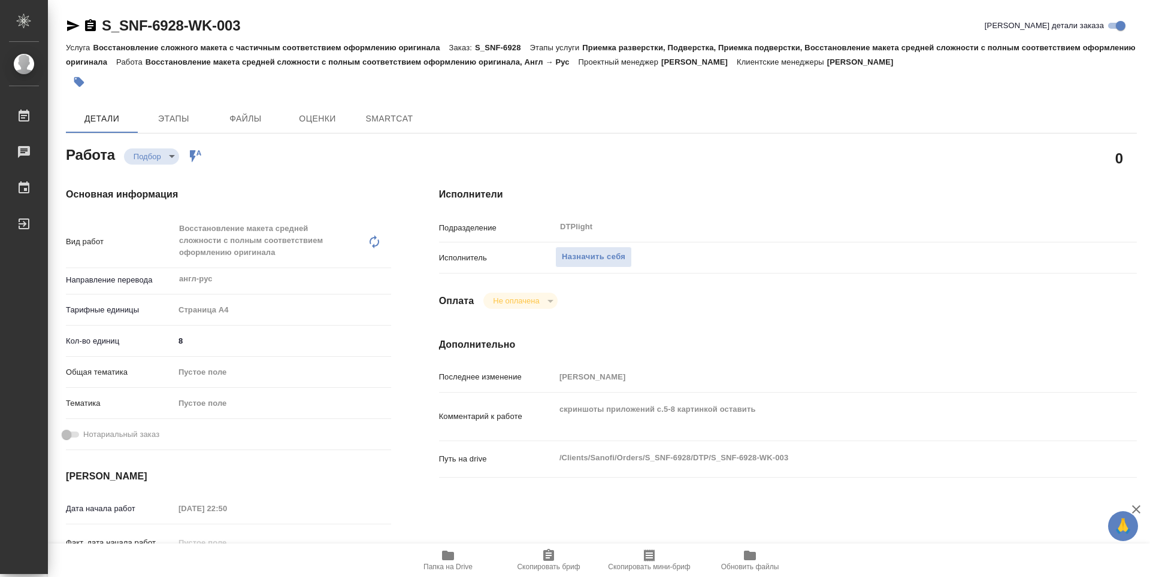
type textarea "x"
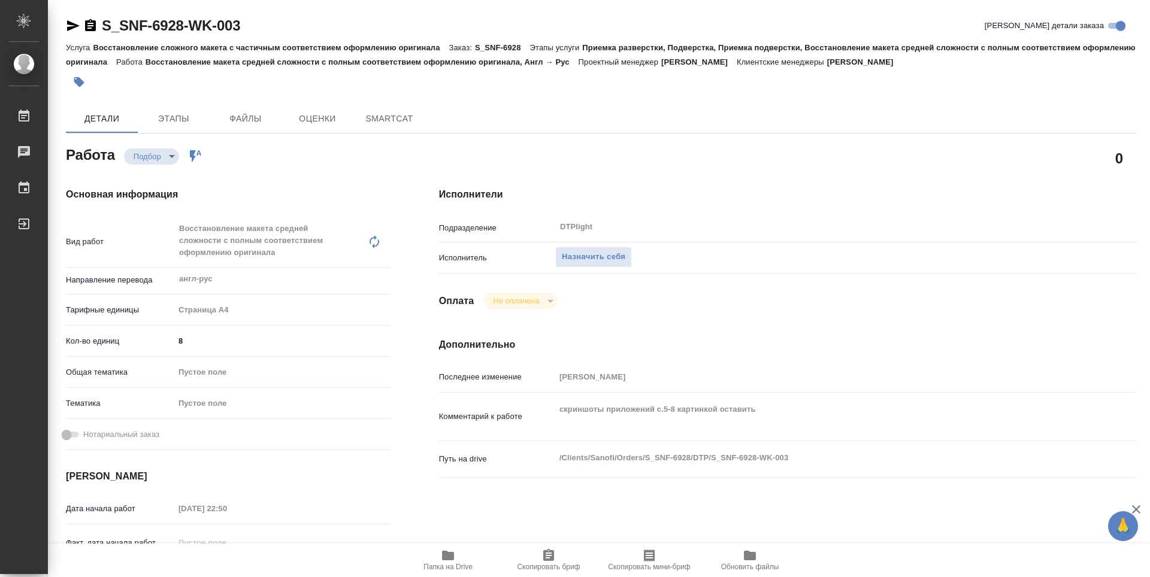
type textarea "x"
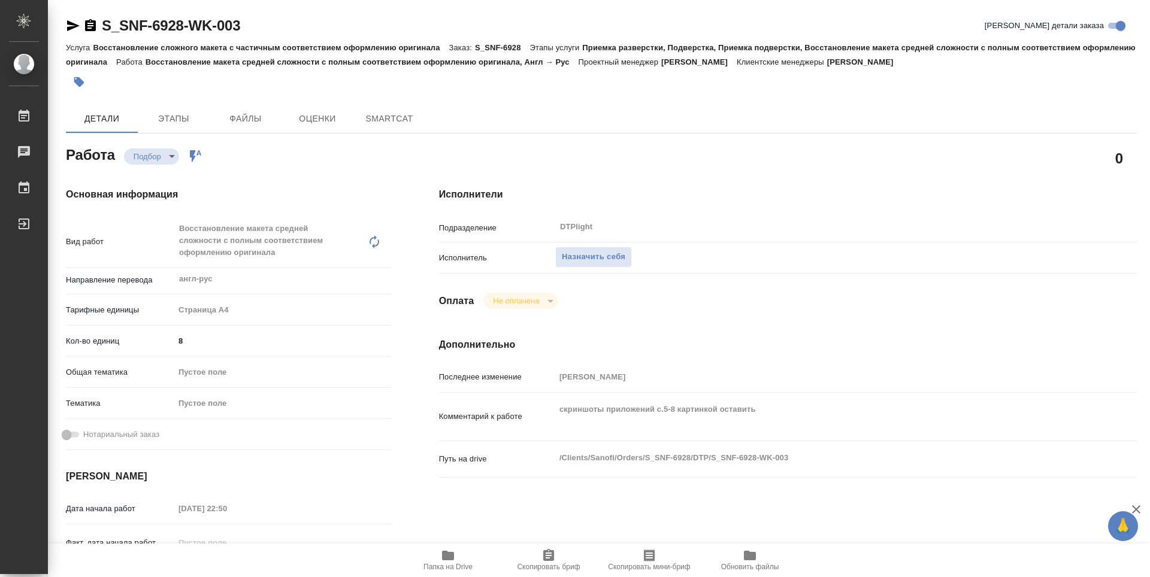
type textarea "x"
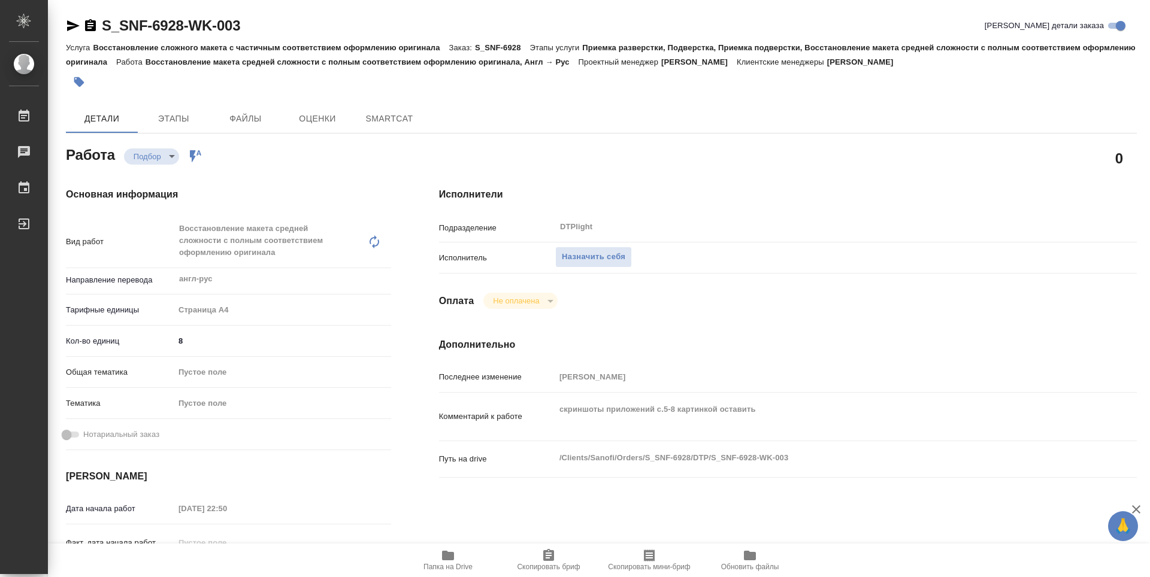
type textarea "x"
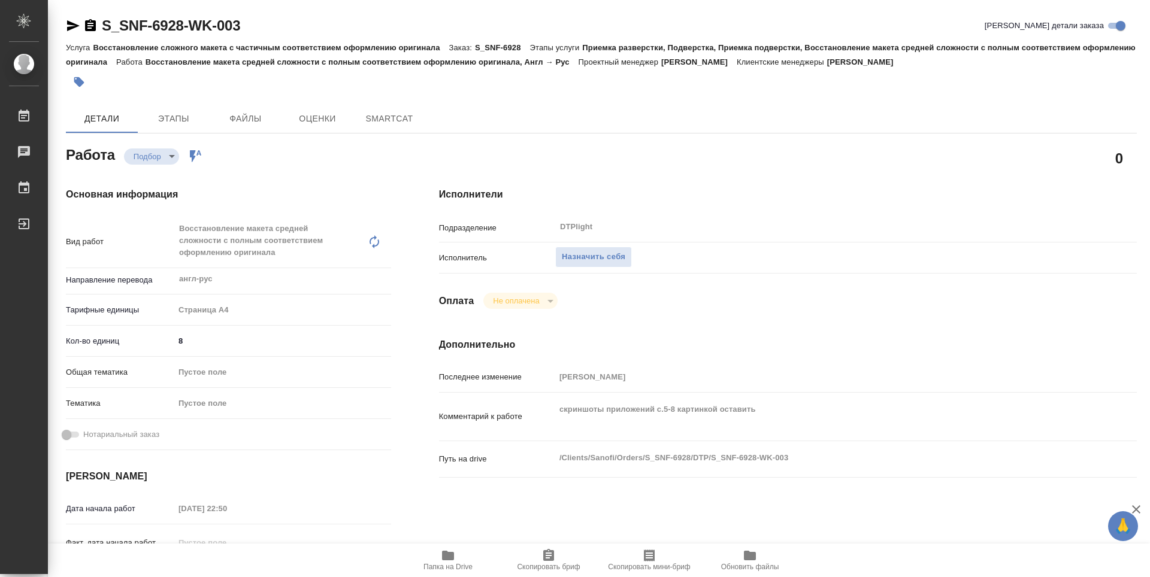
type textarea "x"
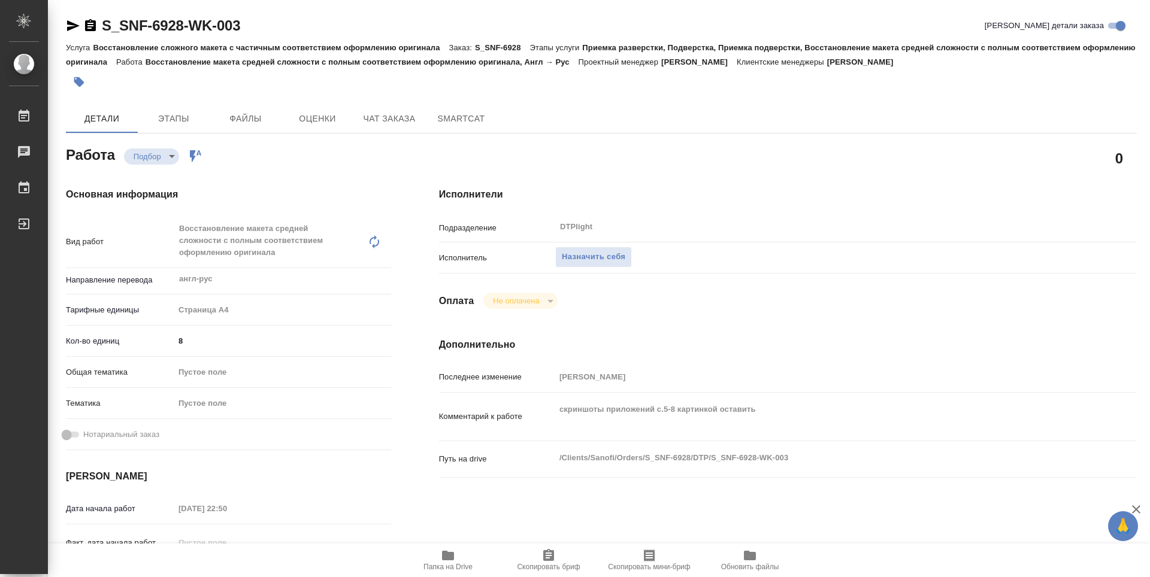
type textarea "x"
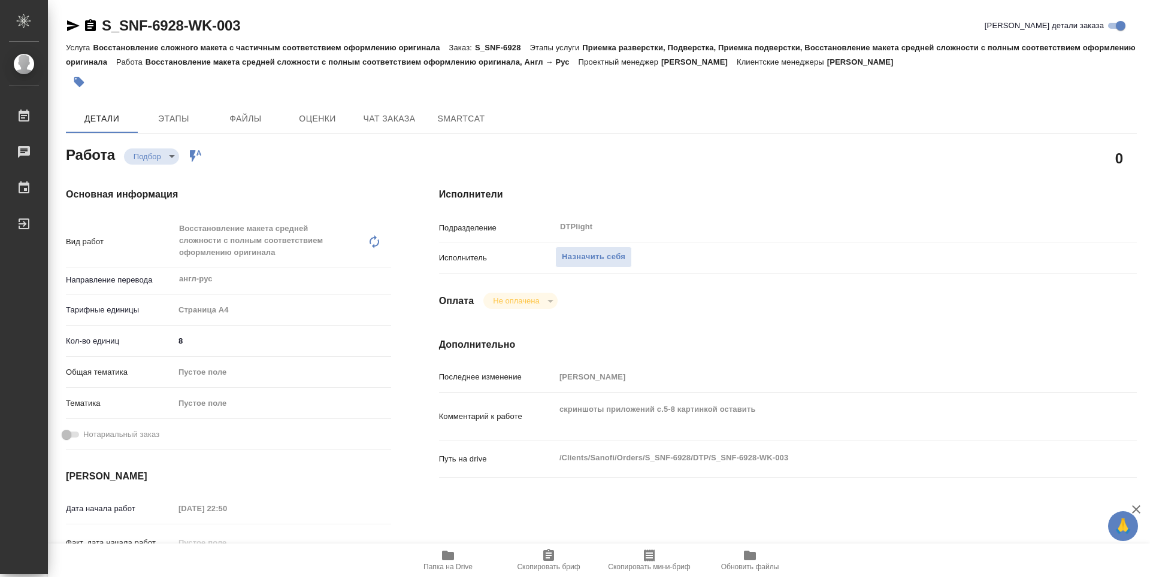
type textarea "x"
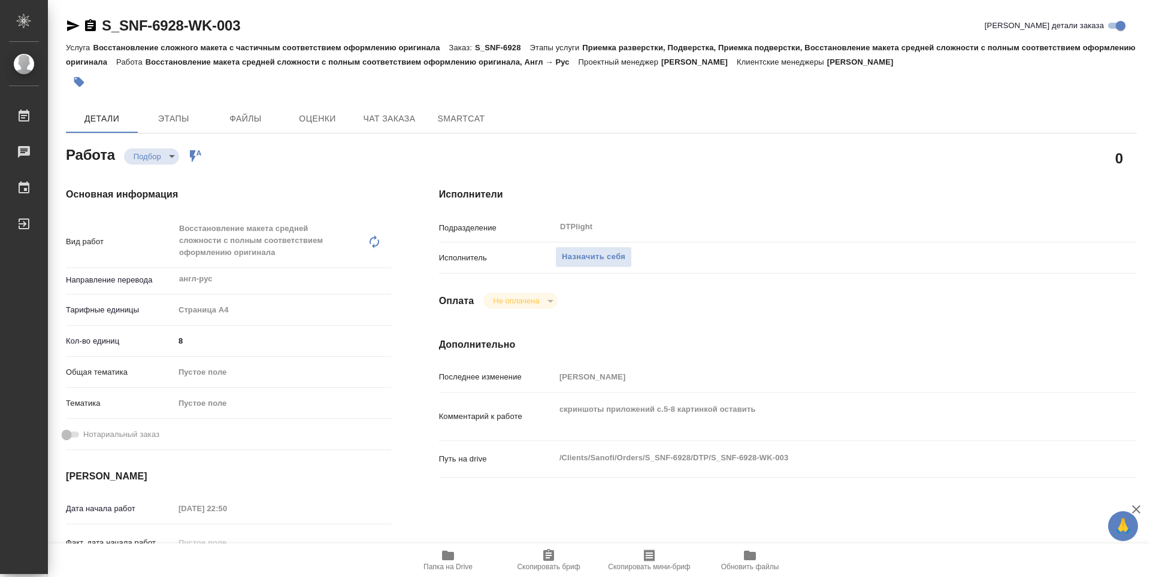
click at [453, 557] on icon "button" at bounding box center [448, 556] width 12 height 10
click at [709, 178] on div "Исполнители Подразделение DTPlight ​ Исполнитель Назначить себя Оплата Не оплач…" at bounding box center [788, 430] width 746 height 535
click at [609, 261] on span "Назначить себя" at bounding box center [593, 257] width 63 height 14
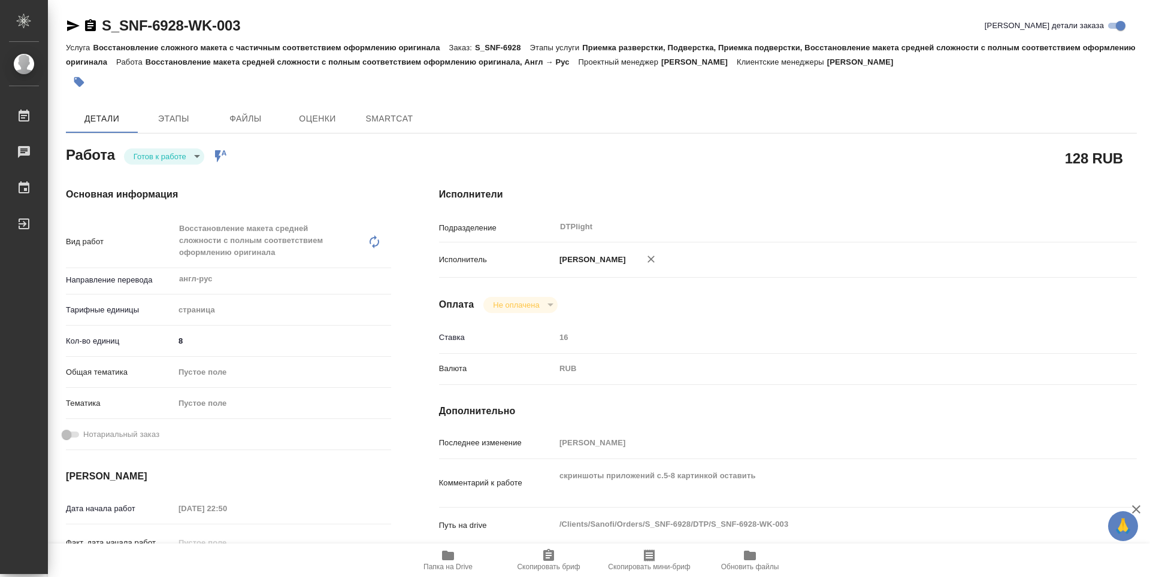
type textarea "x"
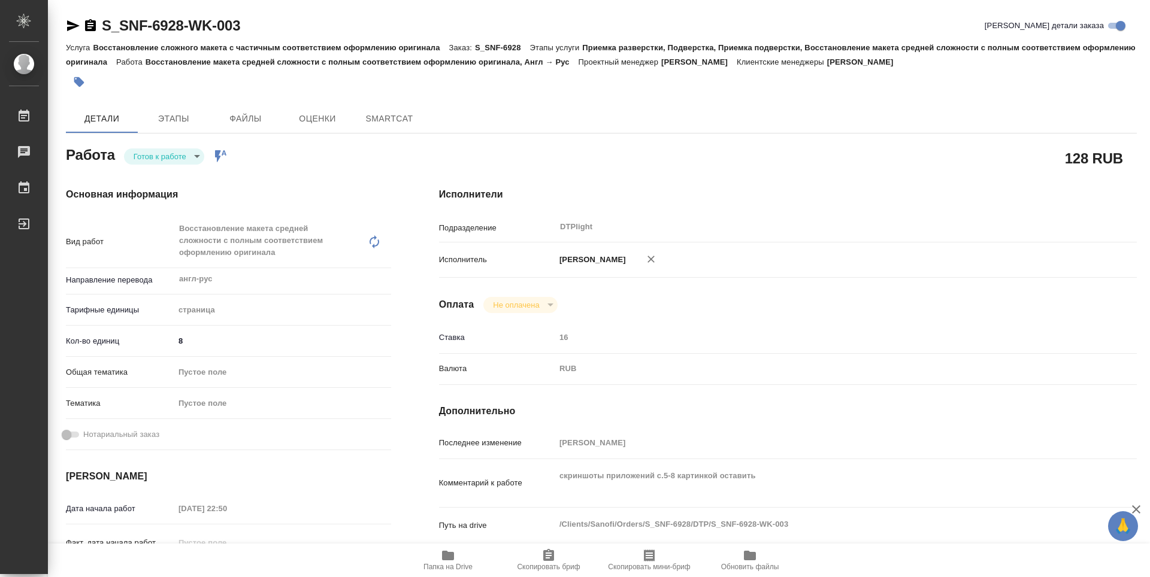
type textarea "x"
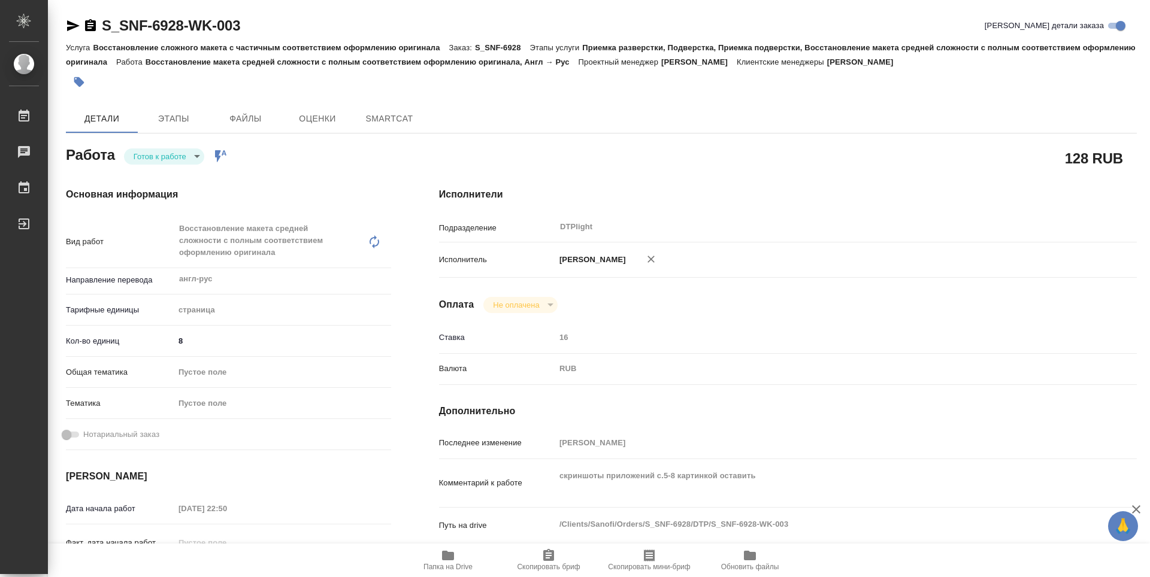
type textarea "x"
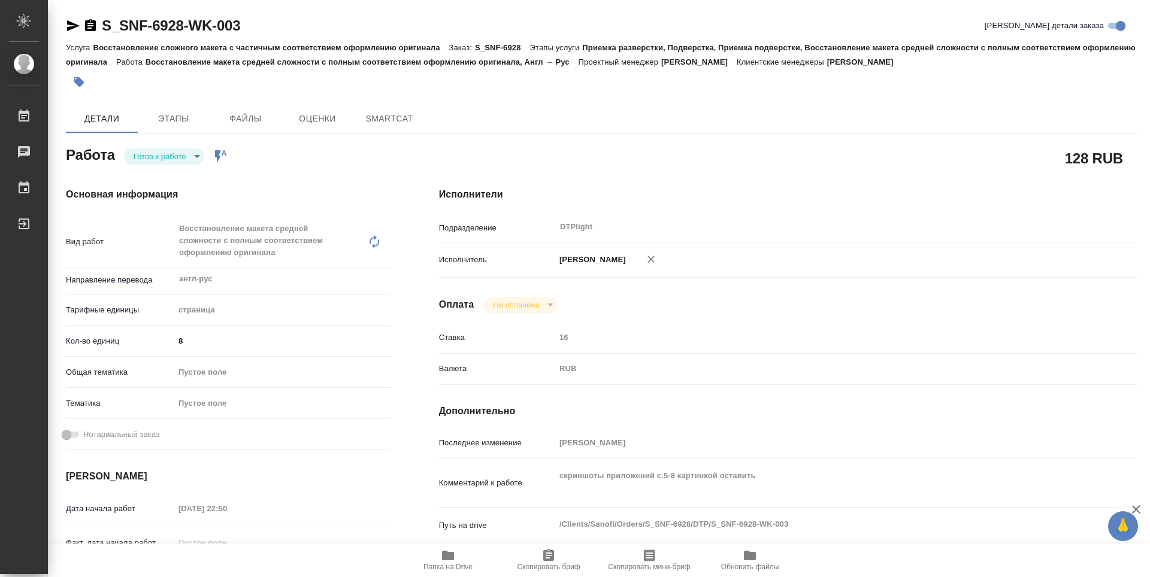
type textarea "x"
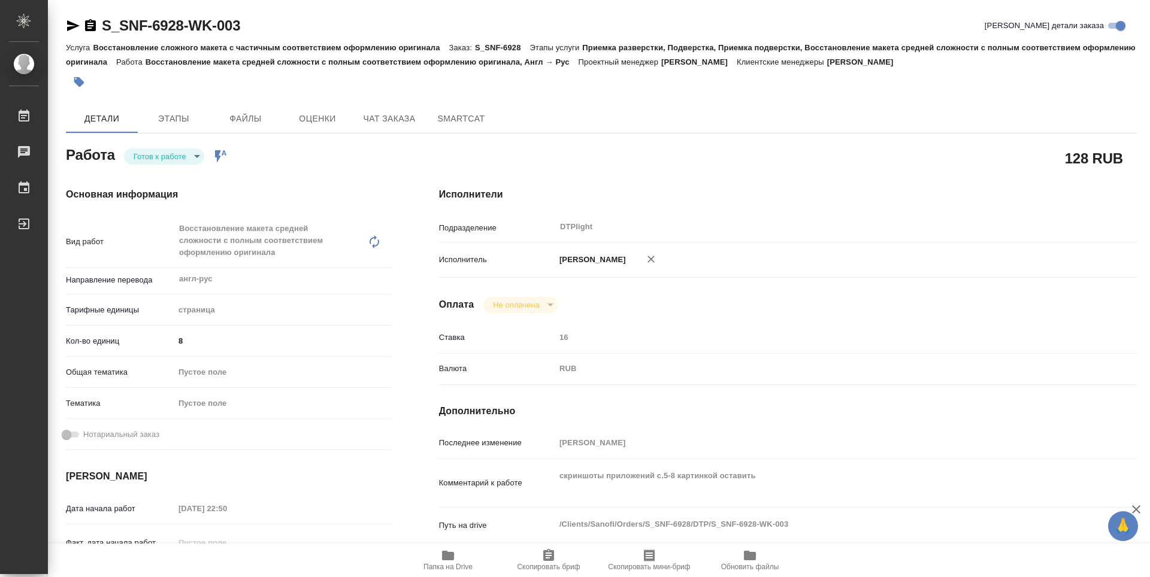
type textarea "x"
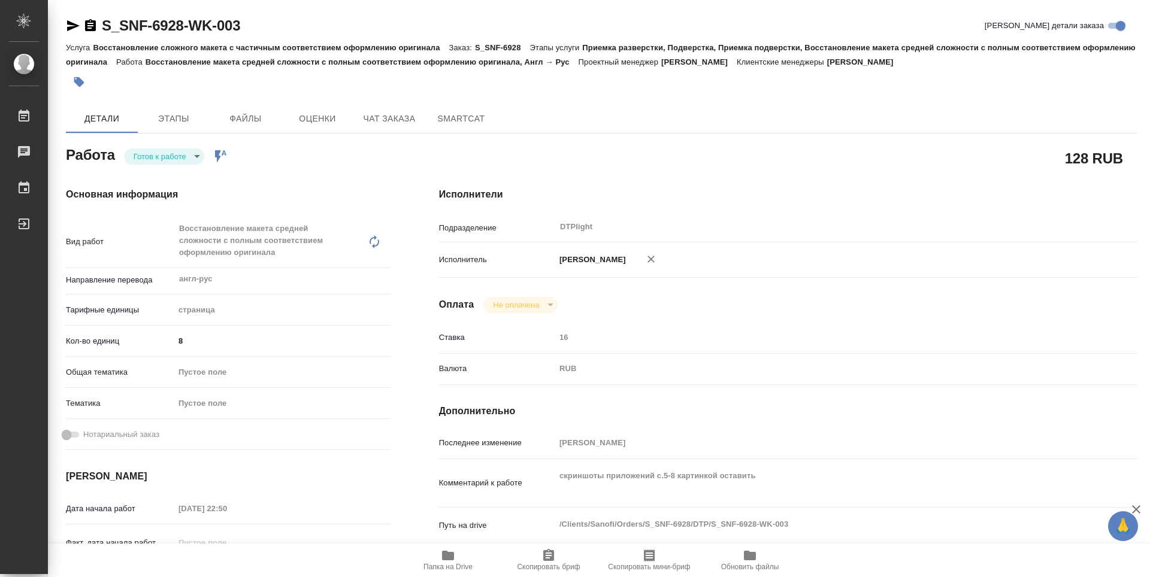
type textarea "x"
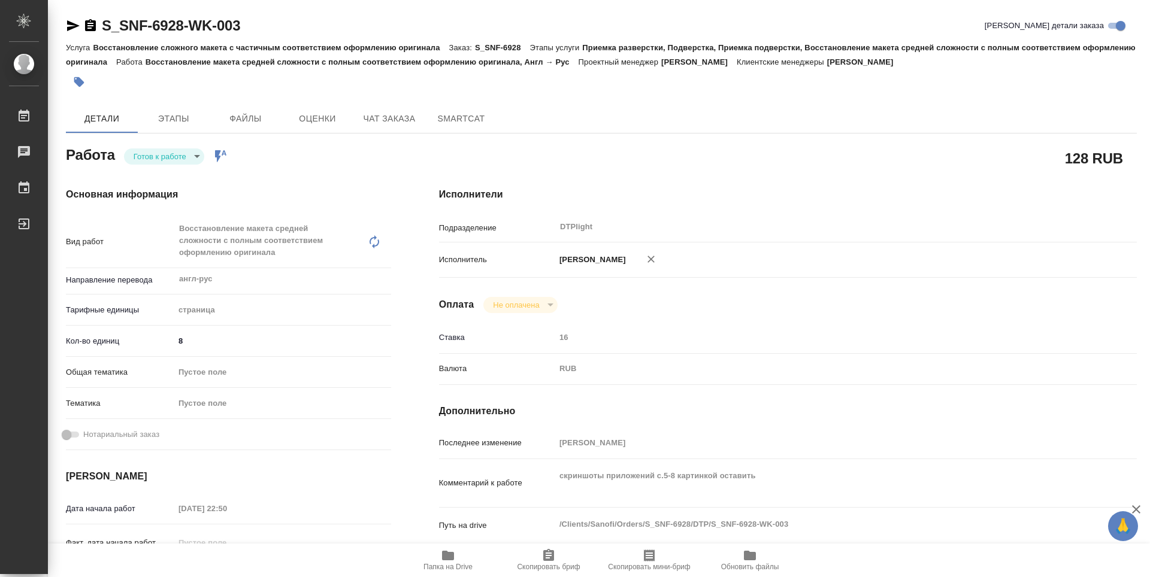
click at [151, 157] on body "🙏 .cls-1 fill:#fff; AWATERA Zubakova Viktoriya Работы 0 Чаты График Выйти S_SNF…" at bounding box center [575, 288] width 1150 height 577
click at [160, 157] on button "В работе" at bounding box center [154, 156] width 40 height 13
type textarea "x"
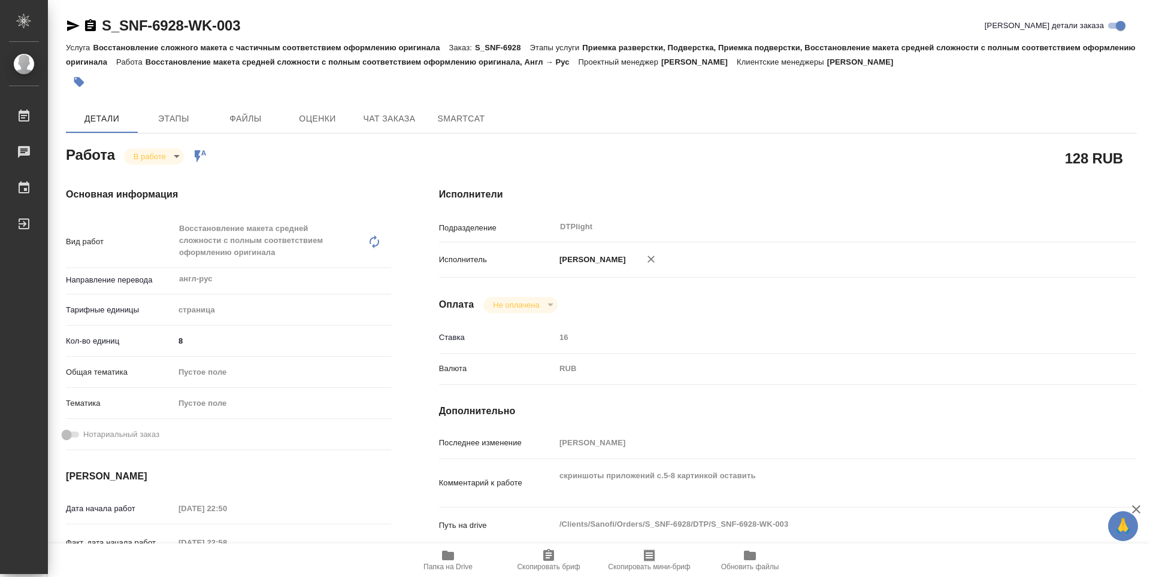
type textarea "x"
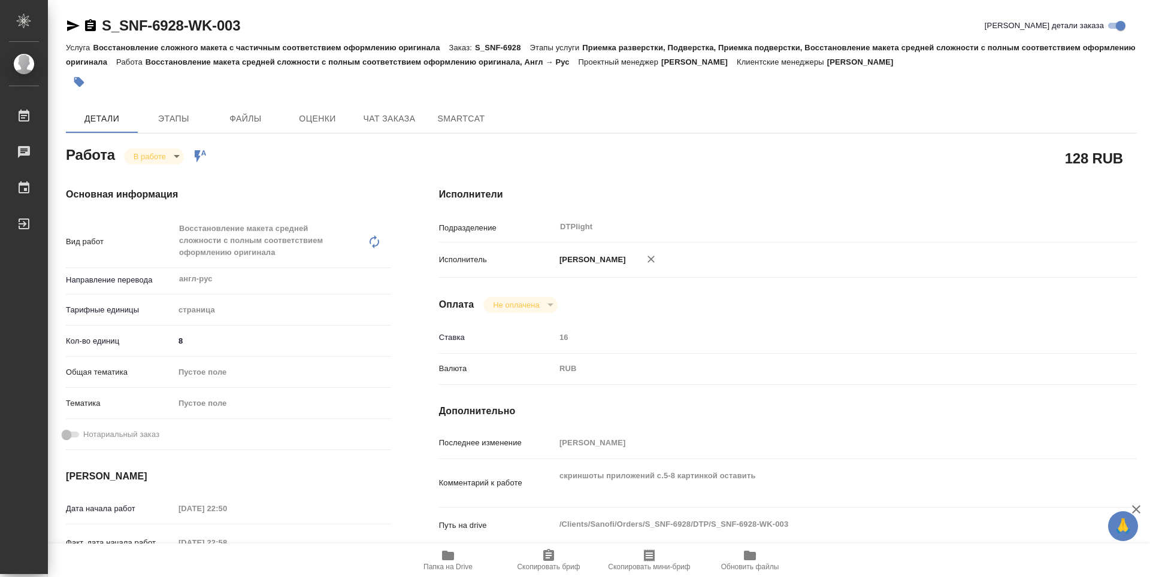
type textarea "x"
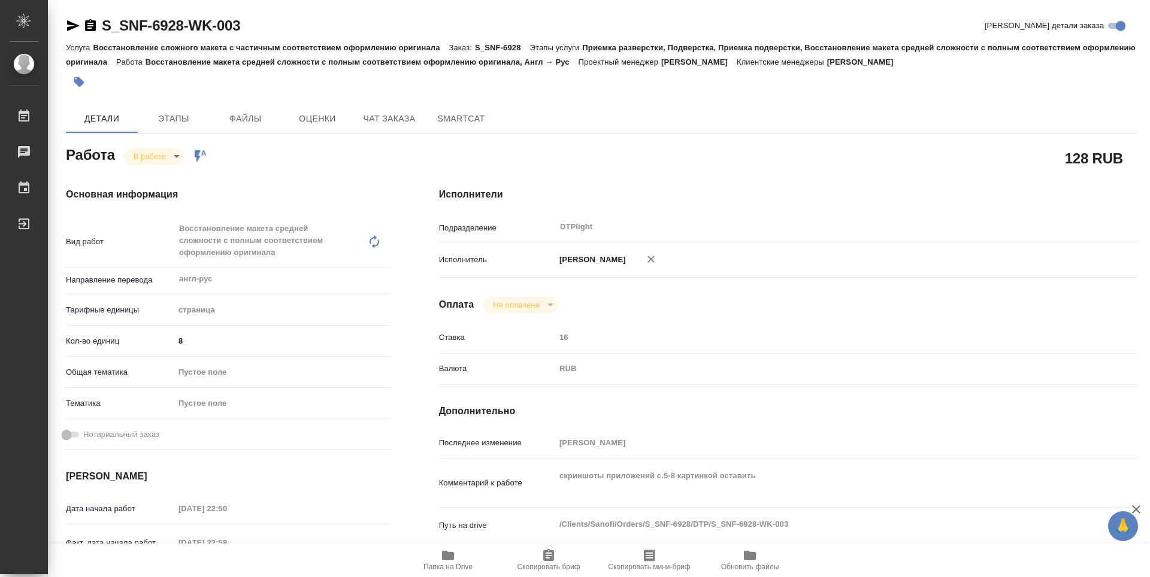
type textarea "x"
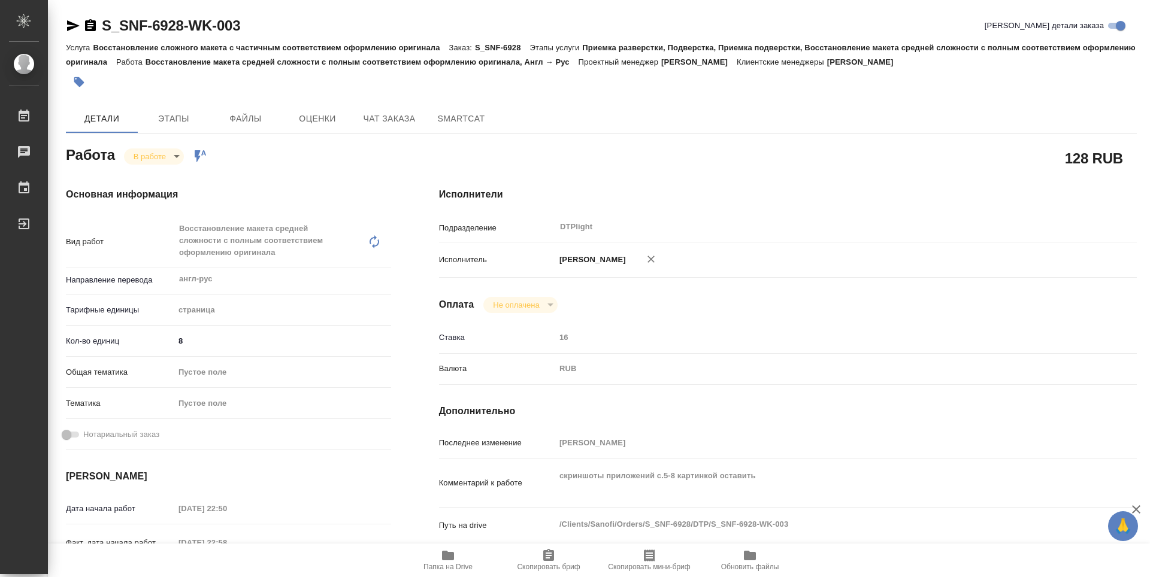
type textarea "x"
drag, startPoint x: 257, startPoint y: 18, endPoint x: 101, endPoint y: 17, distance: 156.3
click at [101, 17] on div "S_SNF-6928-WK-003 Кратко детали заказа" at bounding box center [601, 25] width 1071 height 19
copy link "S_SNF-6928-WK-003"
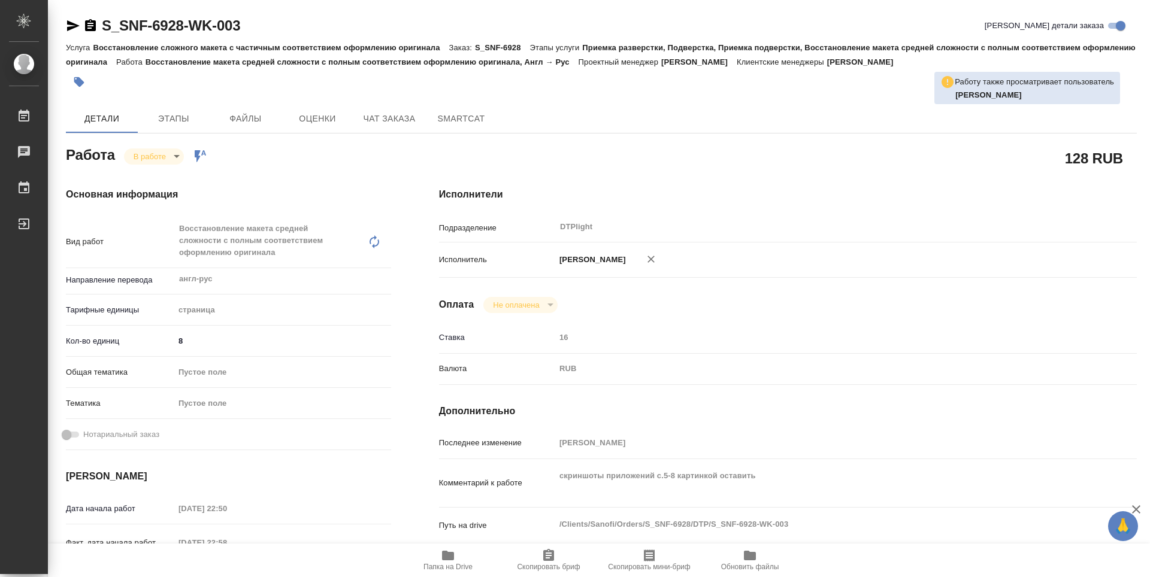
click at [716, 174] on div "Исполнители Подразделение DTPlight ​ Исполнитель Зубакова Виктория Оплата Не оп…" at bounding box center [788, 430] width 746 height 535
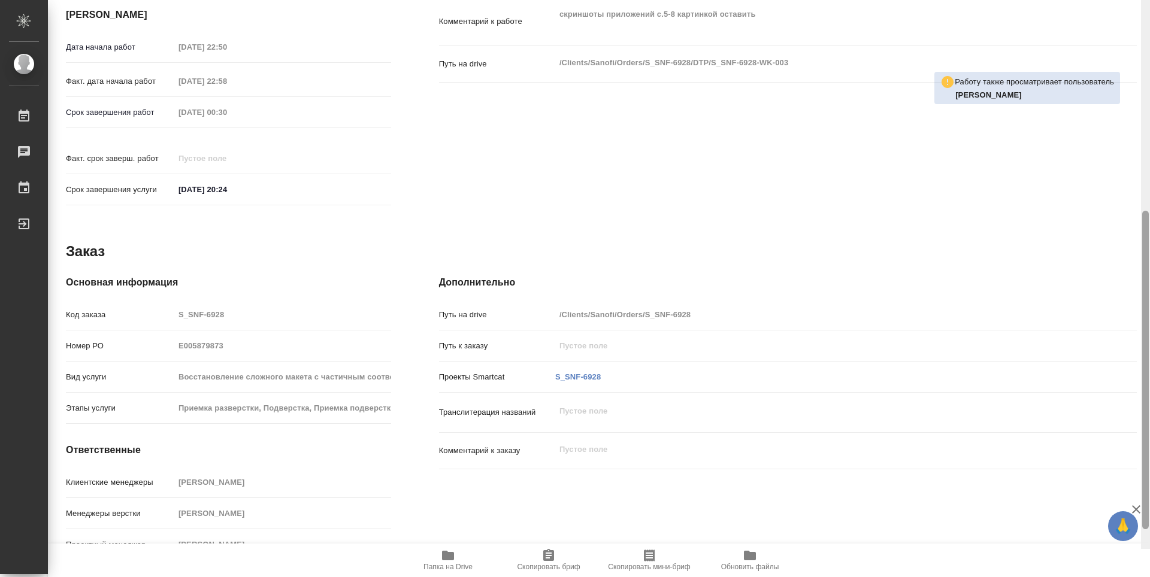
scroll to position [468, 0]
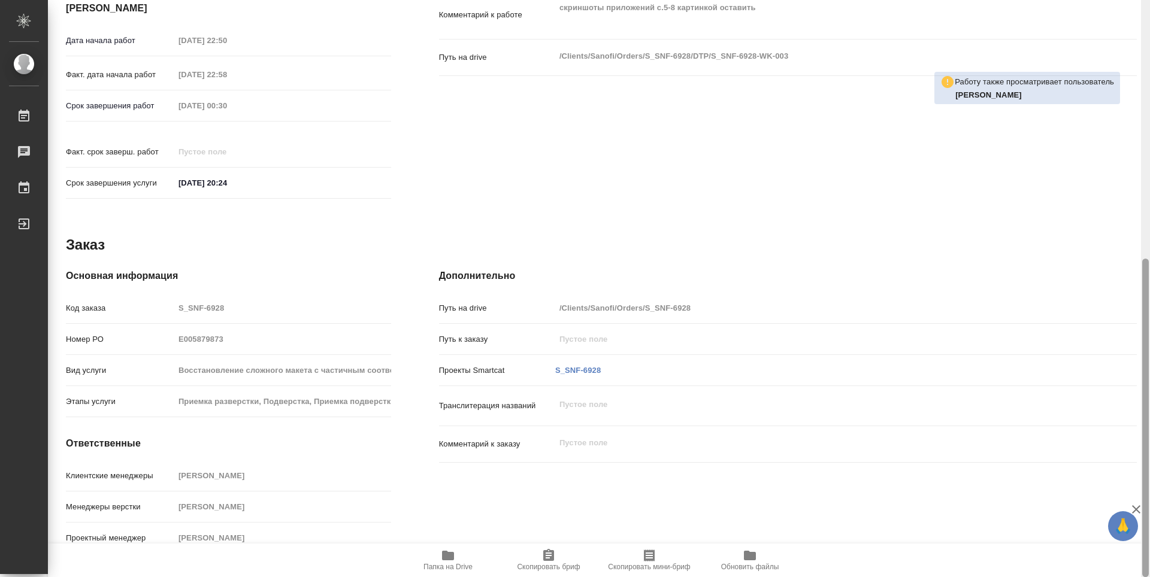
drag, startPoint x: 1147, startPoint y: 210, endPoint x: 1149, endPoint y: 463, distance: 253.3
click at [1149, 463] on div at bounding box center [1145, 288] width 9 height 577
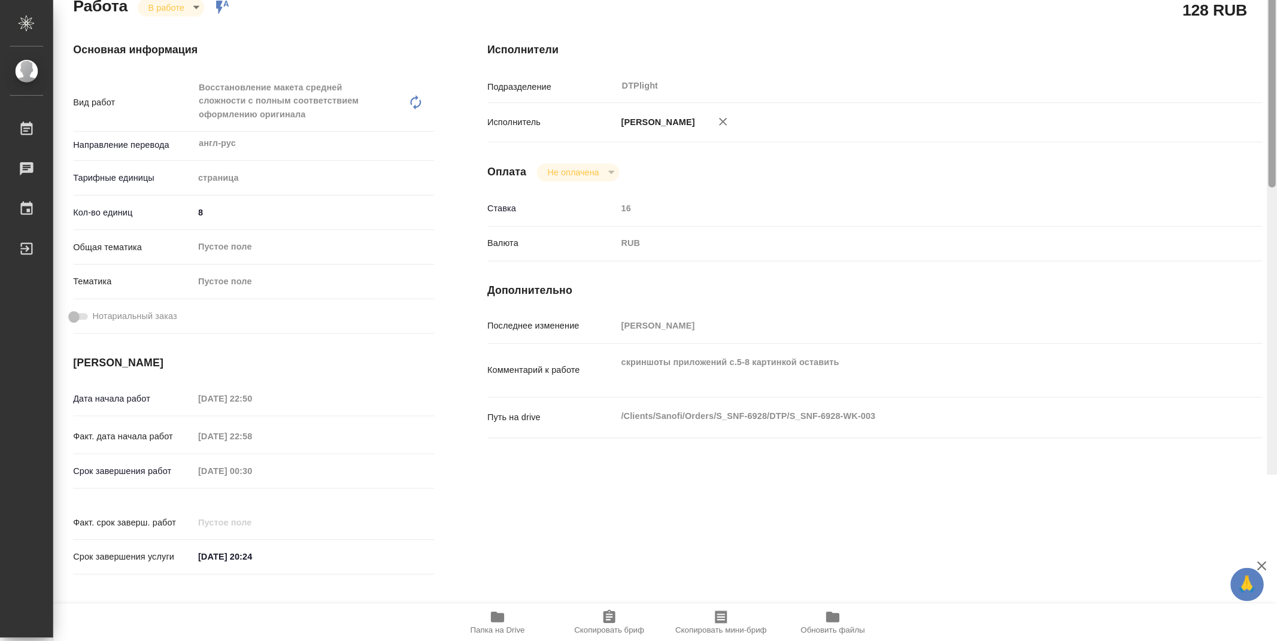
scroll to position [0, 0]
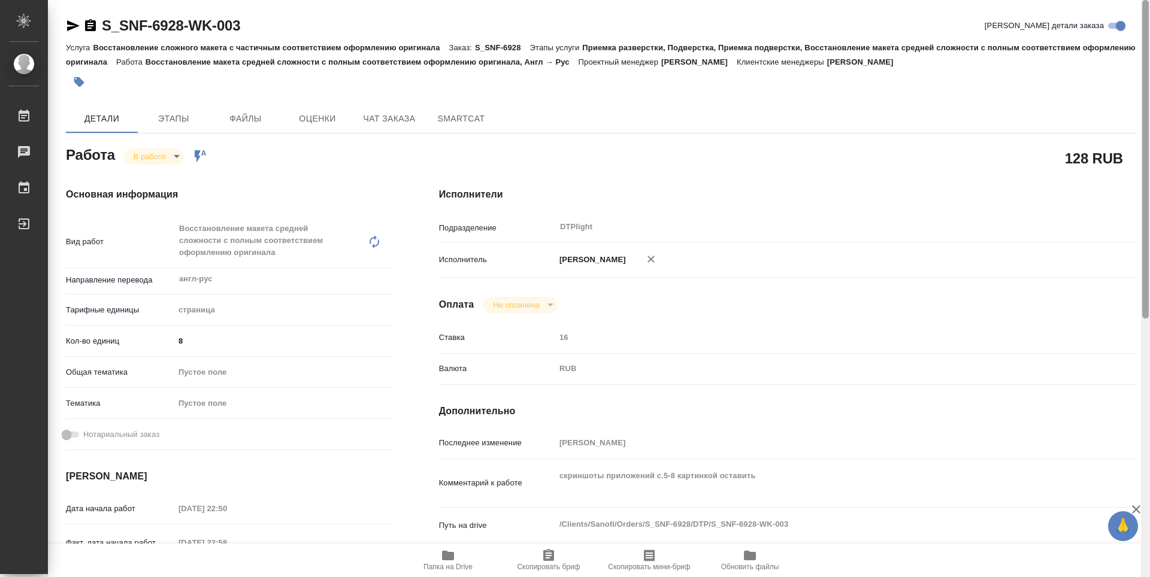
drag, startPoint x: 1144, startPoint y: 409, endPoint x: 656, endPoint y: 150, distance: 552.4
click at [1129, 114] on div "S_SNF-6928-WK-003 Кратко детали заказа Услуга Восстановление сложного макета с …" at bounding box center [599, 288] width 1102 height 577
click at [71, 28] on icon "button" at bounding box center [73, 25] width 13 height 11
type textarea "x"
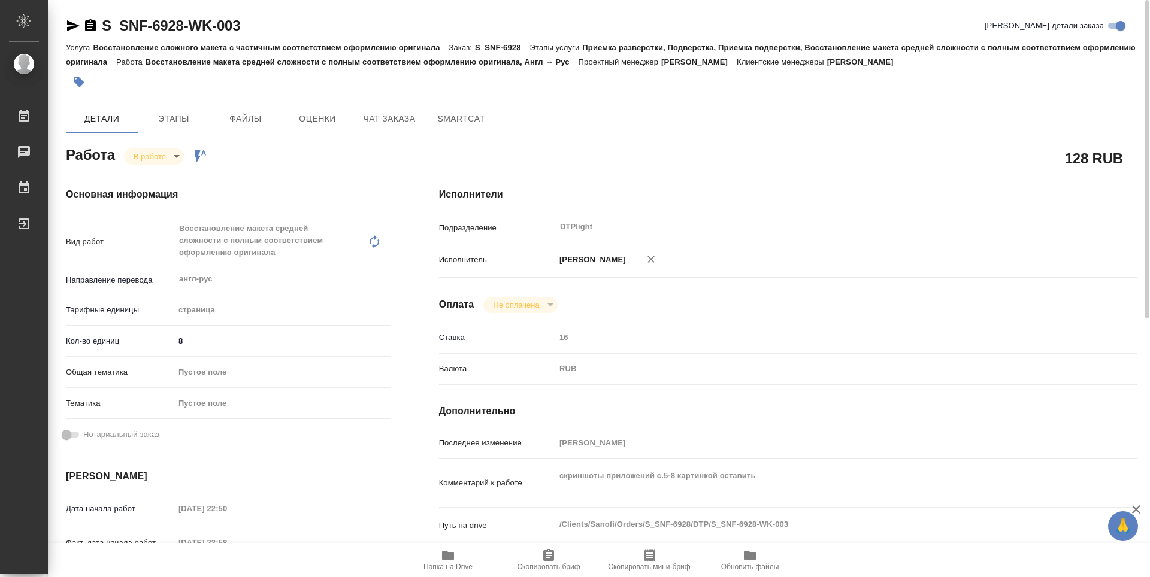
type textarea "x"
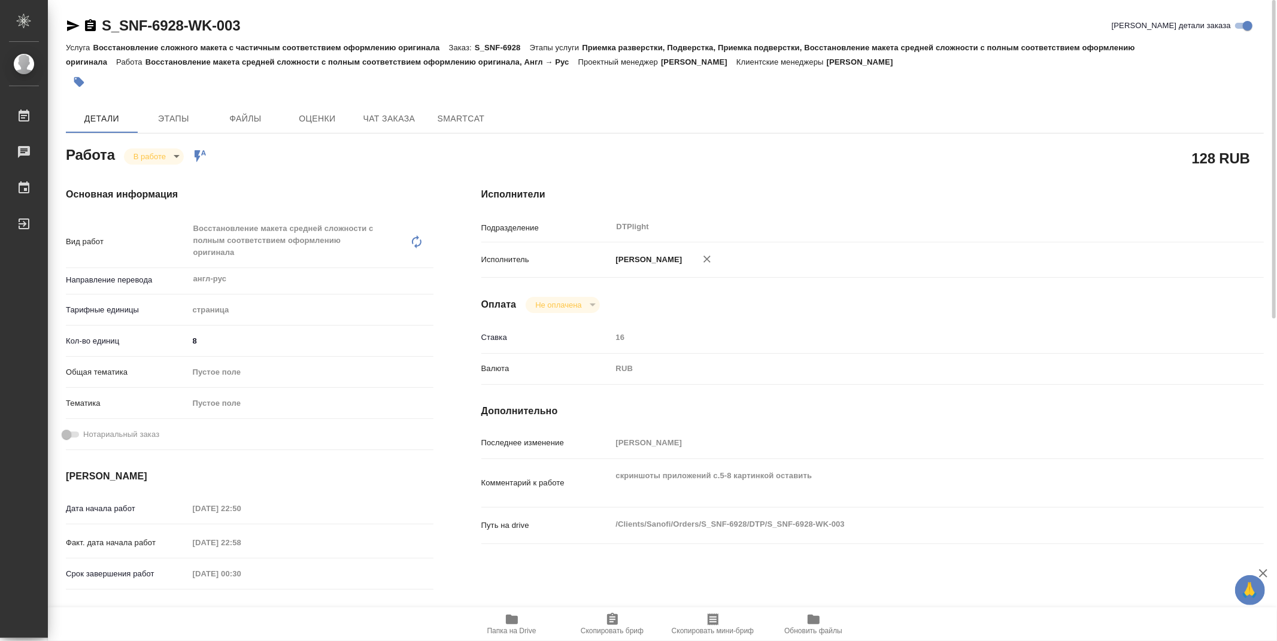
type textarea "x"
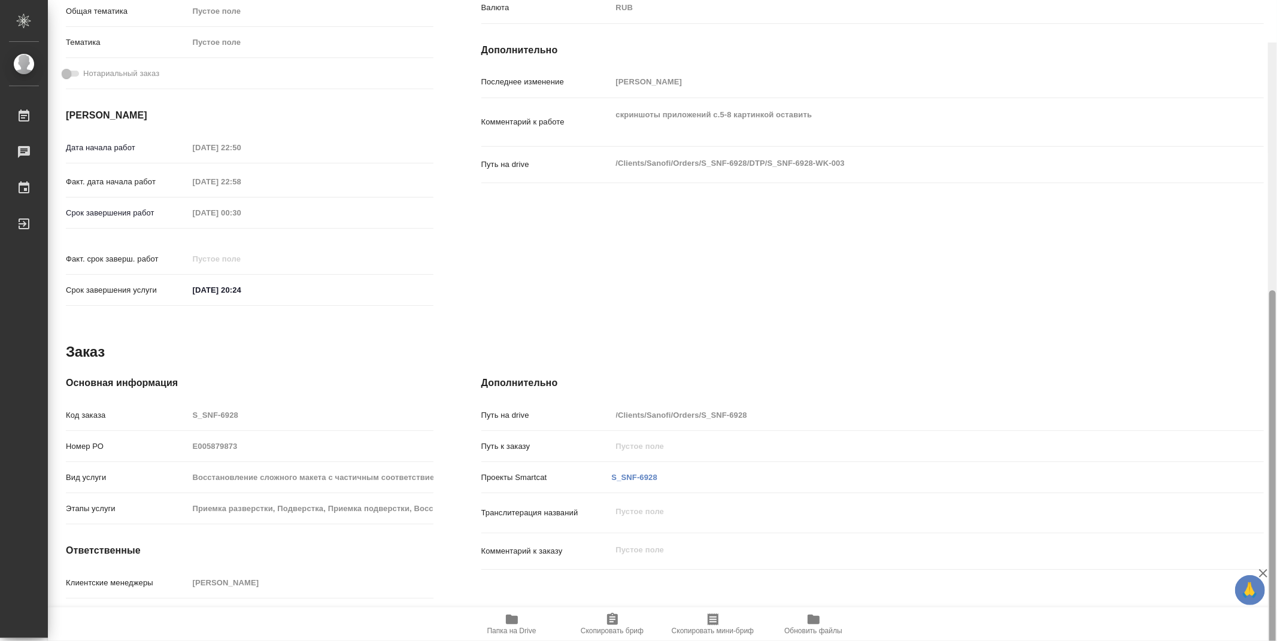
scroll to position [404, 0]
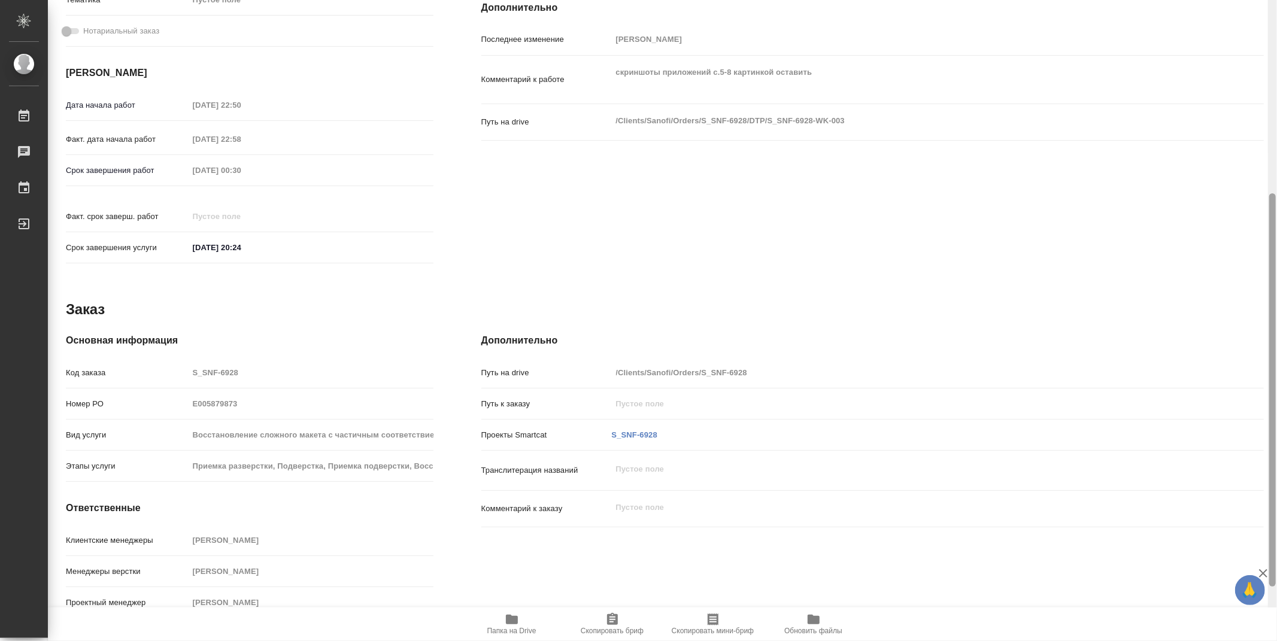
drag, startPoint x: 1273, startPoint y: 108, endPoint x: 1262, endPoint y: -51, distance: 159.7
click at [1149, 0] on html "🙏 .cls-1 fill:#fff; AWATERA Zubakova Viktoriya Работы 0 Чаты График Выйти S_SNF…" at bounding box center [638, 320] width 1277 height 641
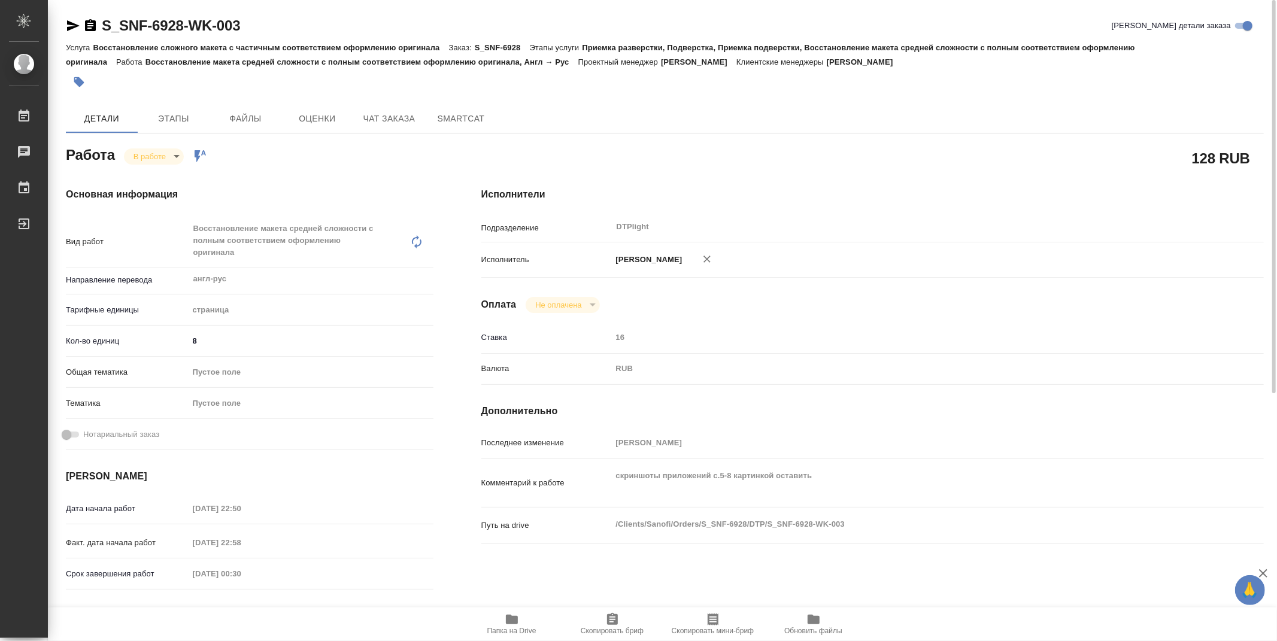
click at [507, 577] on span "Папка на Drive" at bounding box center [511, 631] width 49 height 8
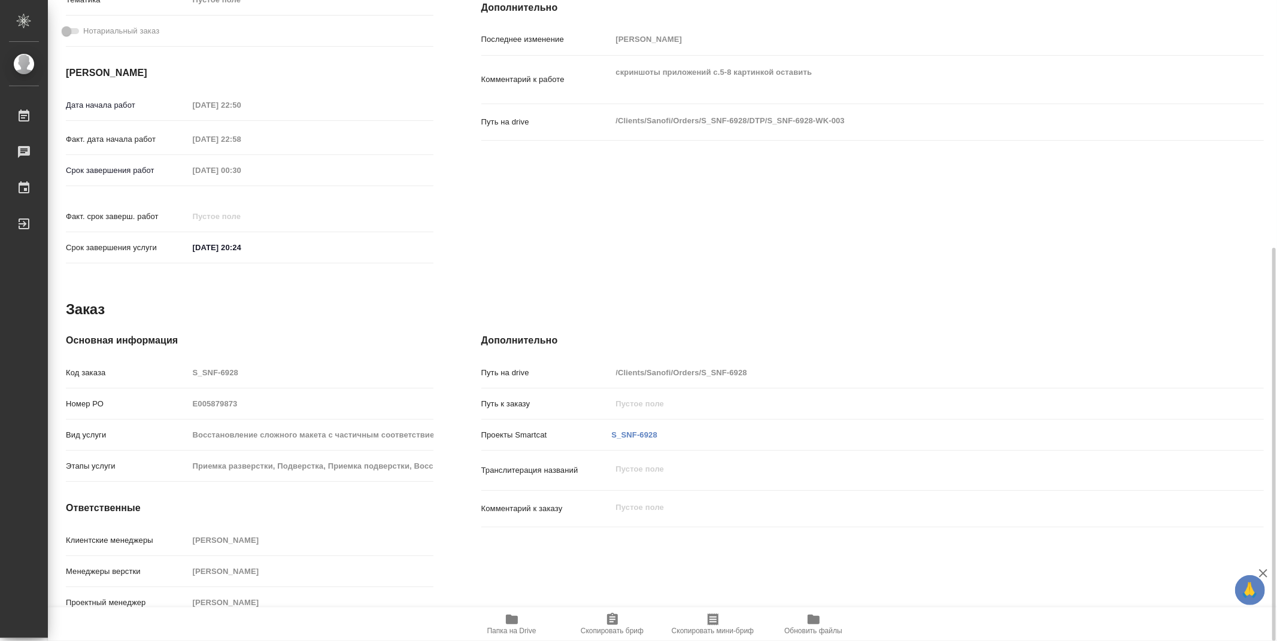
drag, startPoint x: 1268, startPoint y: 260, endPoint x: 1254, endPoint y: 476, distance: 216.1
click at [1149, 562] on div "S_SNF-6928-WK-003 Кратко детали заказа Услуга Восстановление сложного макета с …" at bounding box center [662, 320] width 1229 height 641
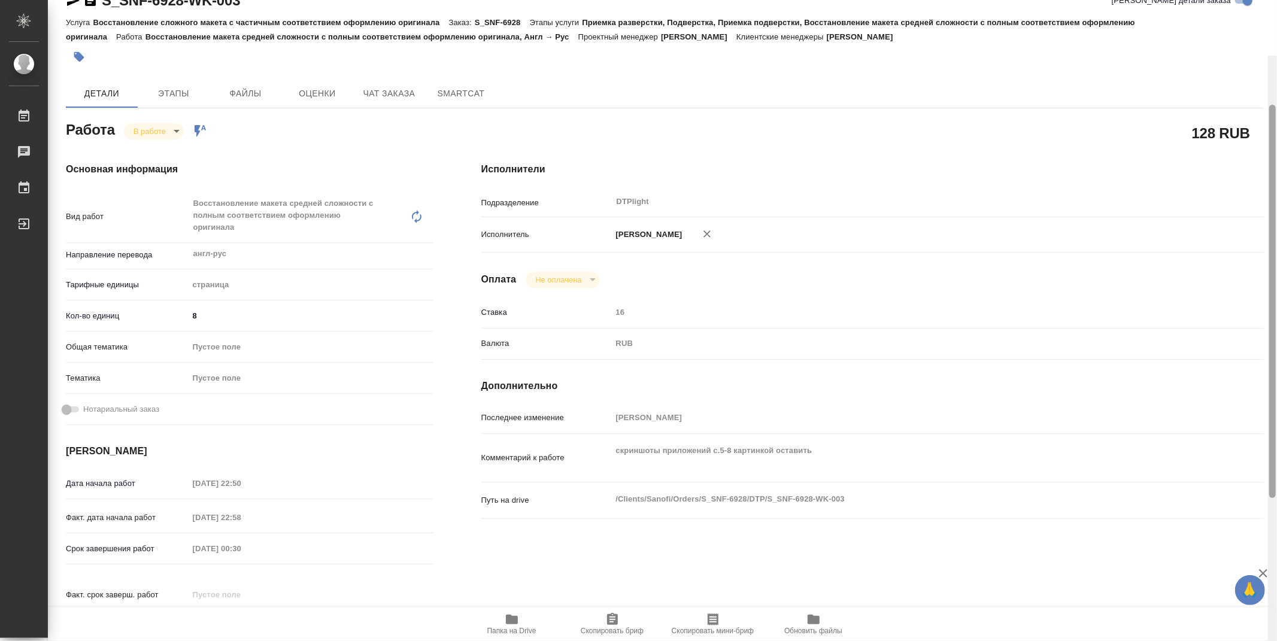
scroll to position [0, 0]
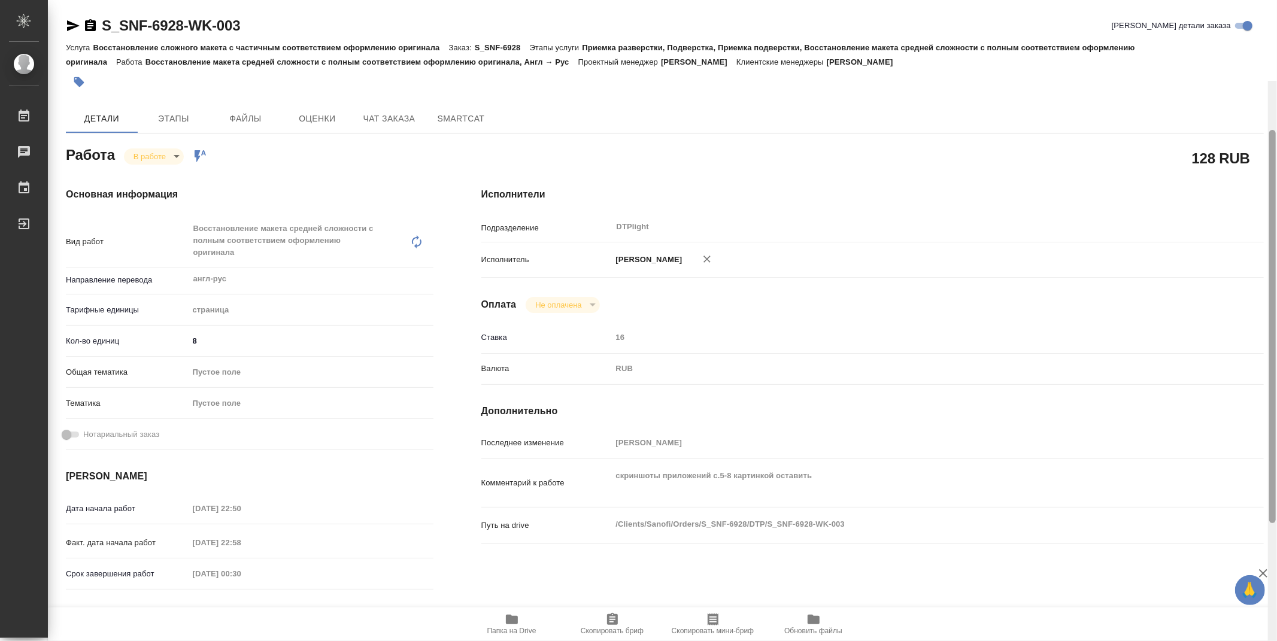
drag, startPoint x: 1270, startPoint y: 204, endPoint x: 1276, endPoint y: 77, distance: 127.7
click at [1149, 130] on div at bounding box center [1273, 326] width 7 height 393
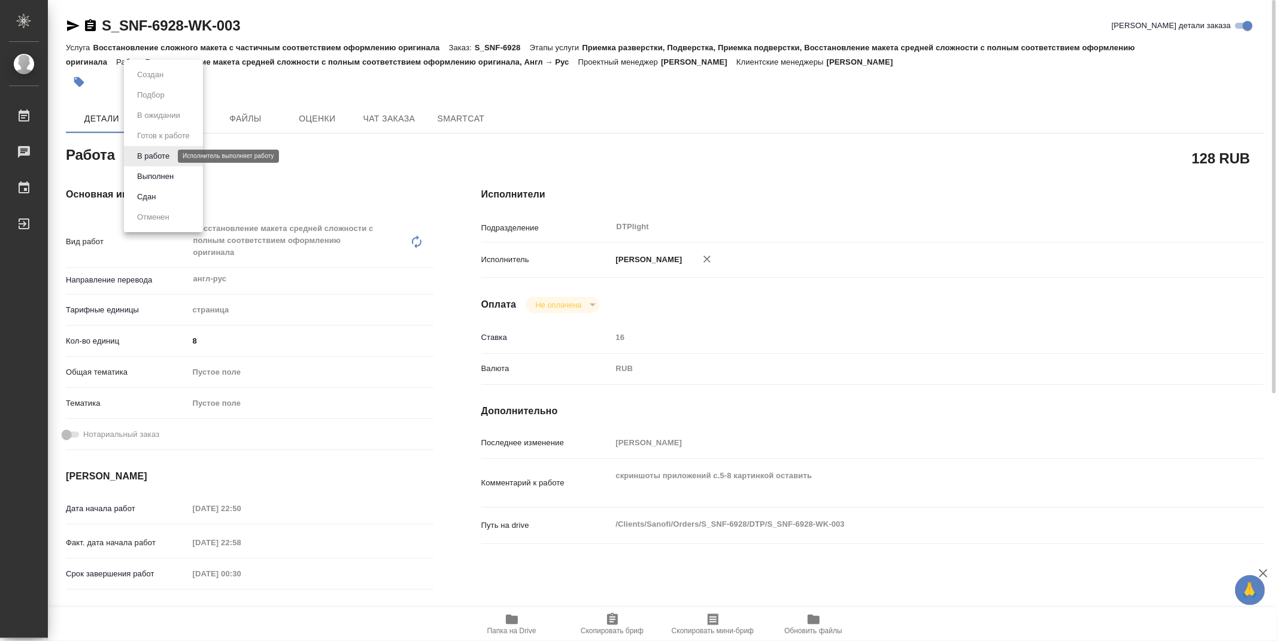
click at [138, 160] on body "🙏 .cls-1 fill:#fff; AWATERA Zubakova Viktoriya Работы 0 Чаты График Выйти S_SNF…" at bounding box center [638, 320] width 1277 height 641
click at [153, 180] on button "Выполнен" at bounding box center [156, 176] width 44 height 13
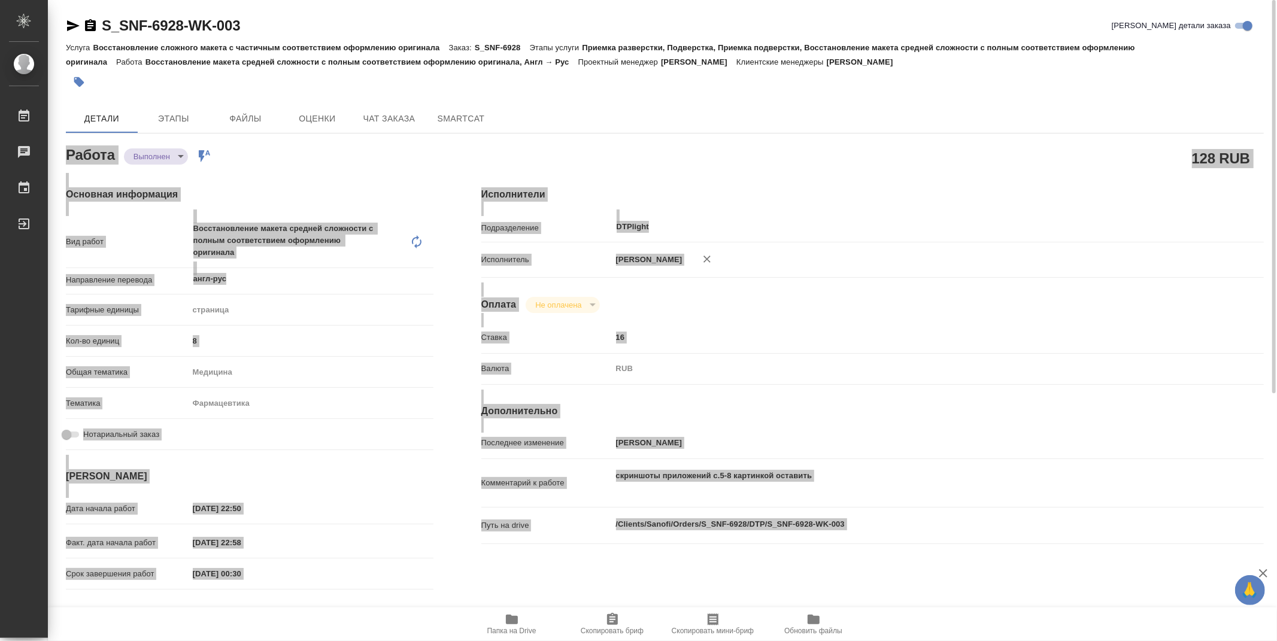
type textarea "x"
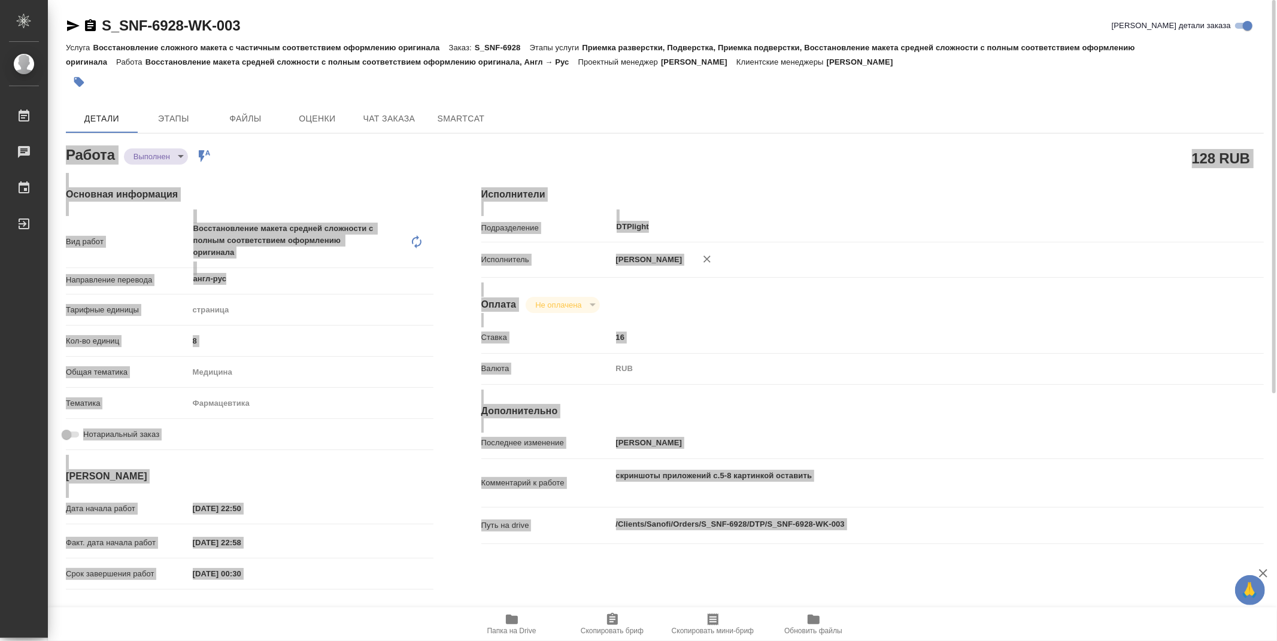
type textarea "x"
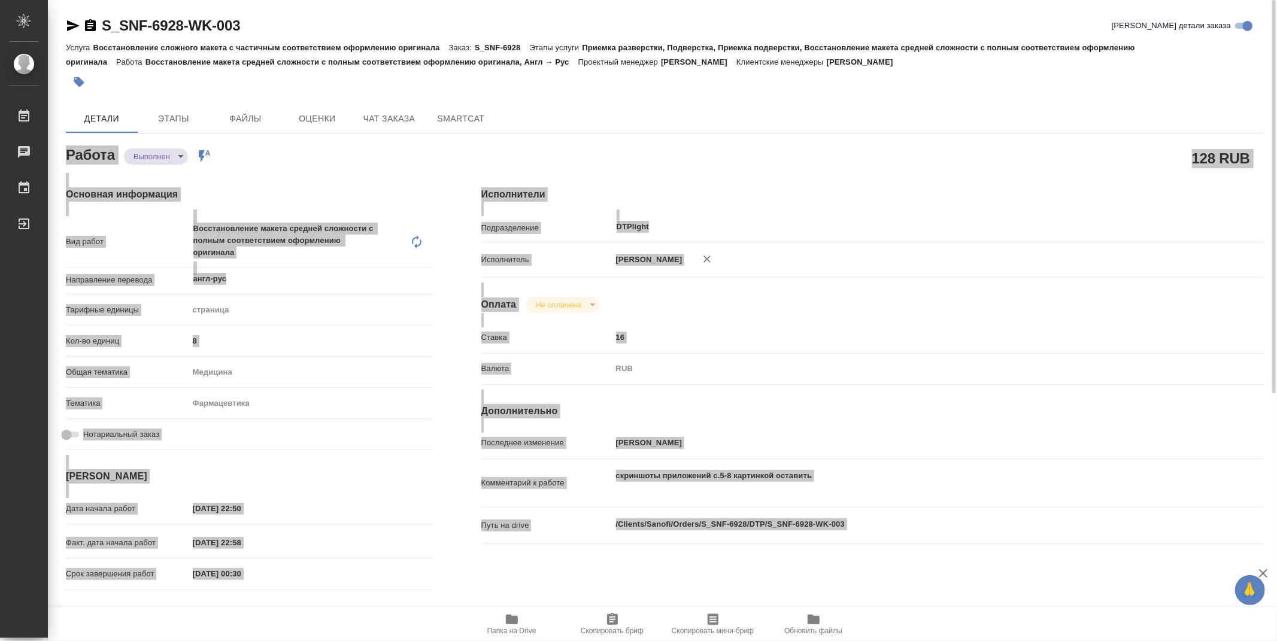
type textarea "x"
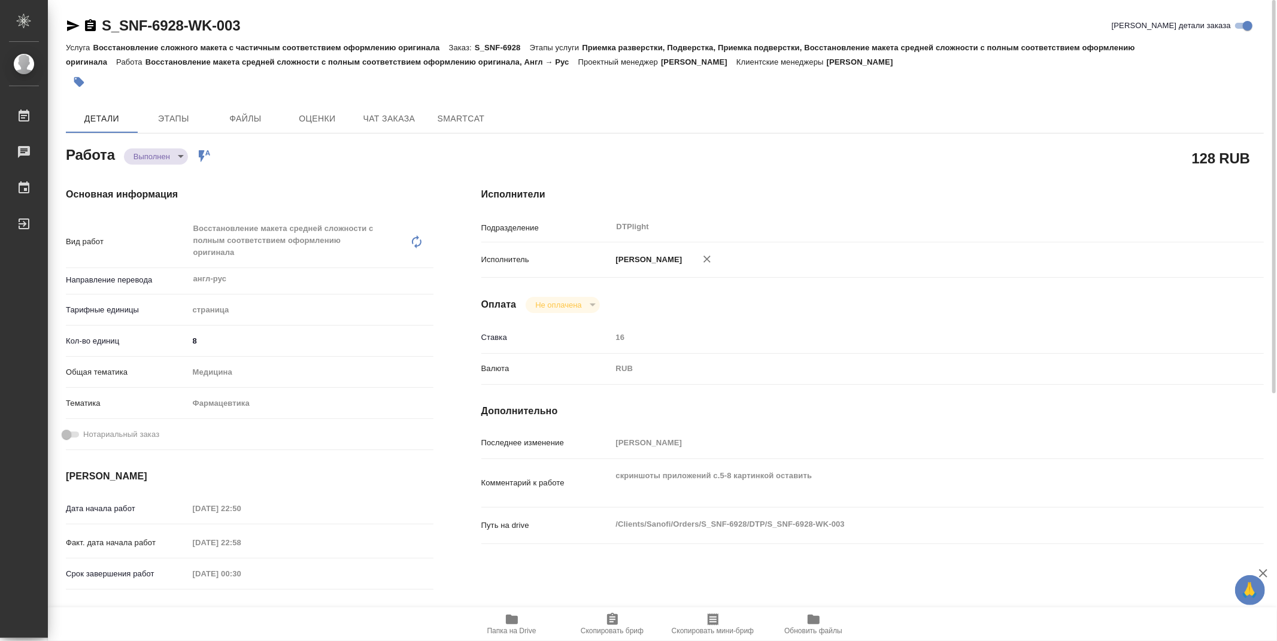
click at [636, 121] on div "Детали Этапы Файлы Оценки Чат заказа SmartCat" at bounding box center [665, 118] width 1198 height 29
type textarea "x"
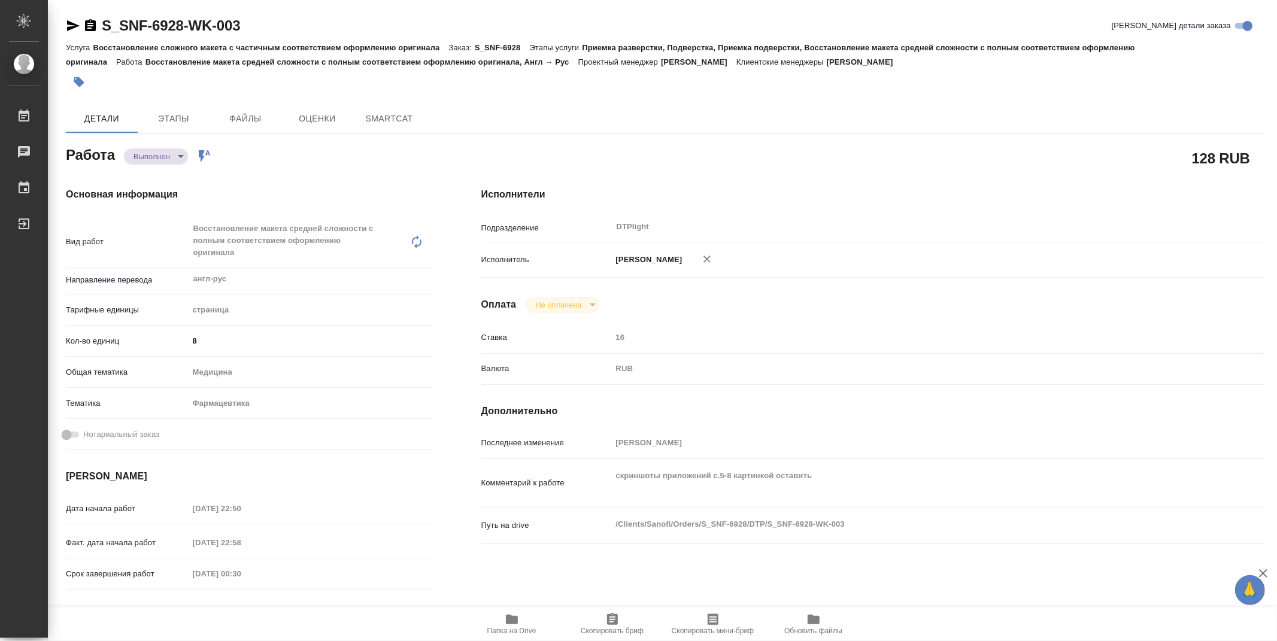
type textarea "x"
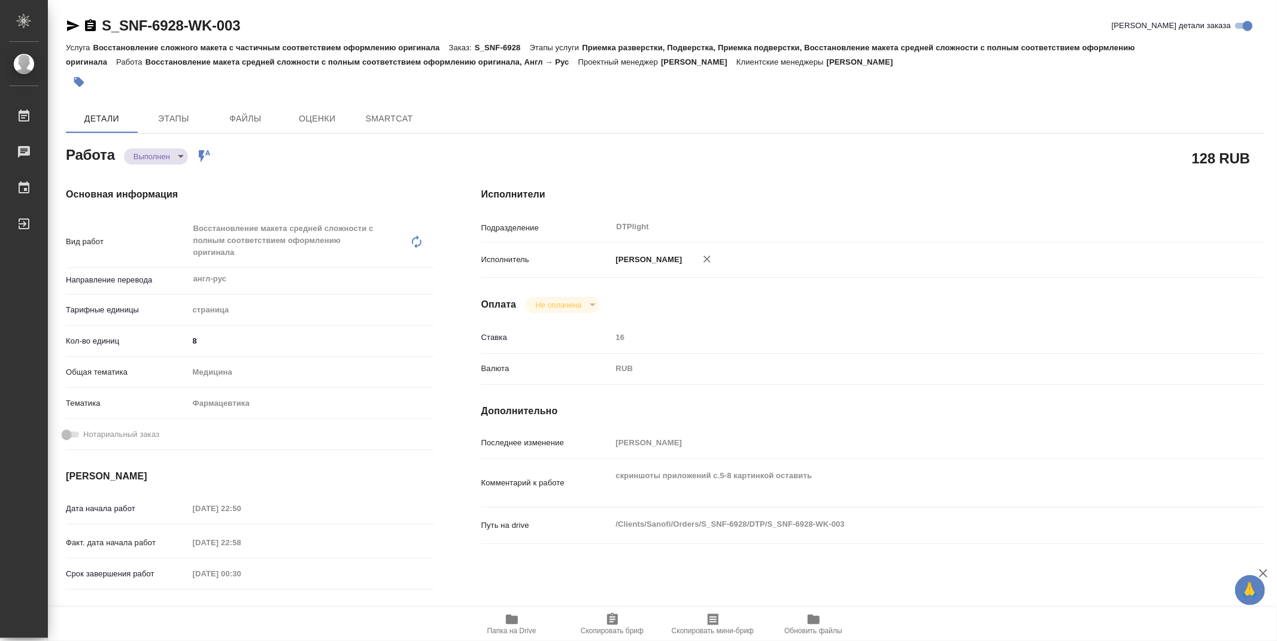
type textarea "x"
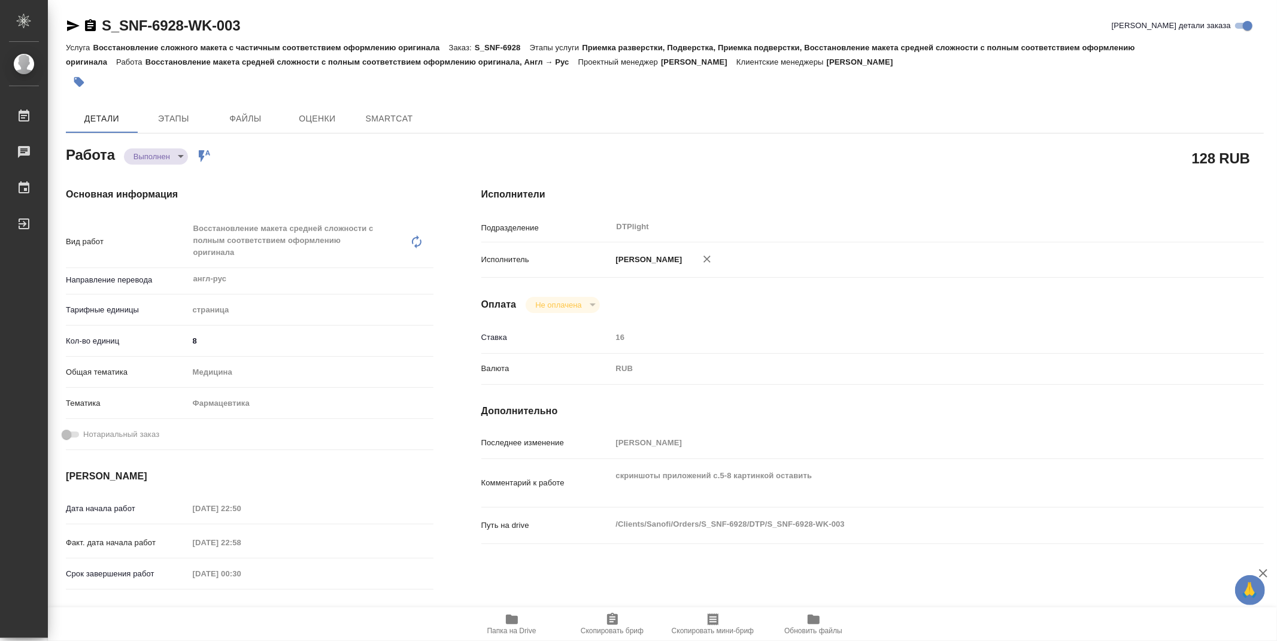
type textarea "x"
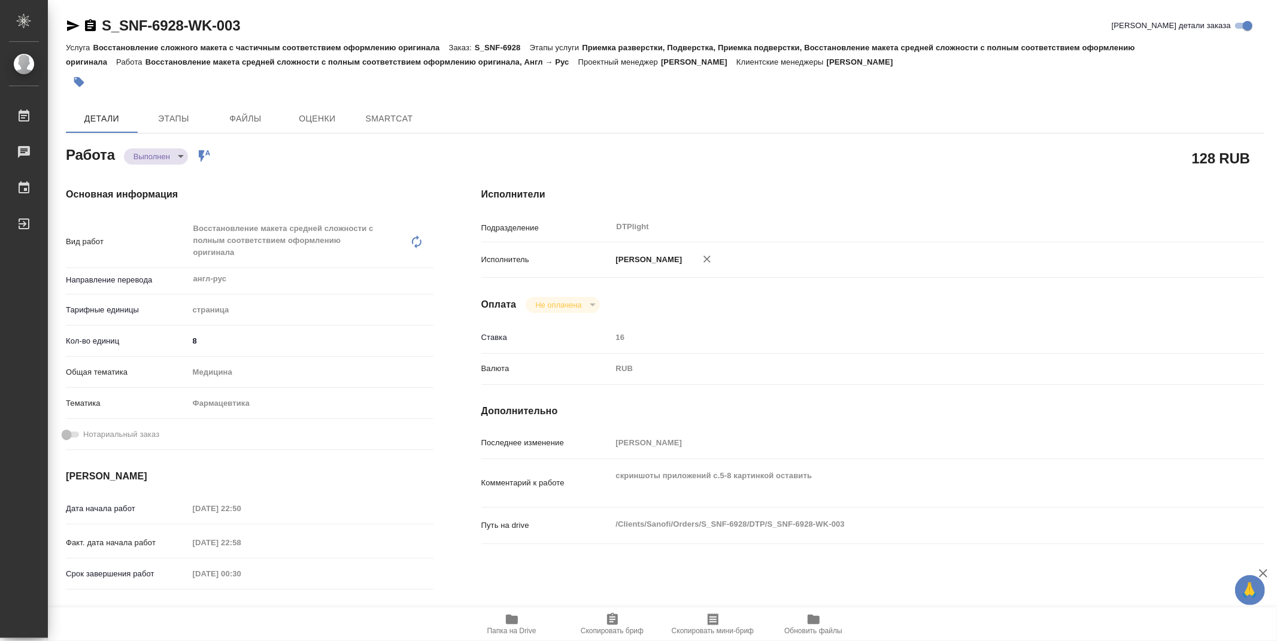
type textarea "x"
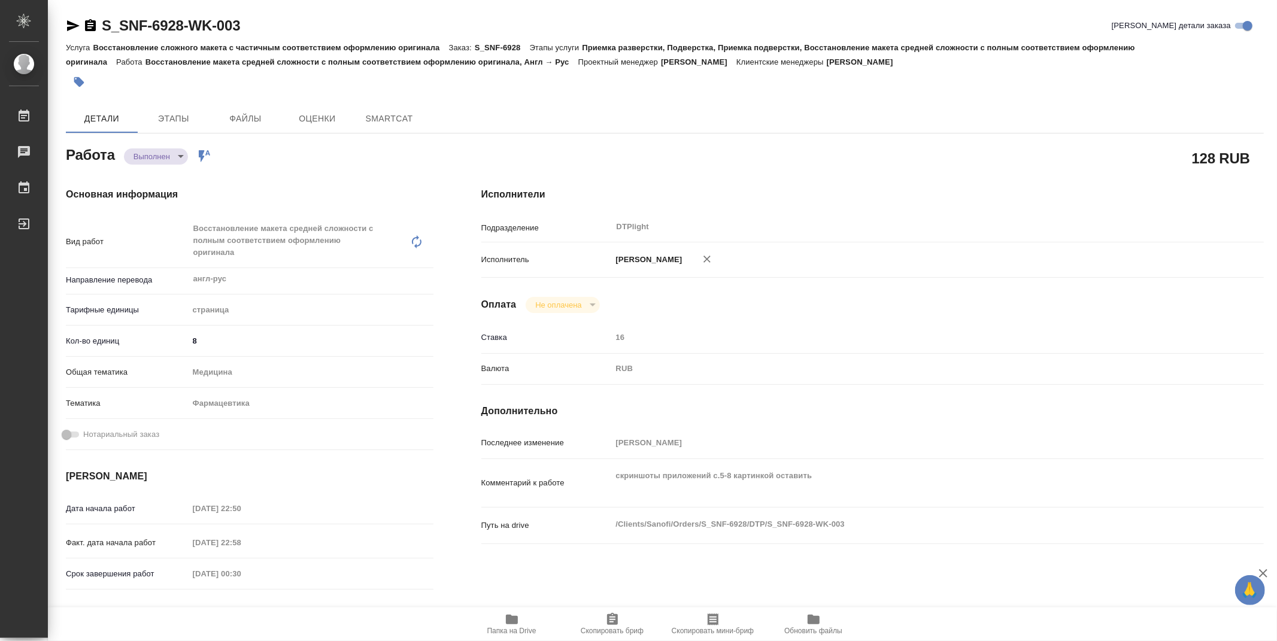
type textarea "x"
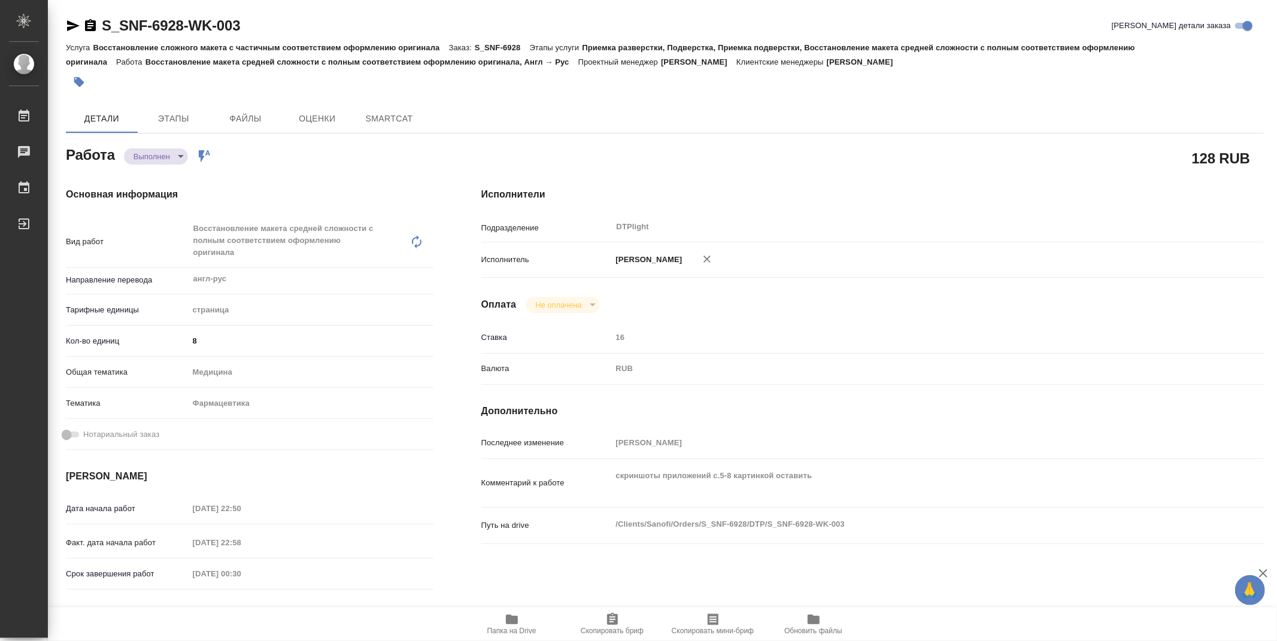
type textarea "x"
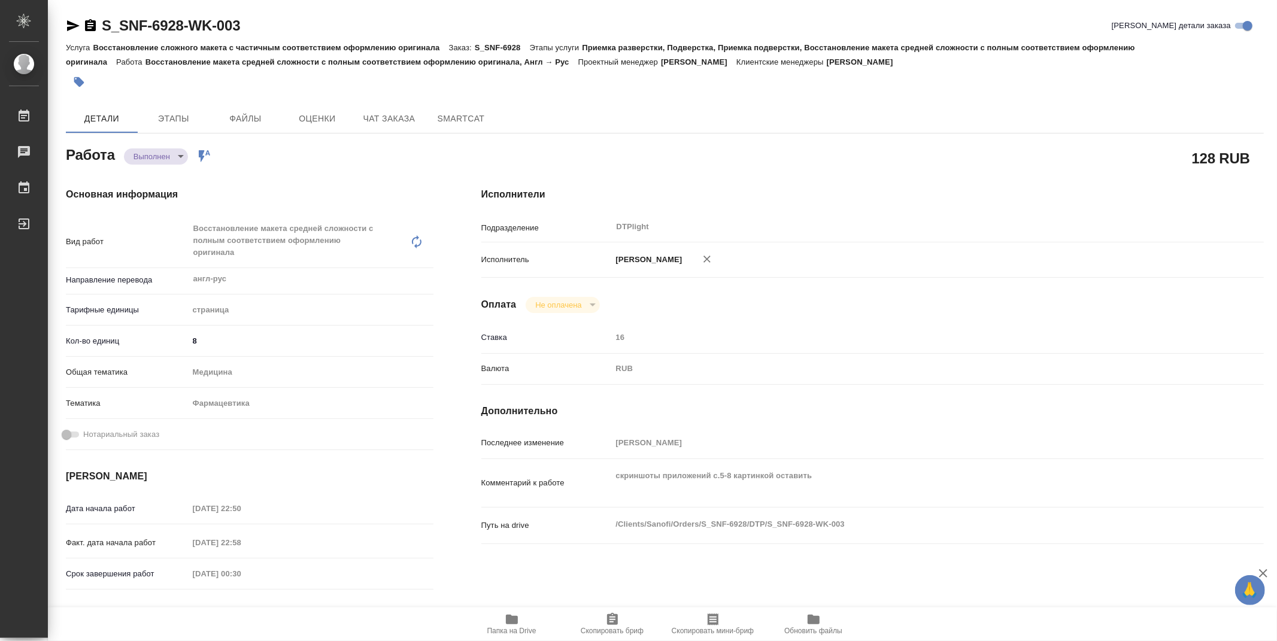
type textarea "x"
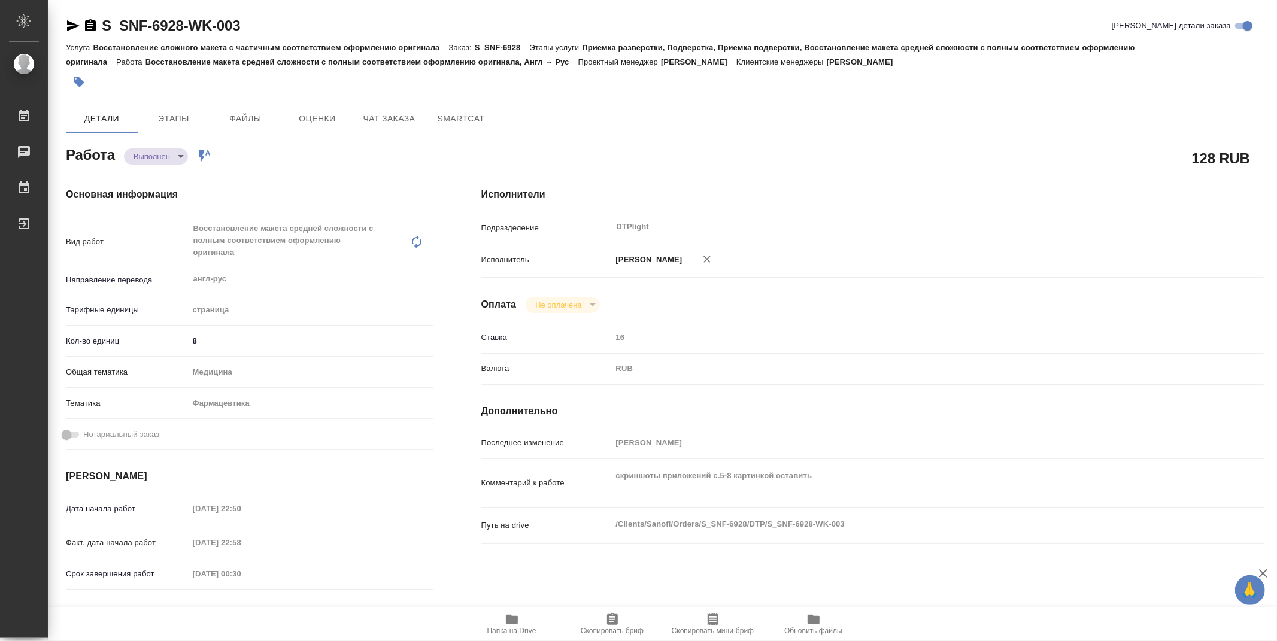
type textarea "x"
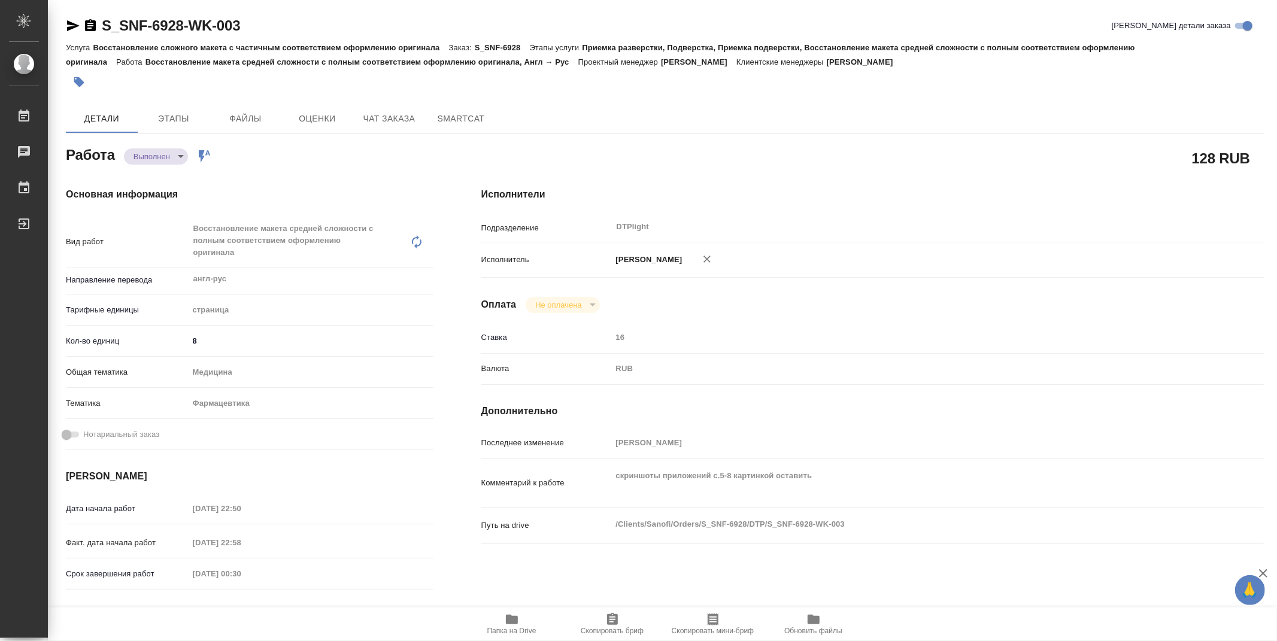
type textarea "x"
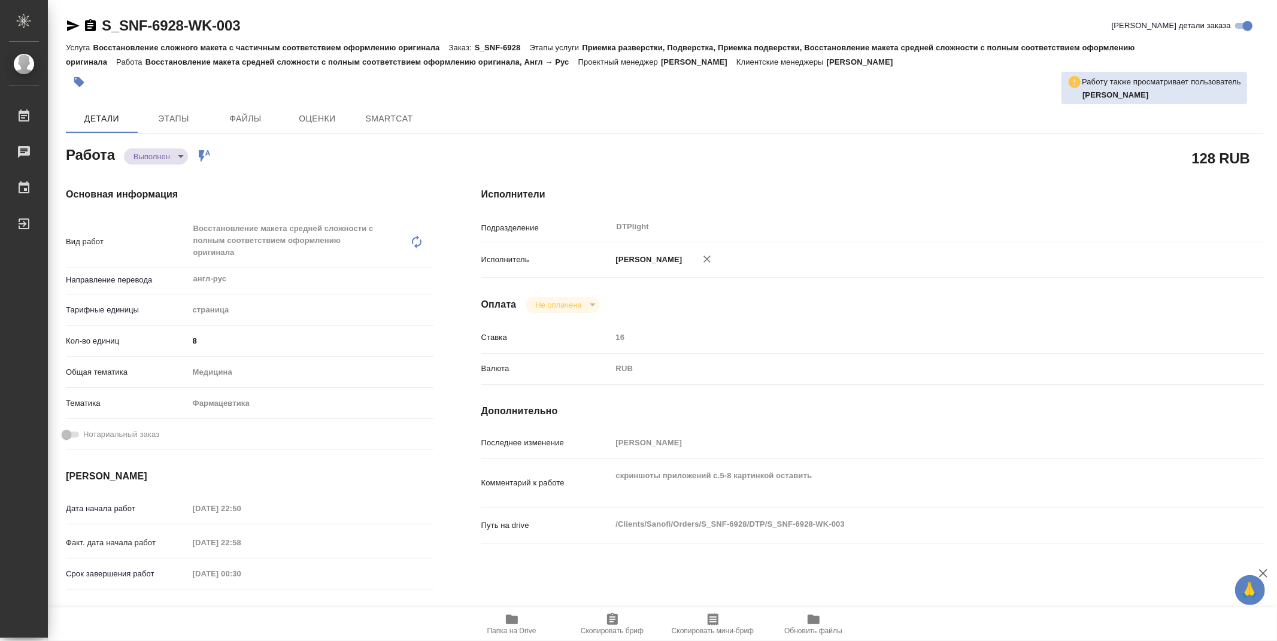
type textarea "x"
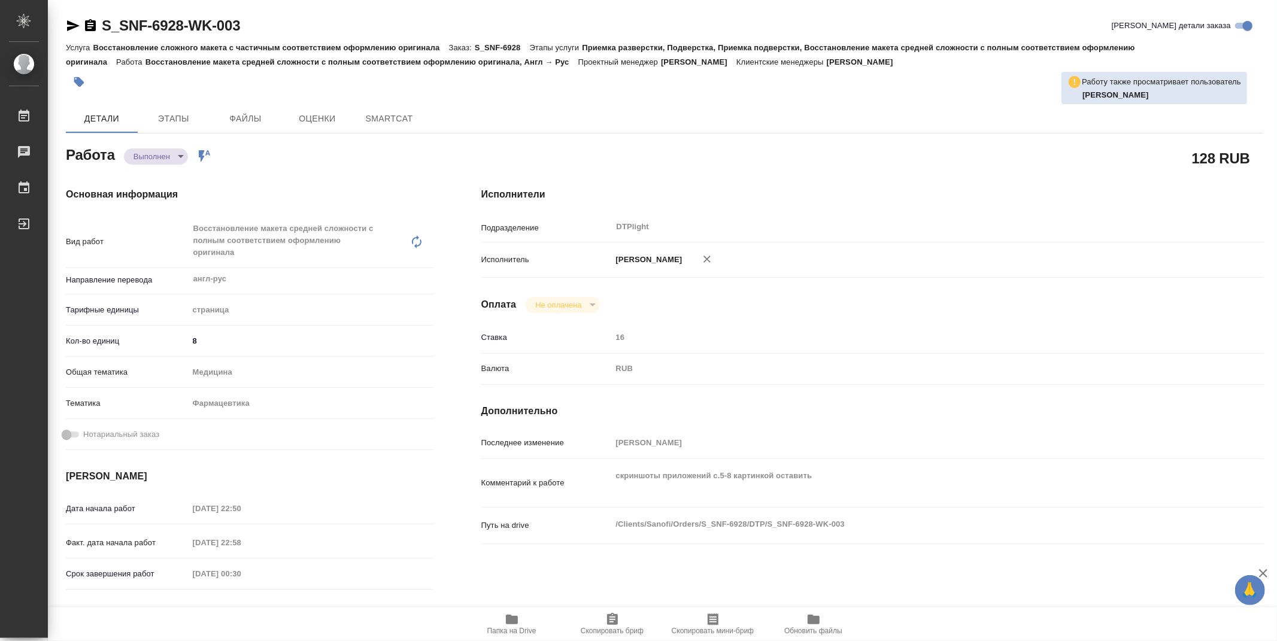
type textarea "x"
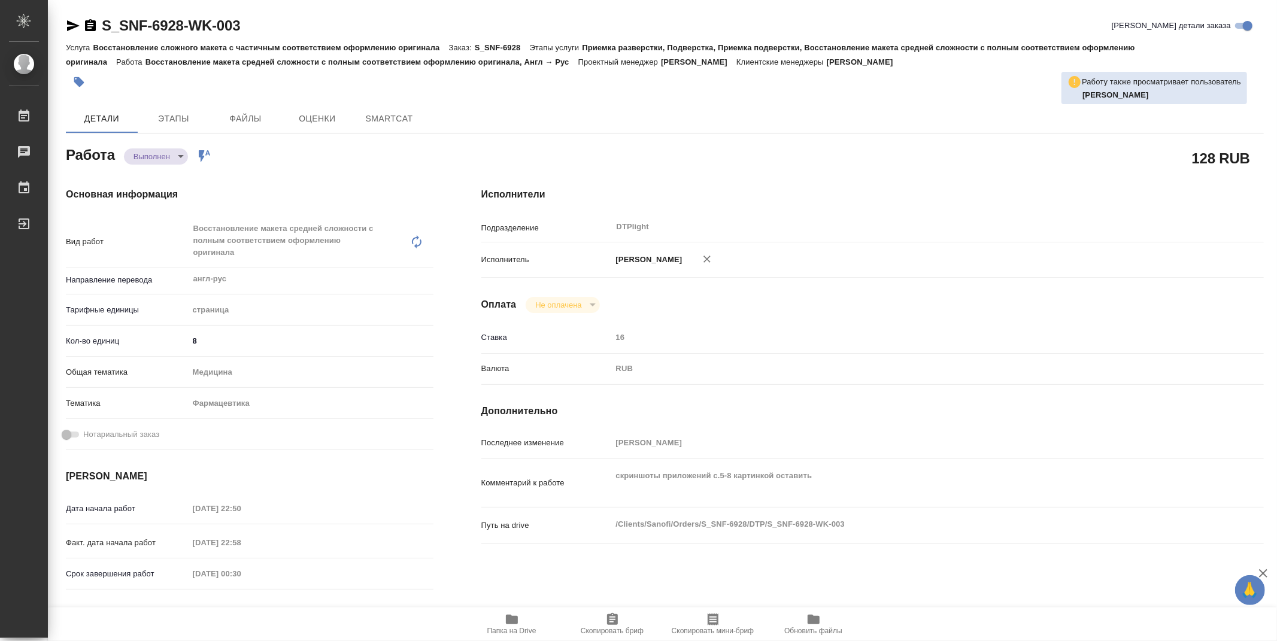
type textarea "x"
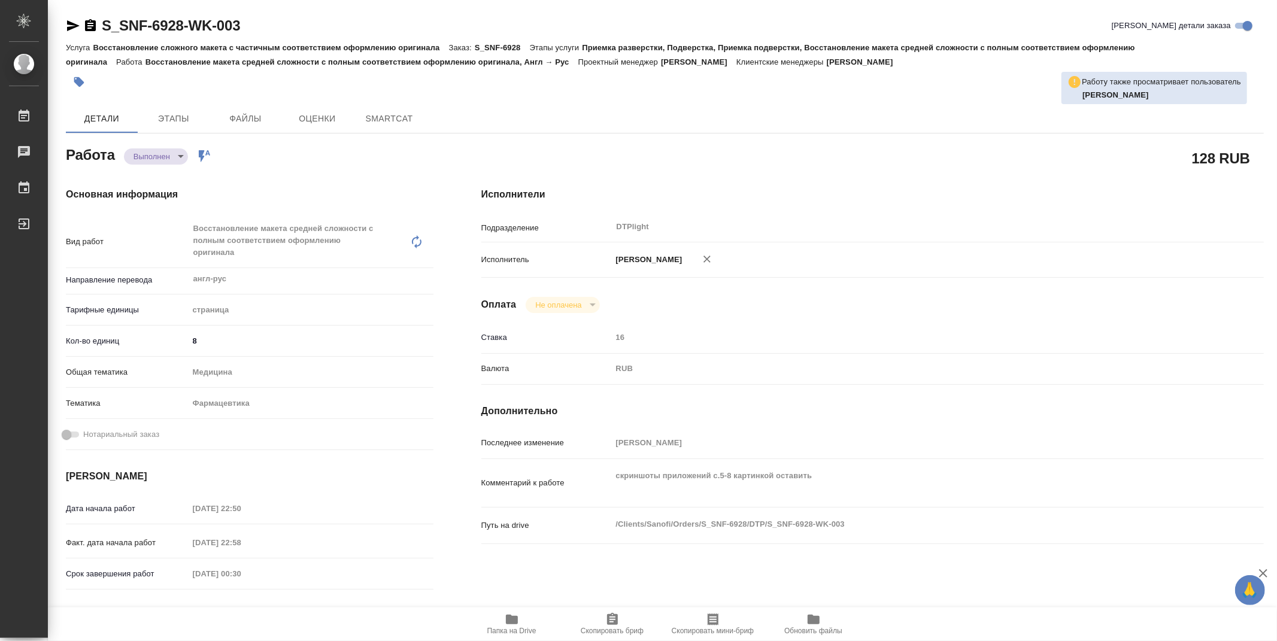
type textarea "x"
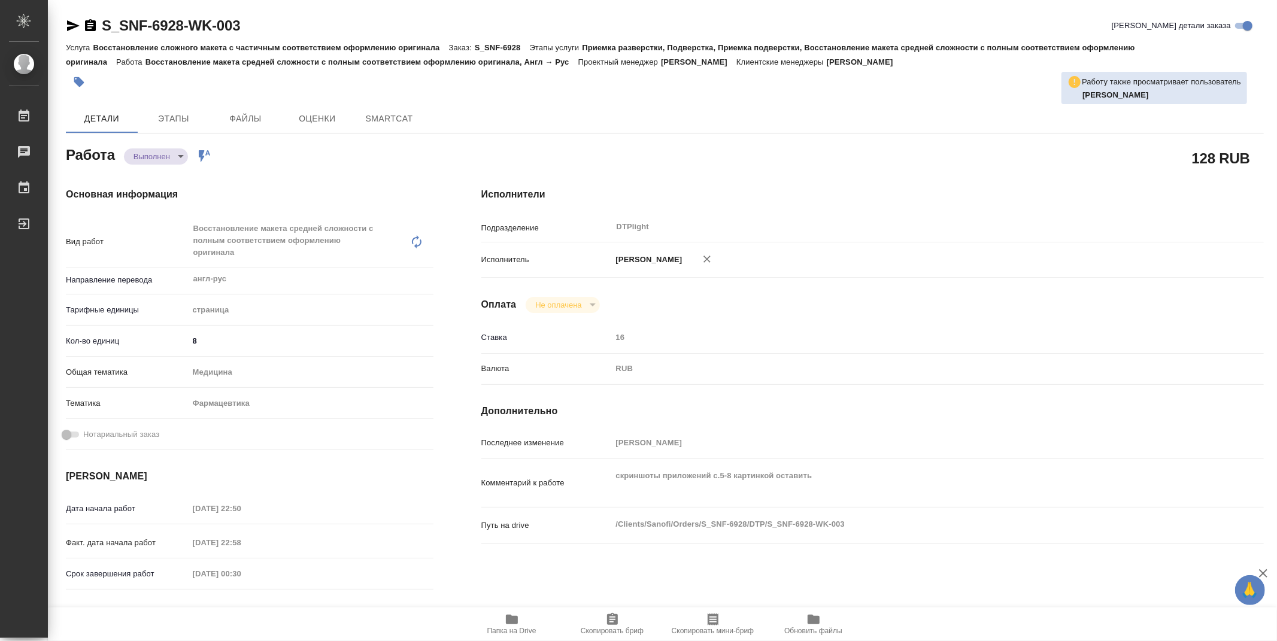
type textarea "x"
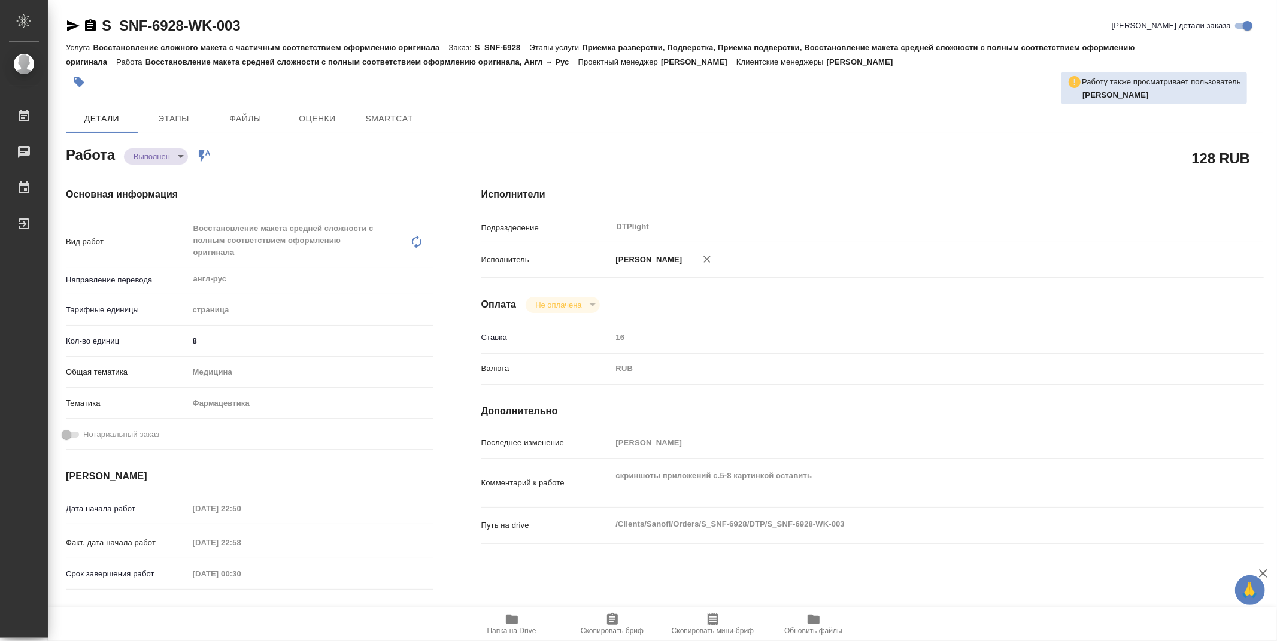
type textarea "x"
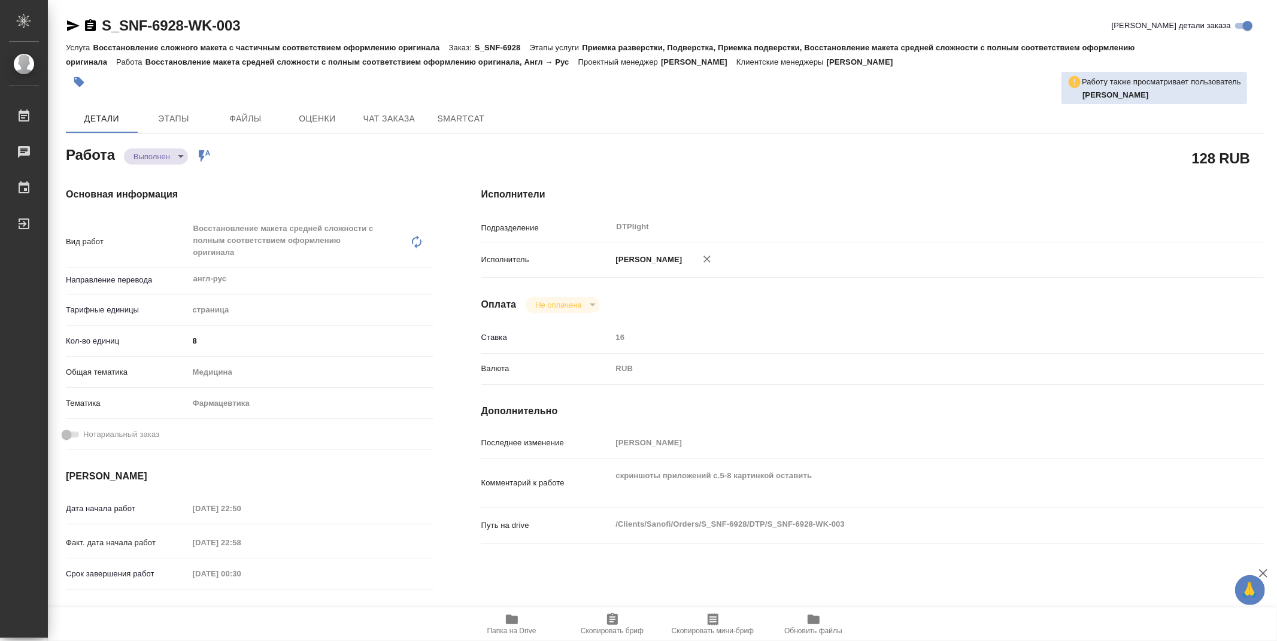
type textarea "x"
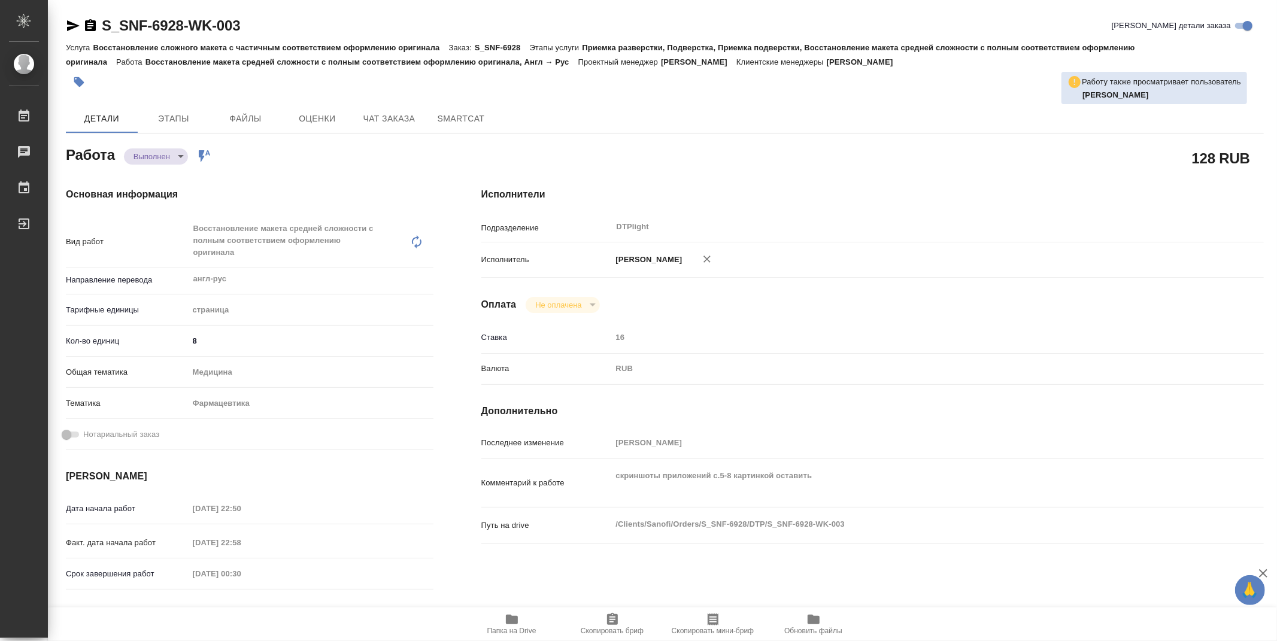
type textarea "x"
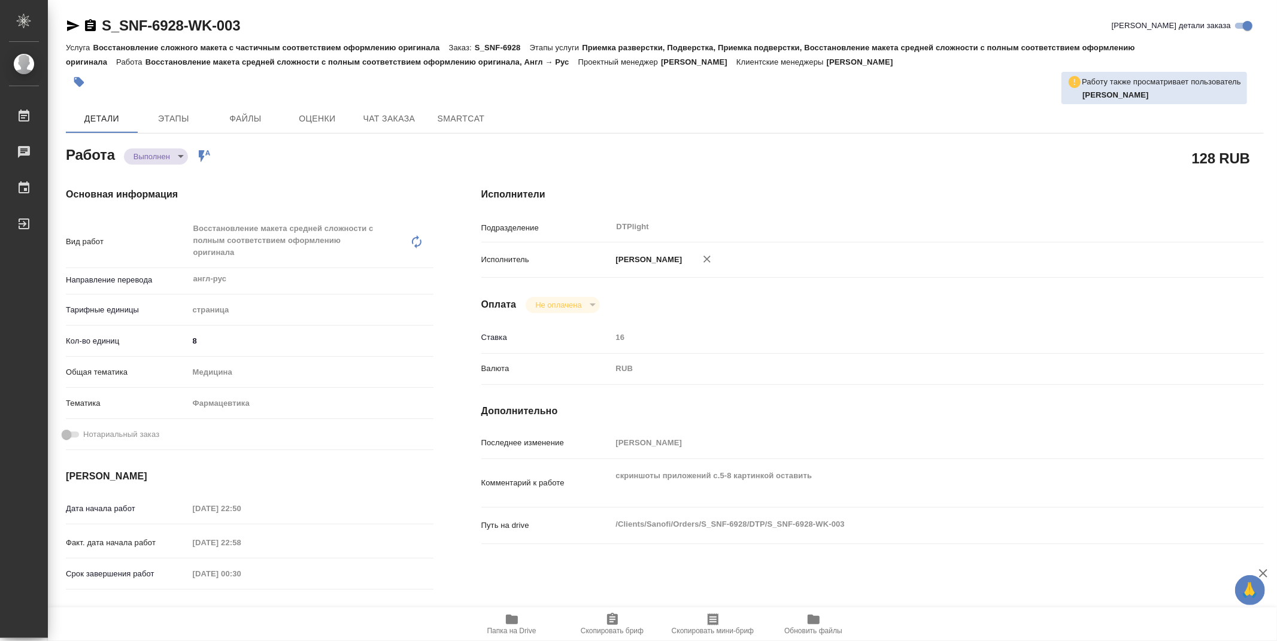
type textarea "x"
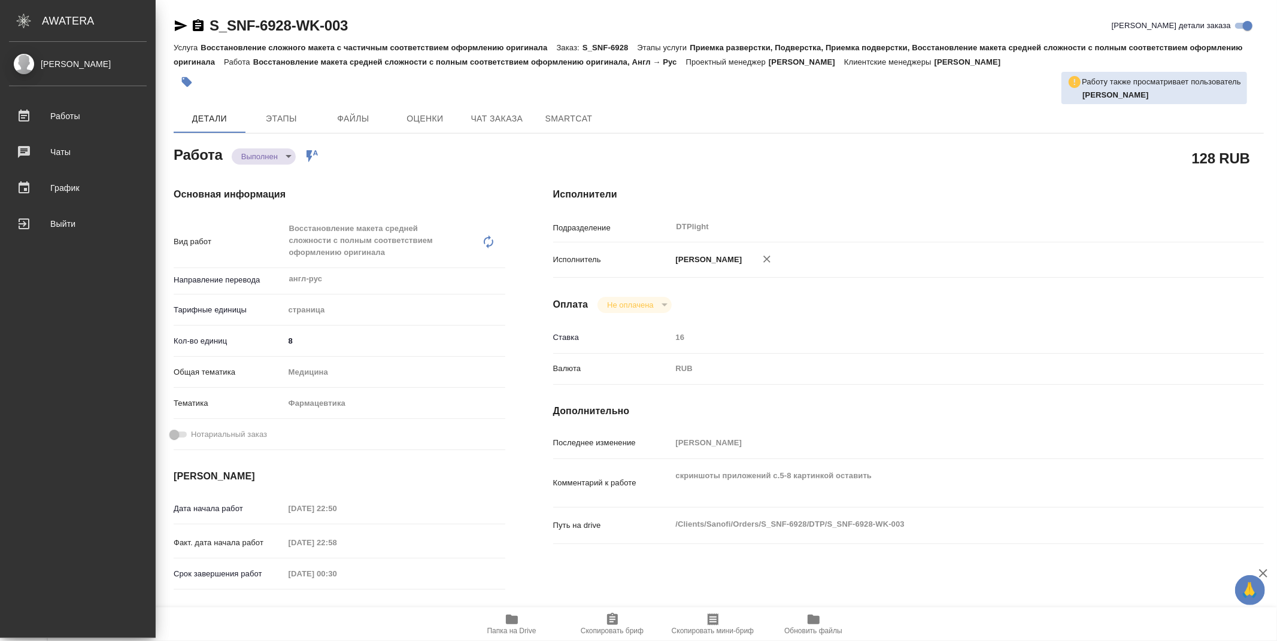
type textarea "x"
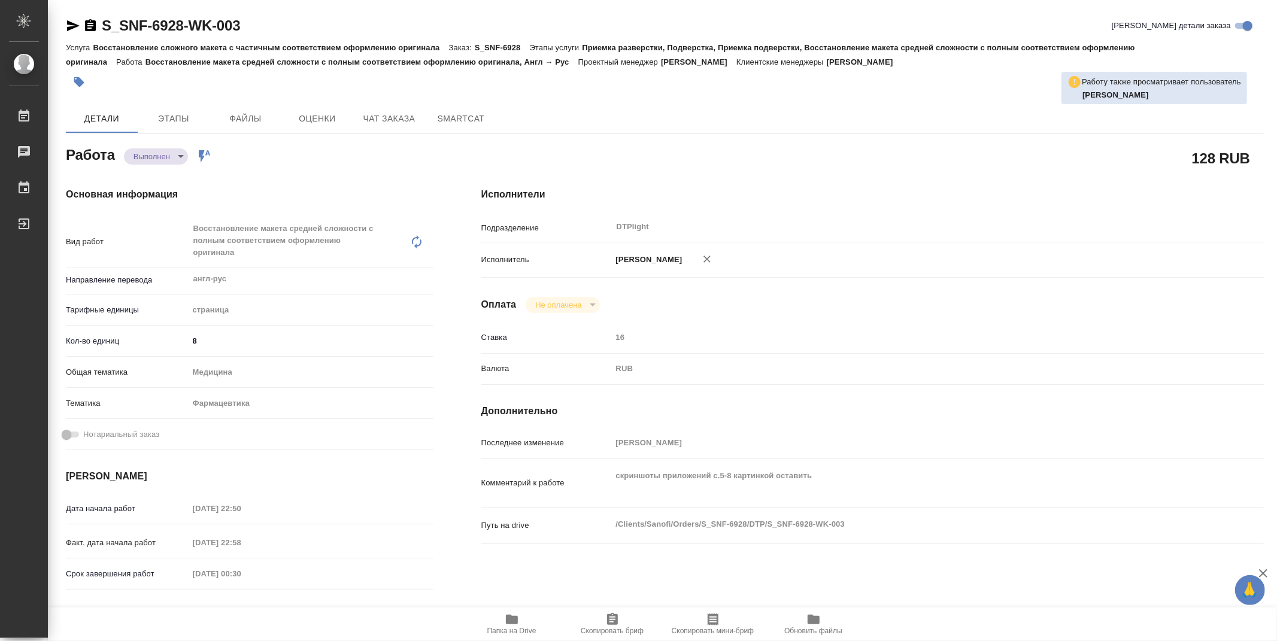
type textarea "x"
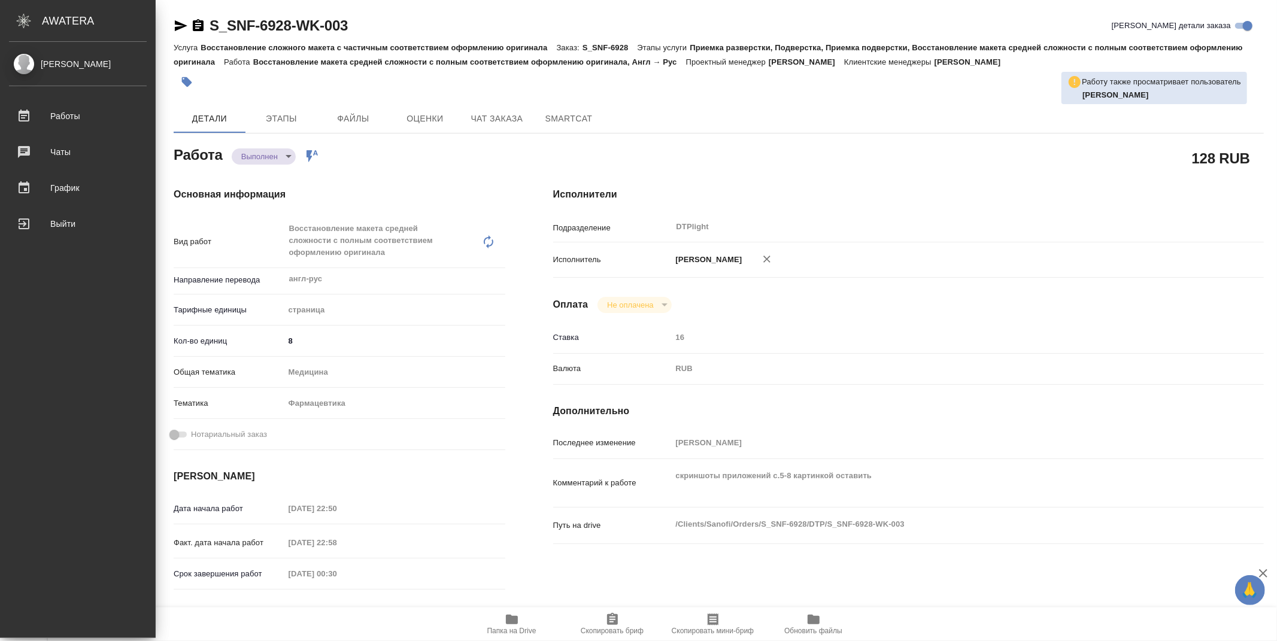
type textarea "x"
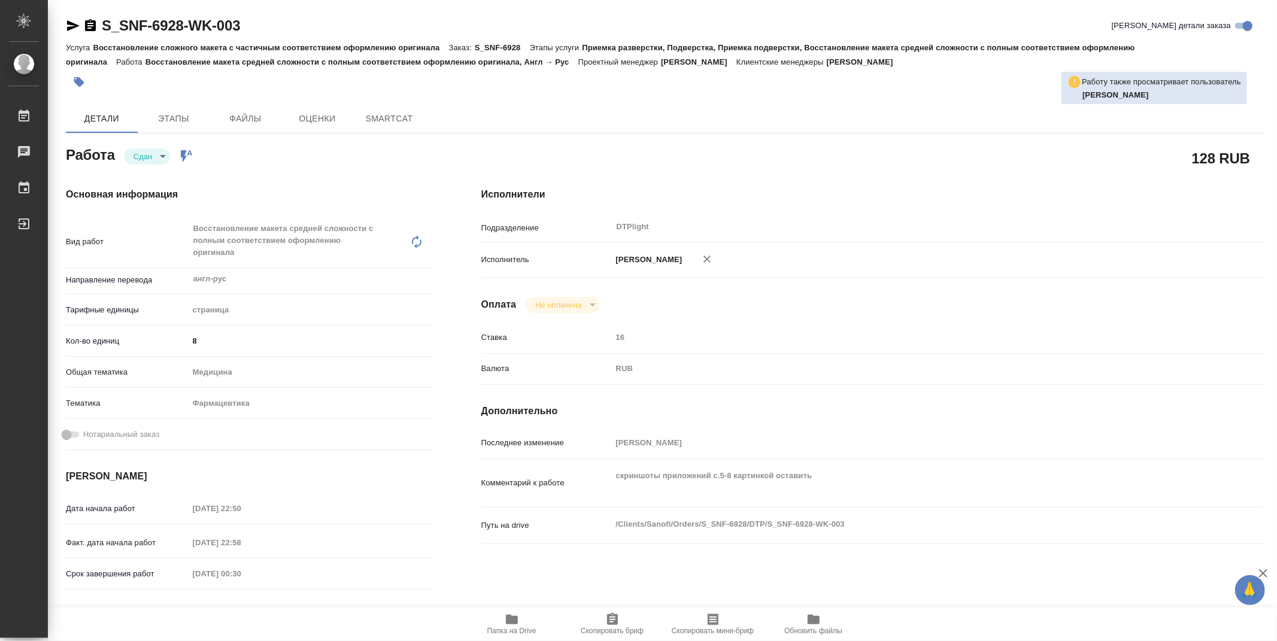
type textarea "x"
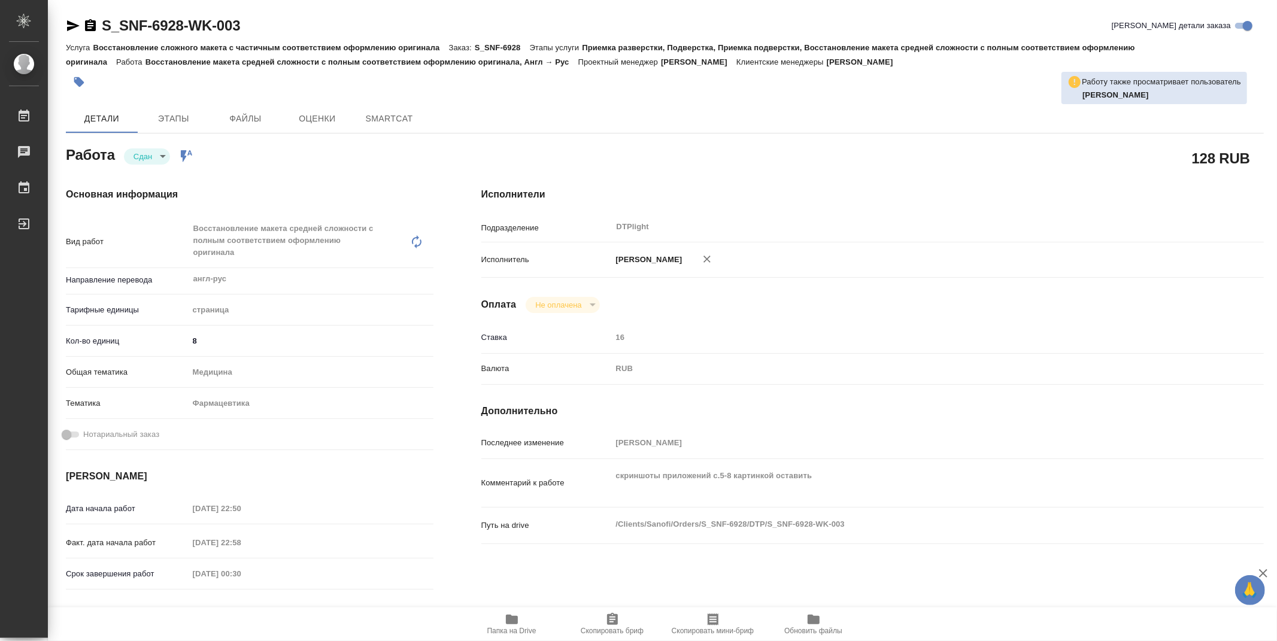
type textarea "x"
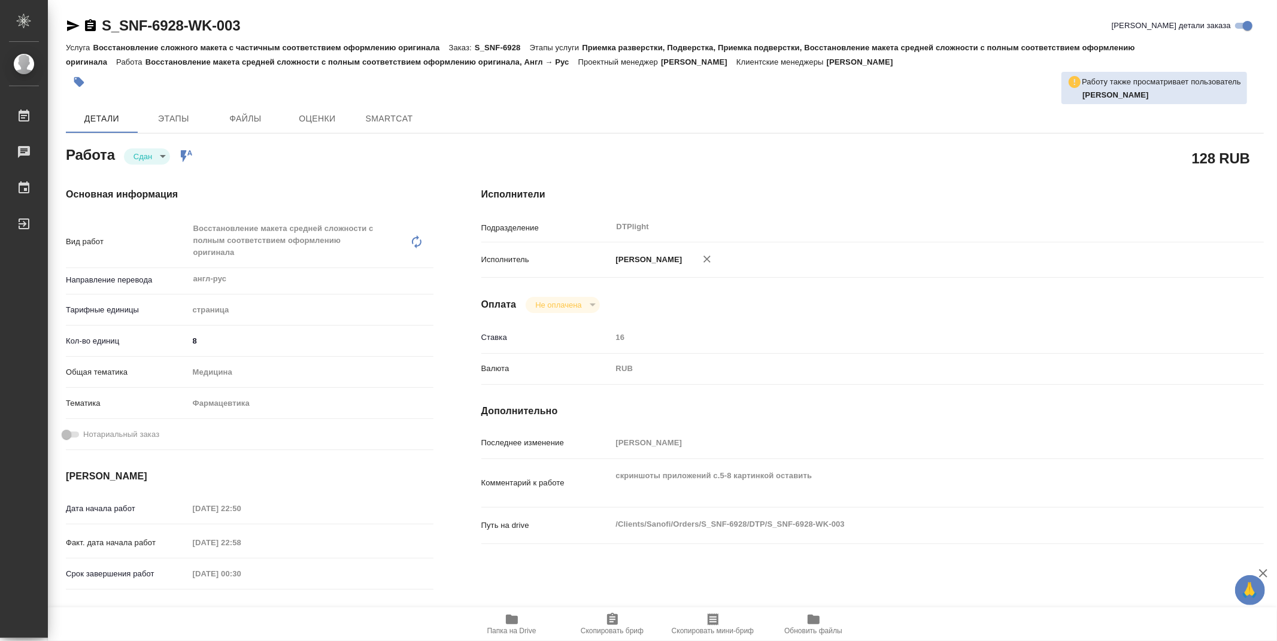
type textarea "x"
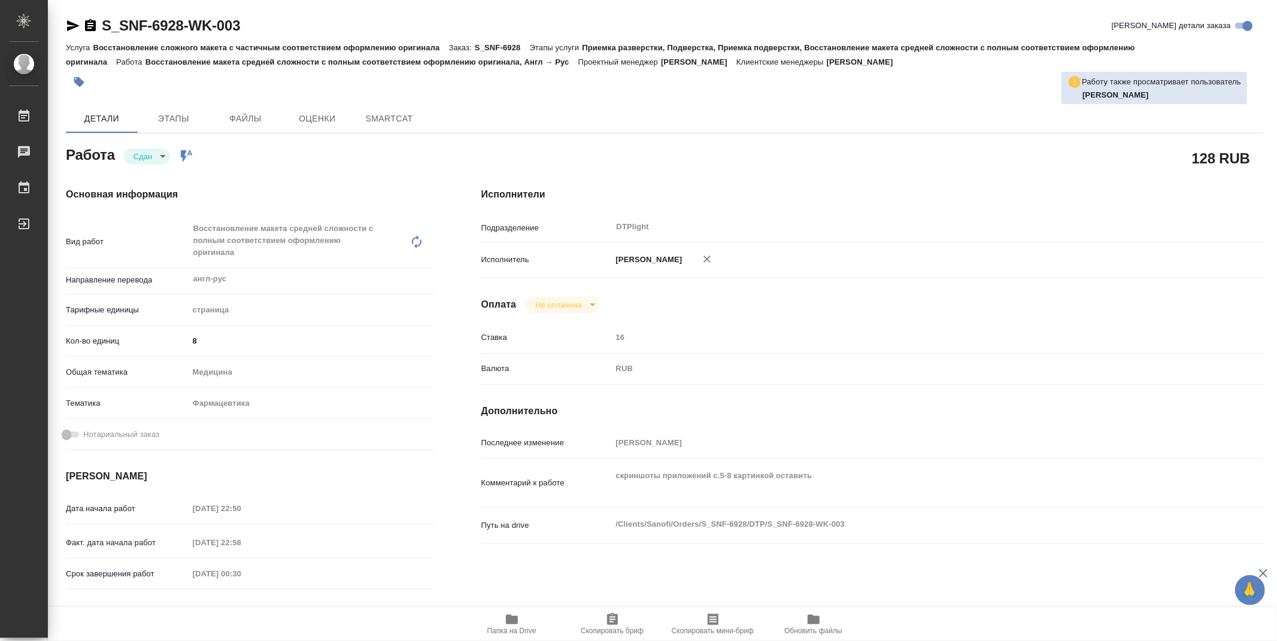
type textarea "x"
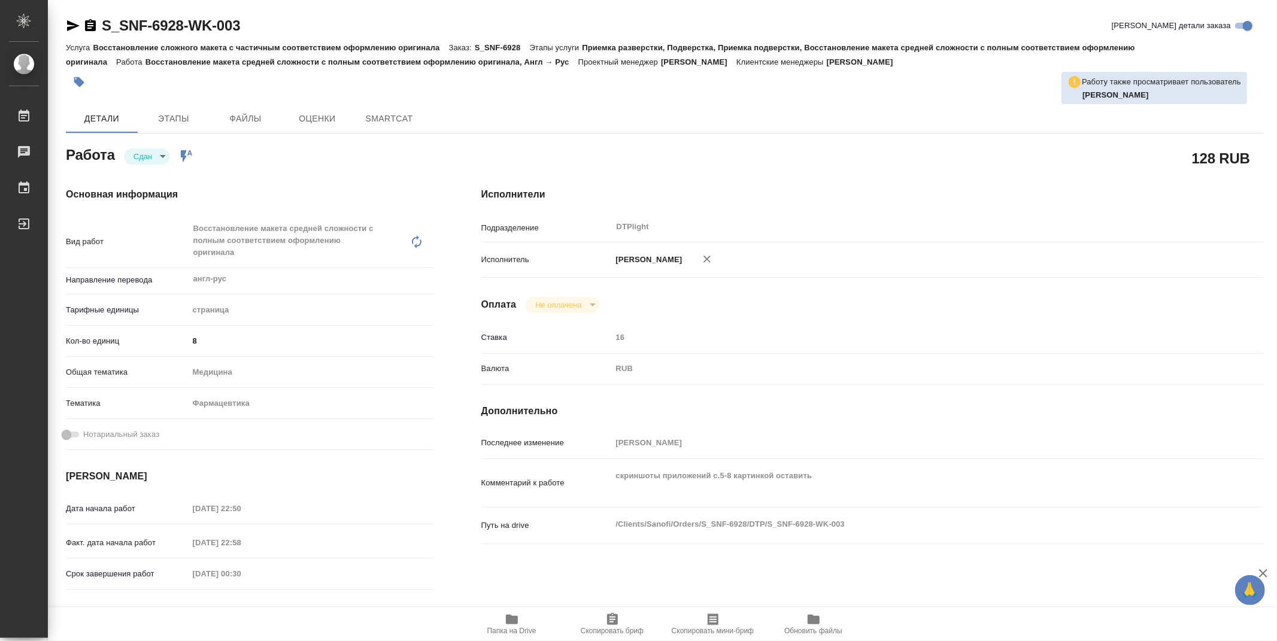
type textarea "x"
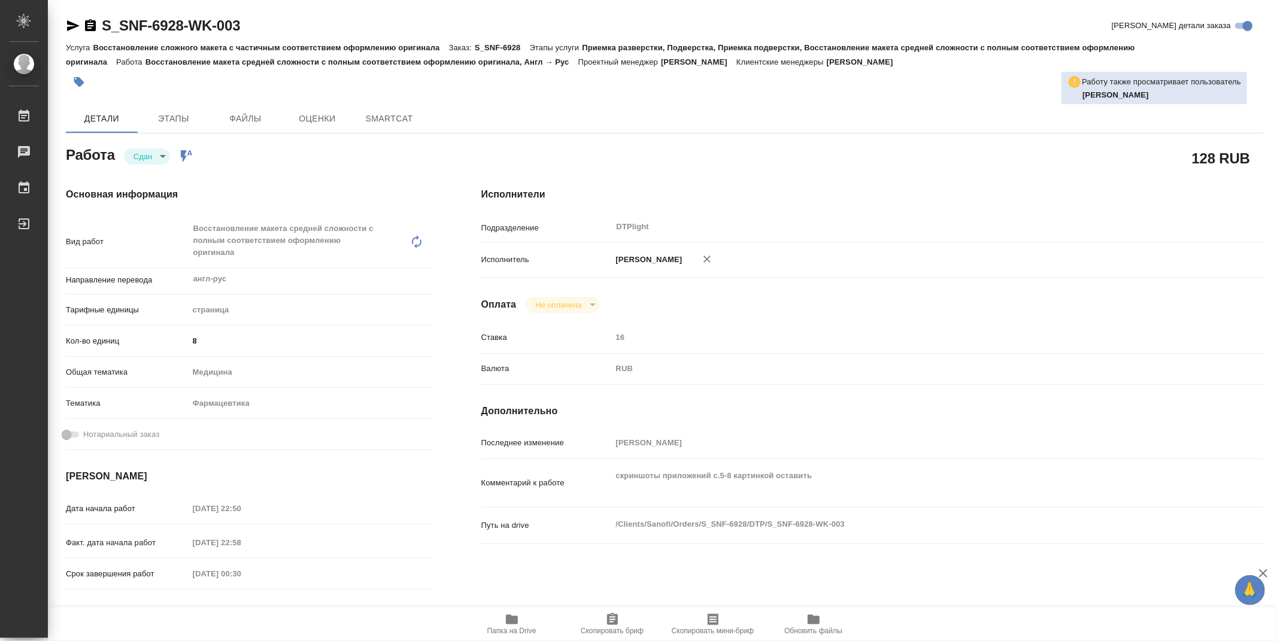
type textarea "x"
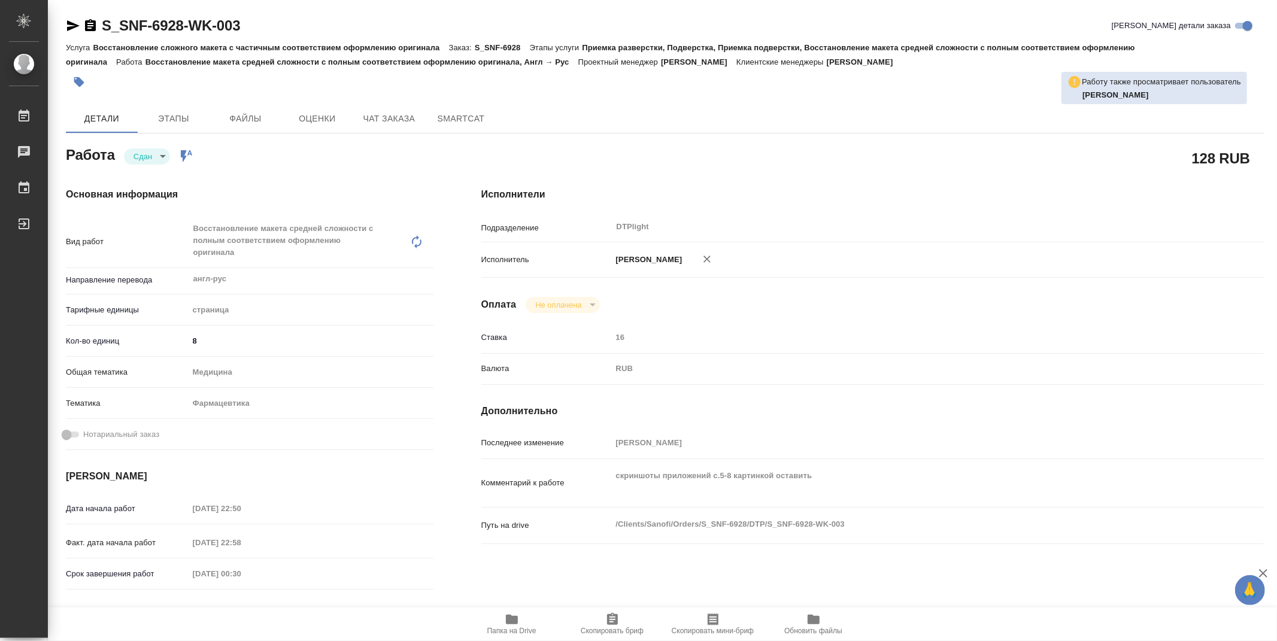
type textarea "x"
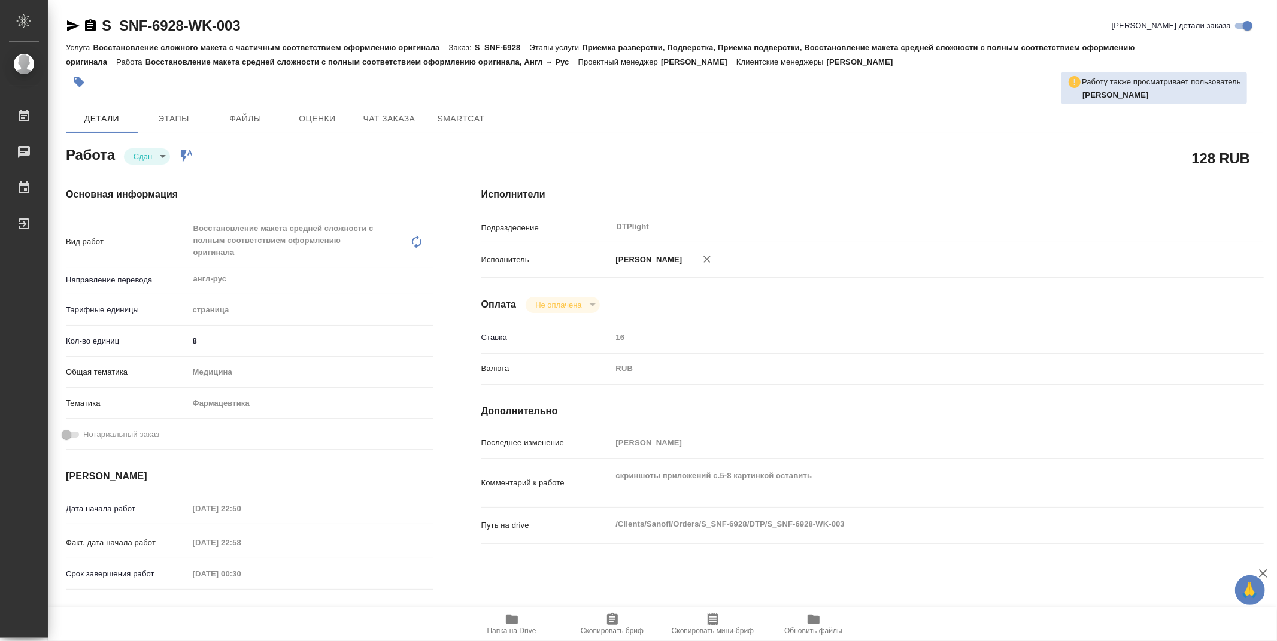
type textarea "x"
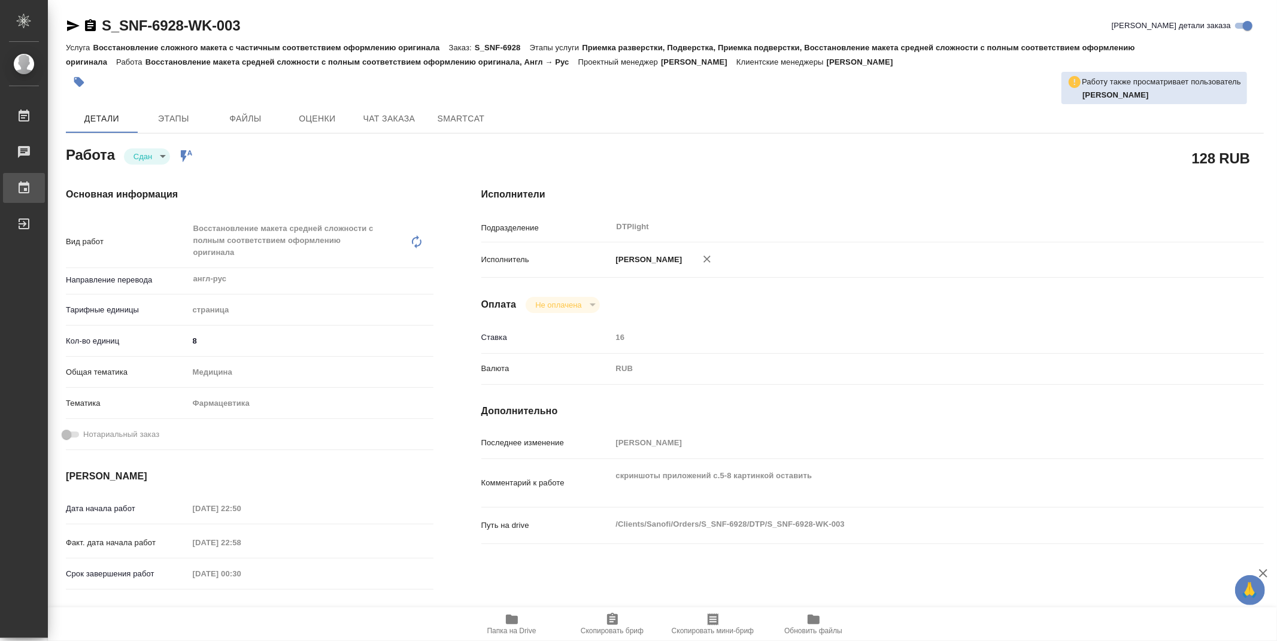
type textarea "x"
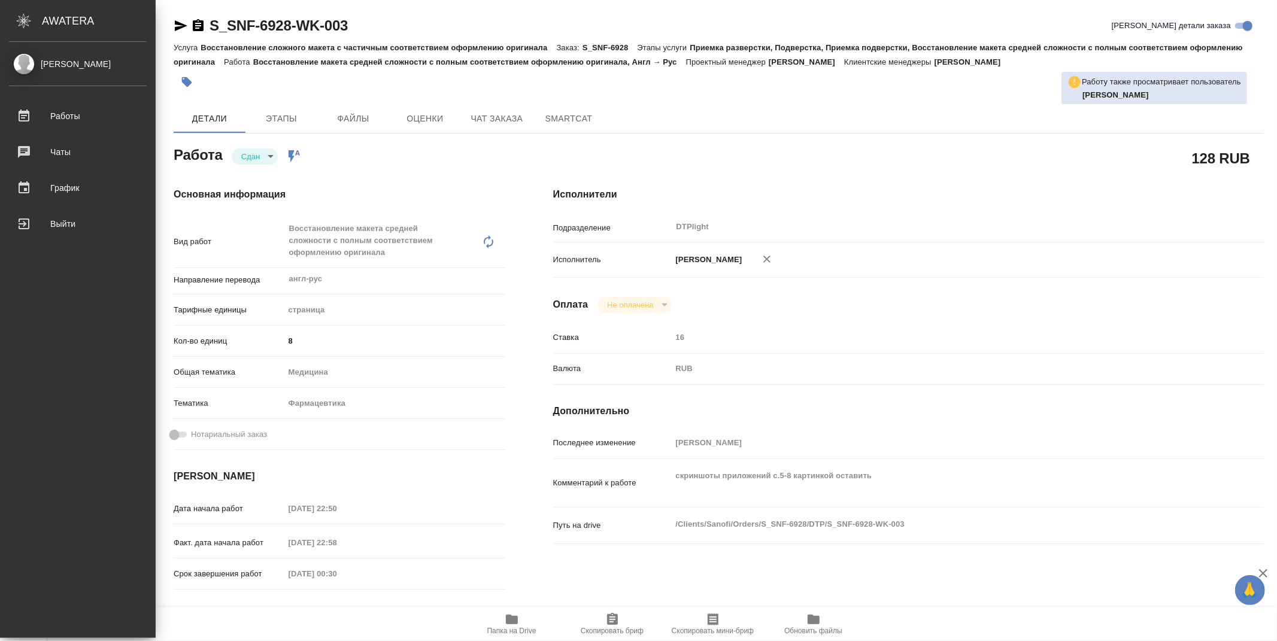
type textarea "x"
